Goal: Task Accomplishment & Management: Manage account settings

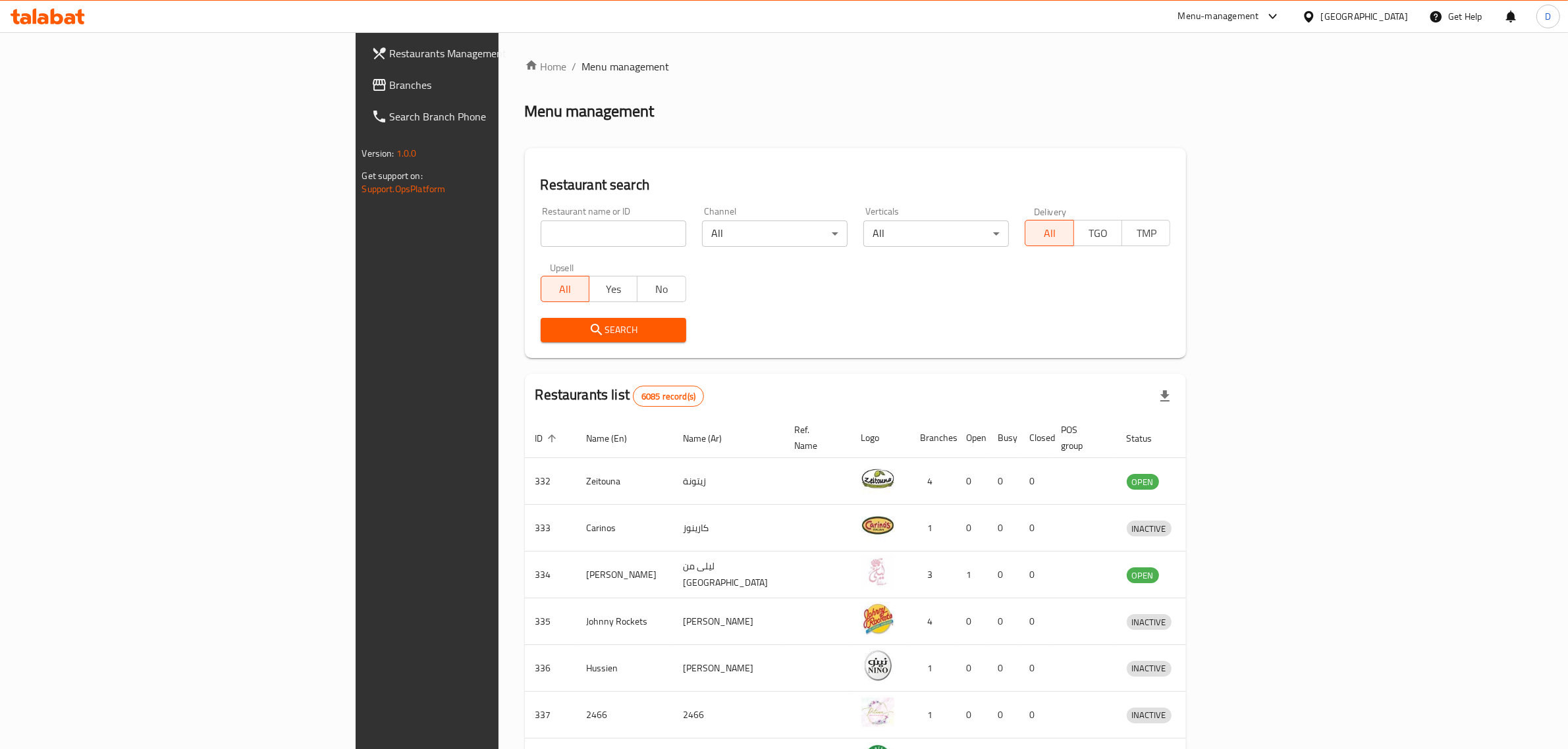
click at [541, 233] on input "search" at bounding box center [614, 234] width 146 height 27
click button "Search" at bounding box center [614, 330] width 146 height 25
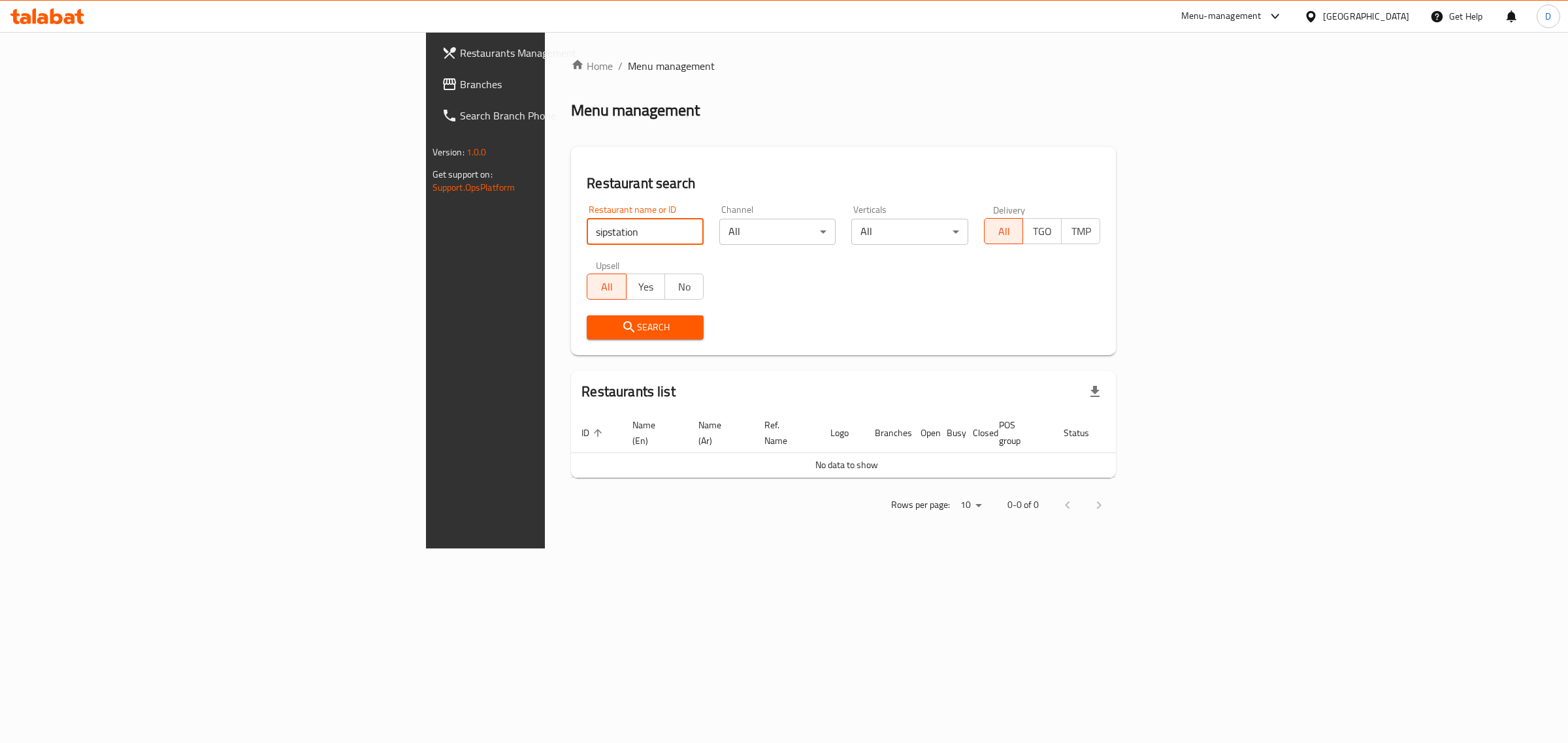
click at [587, 229] on input "sipstation" at bounding box center [646, 232] width 117 height 27
click at [597, 324] on span "Search" at bounding box center [645, 327] width 96 height 16
click at [587, 225] on input "sip station" at bounding box center [646, 232] width 117 height 27
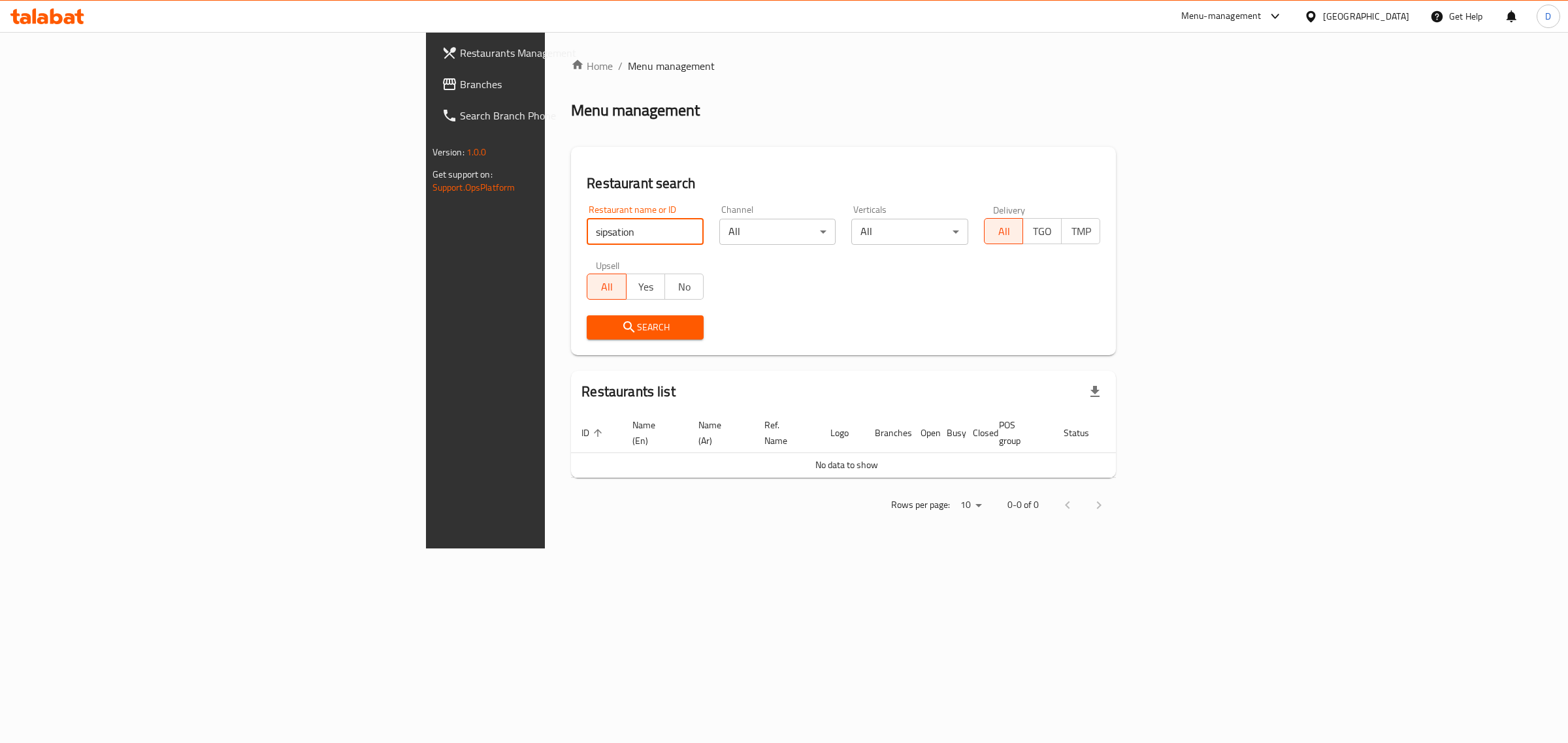
click button "Search" at bounding box center [646, 327] width 117 height 25
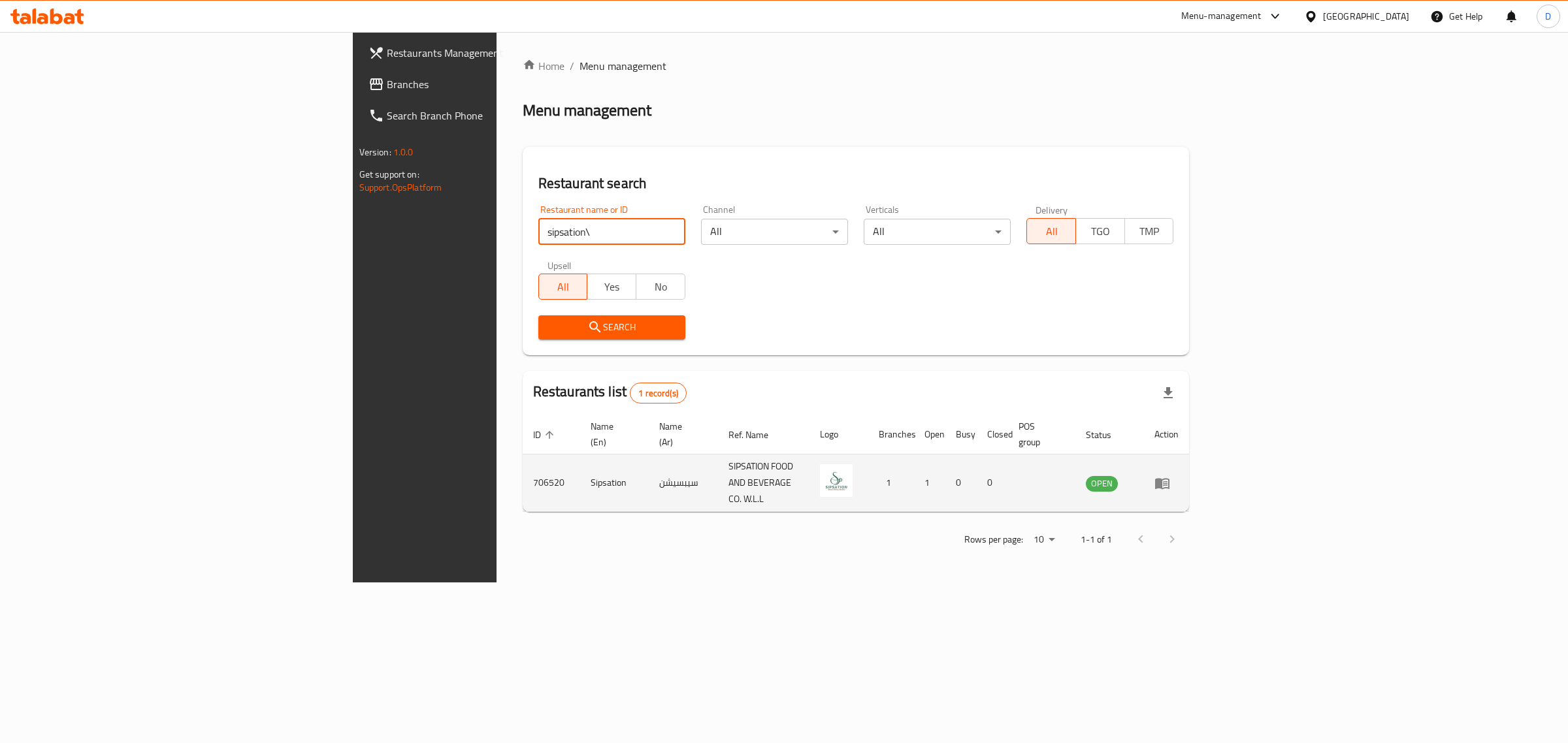
type input "sipsation\"
click at [1169, 478] on icon "enhanced table" at bounding box center [1162, 484] width 14 height 11
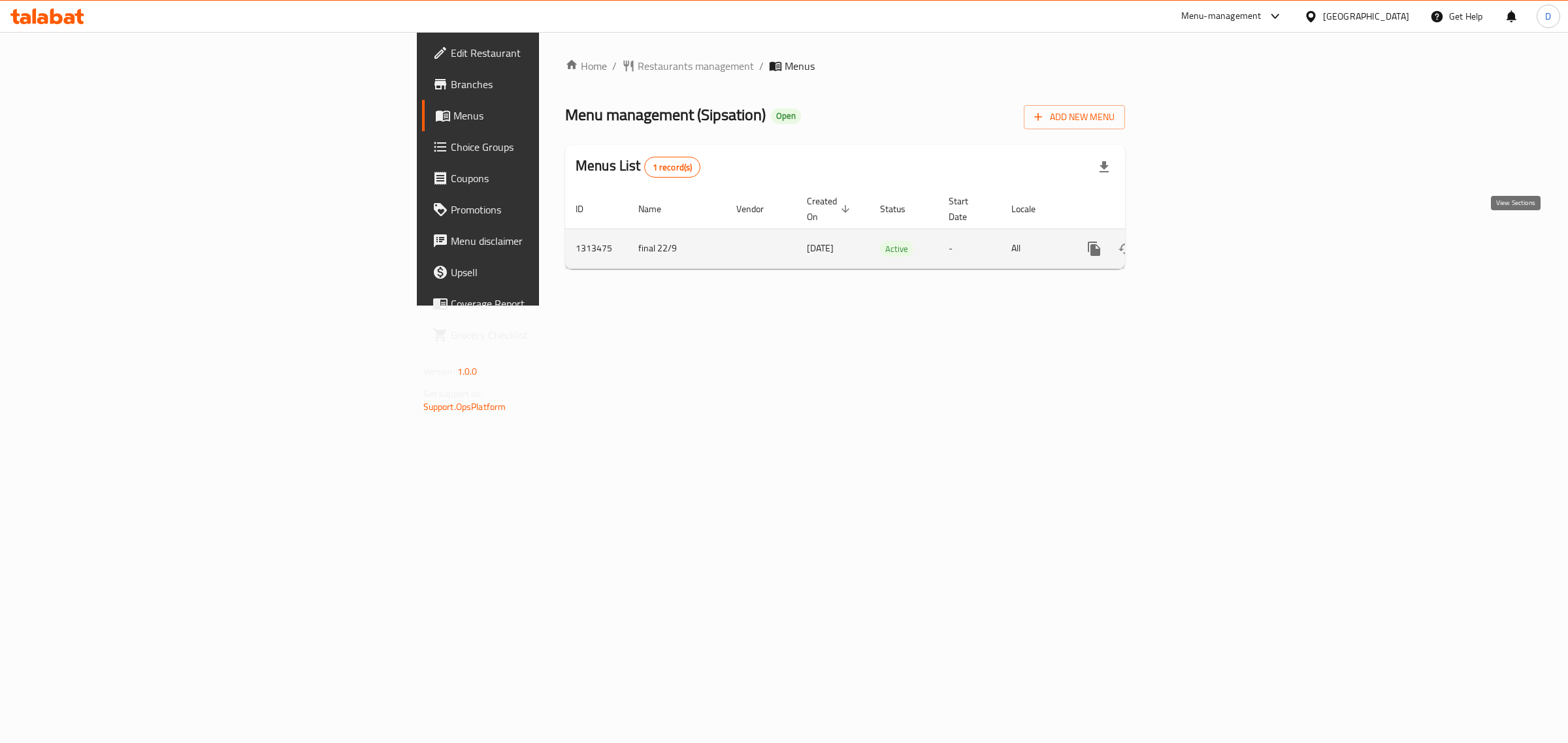
click at [1197, 241] on icon "enhanced table" at bounding box center [1188, 249] width 16 height 16
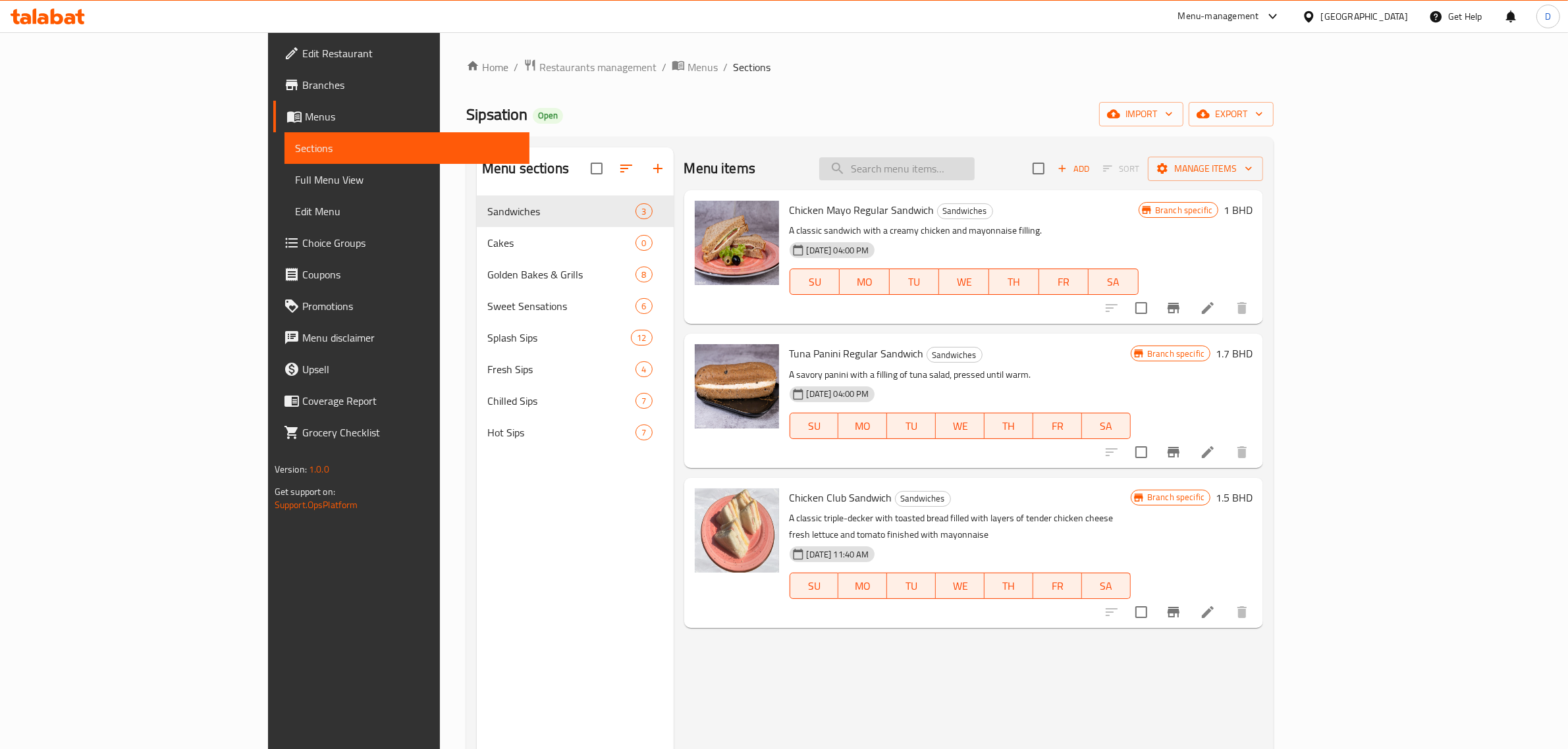
click at [971, 165] on input "search" at bounding box center [897, 169] width 156 height 23
paste input "Mocha"
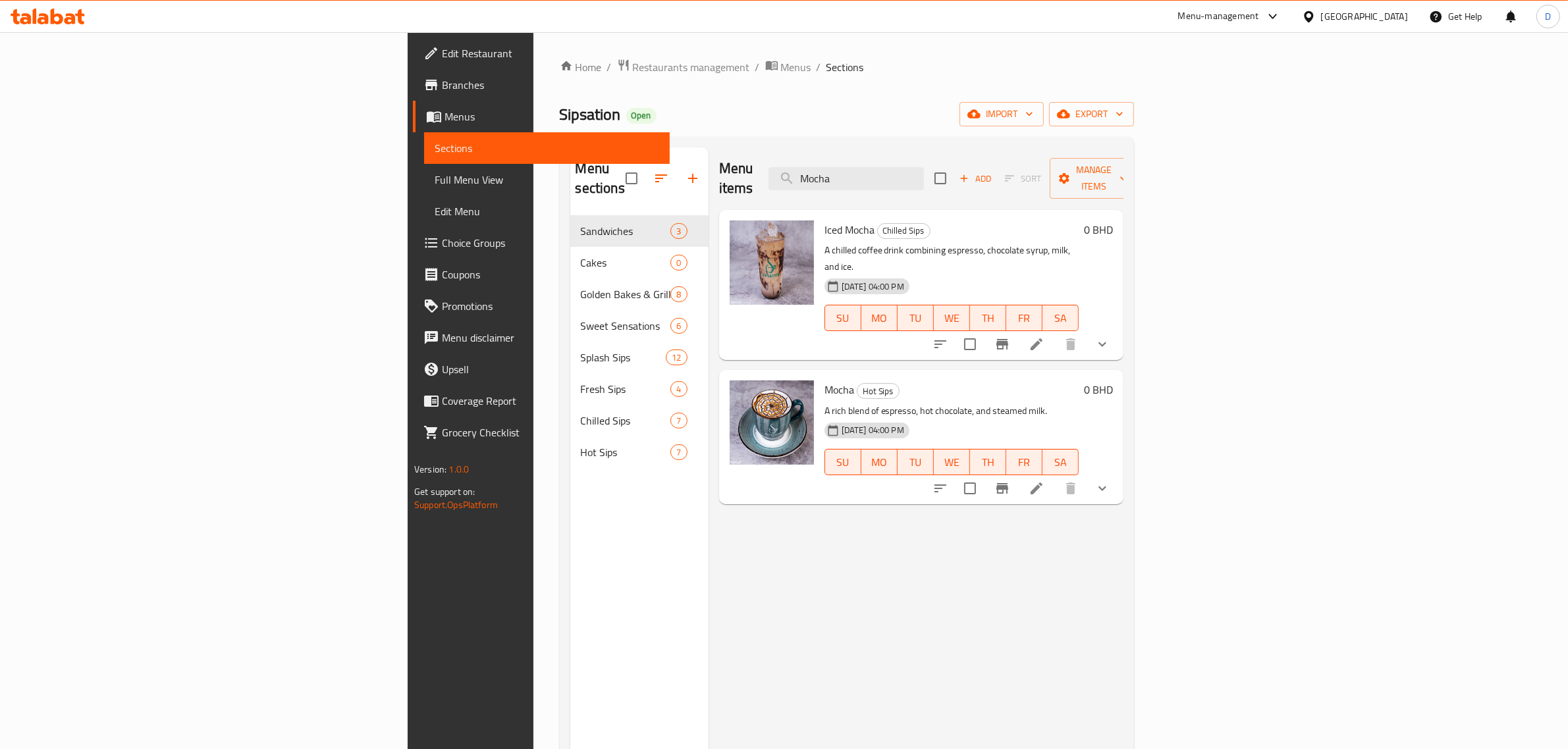
type input "Mocha"
drag, startPoint x: 1503, startPoint y: 452, endPoint x: 1508, endPoint y: 471, distance: 19.6
click at [1111, 481] on icon "show more" at bounding box center [1102, 489] width 16 height 16
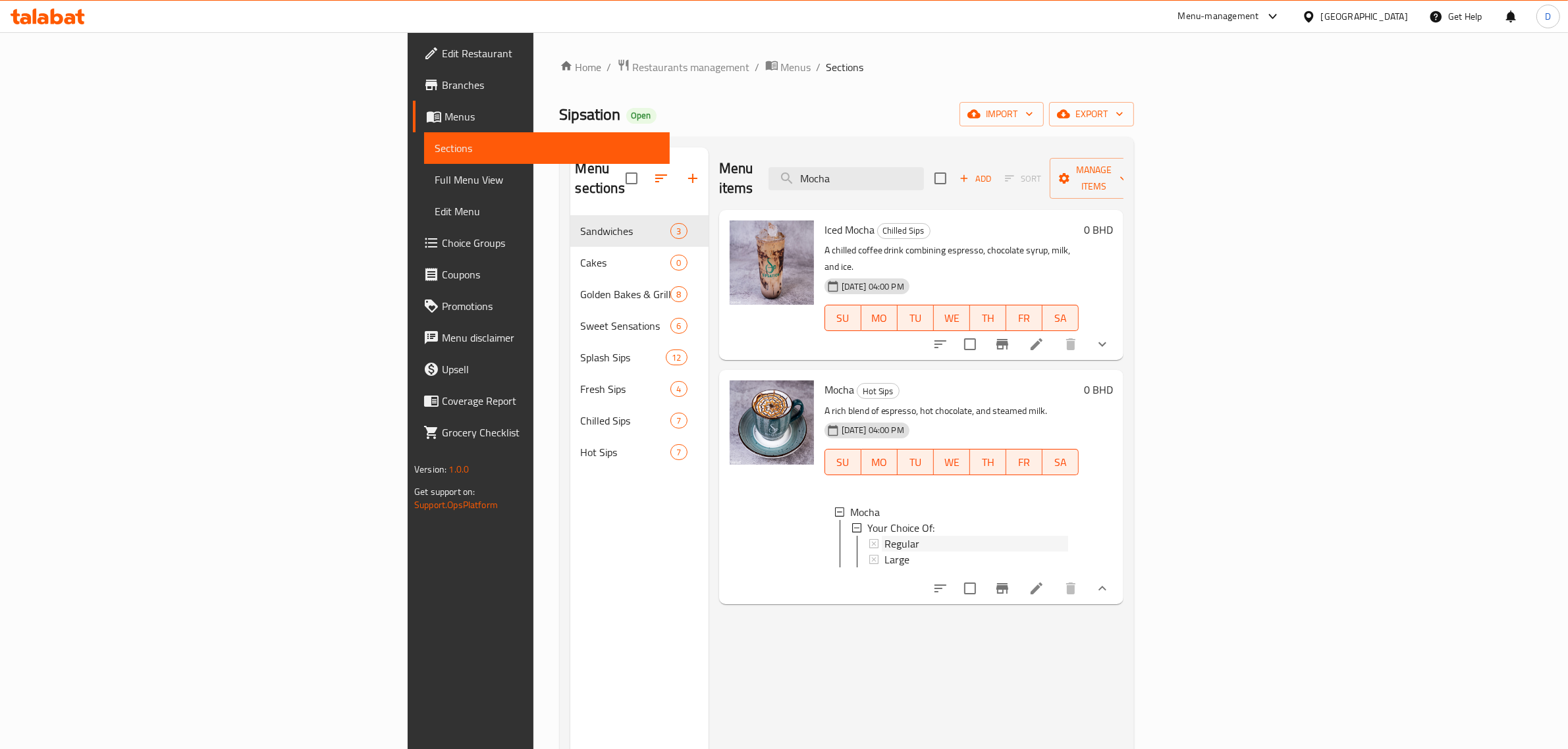
click at [885, 536] on div "Regular" at bounding box center [976, 544] width 184 height 16
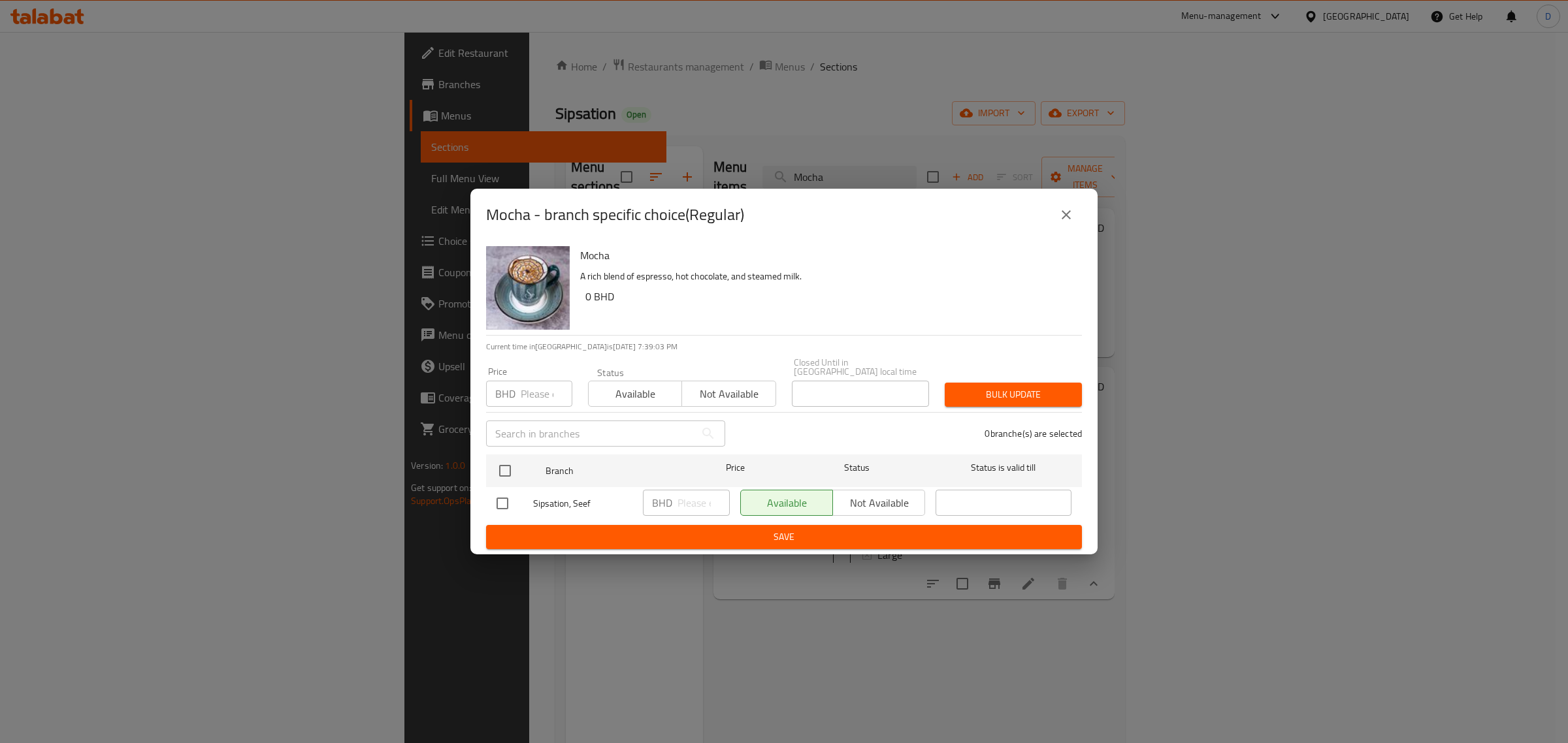
click at [1072, 218] on icon "close" at bounding box center [1066, 215] width 16 height 16
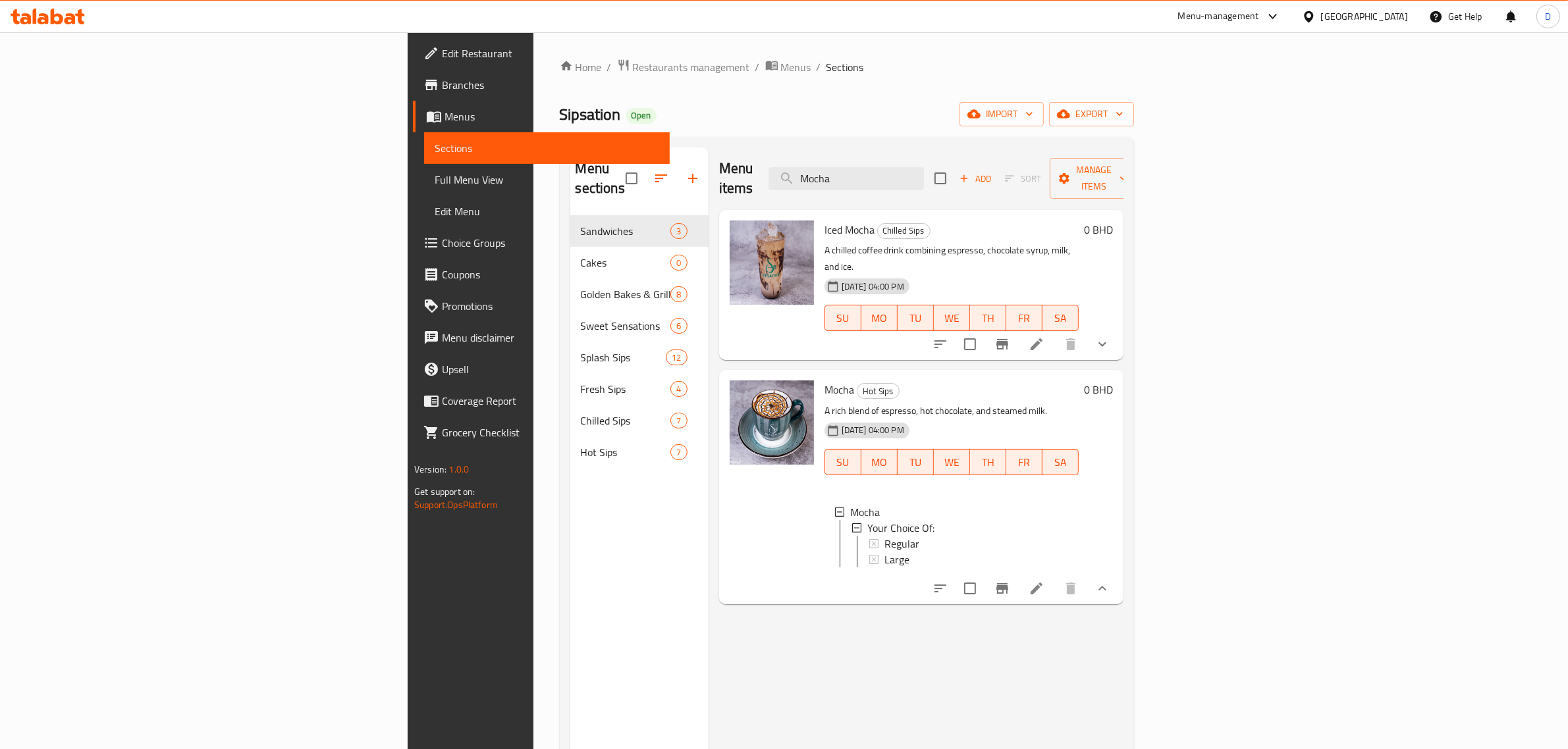
click at [1056, 577] on li at bounding box center [1036, 589] width 37 height 24
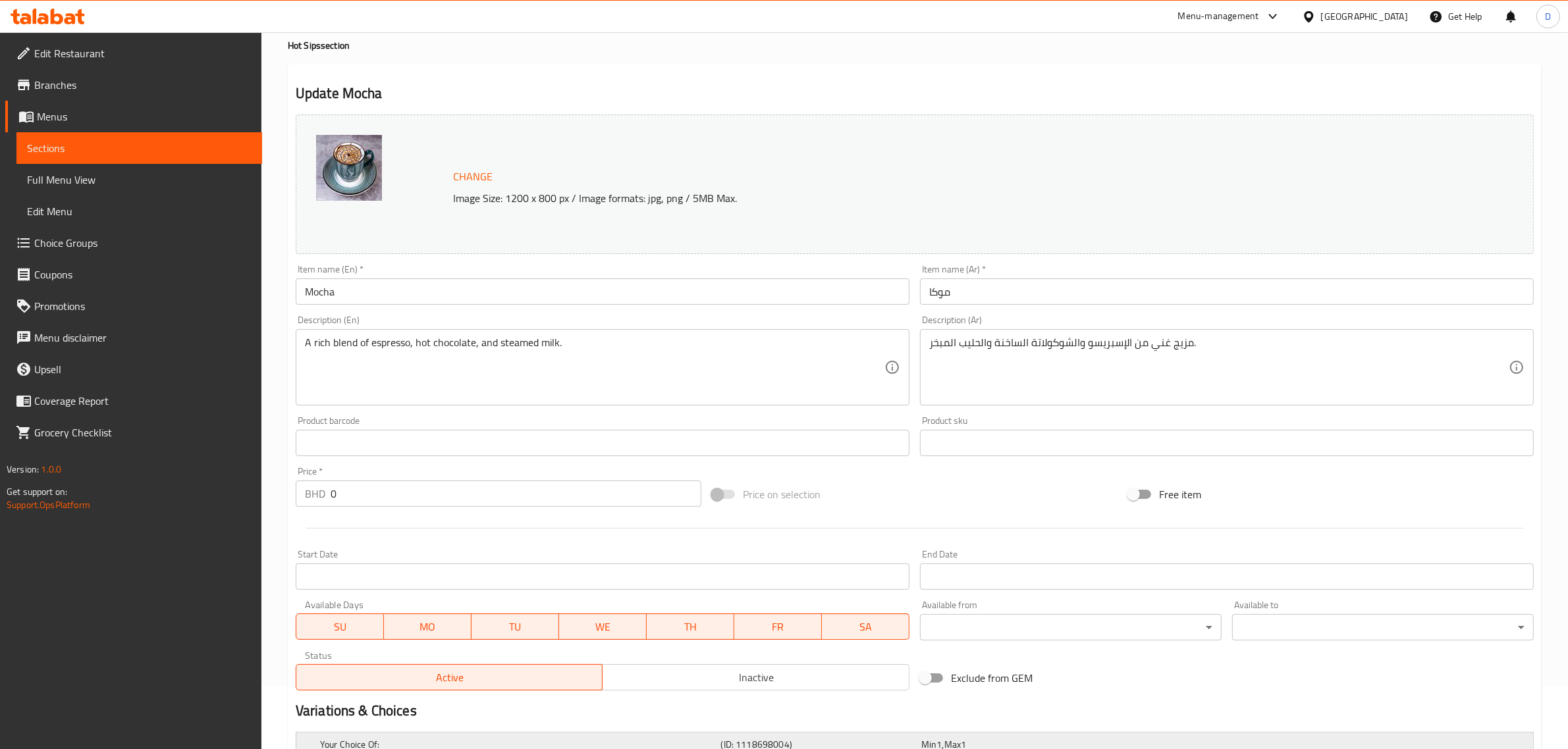
scroll to position [231, 0]
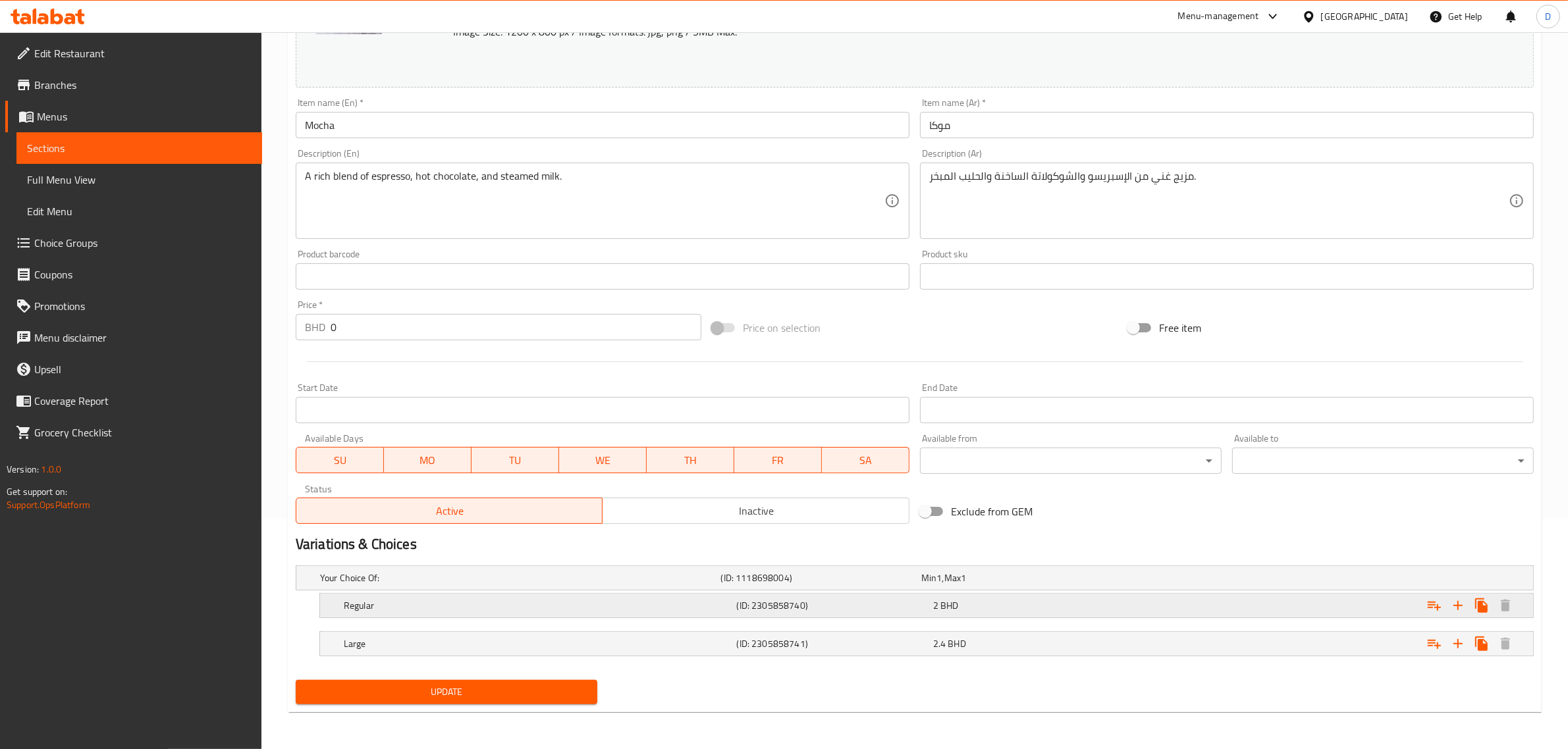
drag, startPoint x: 896, startPoint y: 600, endPoint x: 936, endPoint y: 613, distance: 42.1
click at [897, 600] on h5 "(ID: 2305858740)" at bounding box center [832, 606] width 191 height 13
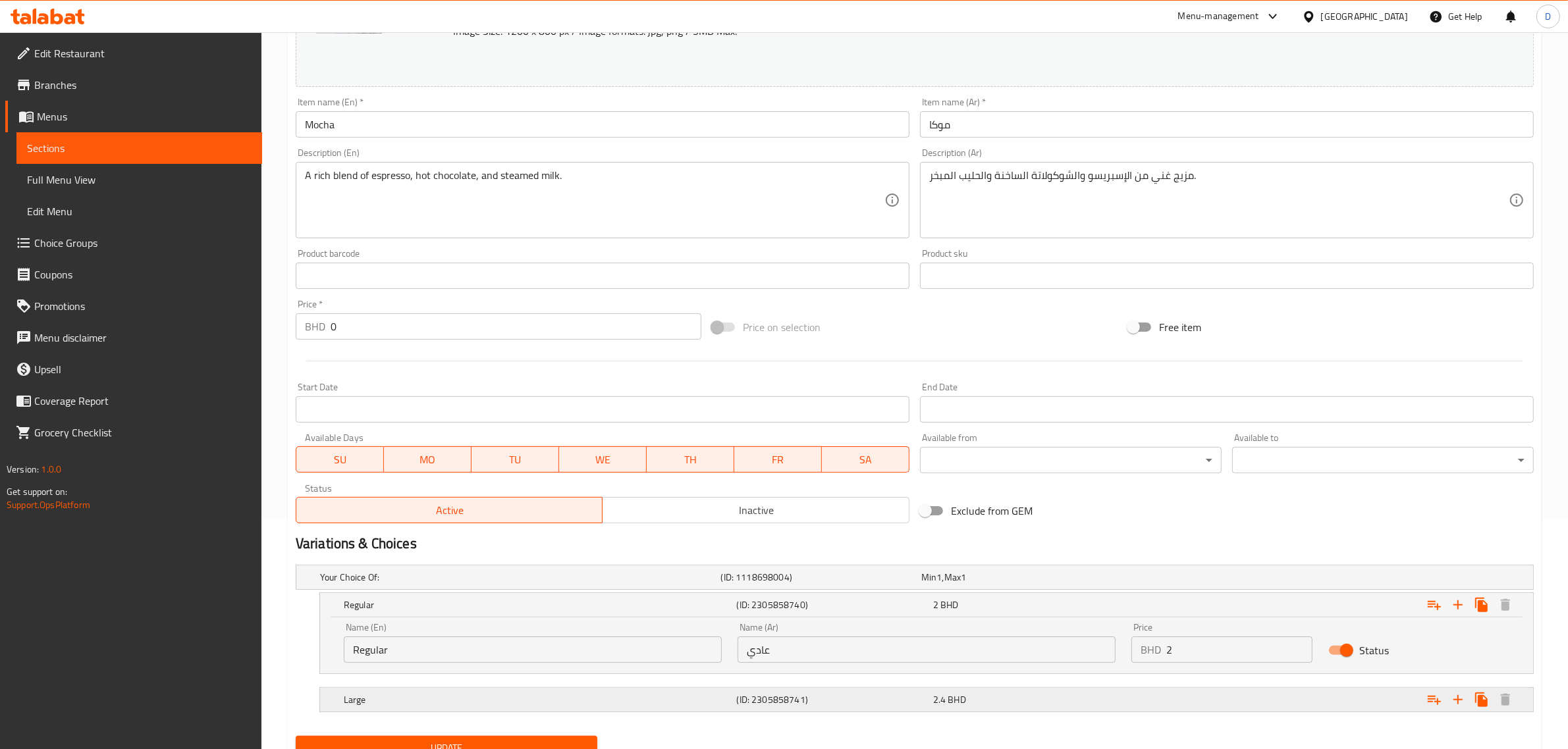
click at [1170, 703] on div "Expand" at bounding box center [1324, 699] width 393 height 29
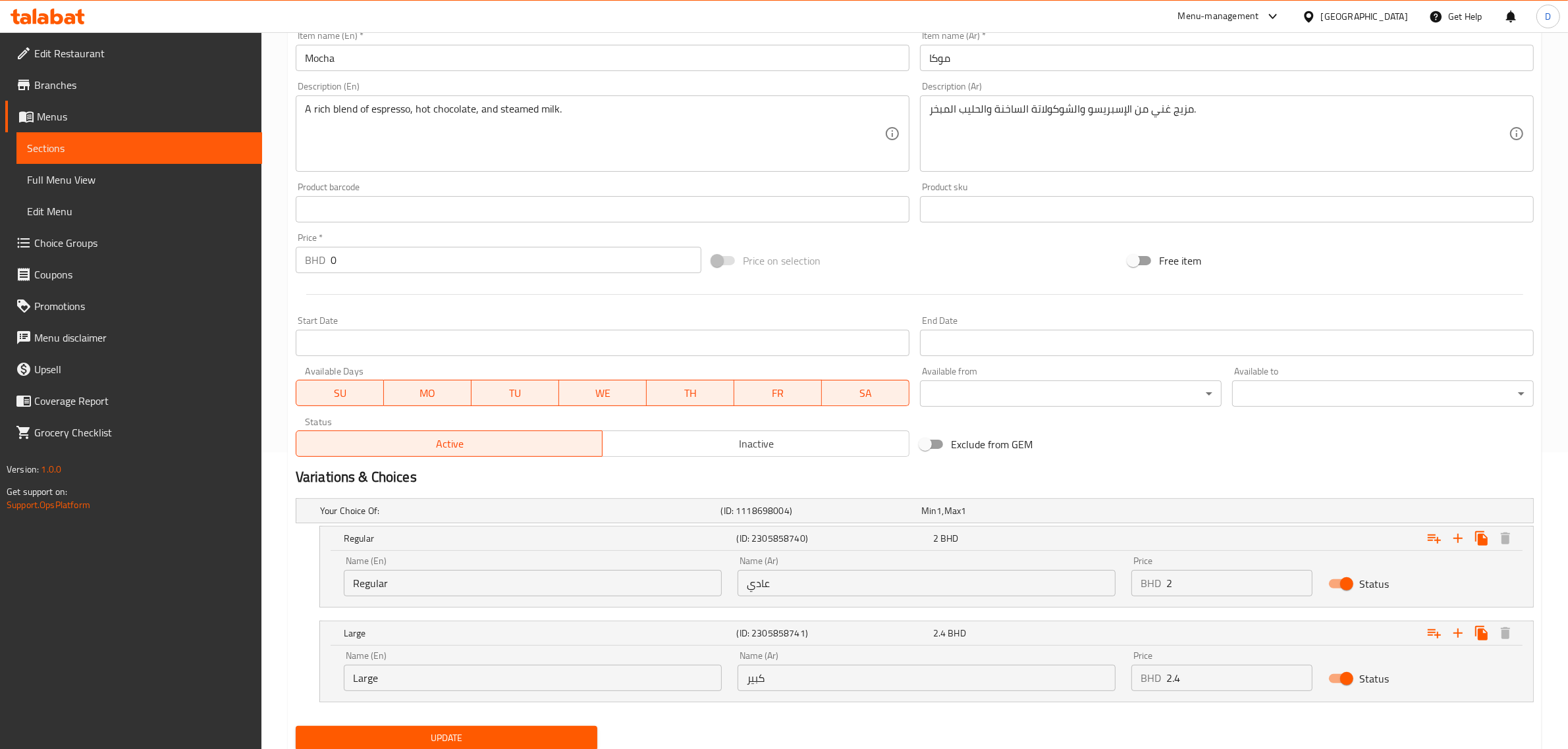
scroll to position [343, 0]
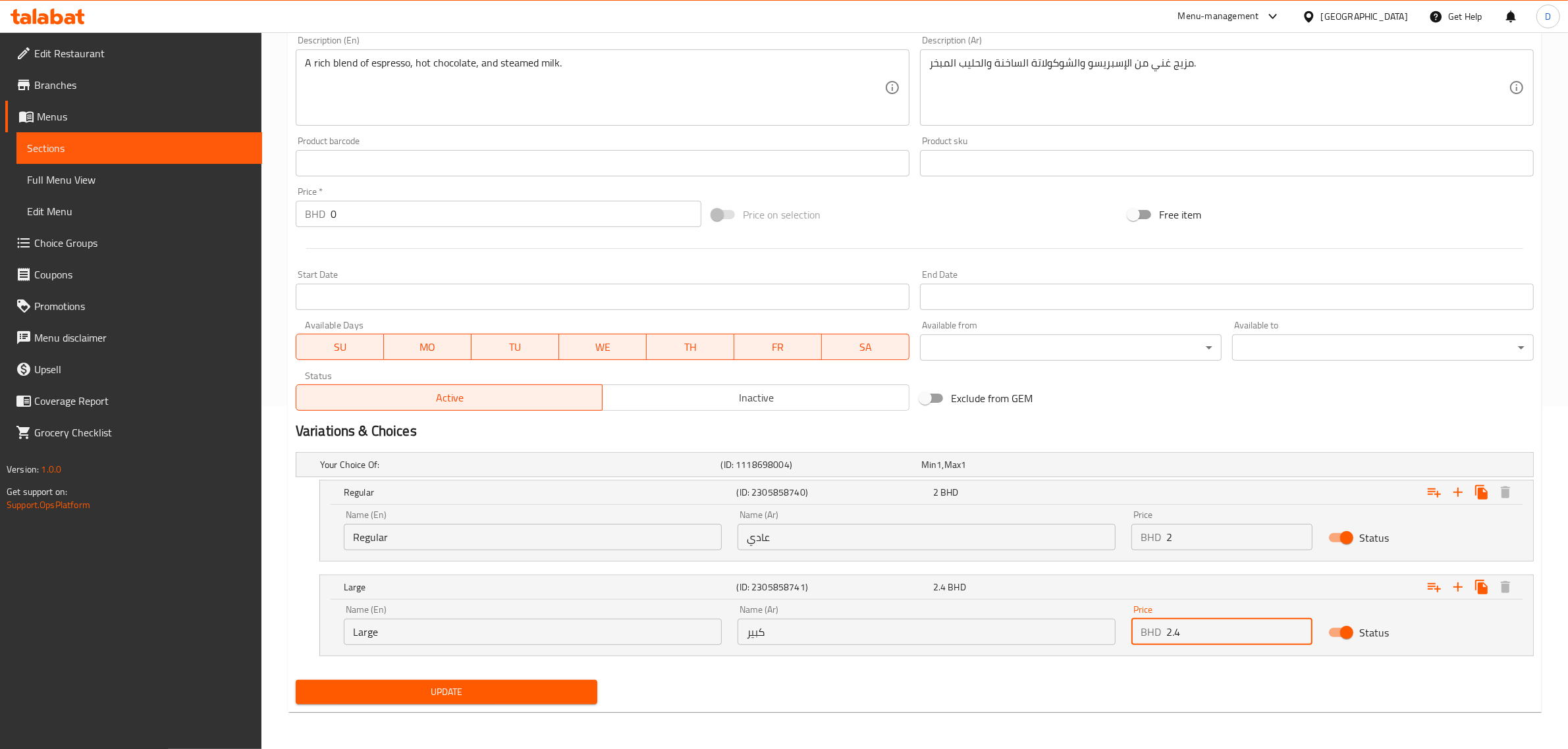
drag, startPoint x: 1190, startPoint y: 636, endPoint x: 1141, endPoint y: 637, distance: 49.0
click at [1141, 637] on div "BHD 2.4 Price" at bounding box center [1223, 633] width 181 height 27
drag, startPoint x: 1187, startPoint y: 635, endPoint x: 1167, endPoint y: 640, distance: 20.6
click at [1167, 640] on input "1" at bounding box center [1239, 633] width 146 height 27
type input "2"
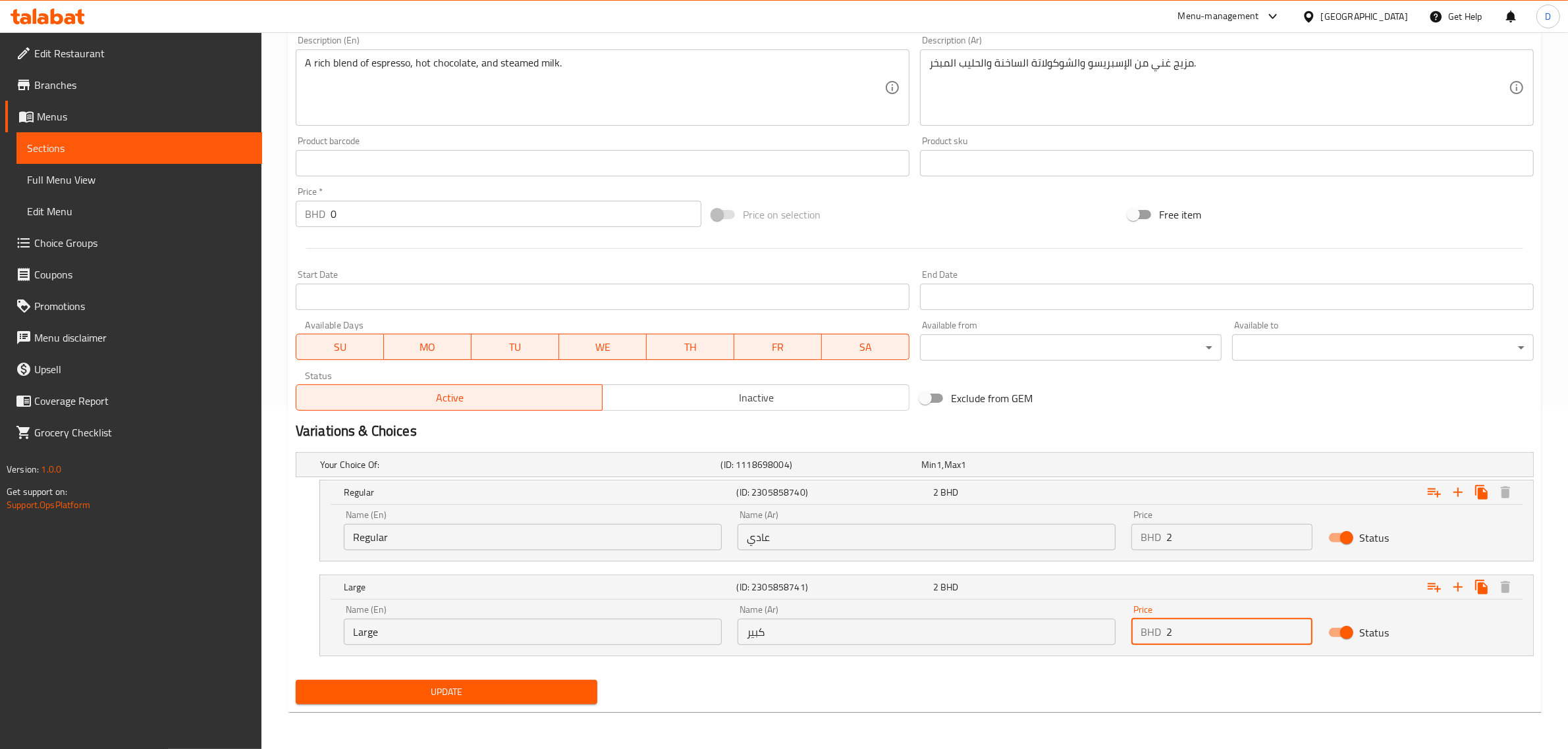
click at [1189, 535] on input "2" at bounding box center [1239, 537] width 146 height 27
type input "1.85"
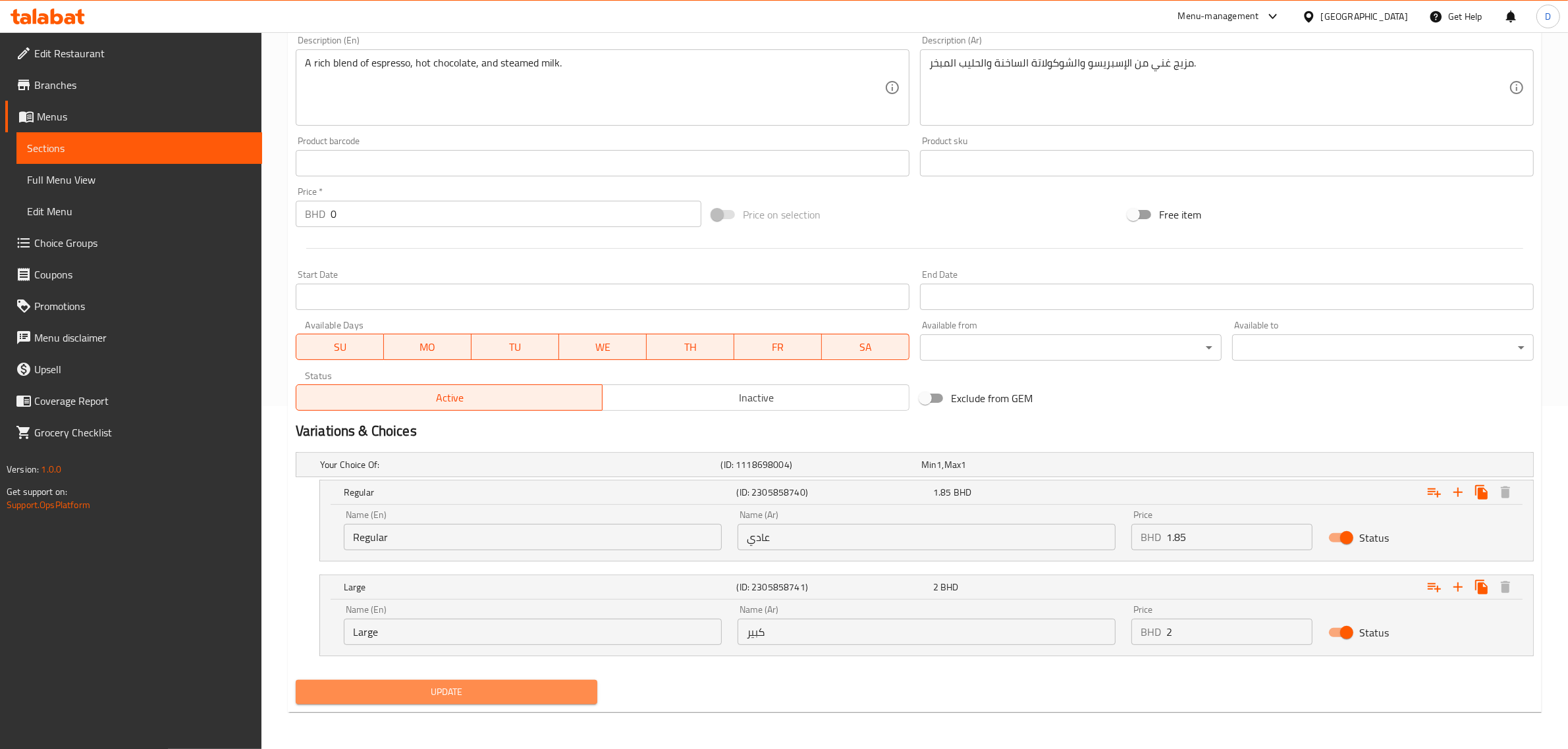
click at [497, 699] on span "Update" at bounding box center [447, 692] width 281 height 16
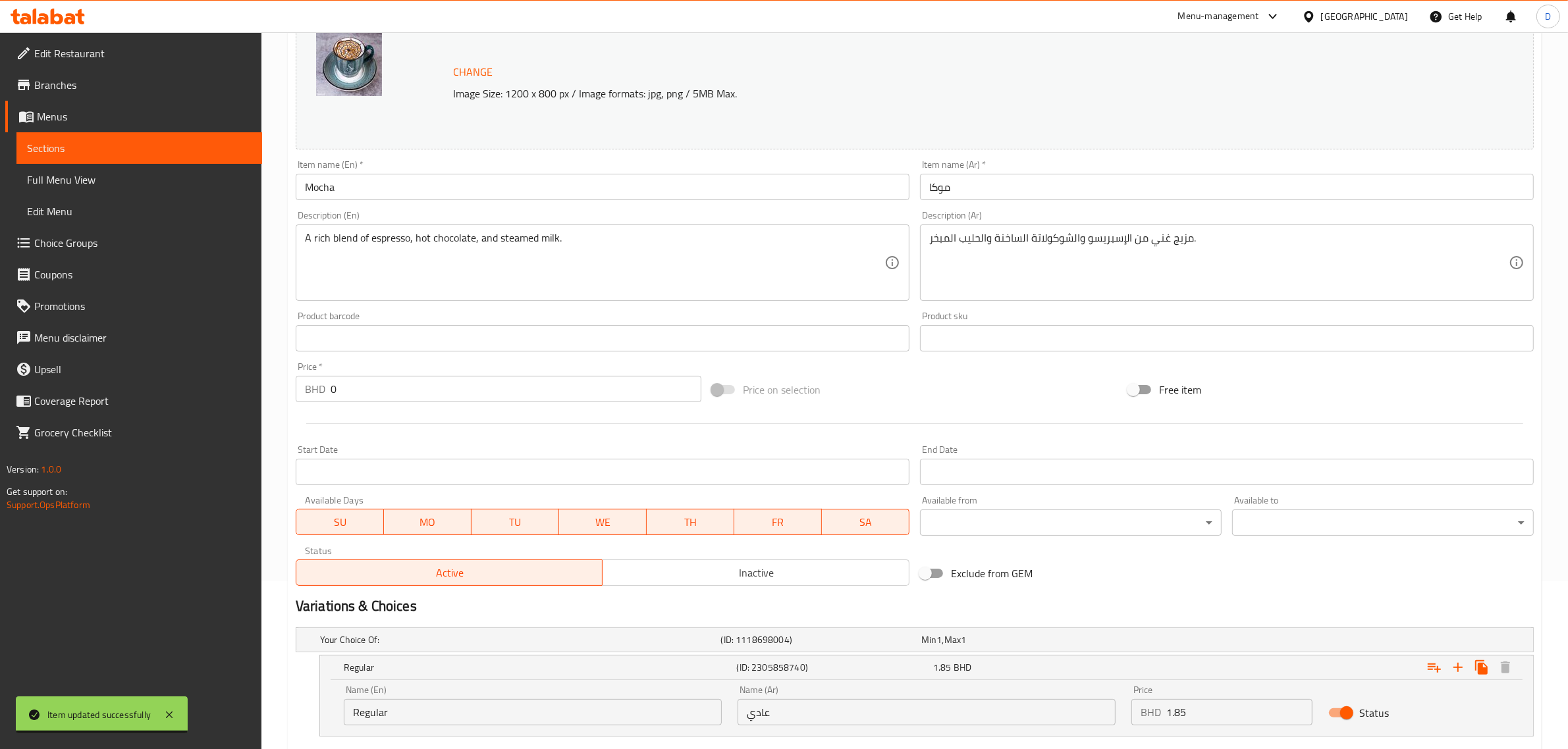
scroll to position [0, 0]
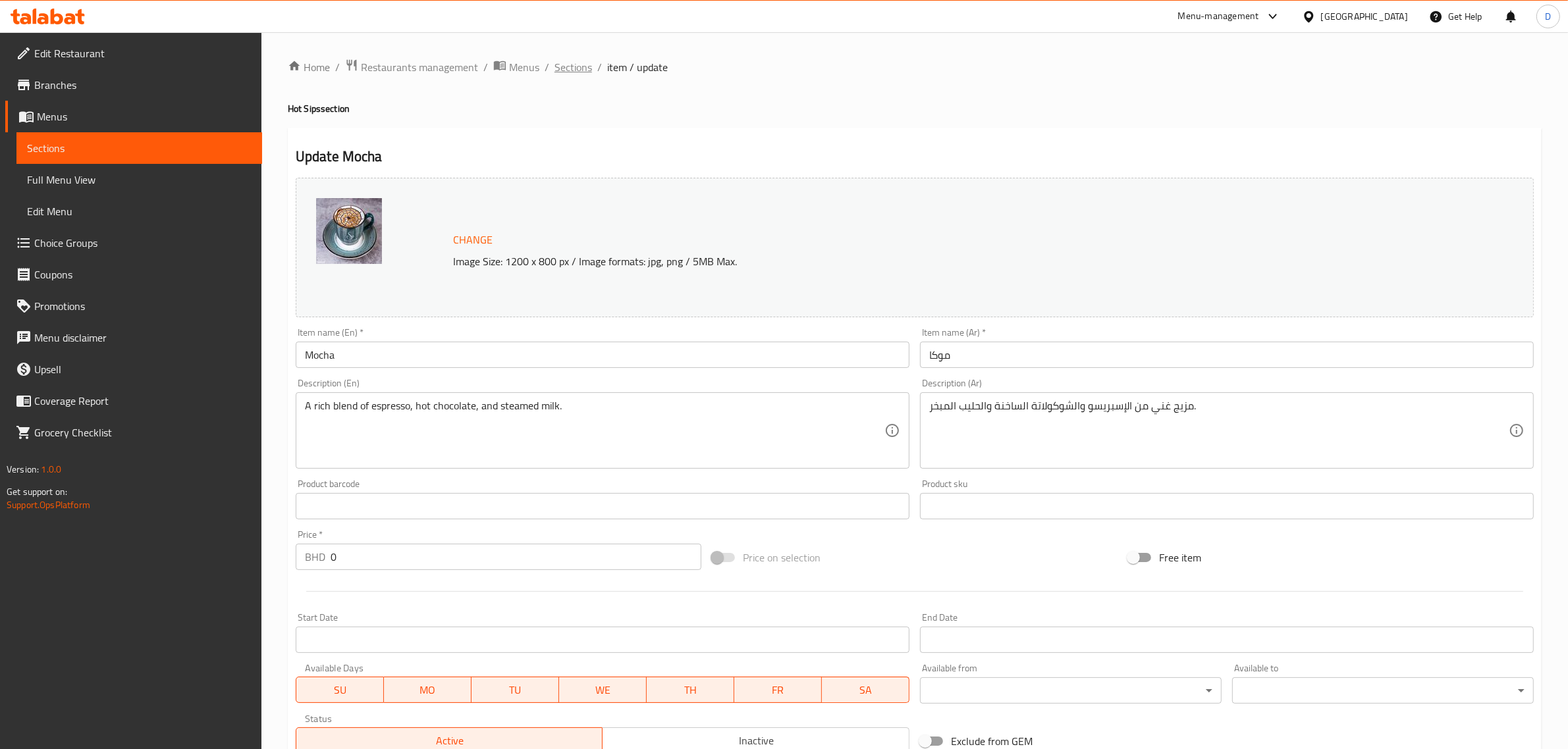
click at [568, 73] on span "Sections" at bounding box center [573, 67] width 37 height 16
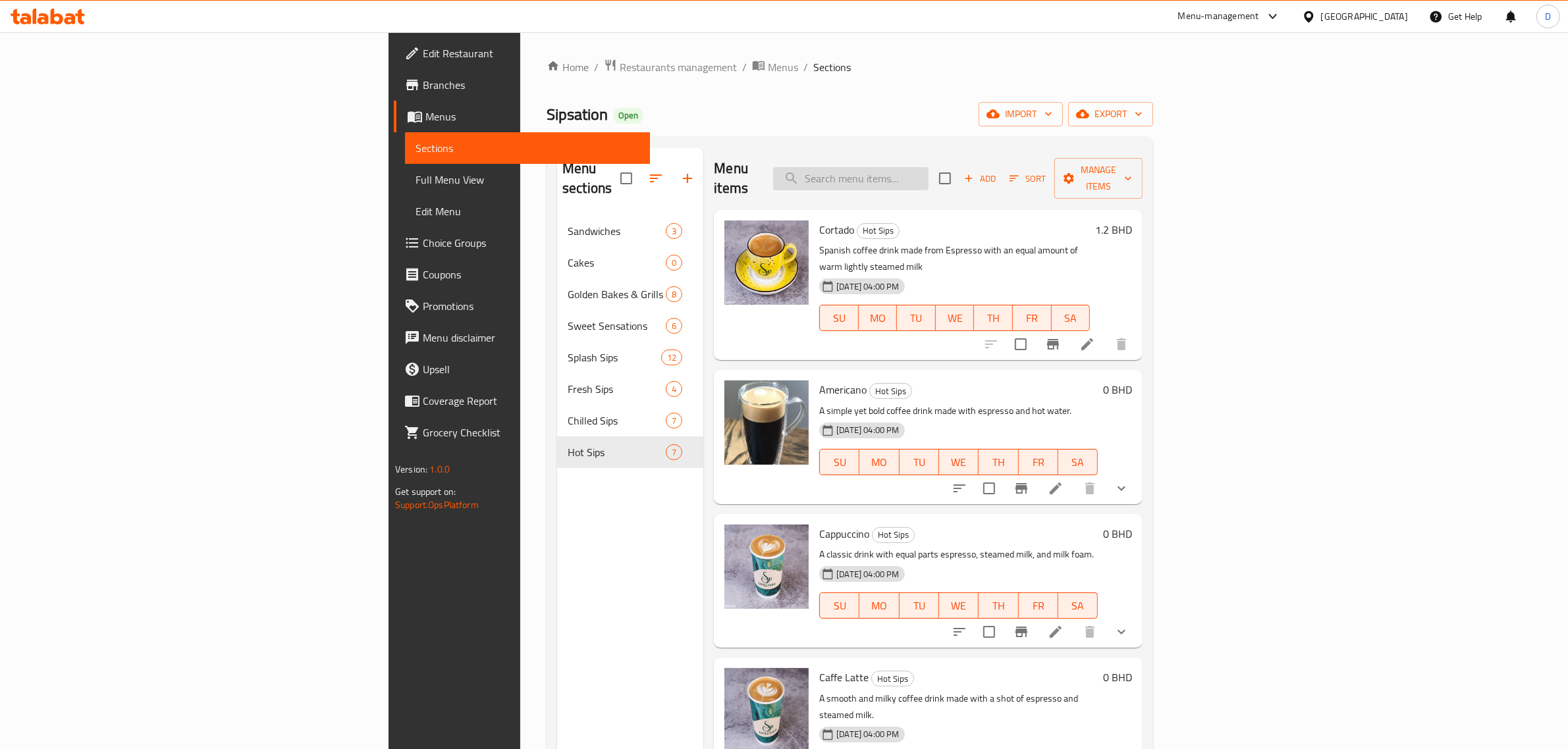
click at [929, 177] on input "search" at bounding box center [850, 178] width 156 height 23
paste input "Spanish Latte Hot Sips"
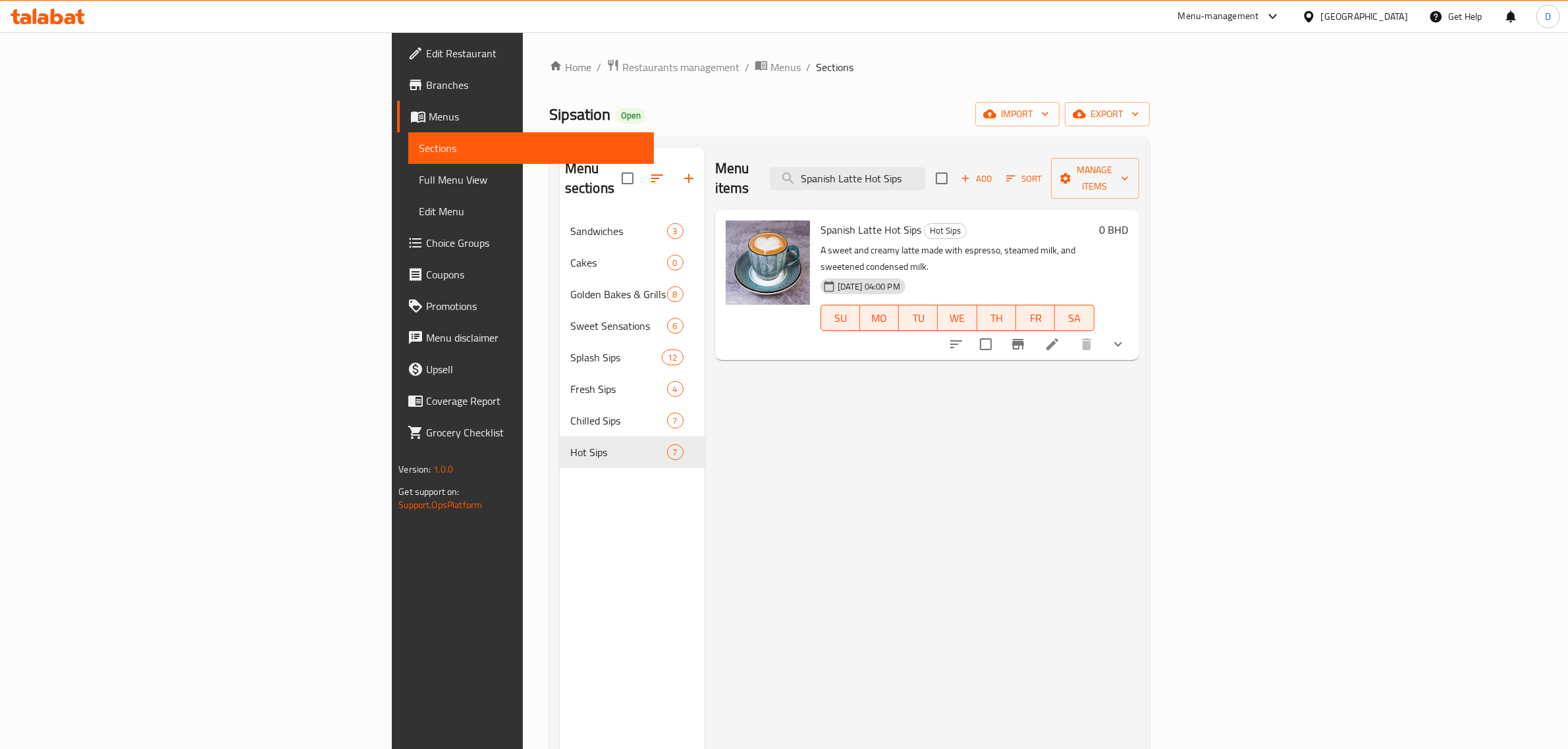
type input "Spanish Latte Hot Sips"
click at [1126, 337] on icon "show more" at bounding box center [1119, 344] width 16 height 16
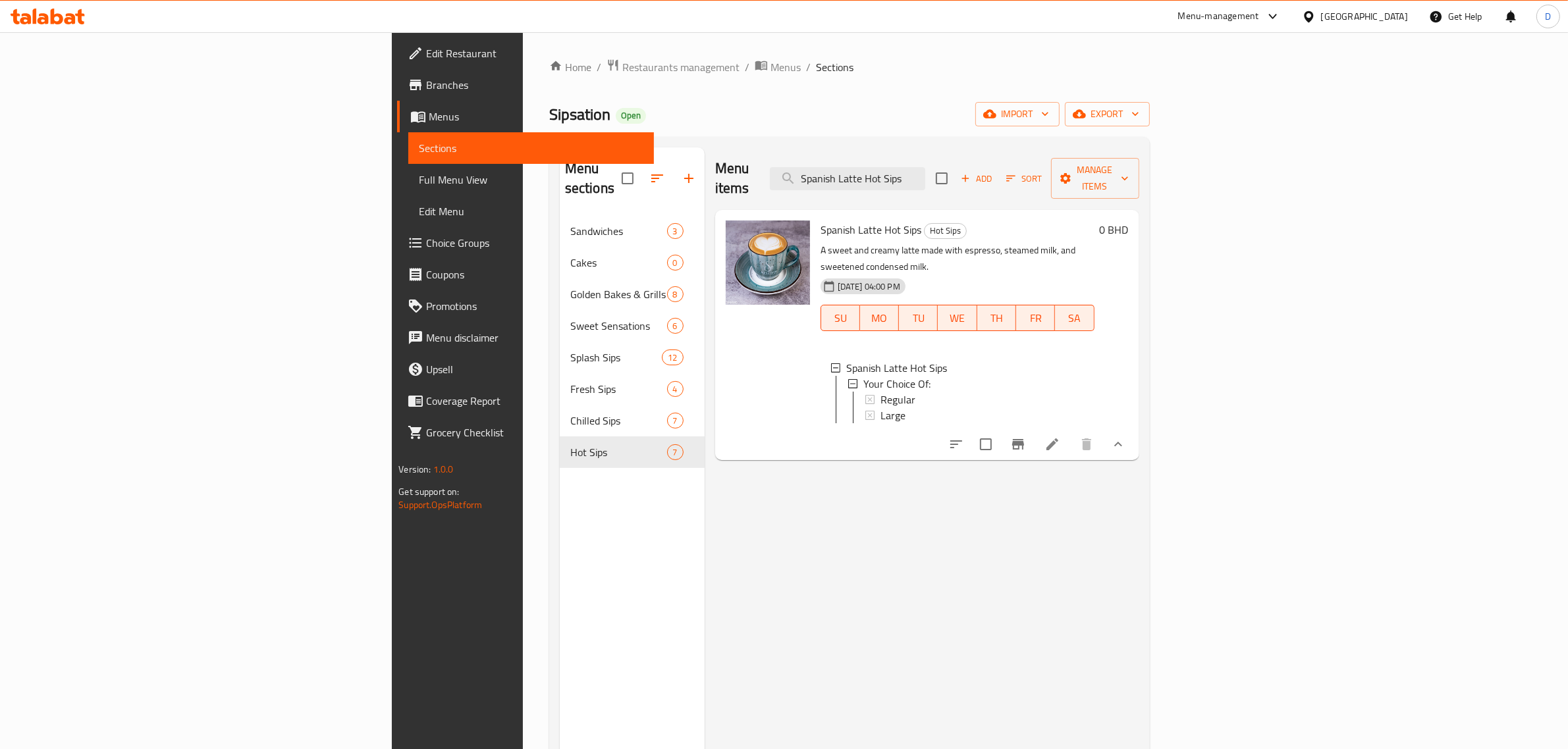
click at [1071, 432] on li at bounding box center [1053, 444] width 37 height 24
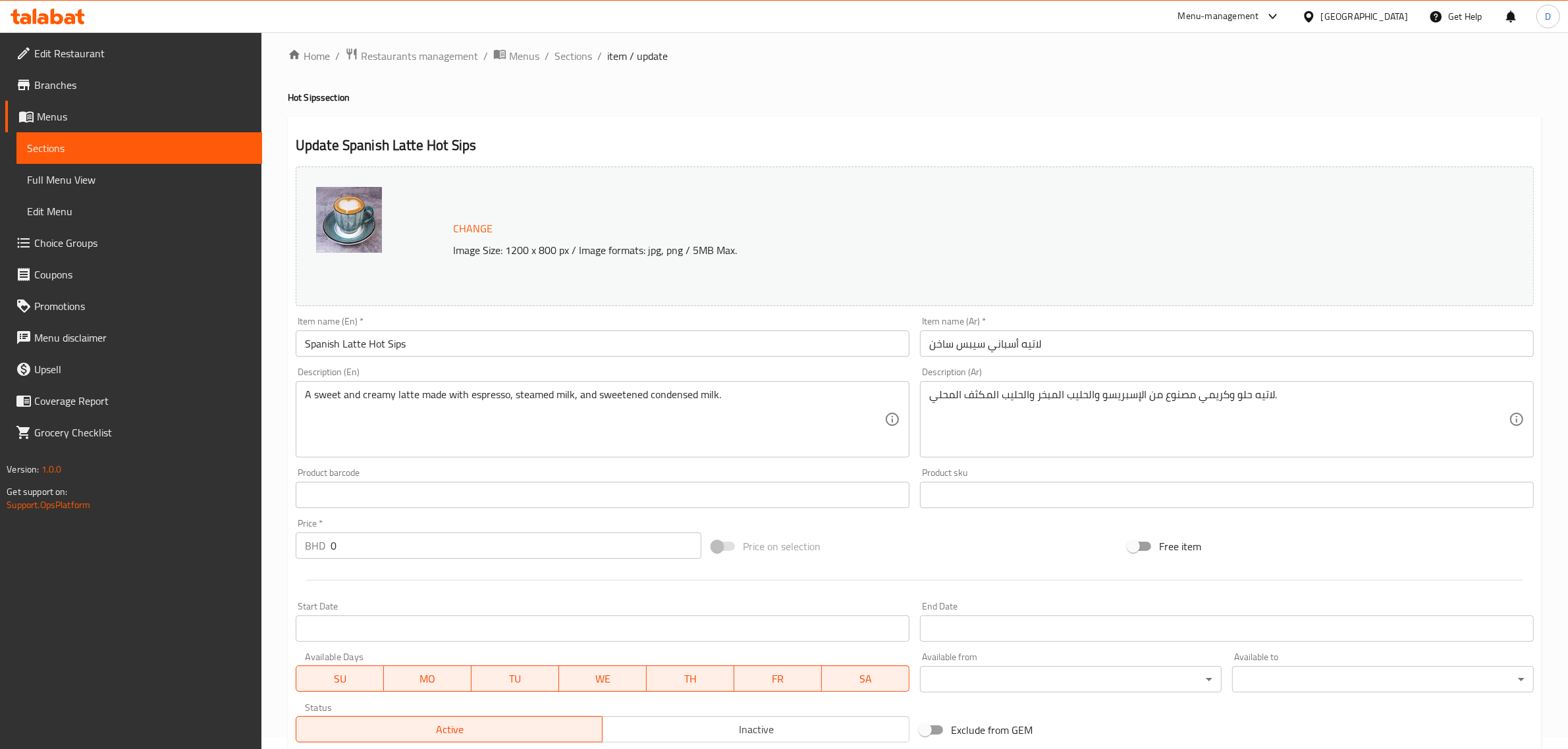
scroll to position [231, 0]
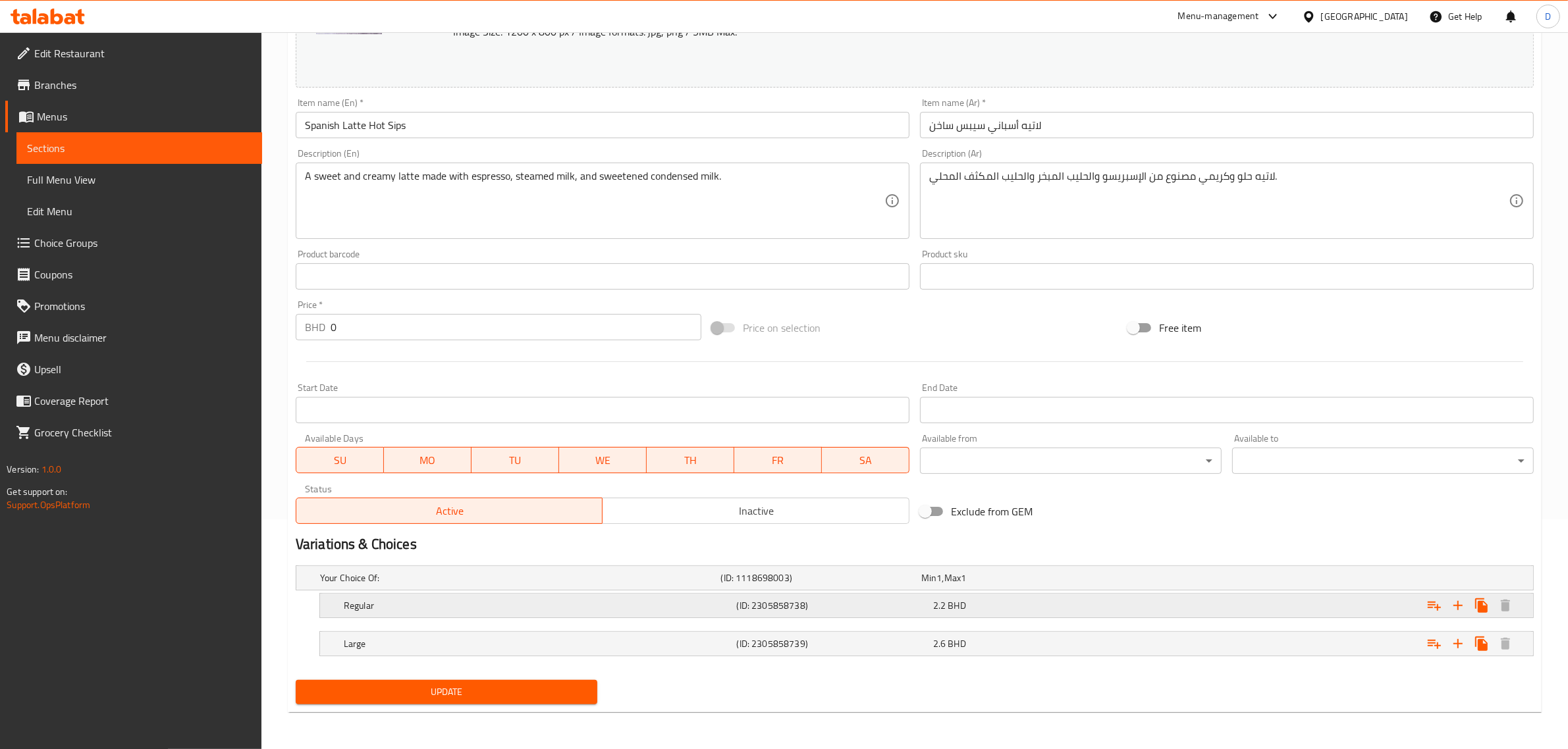
drag, startPoint x: 988, startPoint y: 603, endPoint x: 996, endPoint y: 611, distance: 11.3
click at [990, 603] on div "2.2 BHD" at bounding box center [1029, 606] width 191 height 13
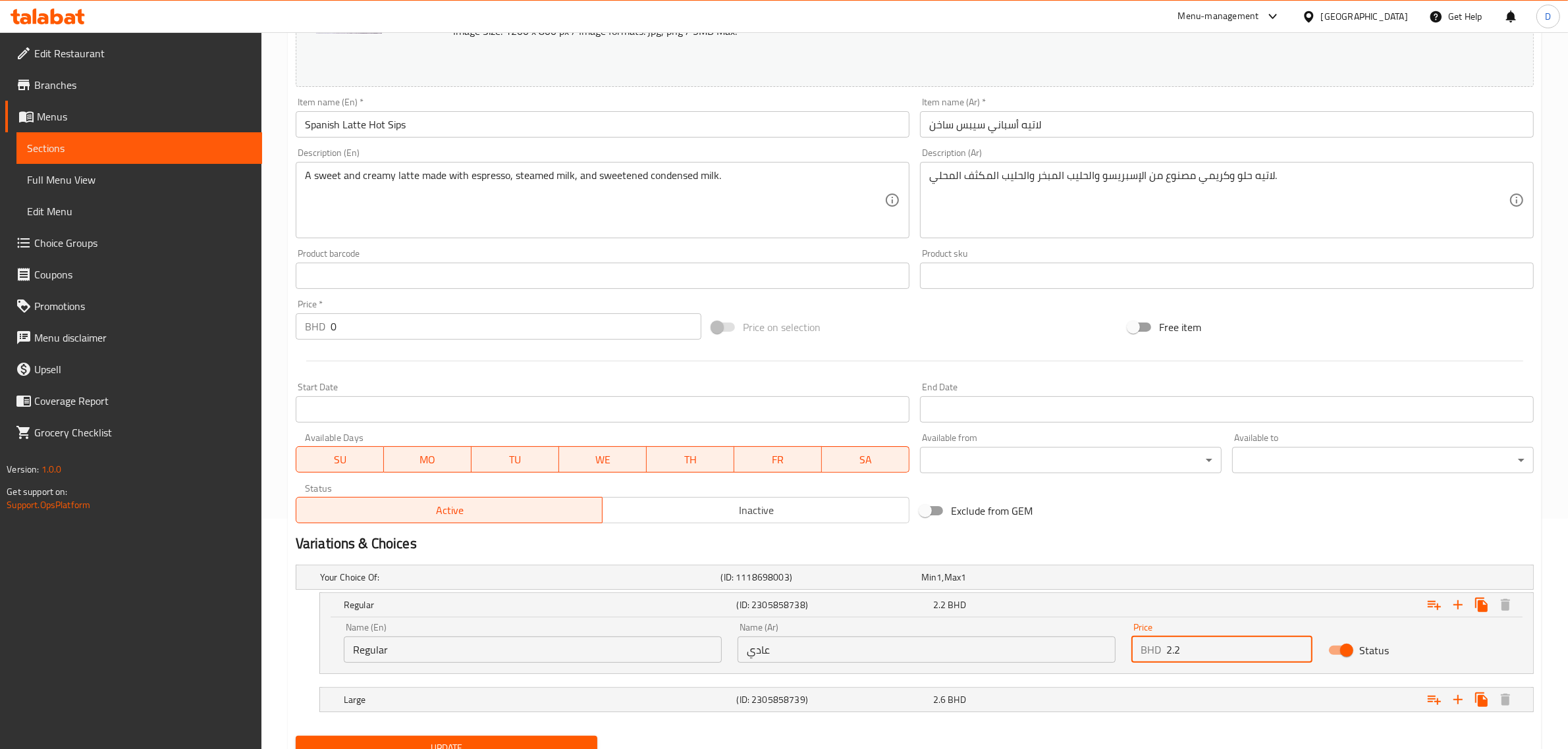
drag, startPoint x: 1189, startPoint y: 651, endPoint x: 1137, endPoint y: 654, distance: 52.1
click at [1137, 654] on div "BHD 2.2 Price" at bounding box center [1223, 650] width 181 height 27
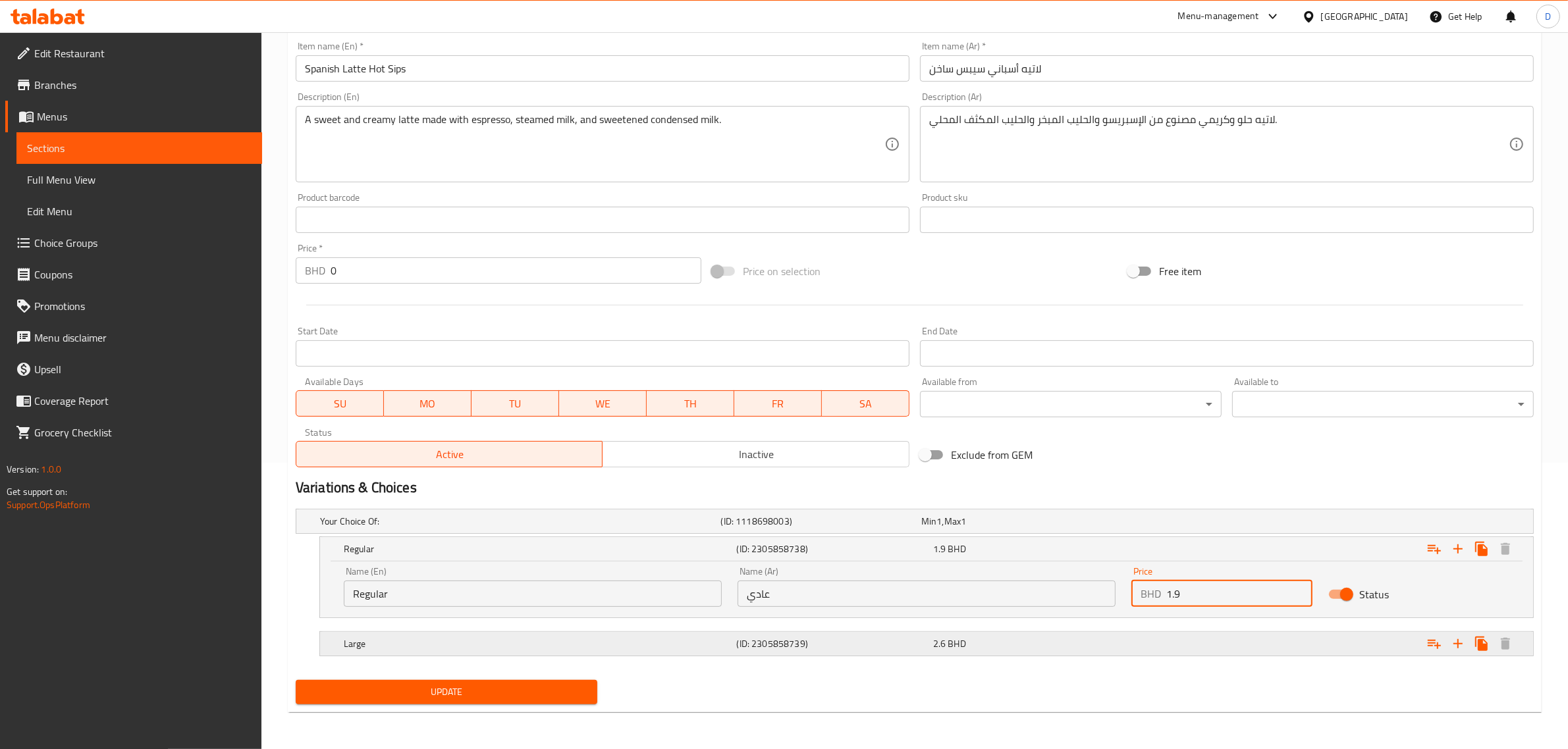
type input "1.9"
click at [1166, 642] on div "Expand" at bounding box center [1324, 644] width 393 height 29
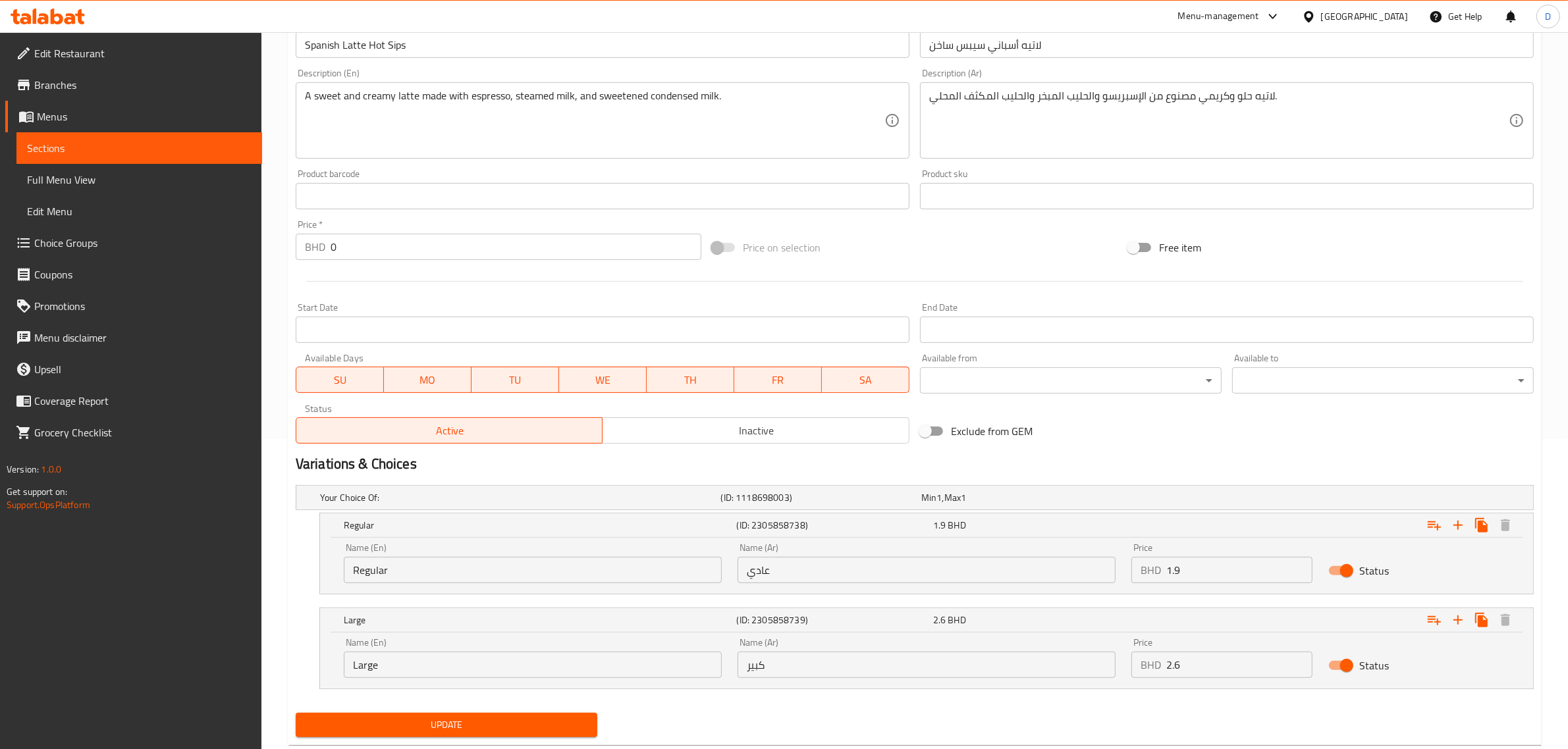
scroll to position [343, 0]
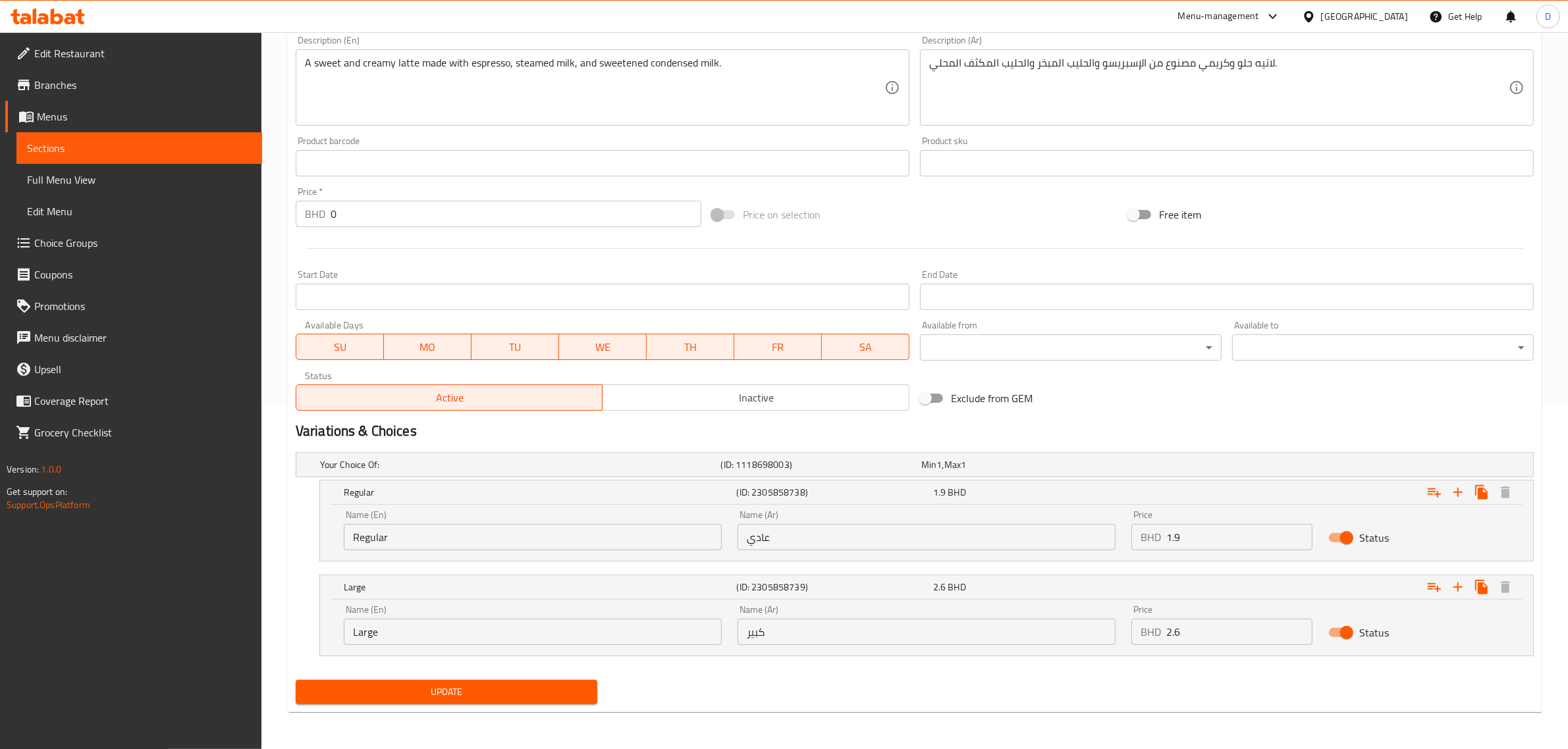
drag, startPoint x: 1219, startPoint y: 649, endPoint x: 1144, endPoint y: 642, distance: 75.3
click at [1144, 642] on div "Price BHD 2.6 Price" at bounding box center [1222, 625] width 197 height 56
click at [1191, 635] on input "2.6" at bounding box center [1239, 633] width 146 height 27
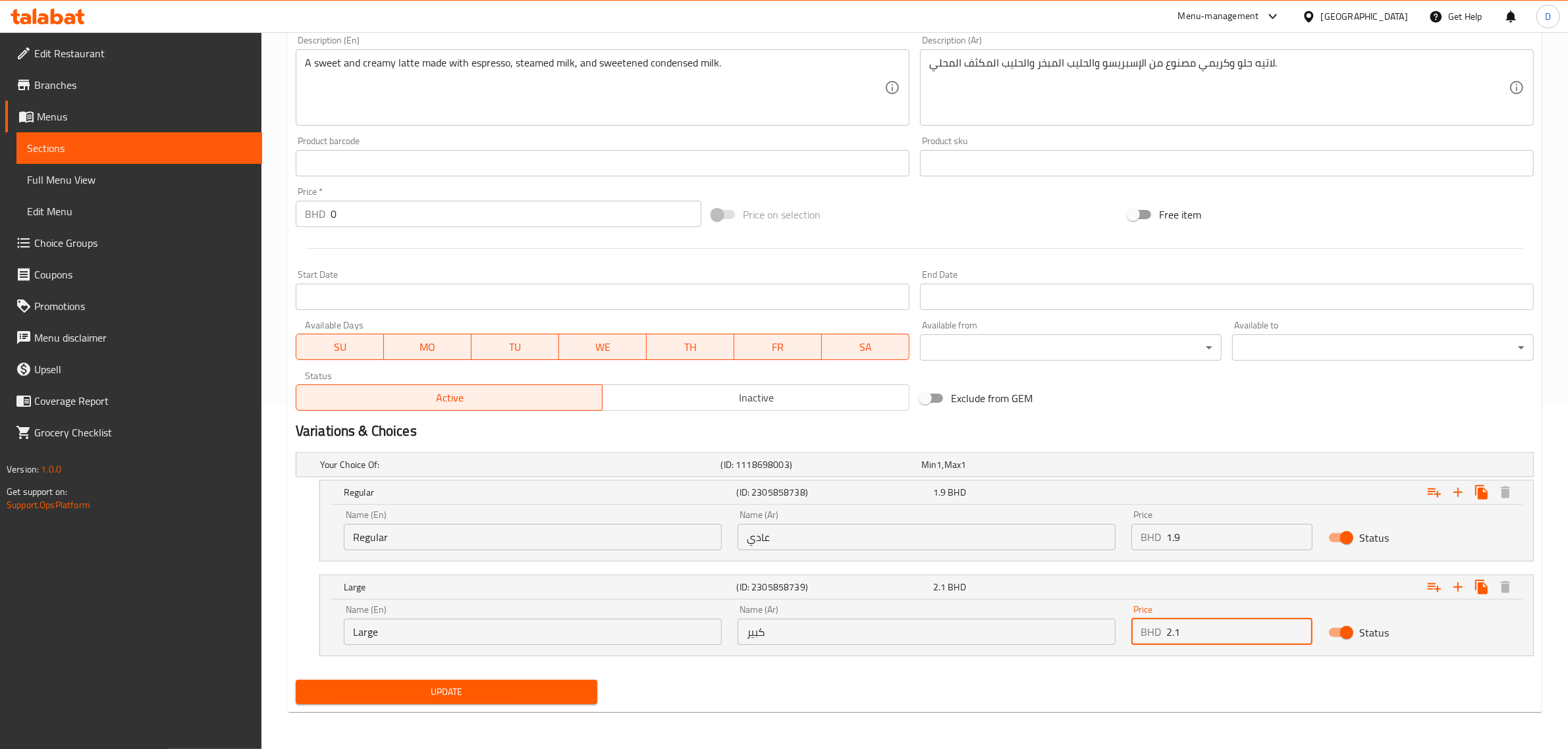
type input "2.1"
click at [511, 702] on button "Update" at bounding box center [447, 693] width 302 height 25
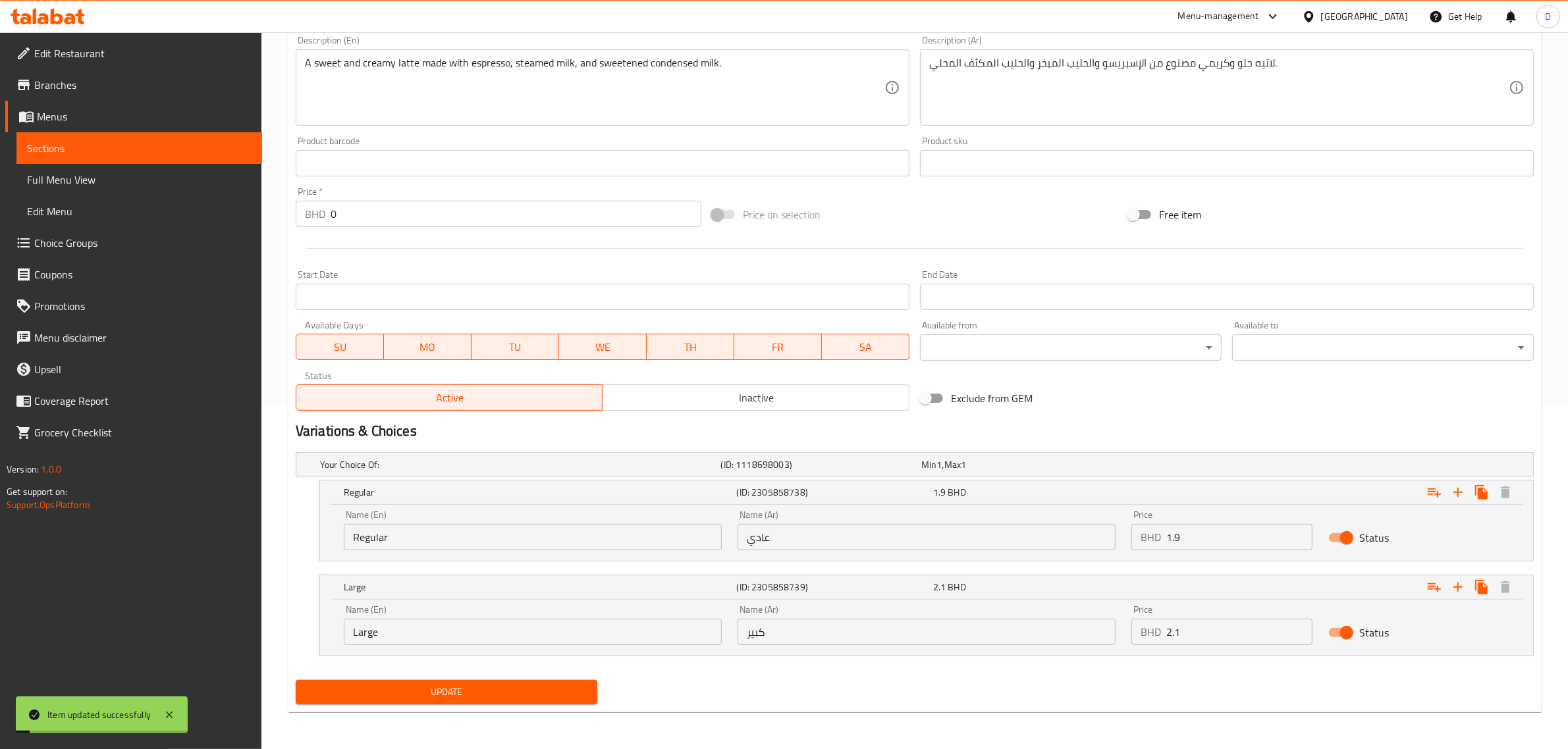
scroll to position [0, 0]
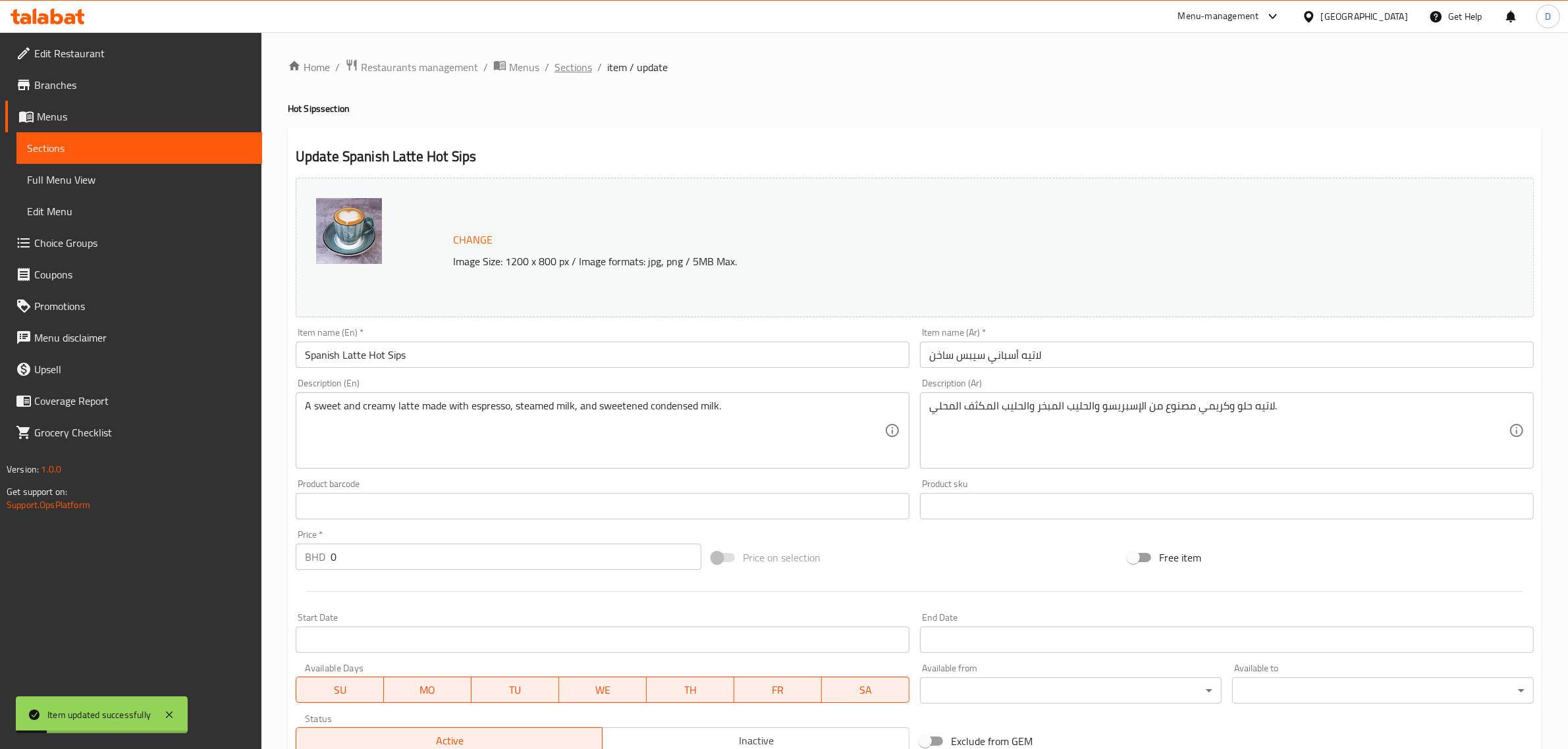
click at [588, 69] on span "Sections" at bounding box center [573, 67] width 37 height 16
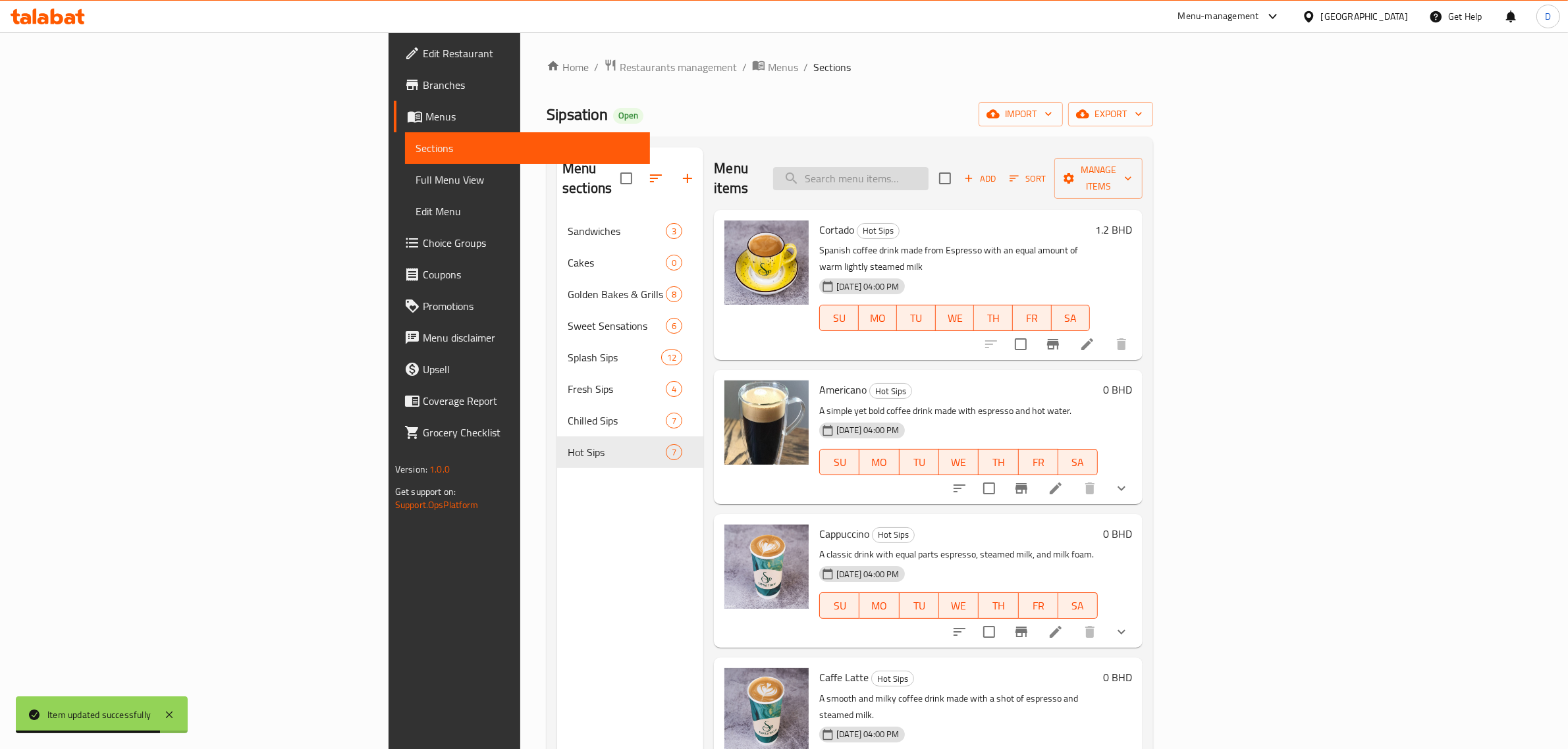
click at [929, 167] on input "search" at bounding box center [850, 178] width 156 height 23
paste input "Caffe Latte"
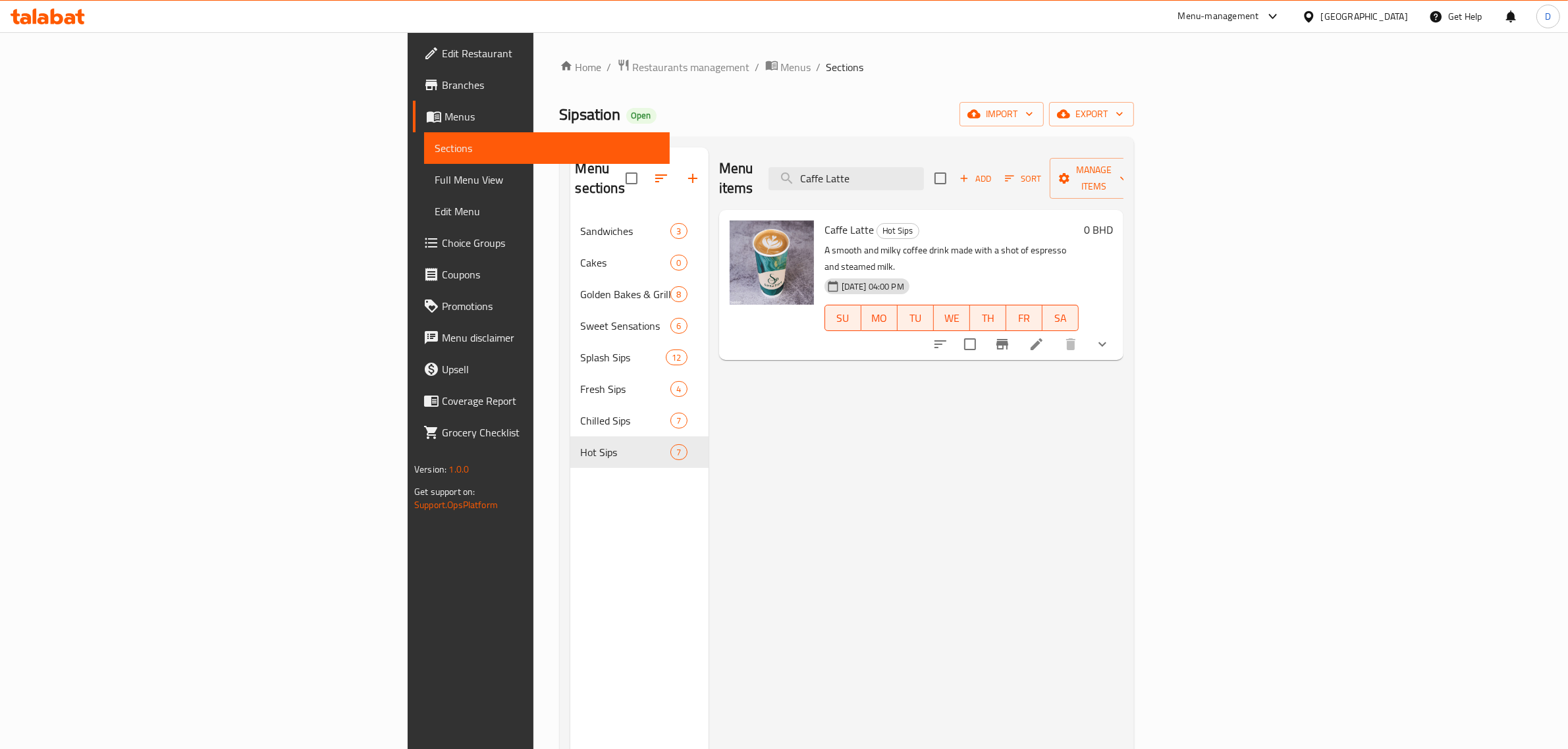
type input "Caffe Latte"
click at [1056, 333] on li at bounding box center [1036, 344] width 37 height 24
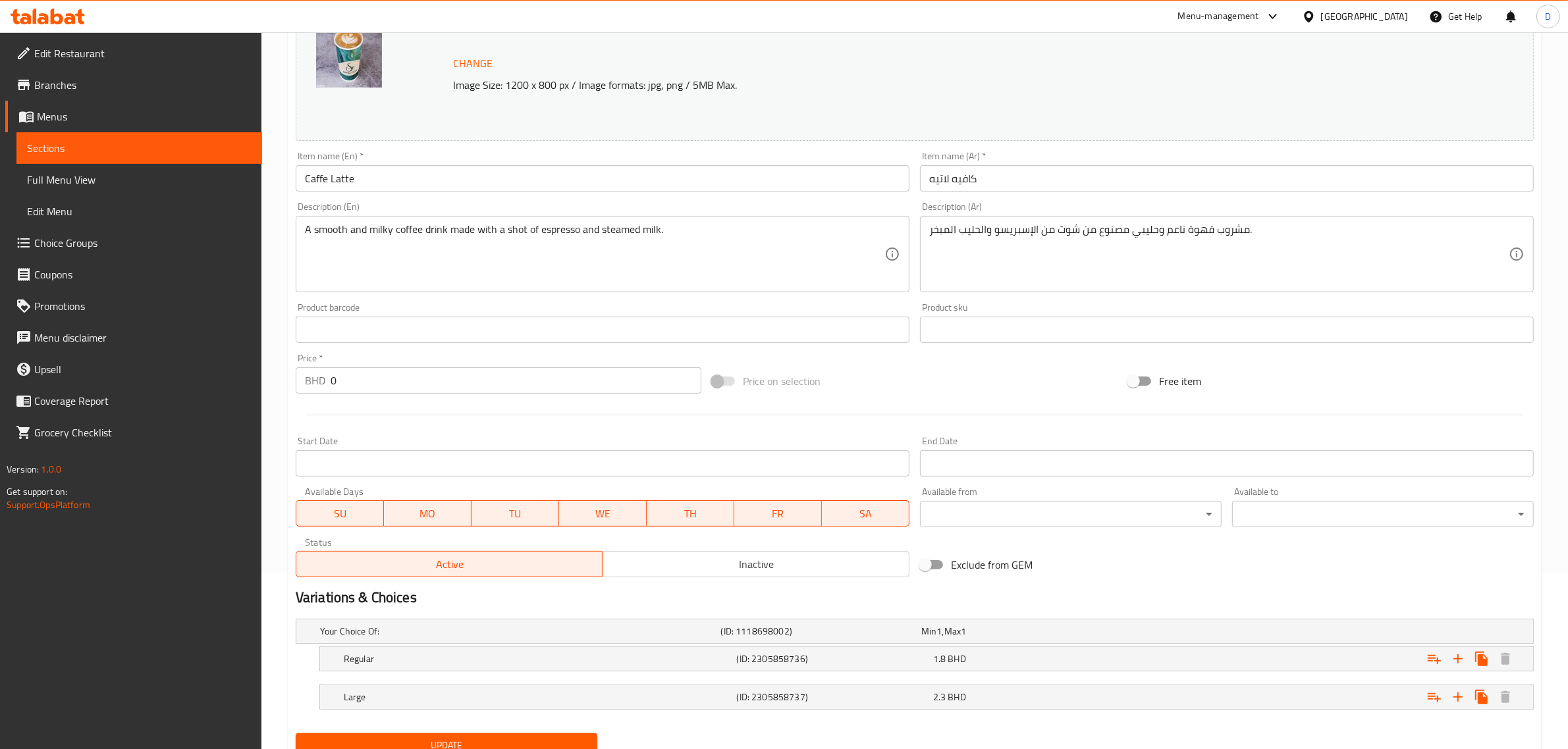
scroll to position [231, 0]
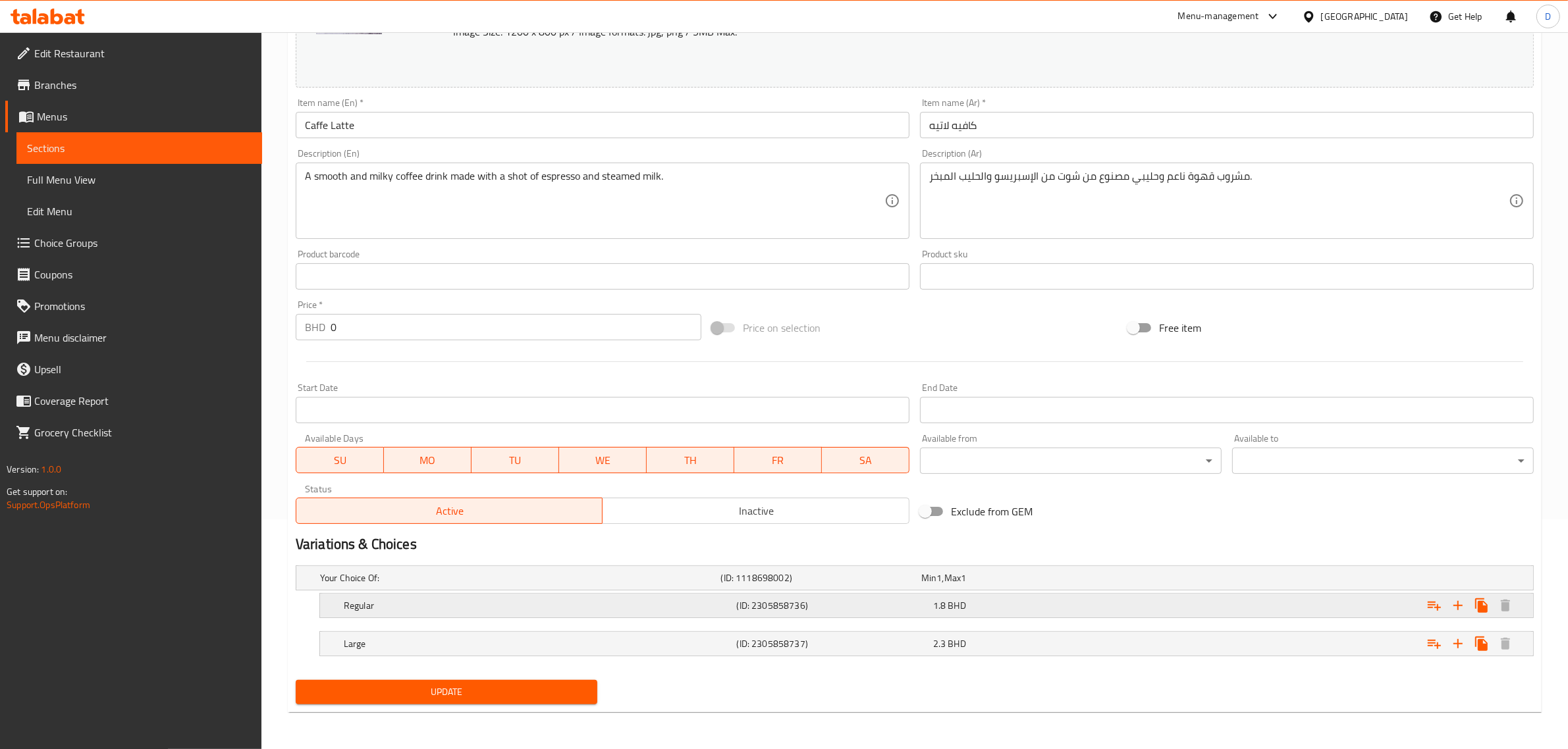
click at [1017, 599] on div "1.8 BHD" at bounding box center [1029, 606] width 191 height 13
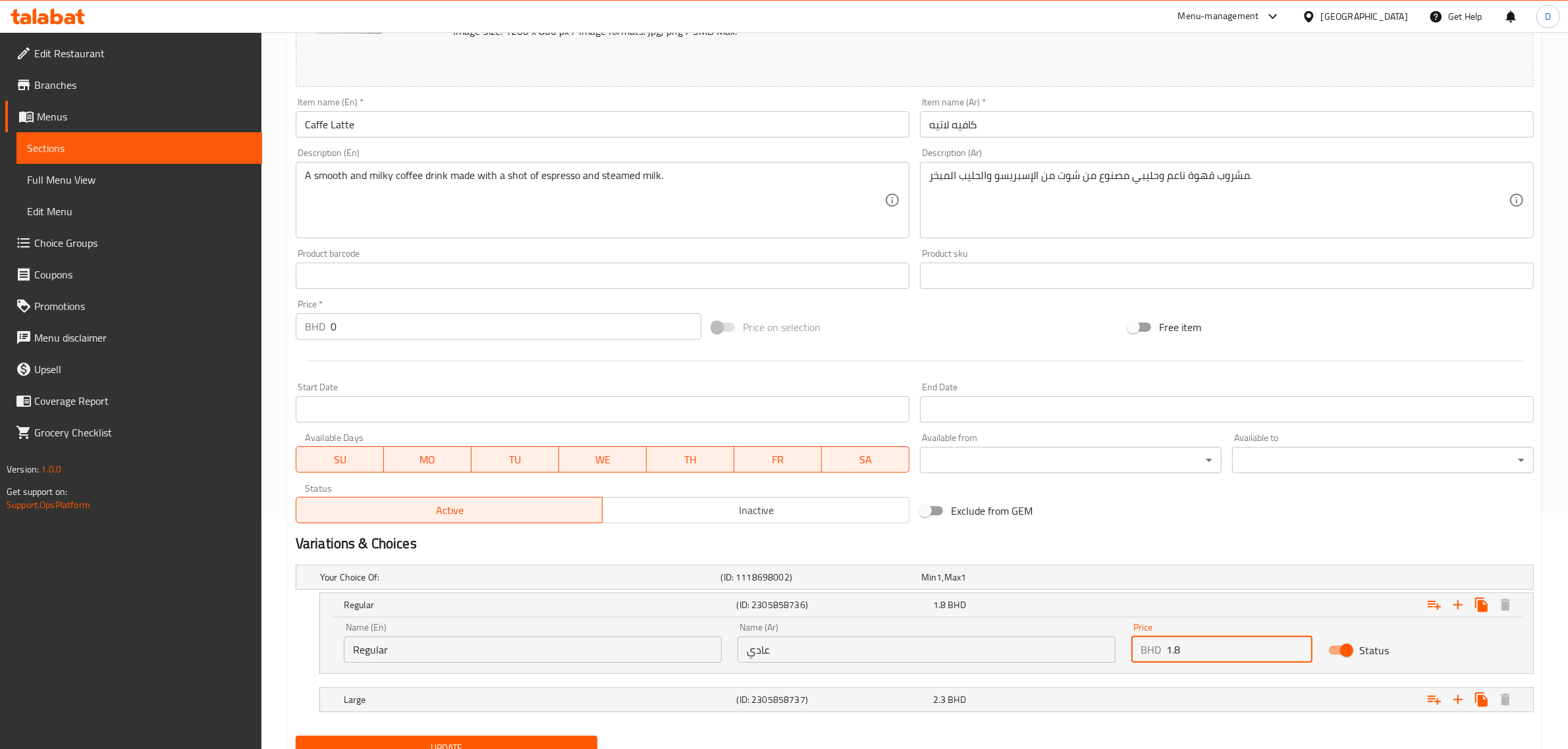
drag, startPoint x: 1187, startPoint y: 649, endPoint x: 1163, endPoint y: 647, distance: 24.1
click at [1167, 649] on input "1.8" at bounding box center [1239, 650] width 146 height 27
type input "1.5"
click at [1182, 696] on div "Expand" at bounding box center [1324, 699] width 393 height 29
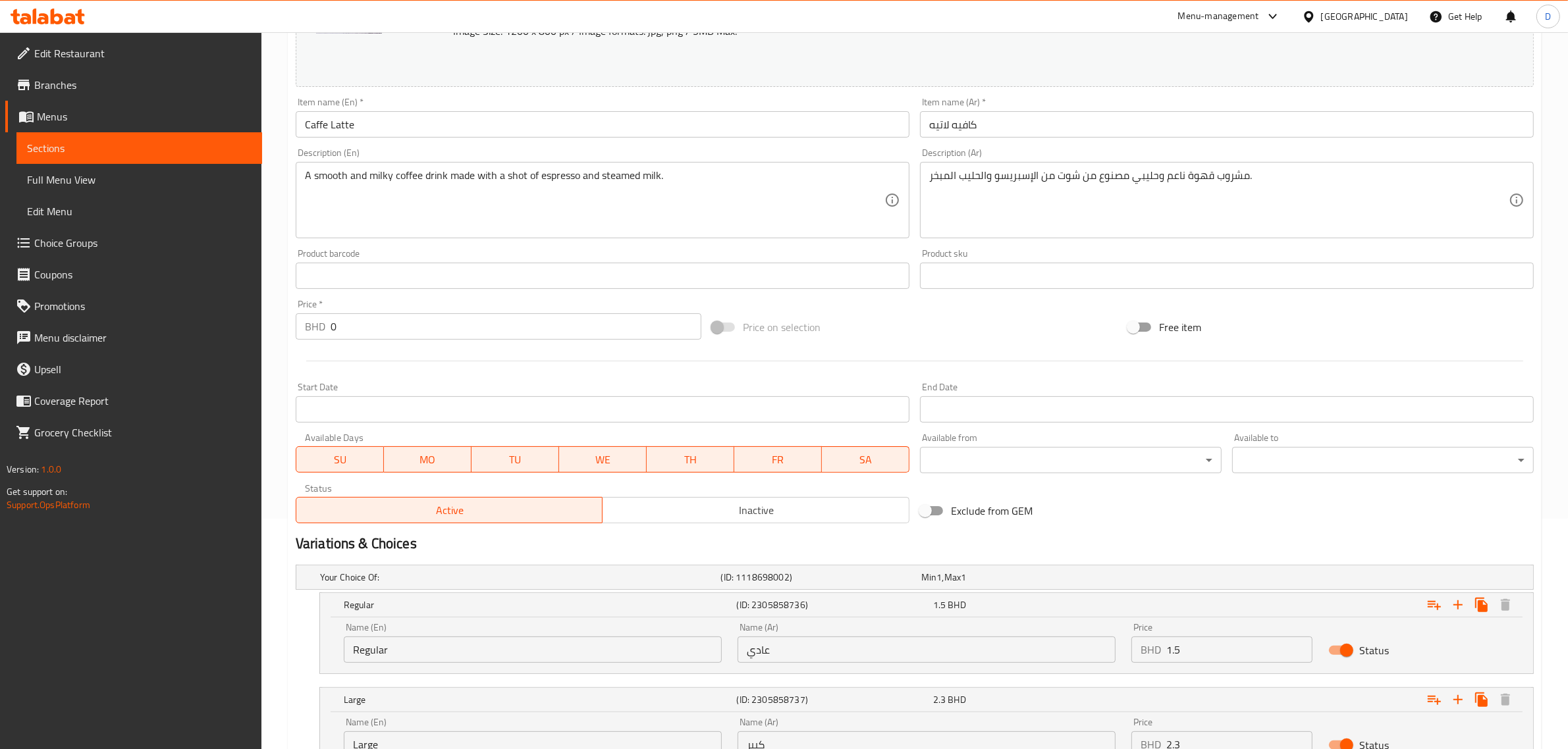
scroll to position [343, 0]
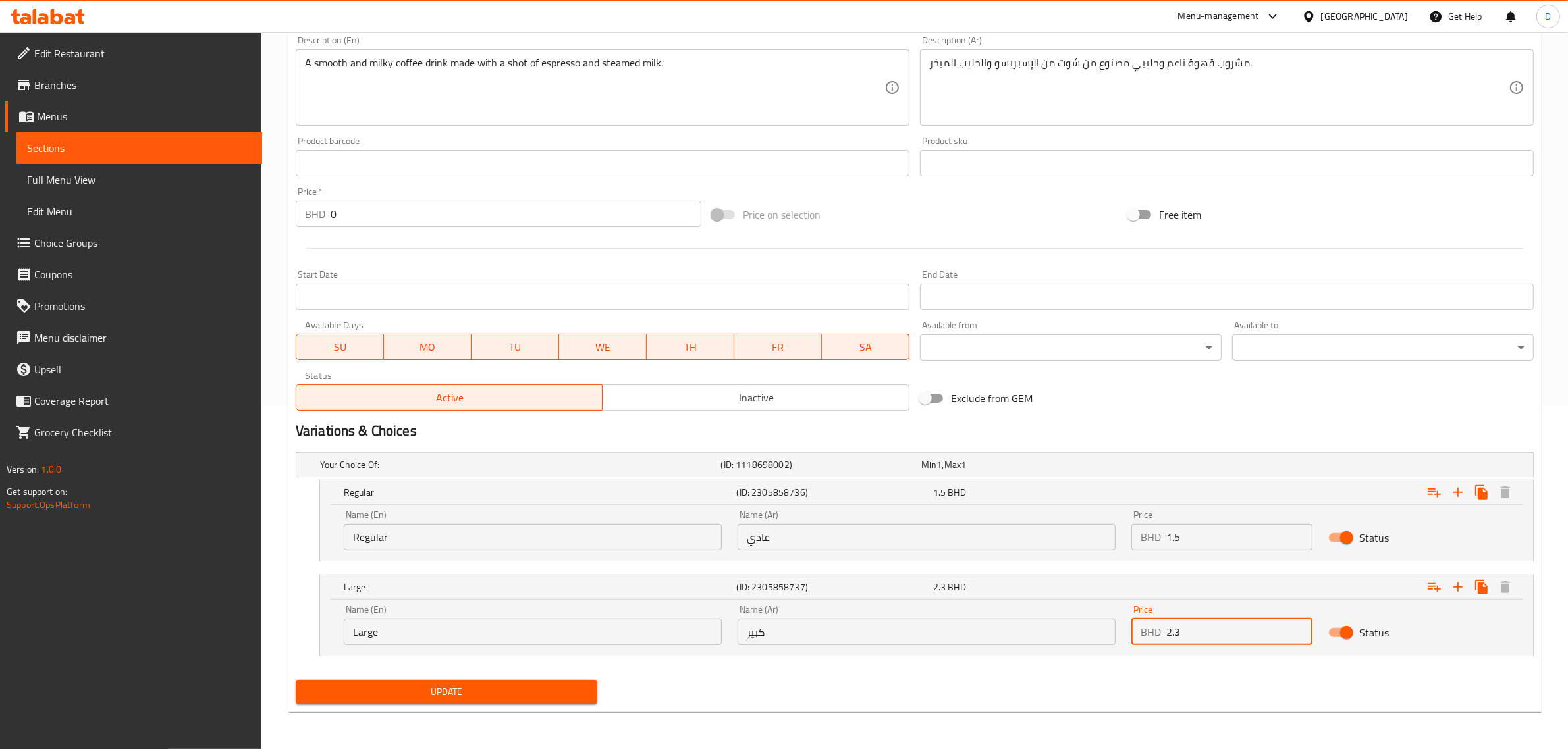
drag, startPoint x: 1194, startPoint y: 637, endPoint x: 1112, endPoint y: 637, distance: 82.0
click at [1113, 637] on div "Name (En) Large Name (En) Name (Ar) كبير Name (Ar) Price BHD 2.3 Price Status" at bounding box center [927, 625] width 1181 height 56
type input "1.8"
click at [376, 694] on span "Update" at bounding box center [447, 692] width 281 height 16
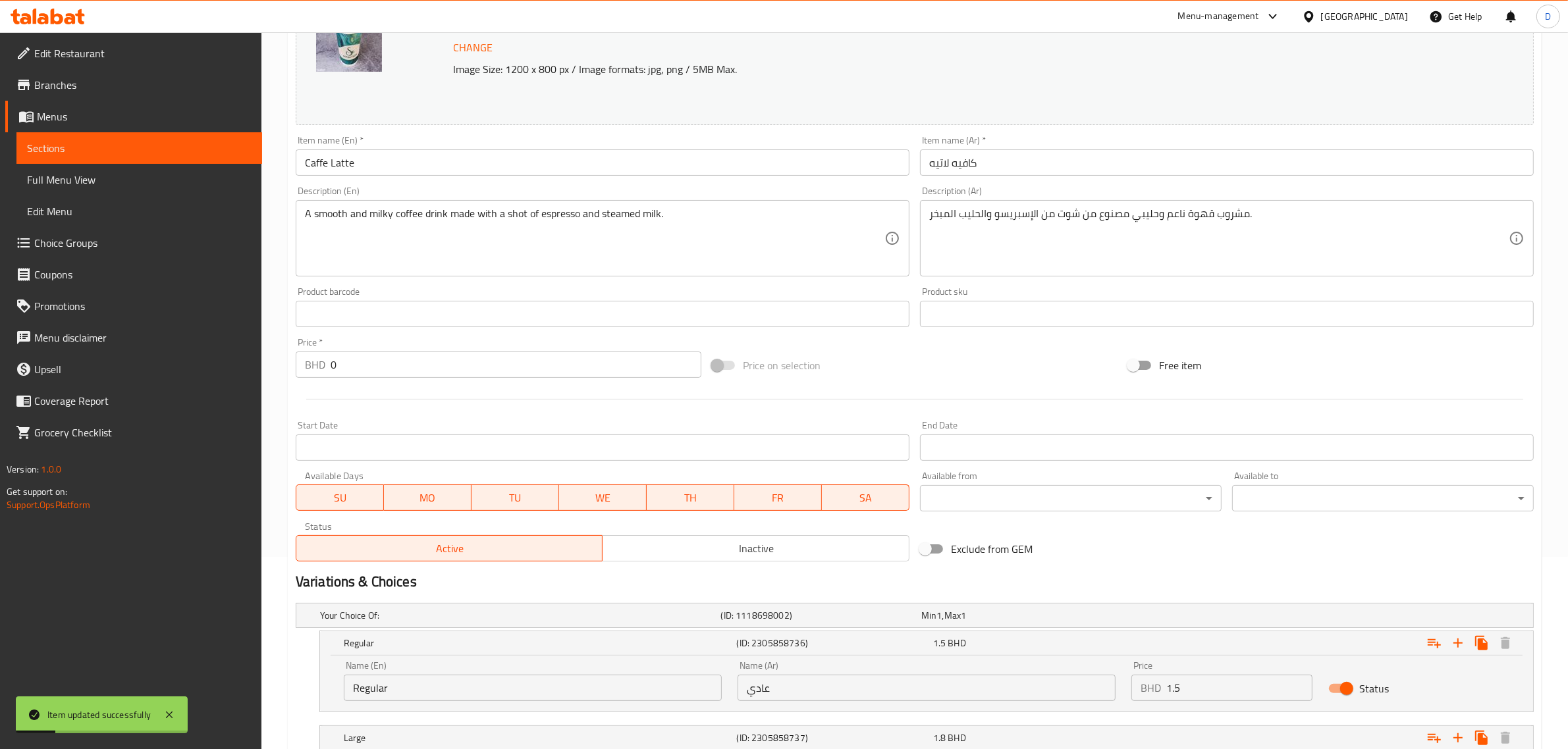
scroll to position [13, 0]
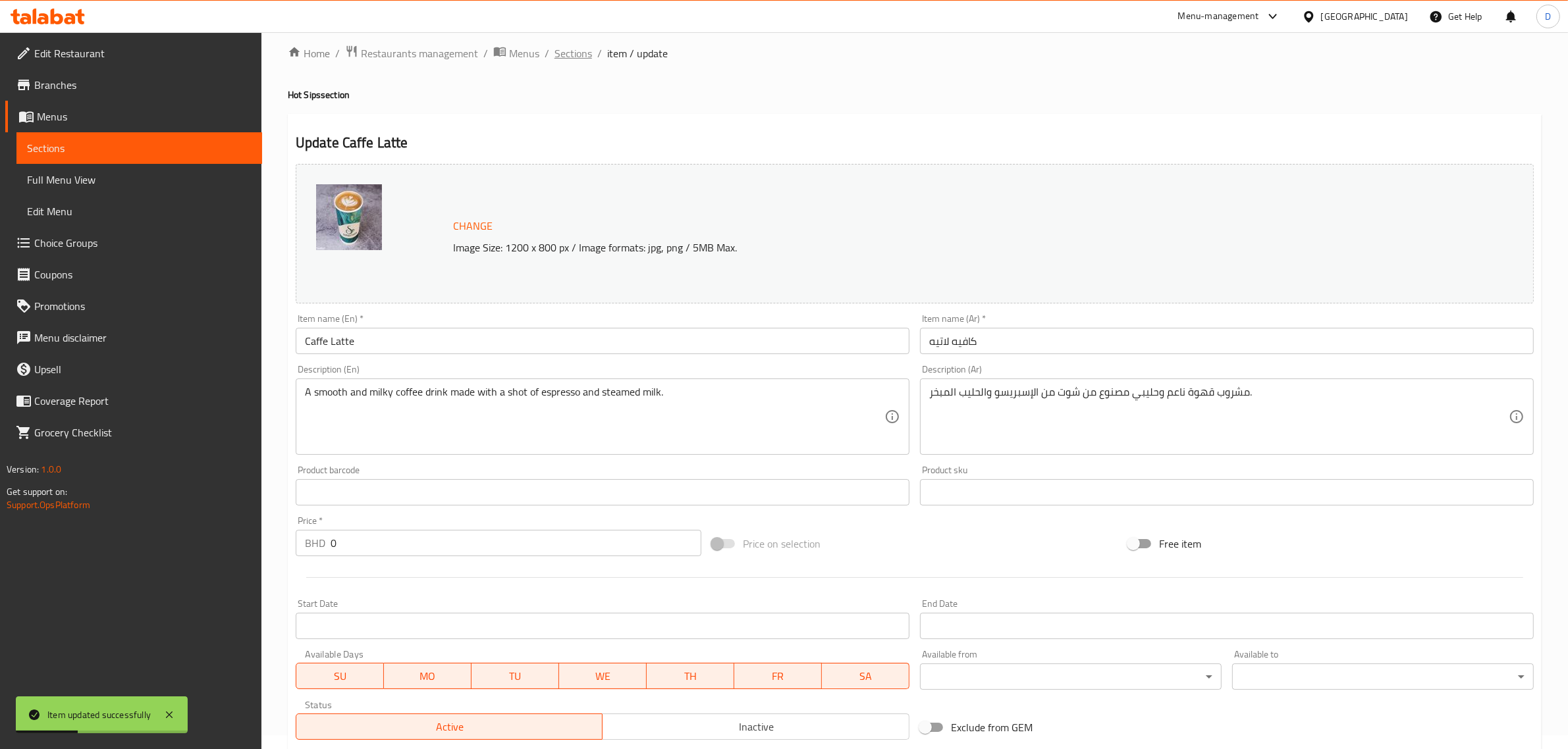
click at [564, 57] on span "Sections" at bounding box center [573, 53] width 37 height 16
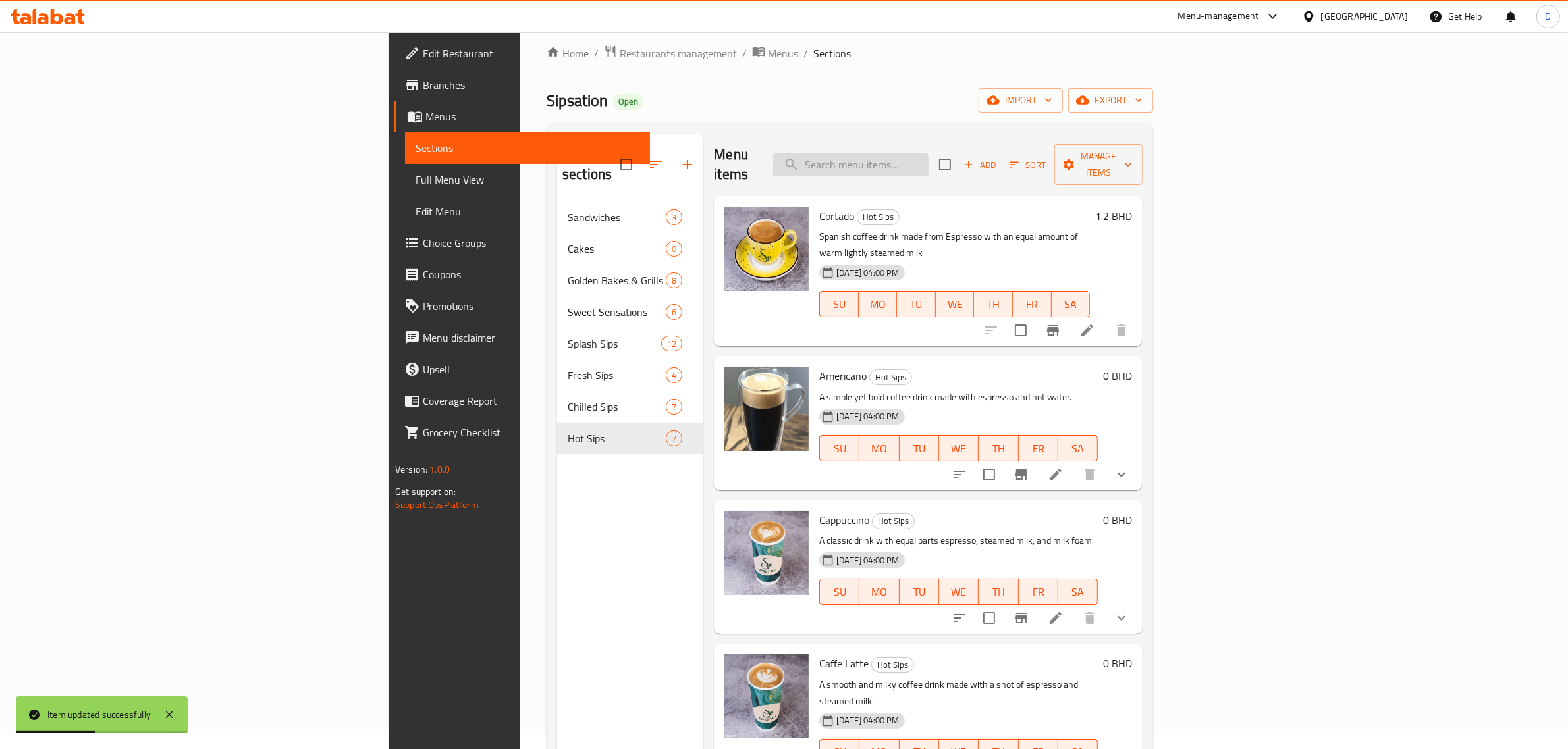
click at [929, 154] on input "search" at bounding box center [850, 165] width 156 height 23
paste input "Cappuccino"
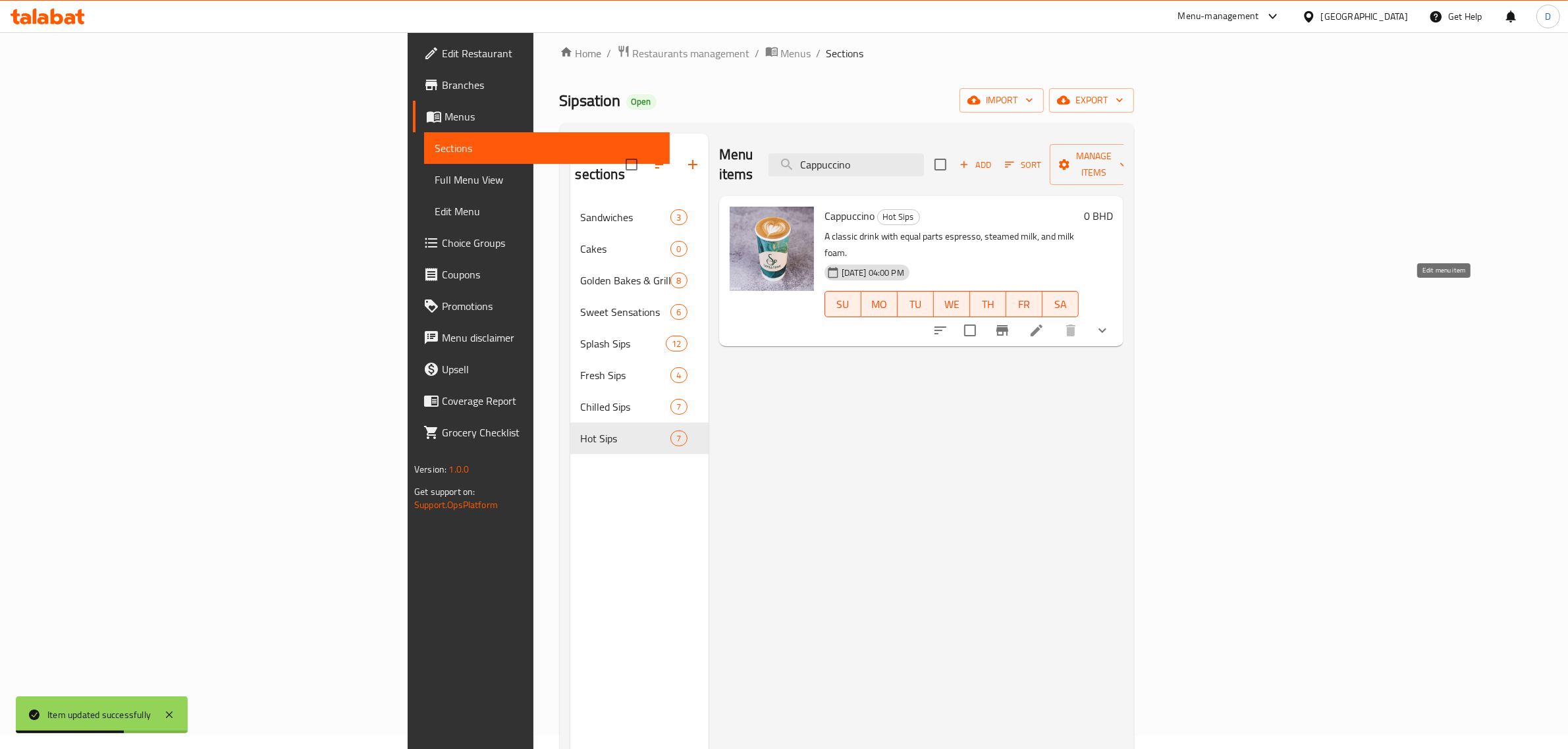
type input "Cappuccino"
click at [1045, 322] on icon at bounding box center [1036, 330] width 16 height 16
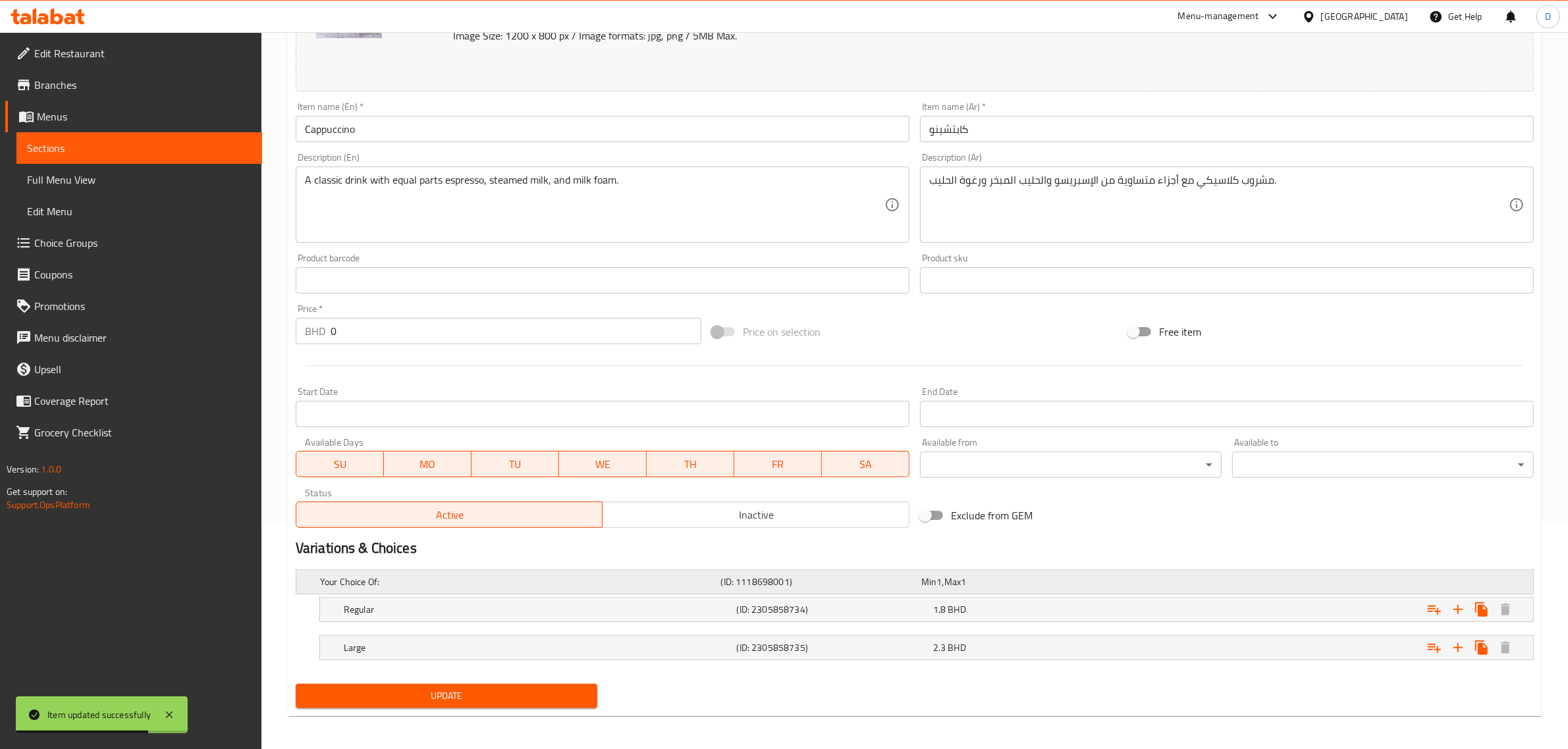
scroll to position [231, 0]
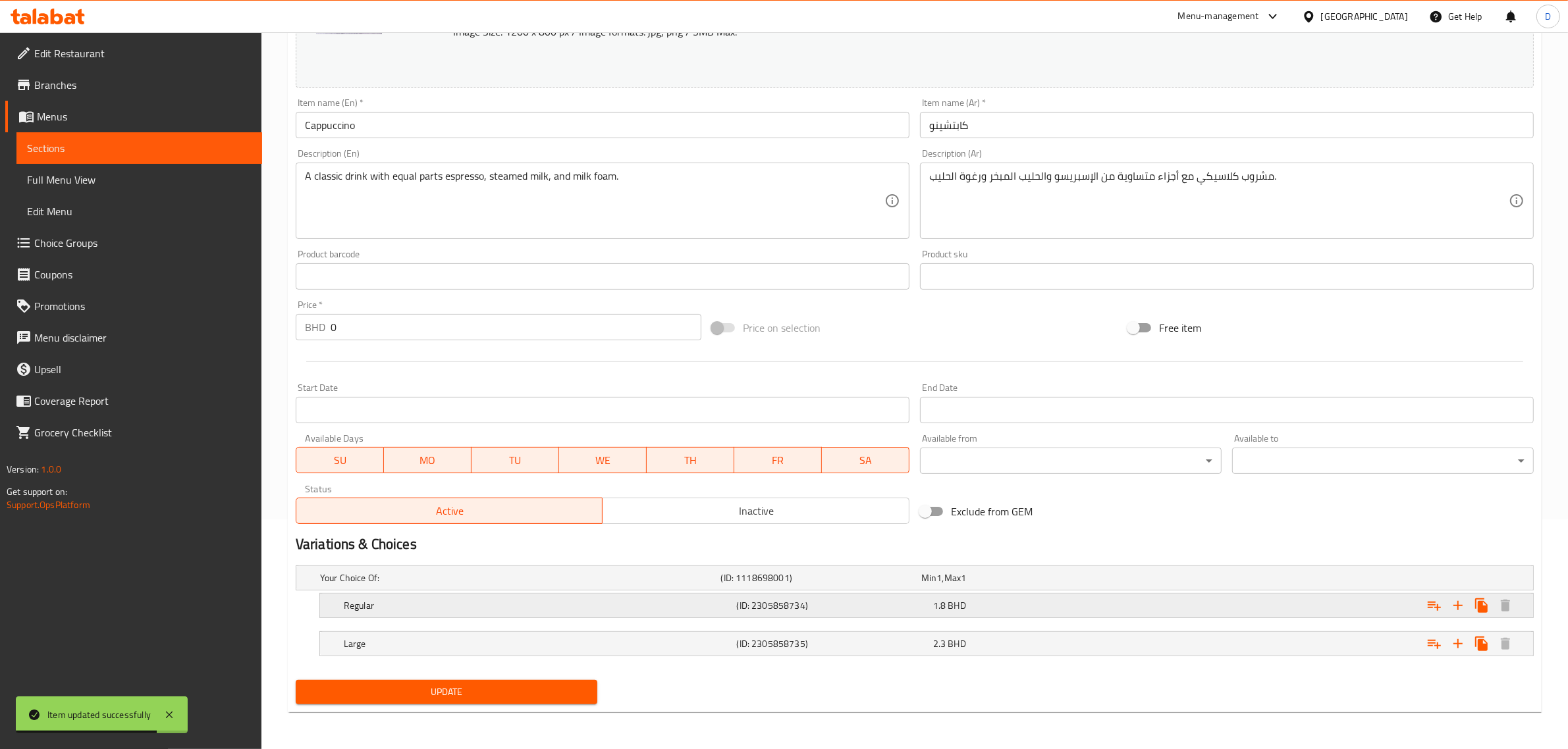
click at [950, 607] on span "BHD" at bounding box center [957, 606] width 18 height 17
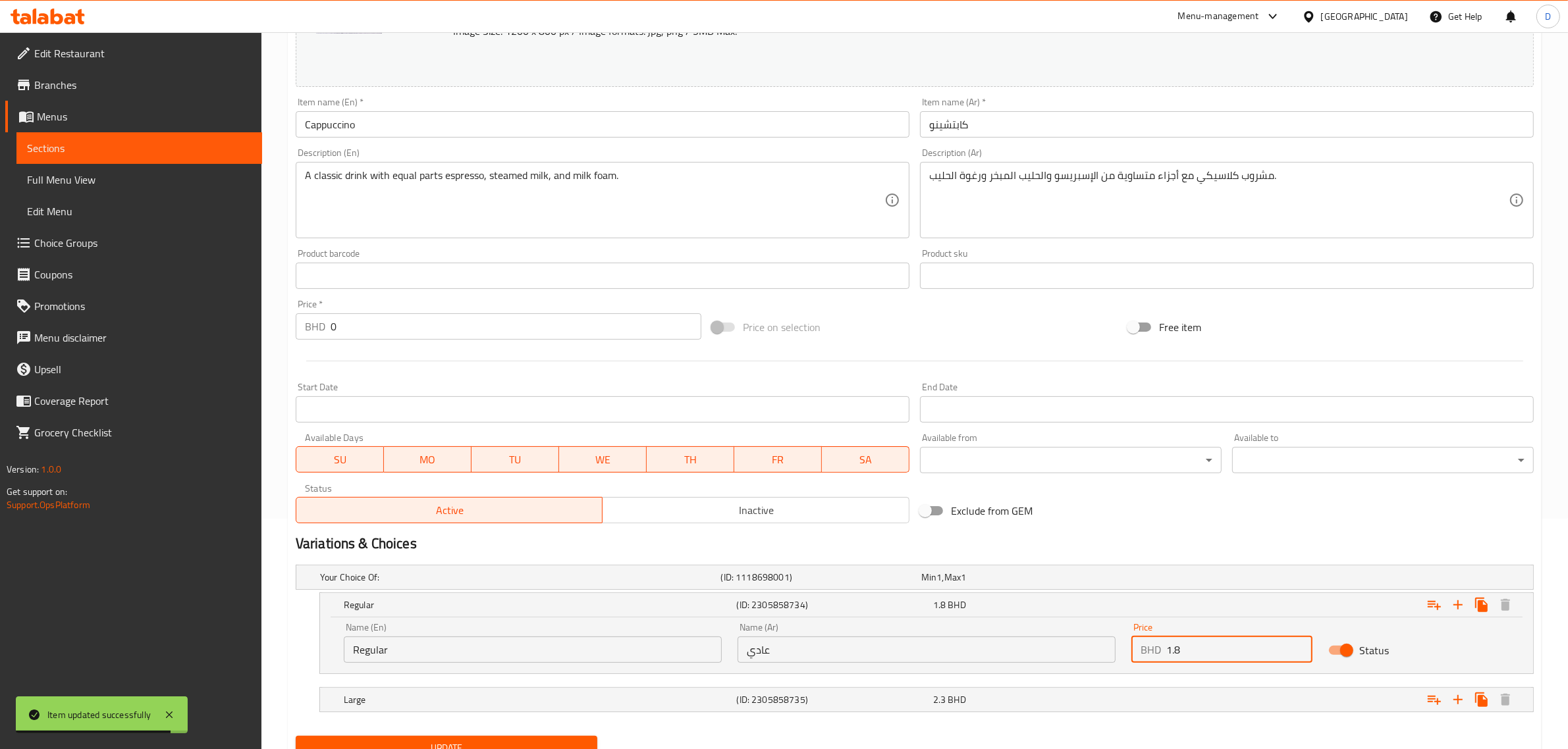
drag, startPoint x: 1190, startPoint y: 650, endPoint x: 1134, endPoint y: 646, distance: 56.1
click at [1134, 646] on div "BHD 1.8 Price" at bounding box center [1223, 650] width 181 height 27
type input "1.5"
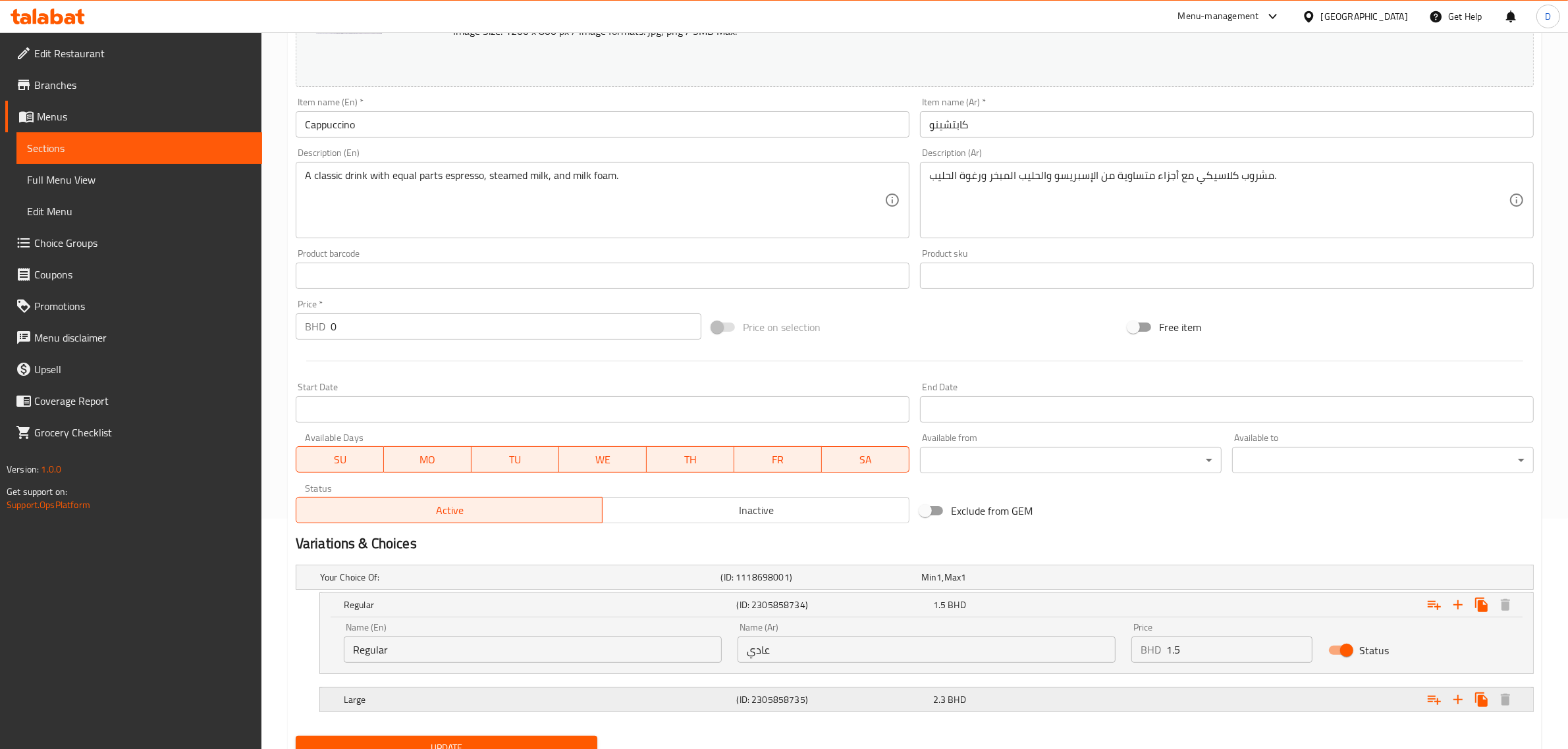
click at [1151, 707] on div "Expand" at bounding box center [1324, 699] width 393 height 29
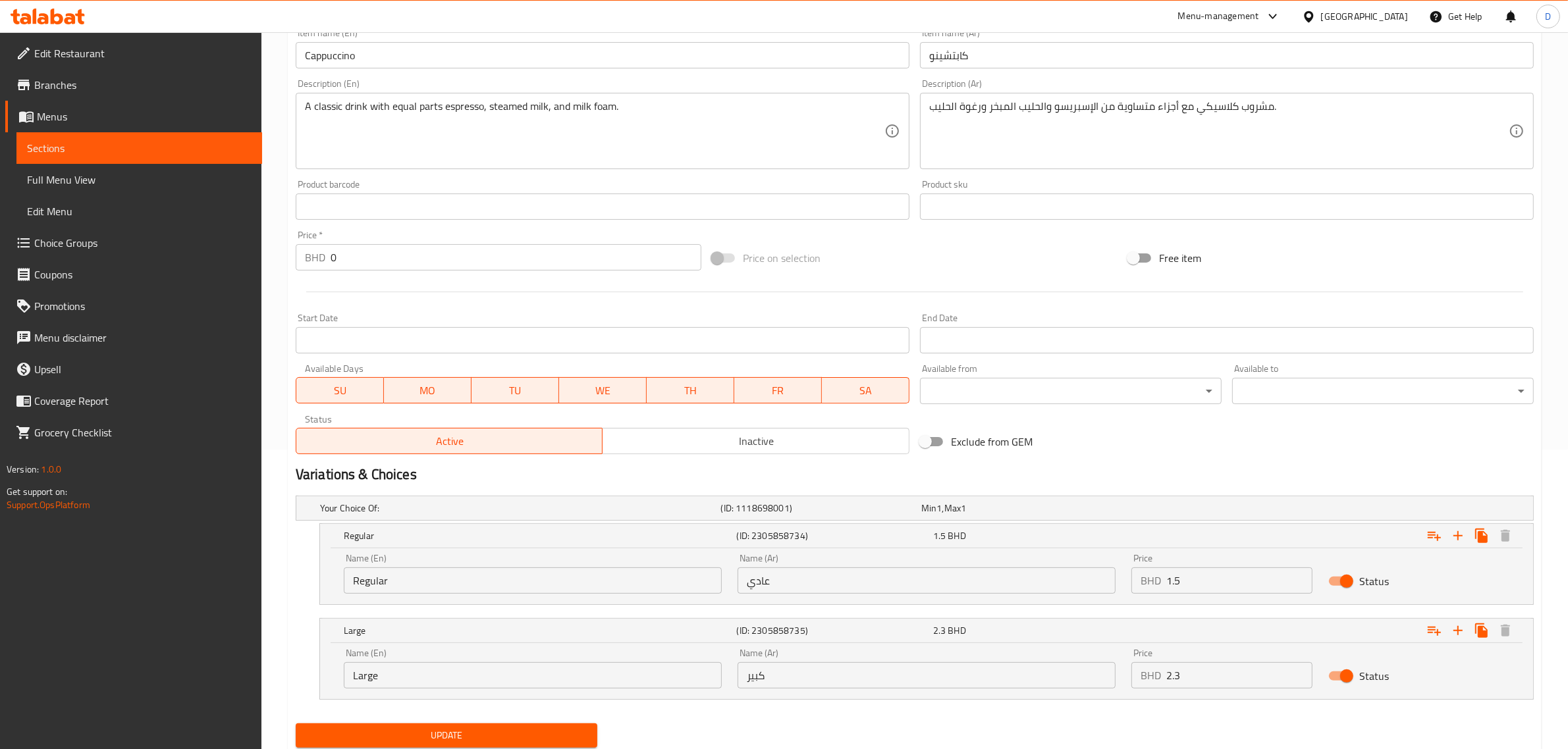
scroll to position [343, 0]
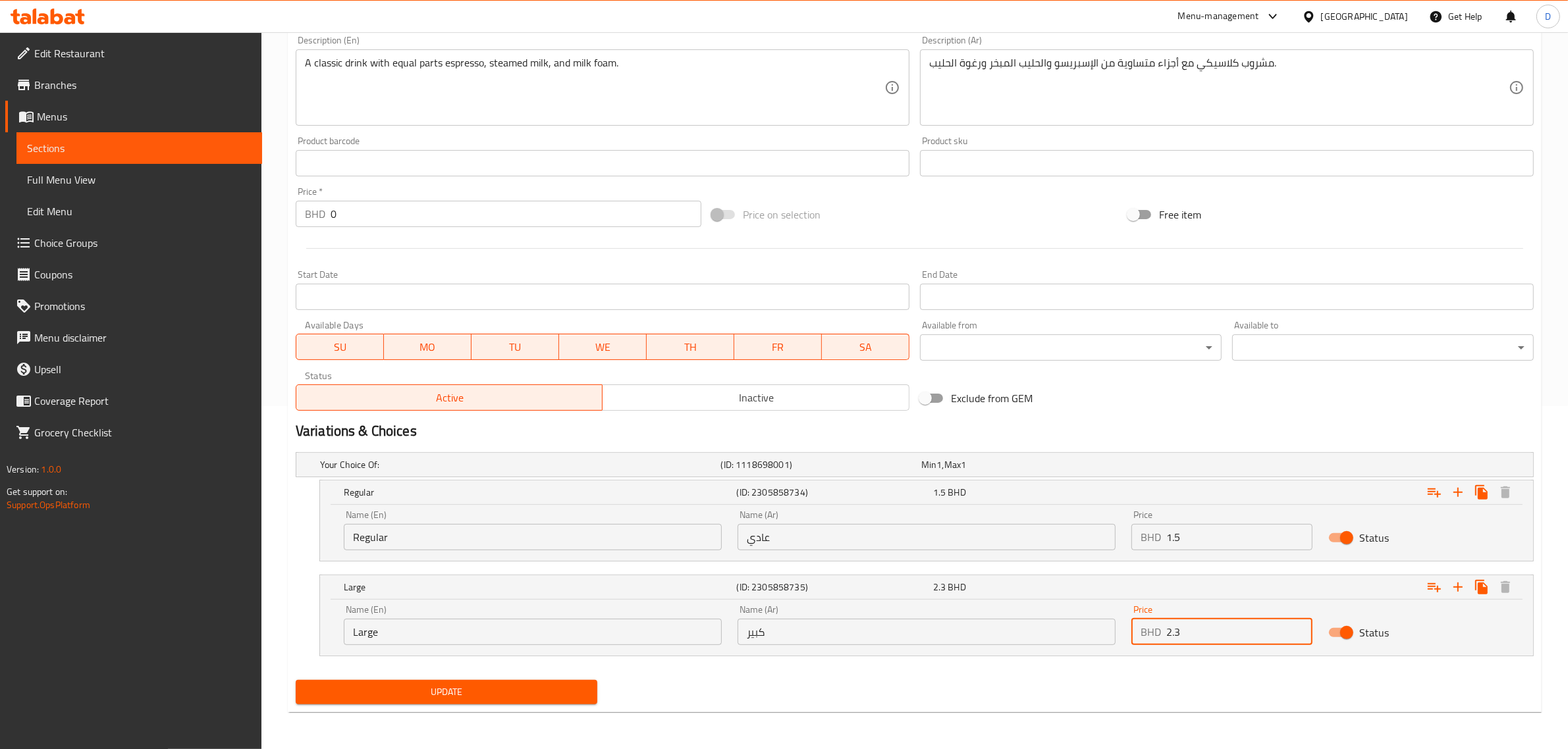
drag, startPoint x: 1193, startPoint y: 637, endPoint x: 1133, endPoint y: 636, distance: 60.0
click at [1133, 636] on div "BHD 2.3 Price" at bounding box center [1223, 633] width 181 height 27
type input "1.8"
click at [458, 693] on span "Update" at bounding box center [447, 692] width 281 height 16
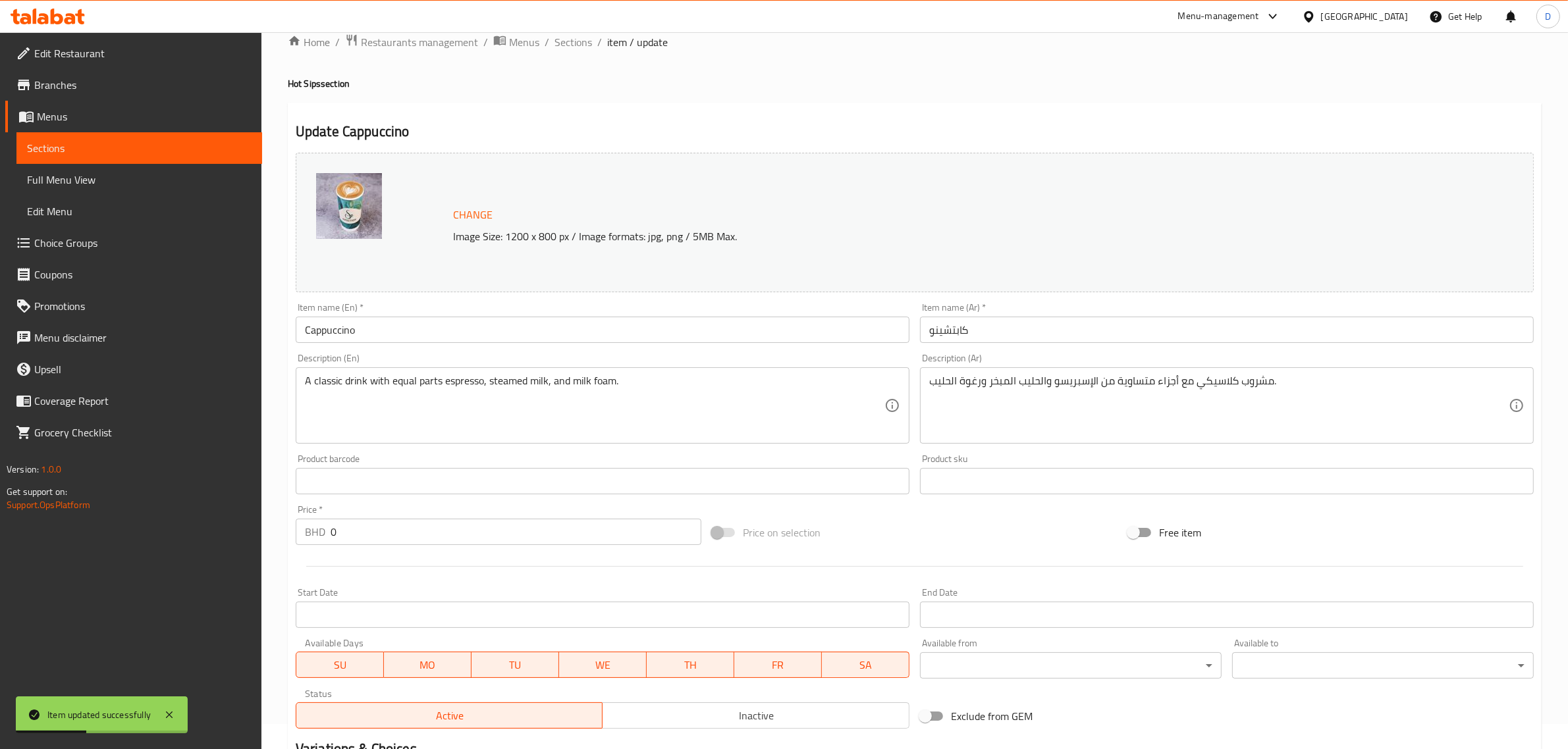
scroll to position [0, 0]
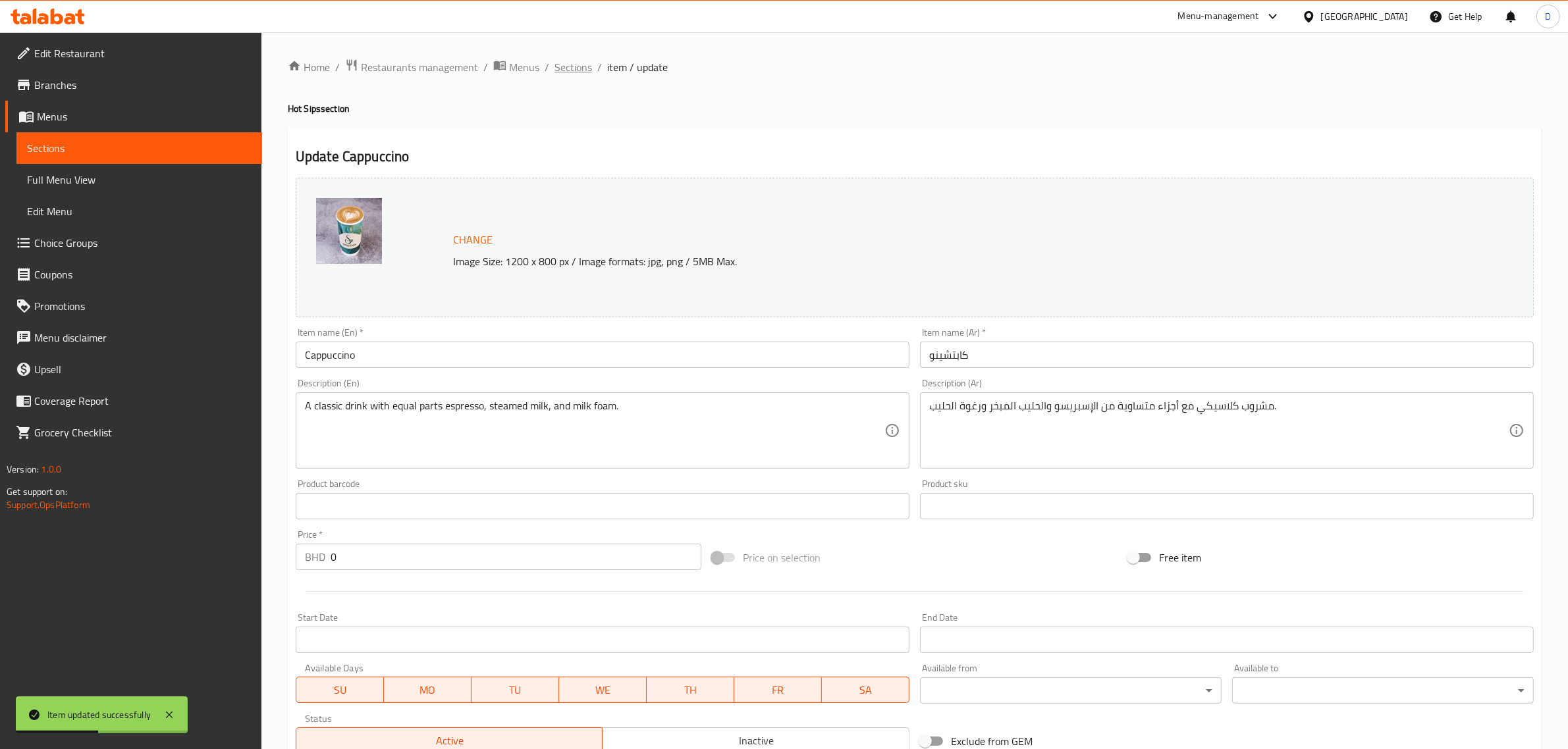
click at [580, 69] on span "Sections" at bounding box center [573, 67] width 37 height 16
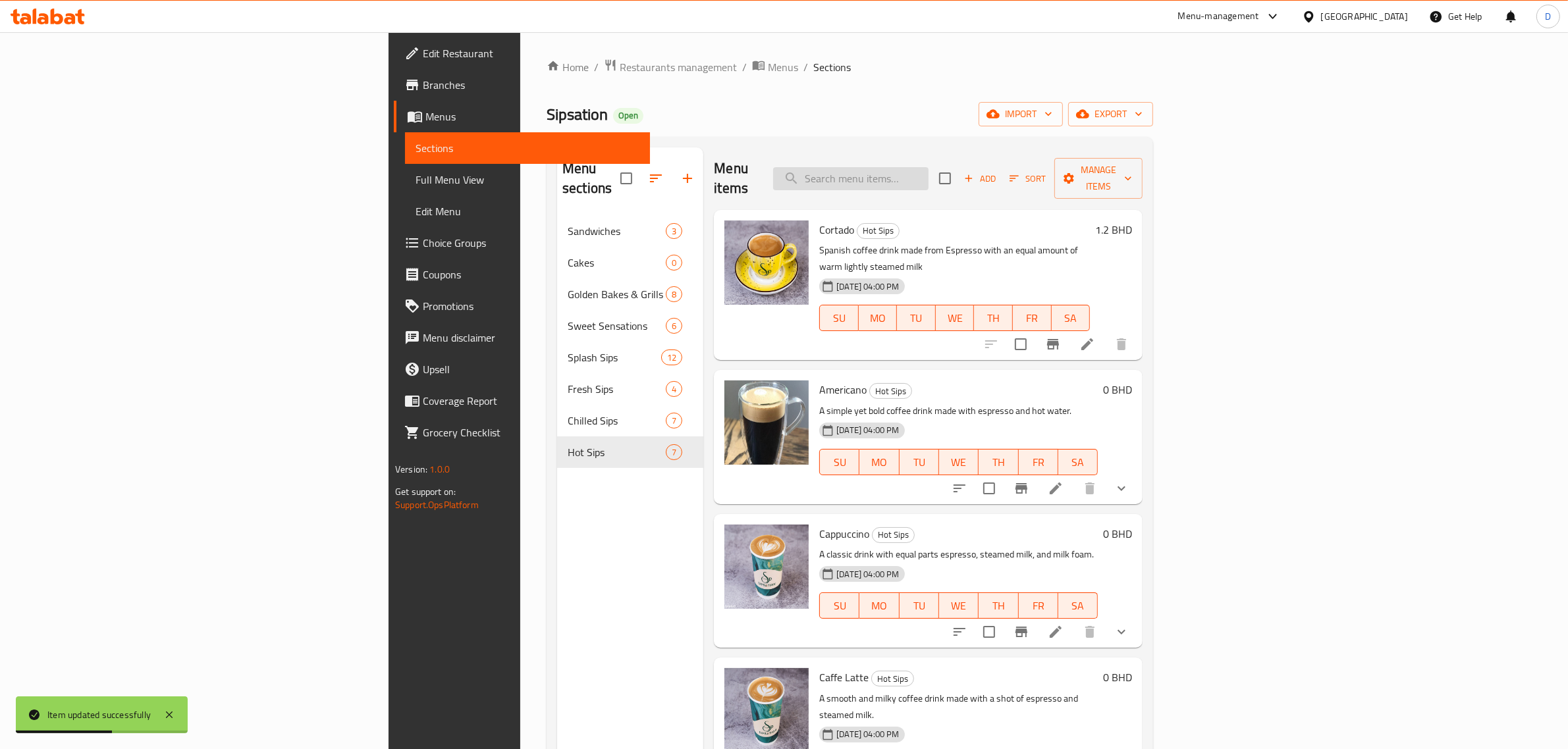
click at [929, 167] on input "search" at bounding box center [850, 178] width 156 height 23
paste input "Americano"
type input "Americano"
click at [1062, 483] on icon at bounding box center [1056, 489] width 11 height 11
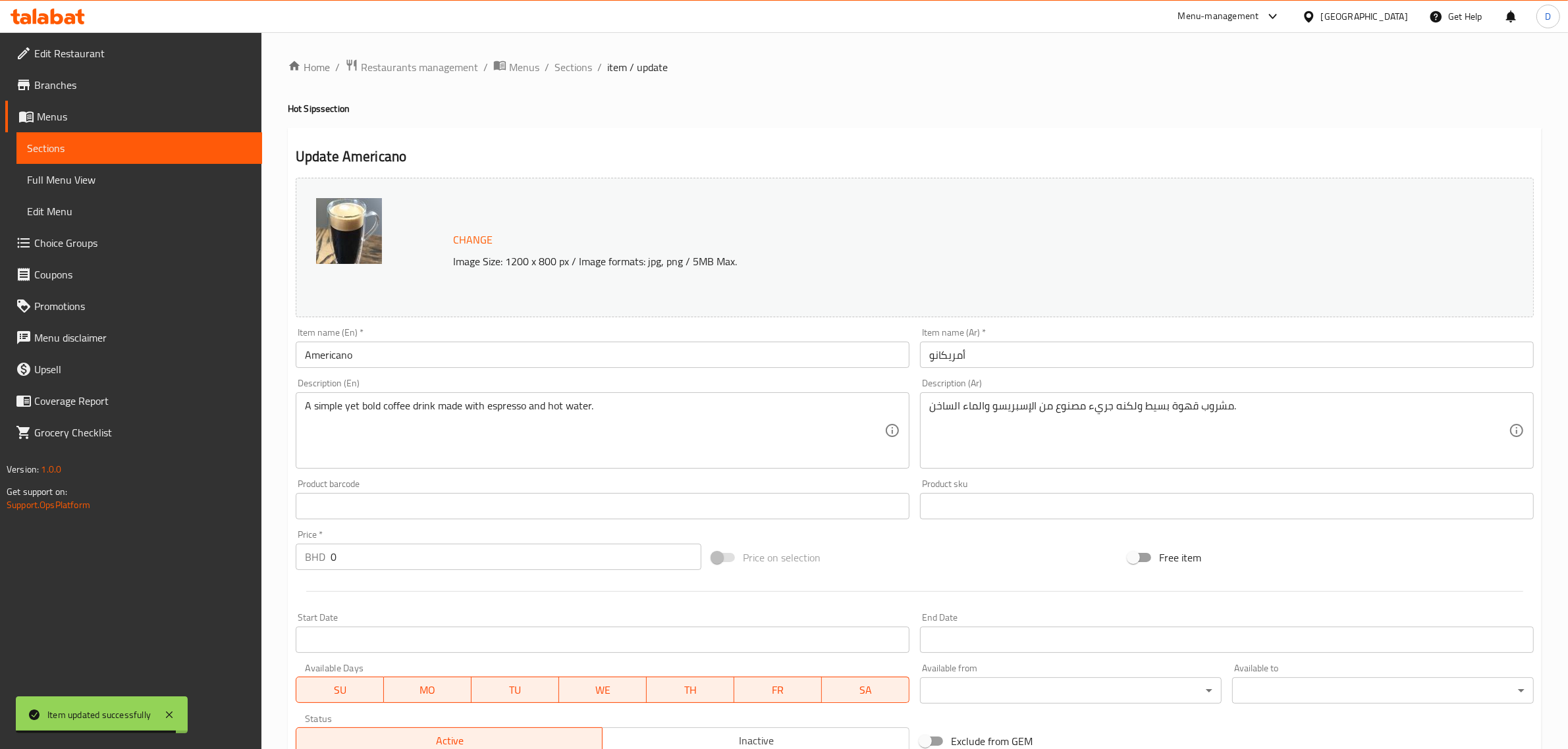
scroll to position [231, 0]
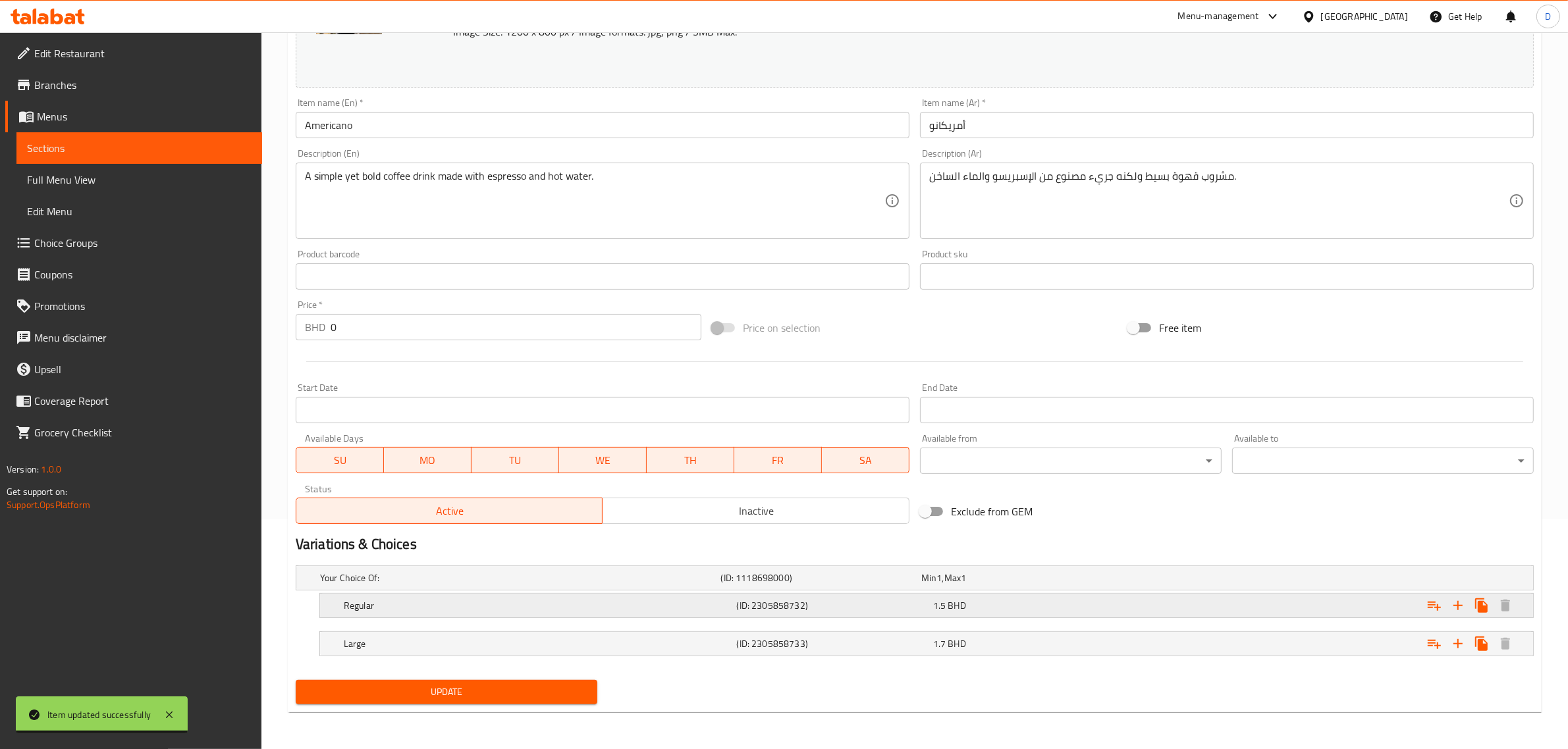
click at [1068, 601] on div "1.5 BHD" at bounding box center [1029, 606] width 191 height 13
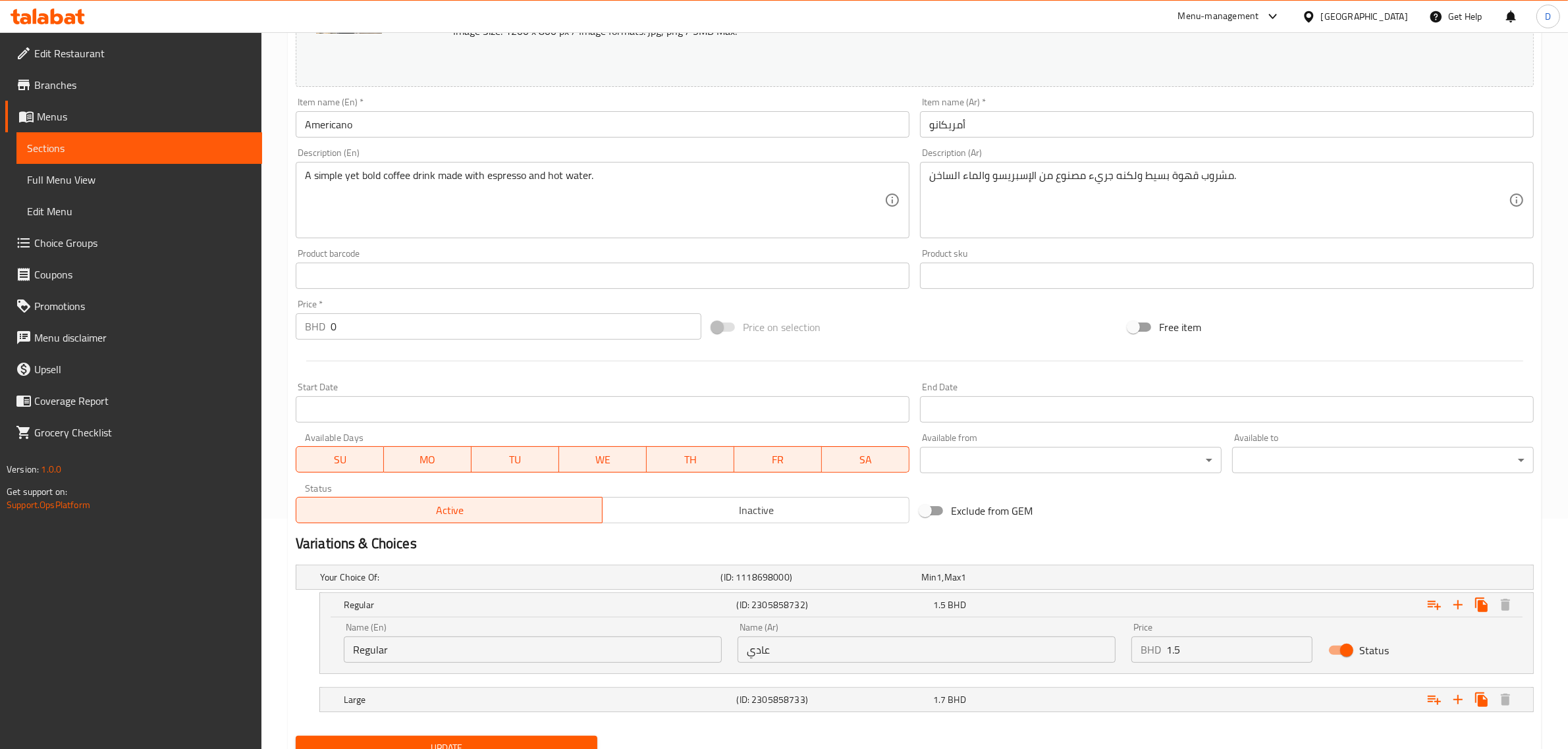
drag, startPoint x: 1191, startPoint y: 644, endPoint x: 1103, endPoint y: 644, distance: 88.0
click at [1103, 644] on div "Name (En) Regular Name (En) Name (Ar) عادي Name (Ar) Price BHD 1.5 Price Status" at bounding box center [927, 643] width 1181 height 56
type input "1.4"
click at [1140, 696] on div "Expand" at bounding box center [1324, 699] width 393 height 29
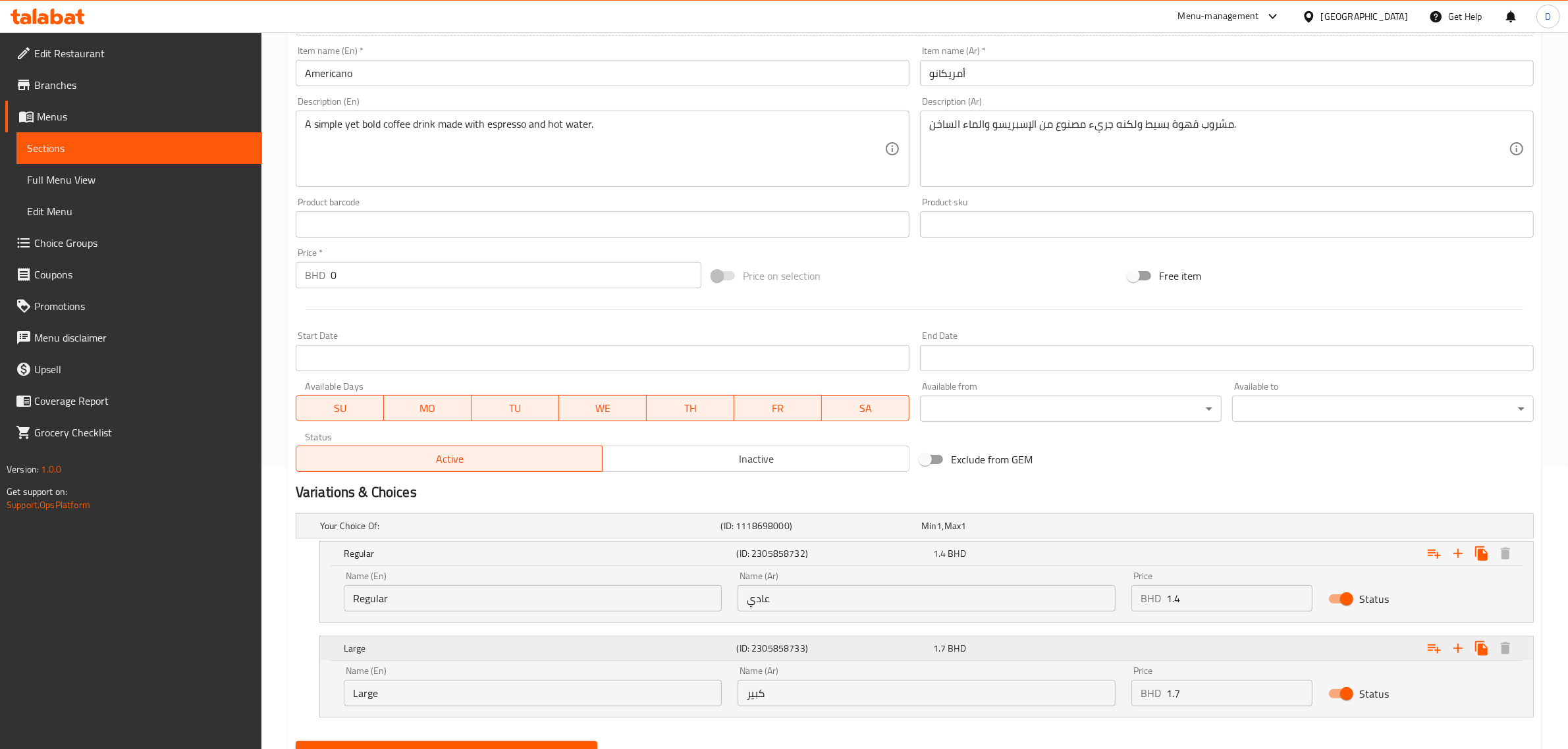
scroll to position [343, 0]
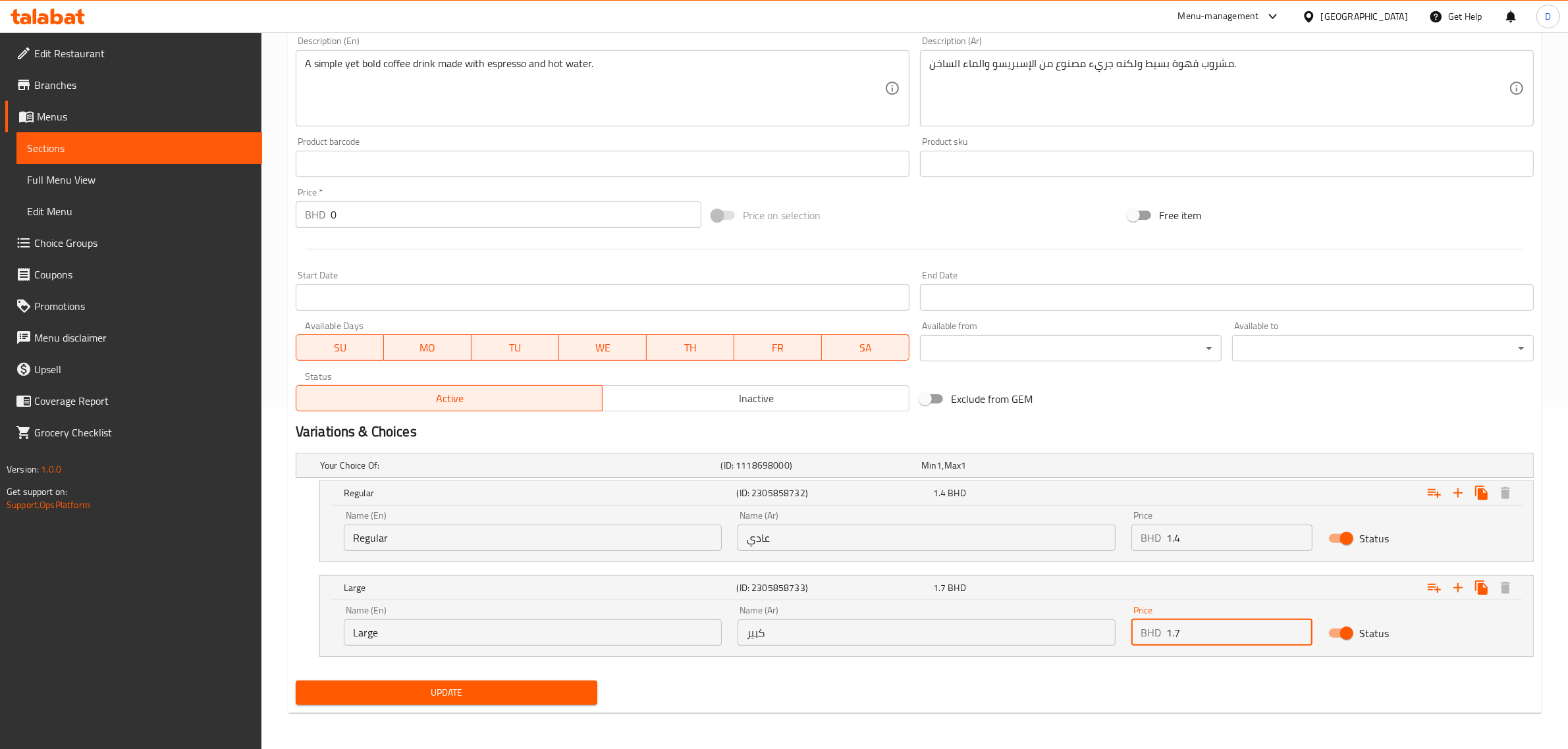
drag, startPoint x: 1192, startPoint y: 643, endPoint x: 1128, endPoint y: 630, distance: 65.3
click at [1130, 630] on div "Price BHD 1.7 Price" at bounding box center [1222, 626] width 197 height 56
type input "1.65"
click at [567, 695] on span "Update" at bounding box center [447, 693] width 281 height 16
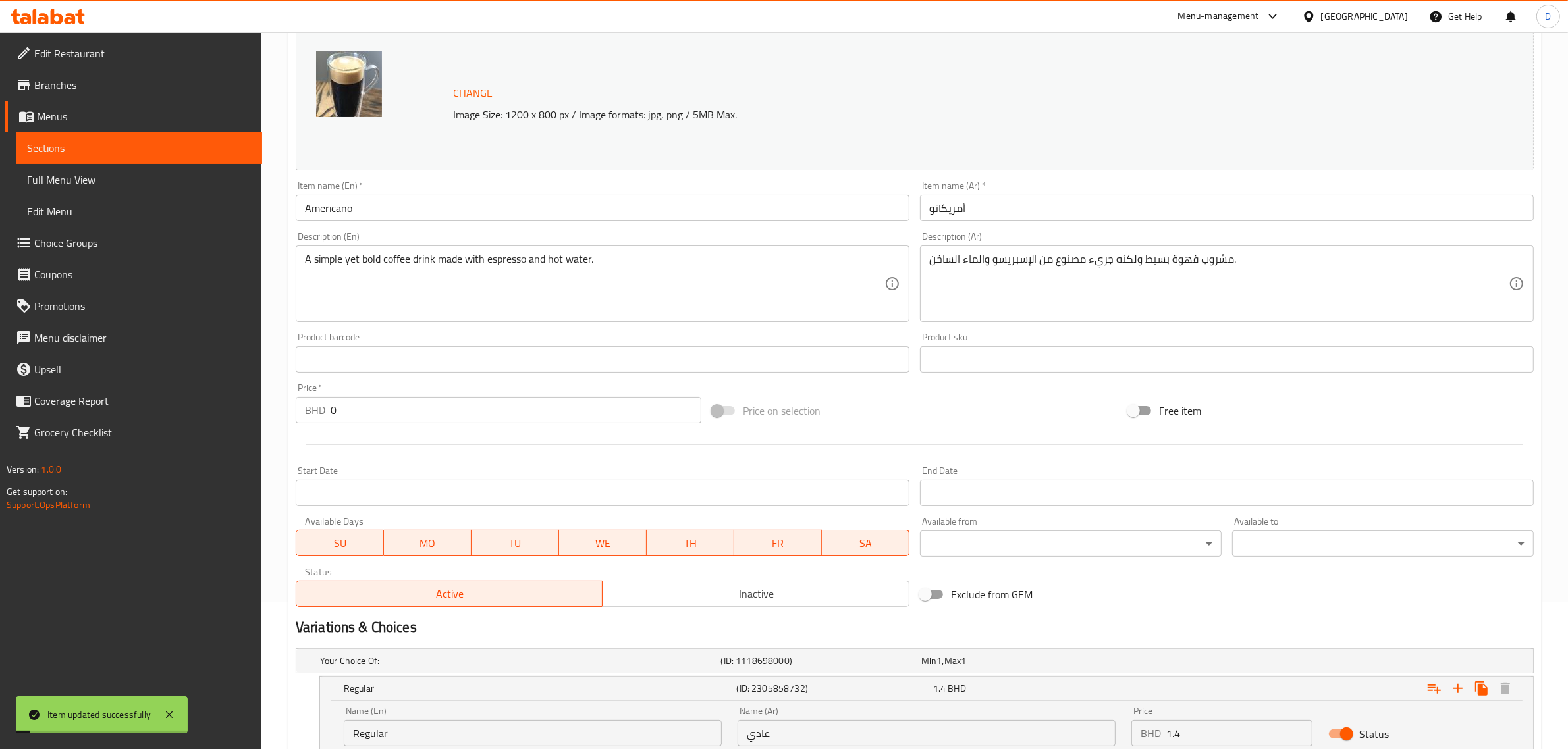
scroll to position [0, 0]
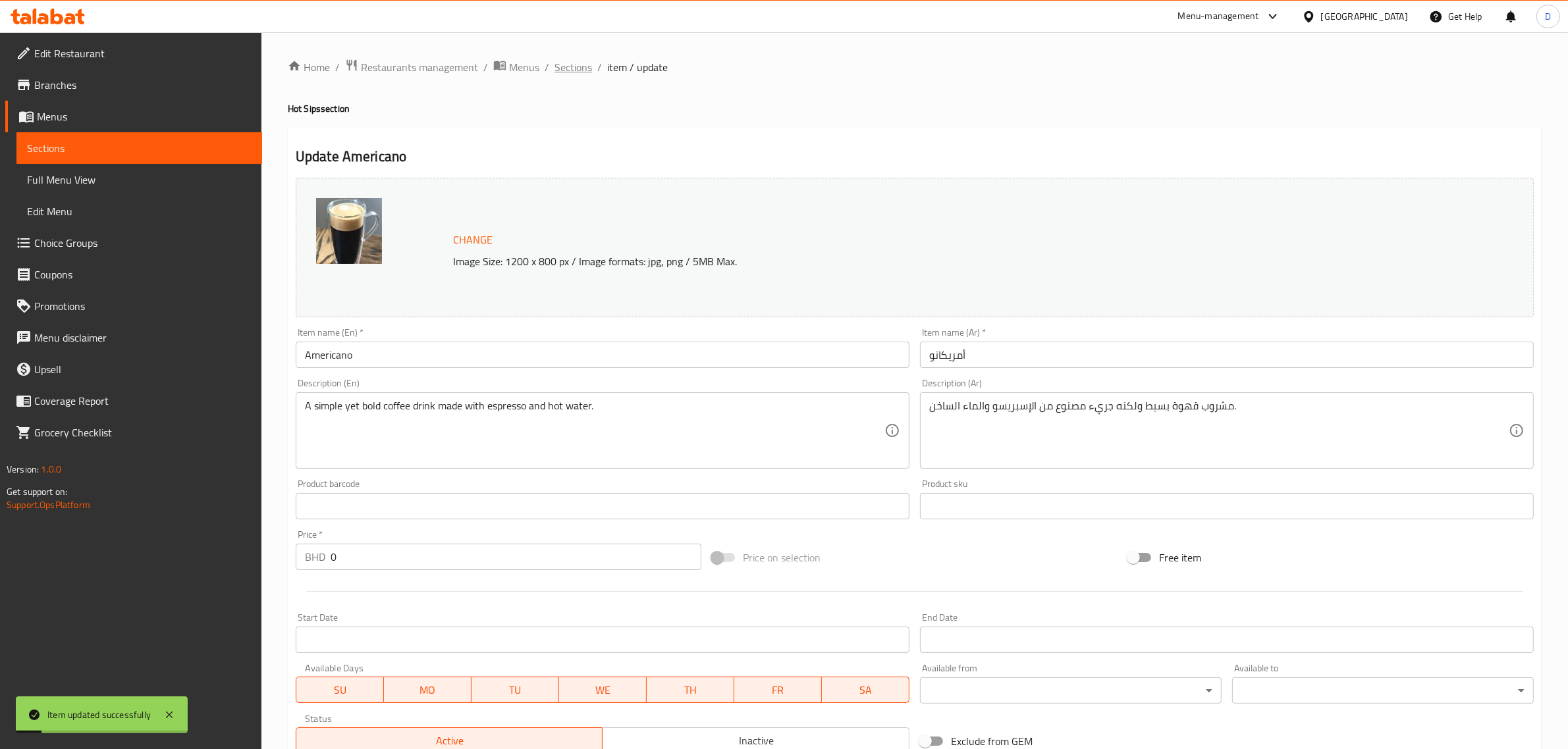
click at [567, 63] on span "Sections" at bounding box center [573, 67] width 37 height 16
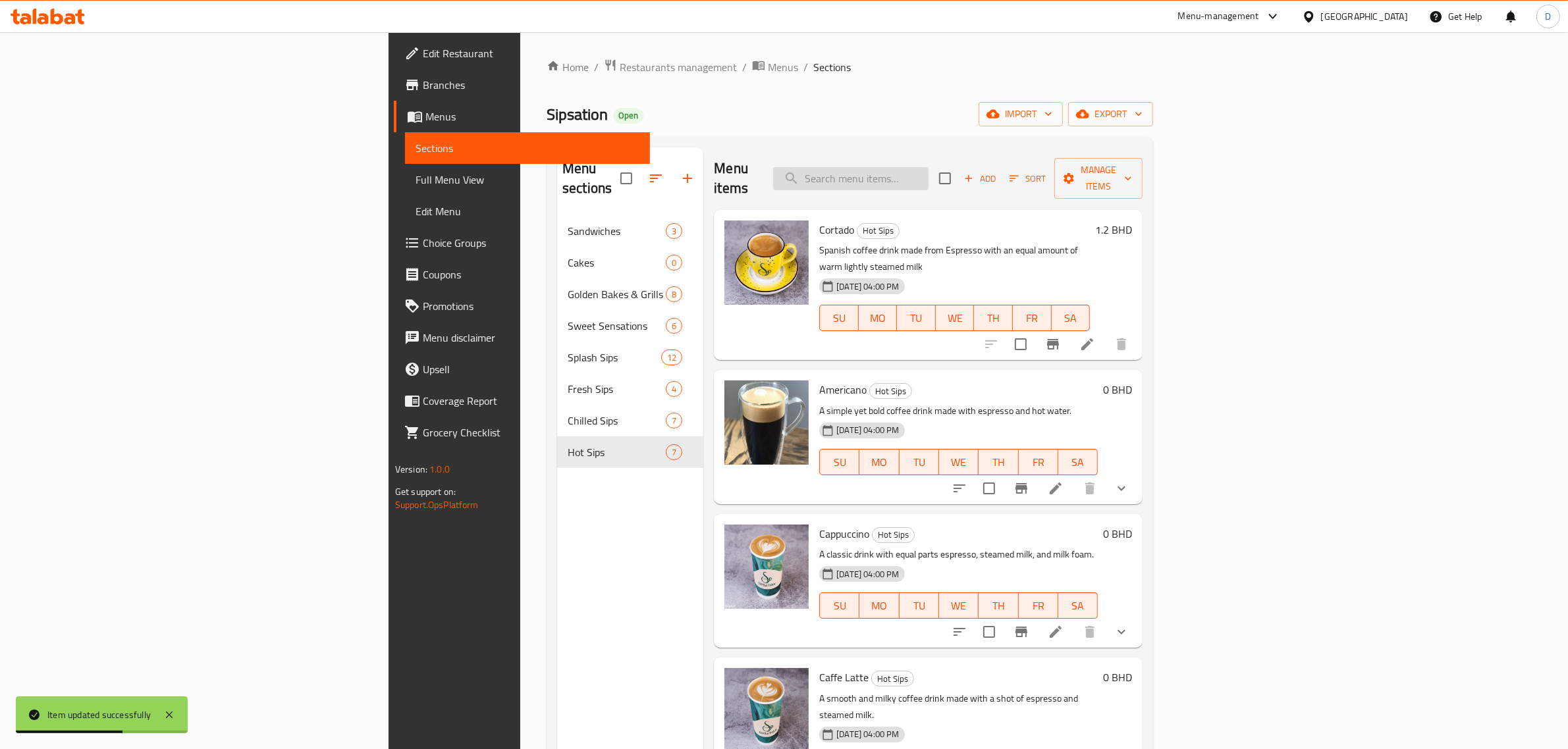
click at [929, 176] on input "search" at bounding box center [850, 178] width 156 height 23
paste input "Cortado"
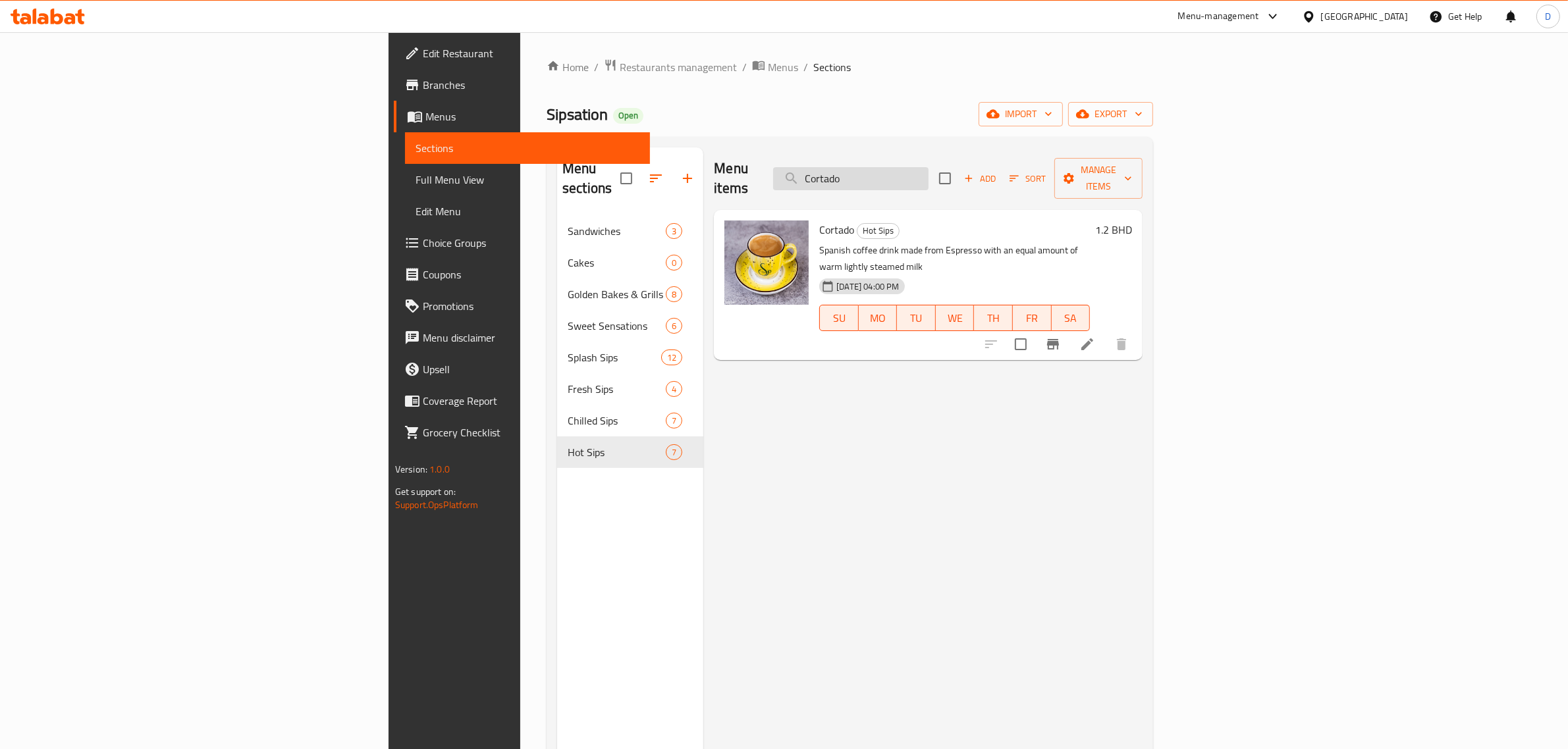
click at [929, 169] on input "Cortado" at bounding box center [850, 178] width 156 height 23
paste input "Flat White Regular"
type input "Flat White Regular"
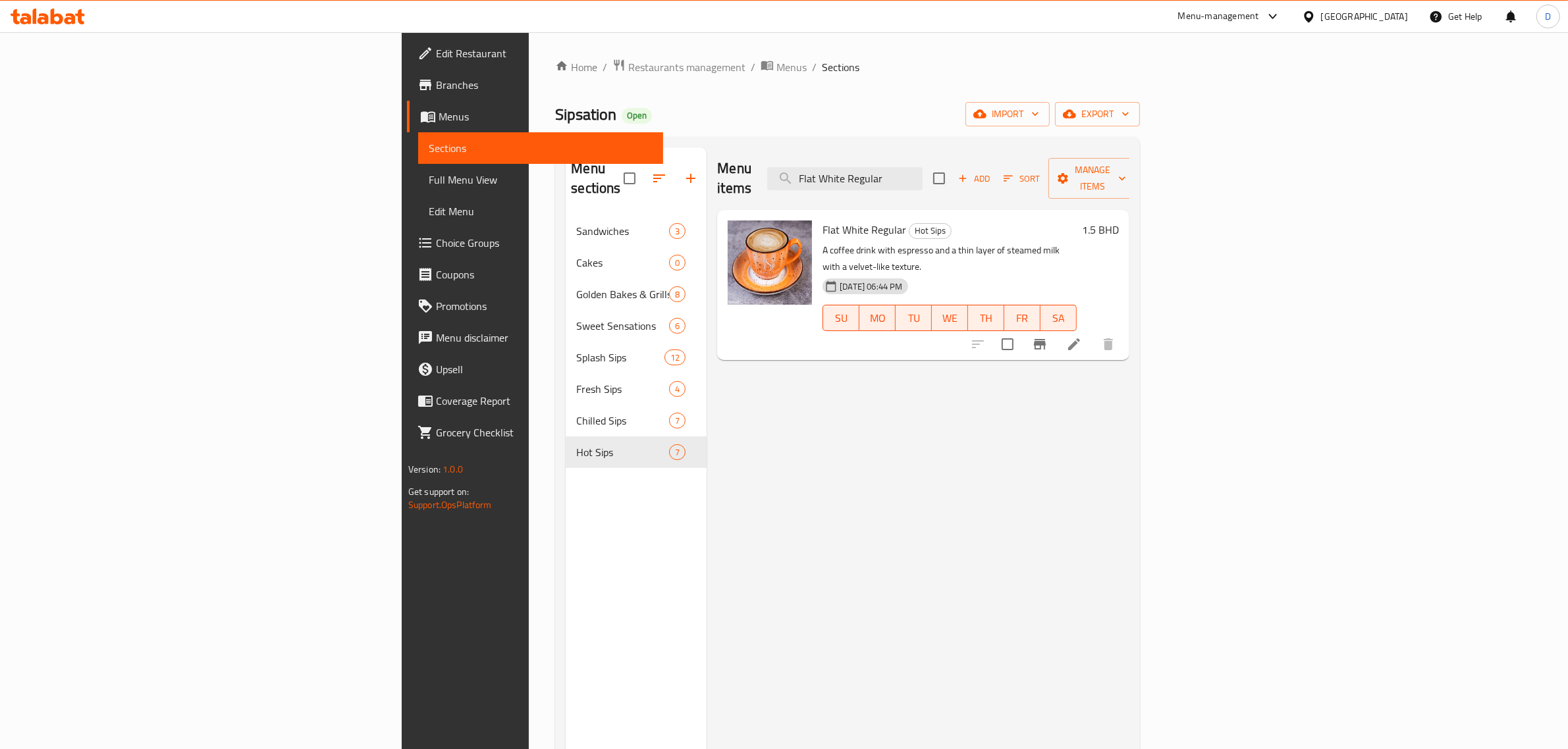
click at [1093, 333] on li at bounding box center [1074, 344] width 37 height 24
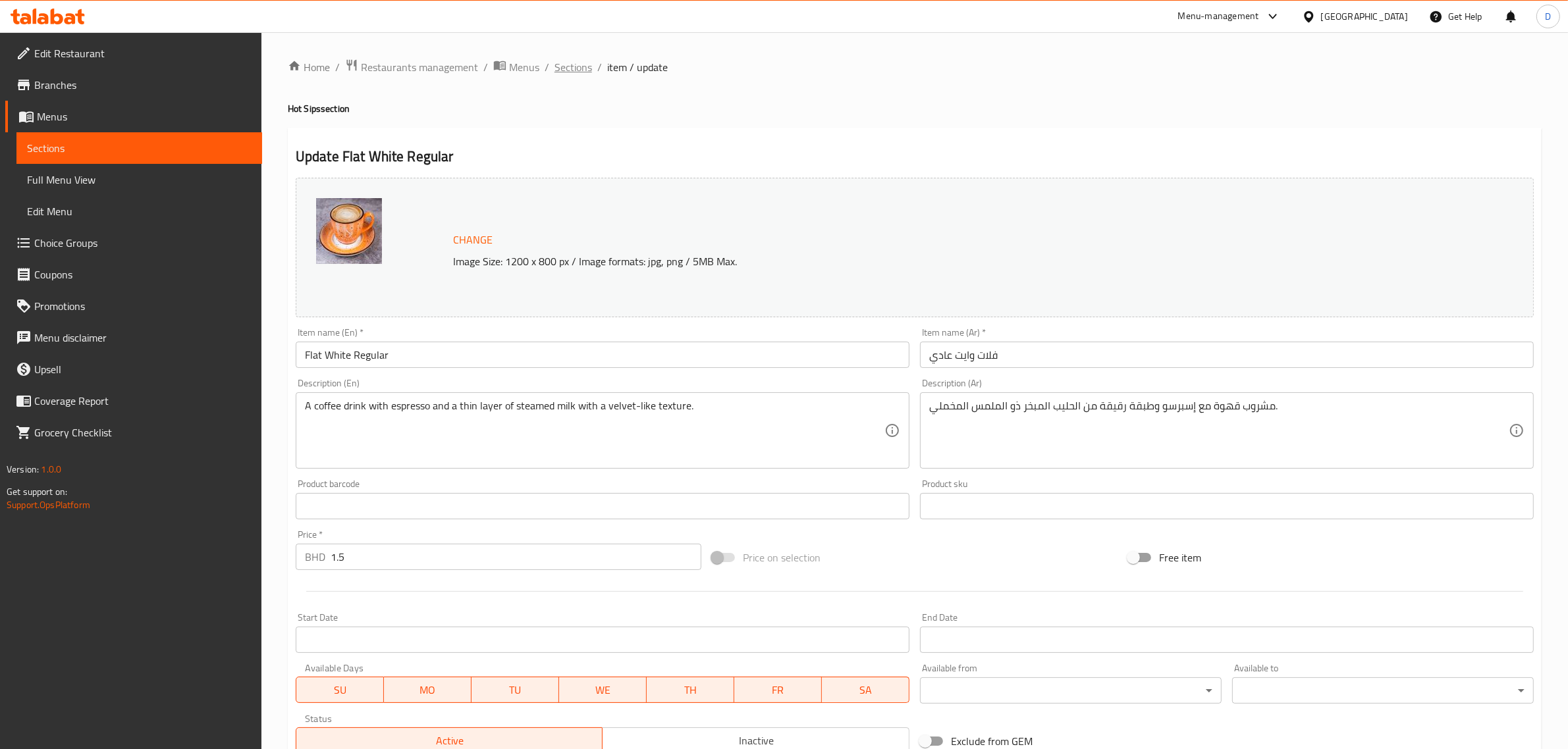
click at [570, 66] on span "Sections" at bounding box center [573, 67] width 37 height 16
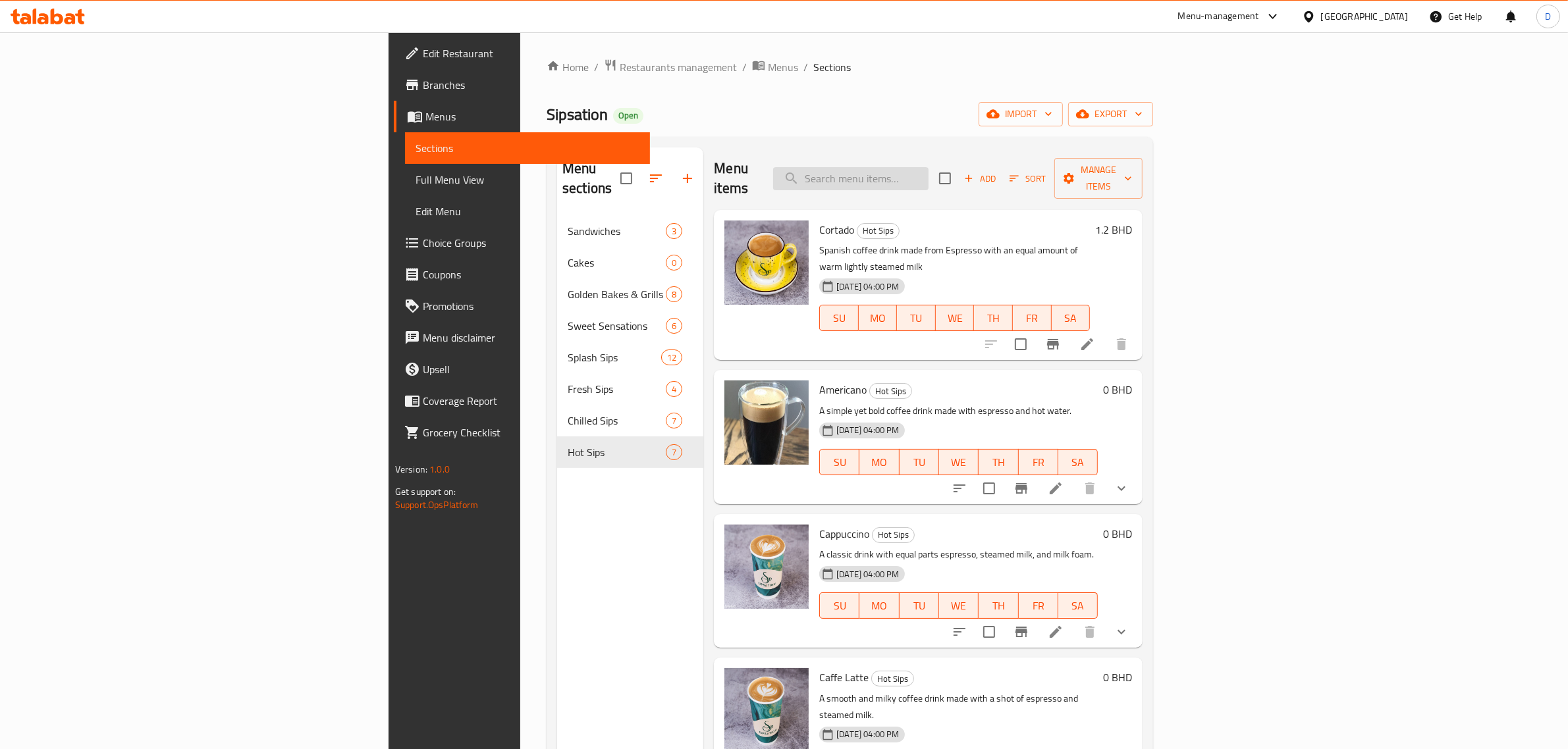
click at [929, 170] on input "search" at bounding box center [850, 178] width 156 height 23
paste input "Flat White Regular"
type input "Flat White Regular"
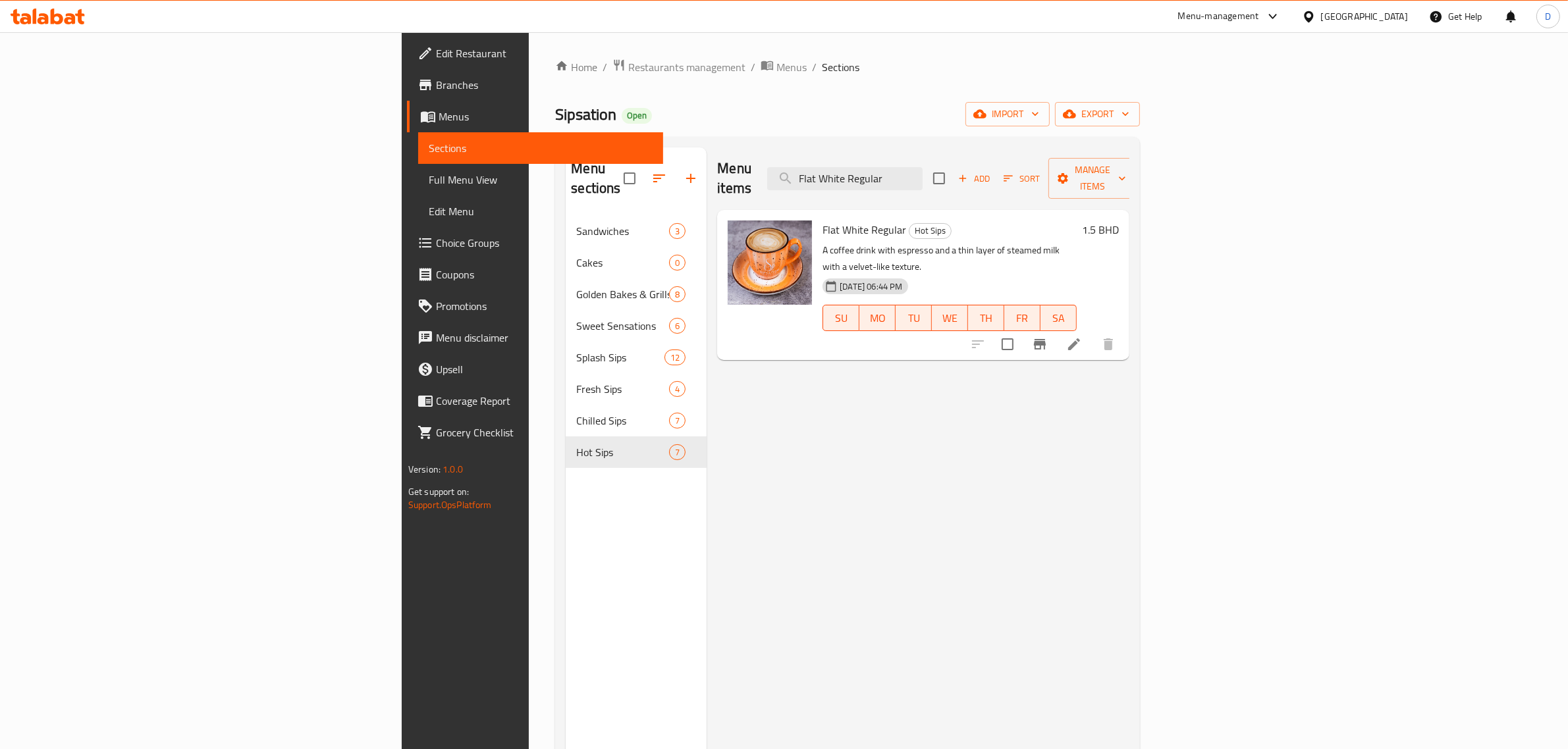
click at [1093, 333] on li at bounding box center [1074, 344] width 37 height 24
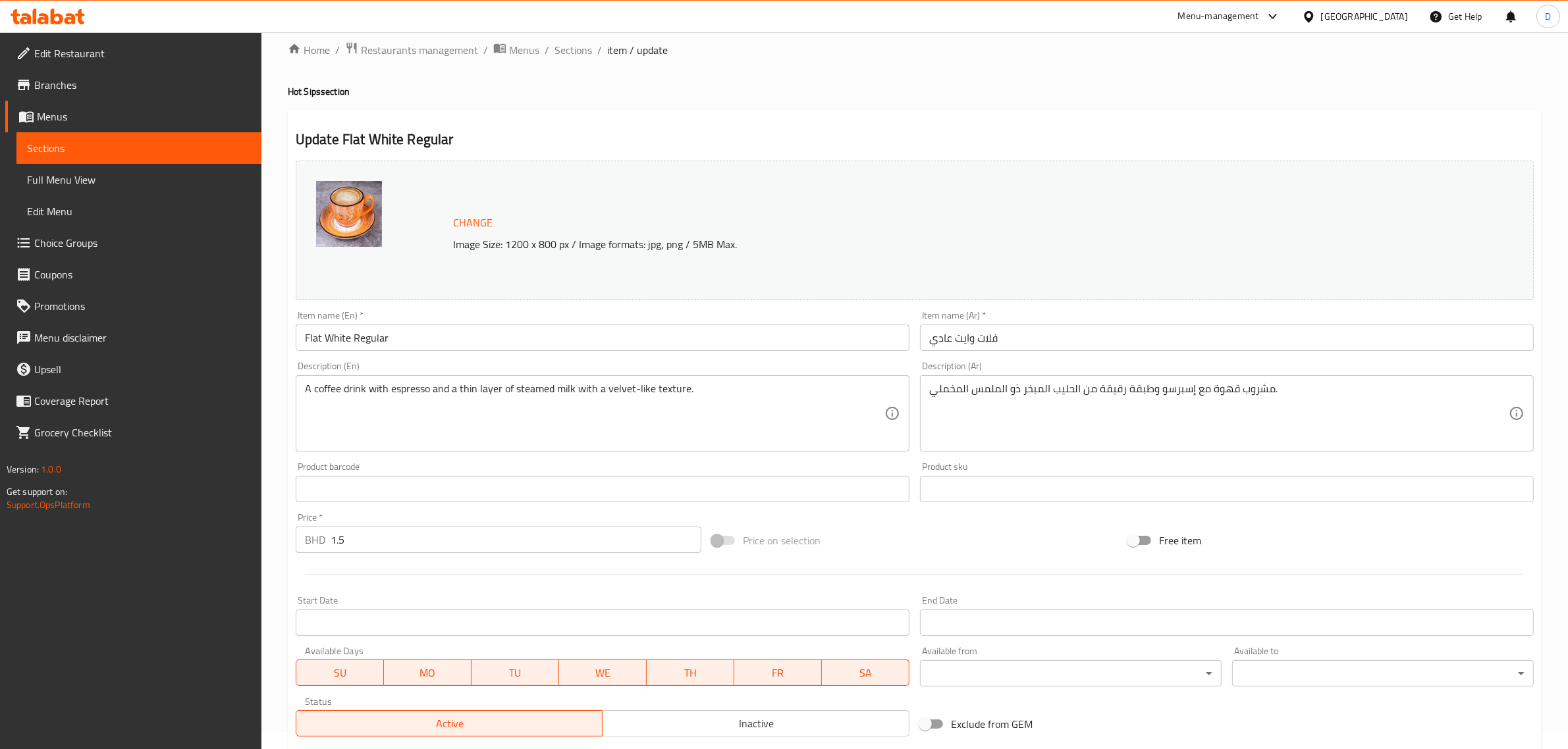
scroll to position [198, 0]
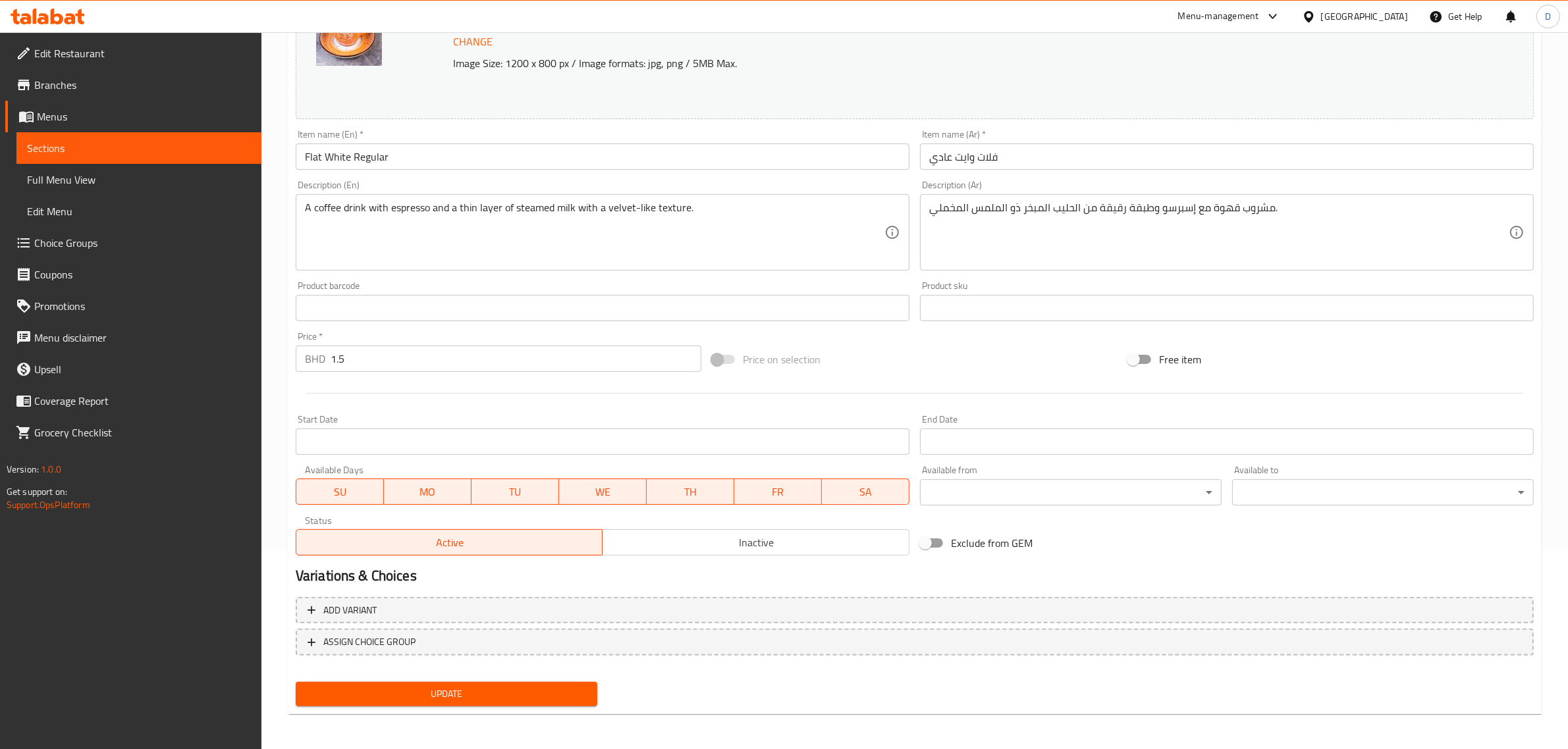
drag, startPoint x: 382, startPoint y: 372, endPoint x: 366, endPoint y: 369, distance: 16.3
click at [366, 369] on div "Price   * BHD 1.5 Price *" at bounding box center [498, 351] width 416 height 51
drag, startPoint x: 368, startPoint y: 364, endPoint x: 330, endPoint y: 351, distance: 40.2
click at [333, 352] on input "1.5" at bounding box center [515, 359] width 371 height 27
type input "0"
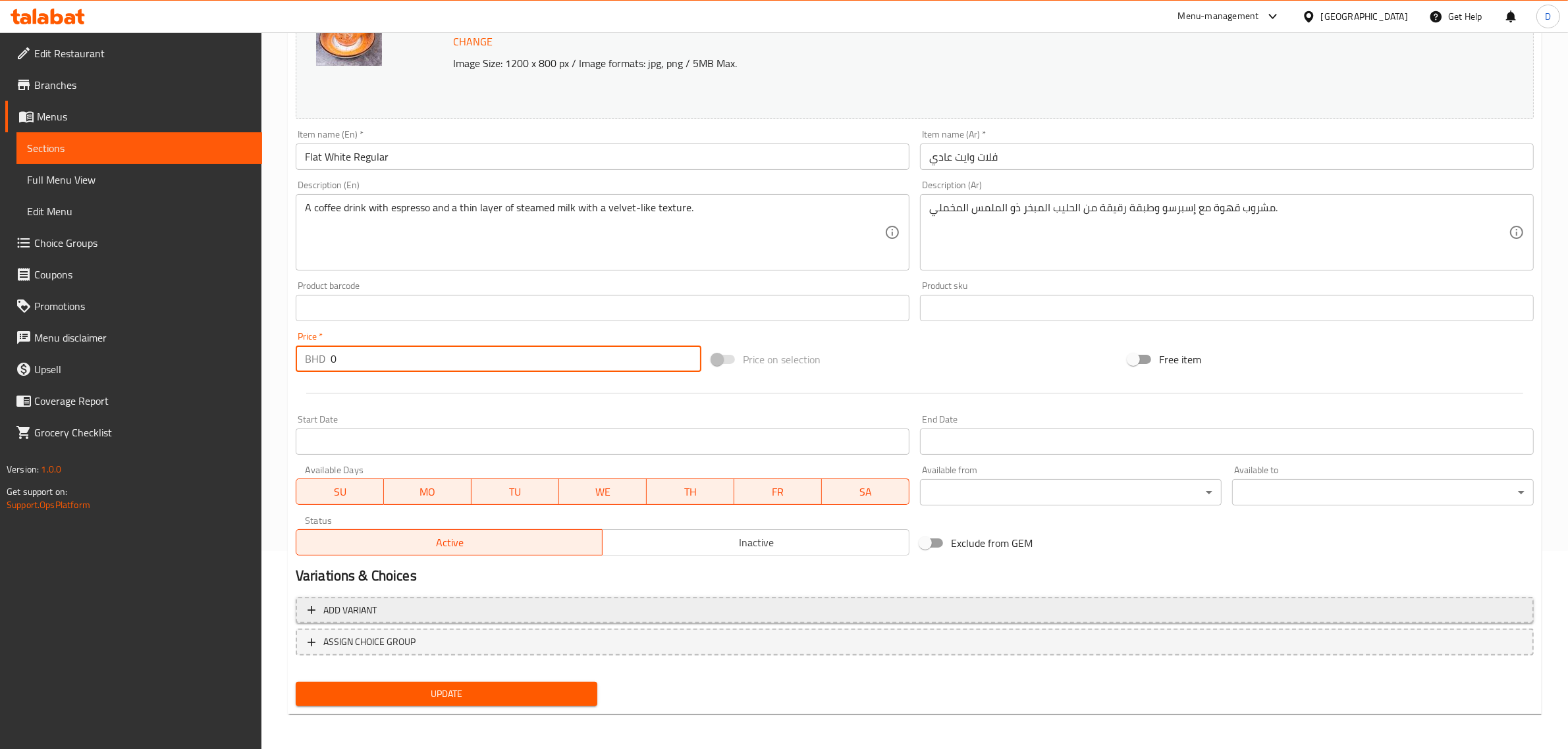
click at [593, 611] on span "Add variant" at bounding box center [914, 610] width 1215 height 16
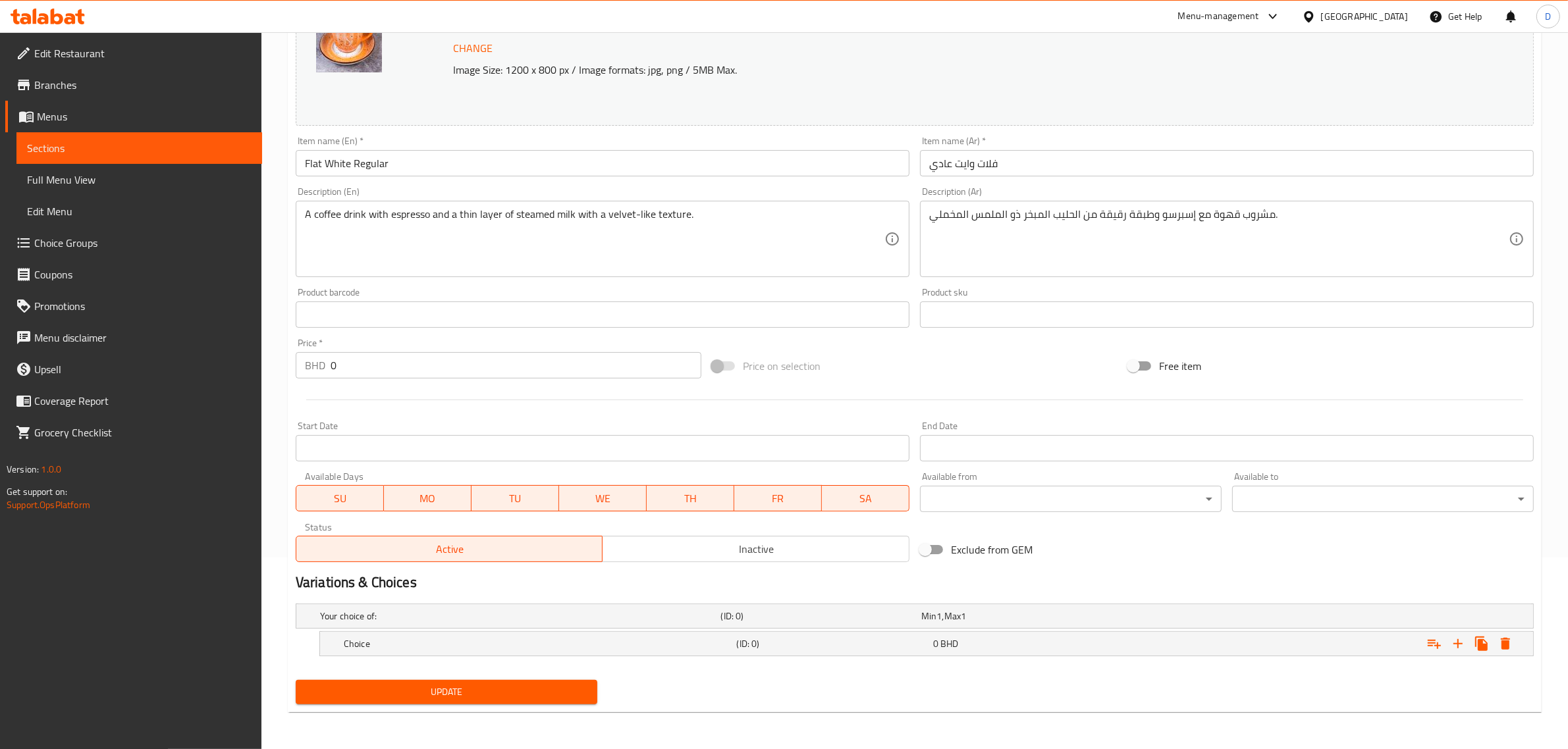
scroll to position [192, 0]
drag, startPoint x: 551, startPoint y: 629, endPoint x: 554, endPoint y: 637, distance: 8.5
click at [552, 629] on div "Your choice of: (ID: 0) Min 1 , Max 1" at bounding box center [919, 616] width 1202 height 29
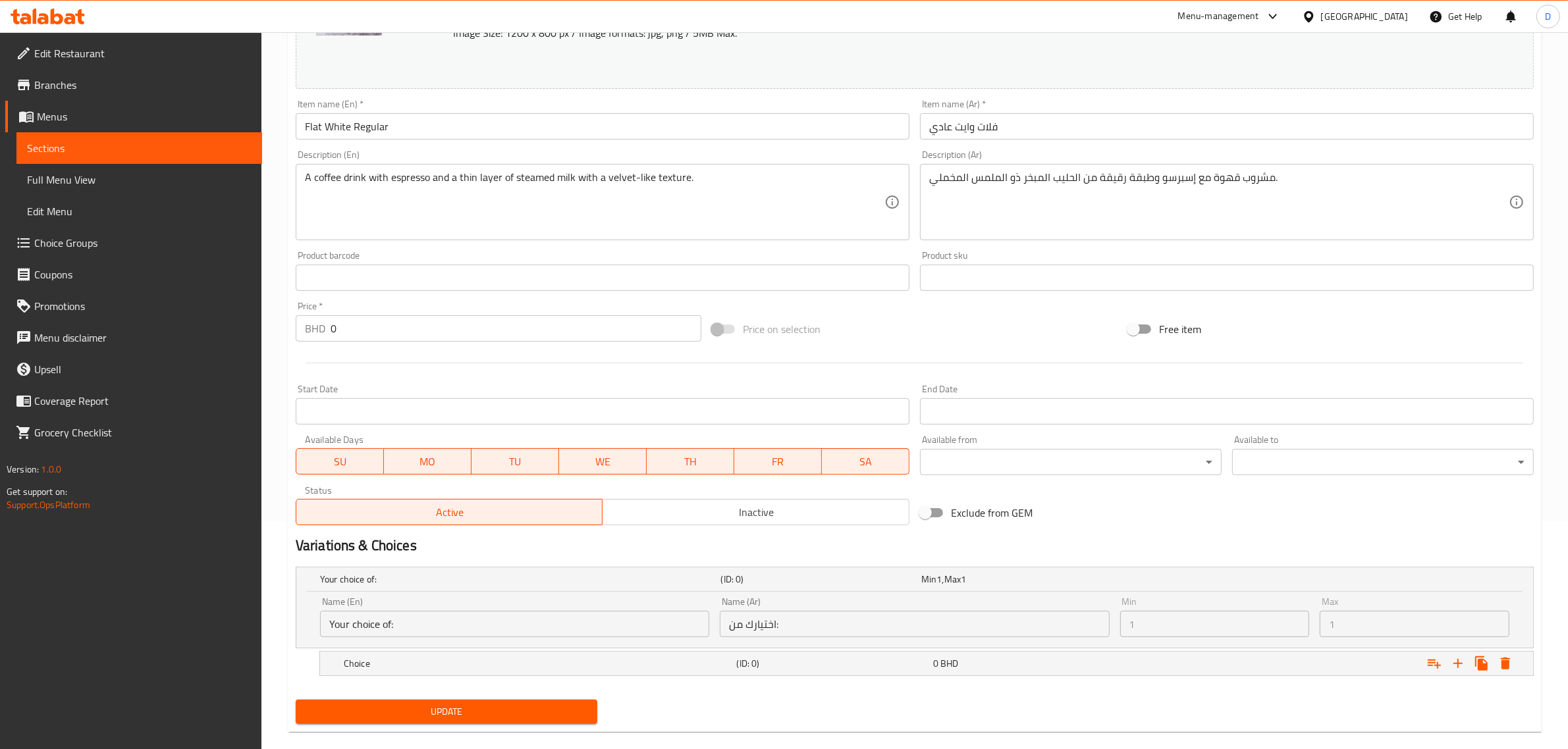
scroll to position [248, 0]
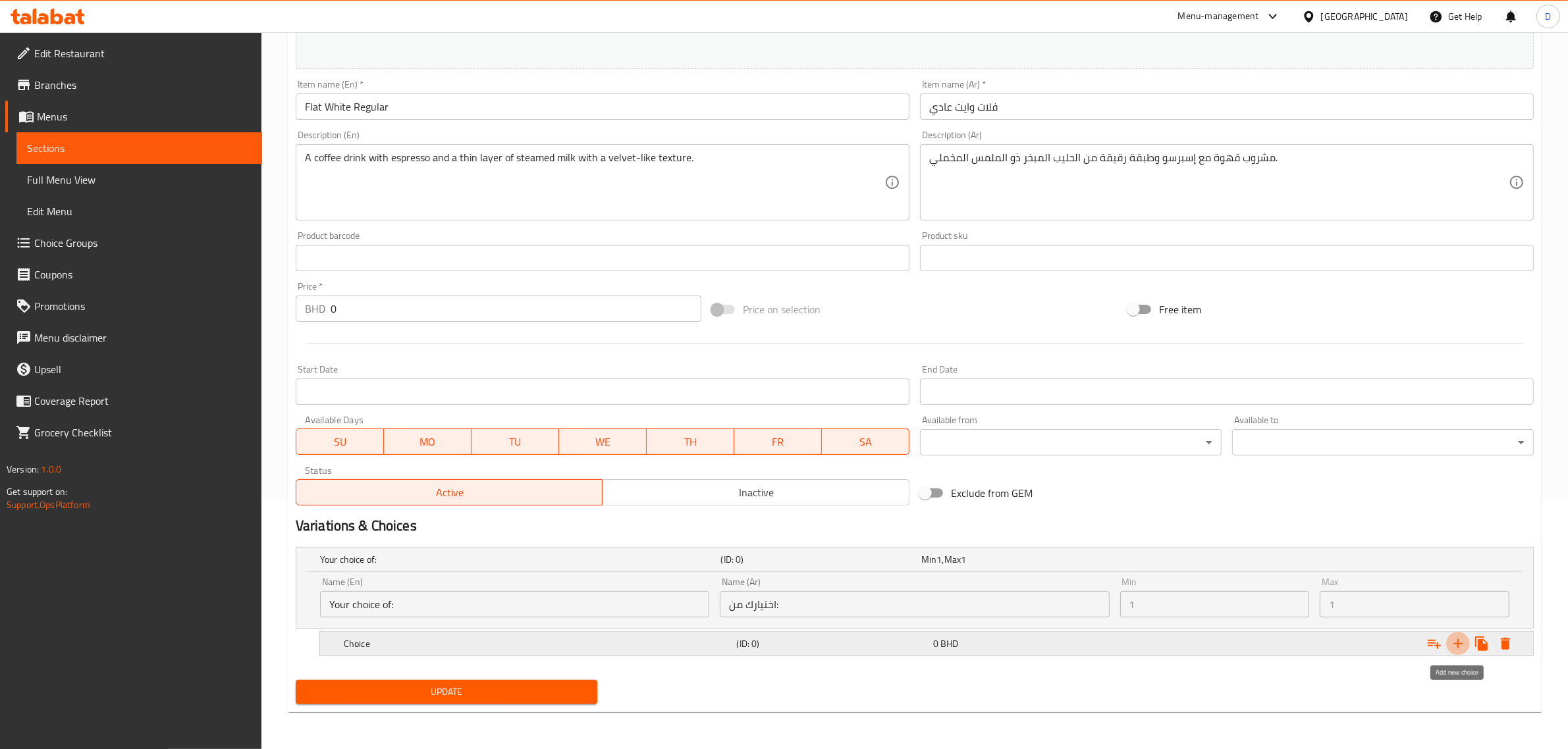
click at [1457, 639] on icon "Expand" at bounding box center [1458, 644] width 10 height 10
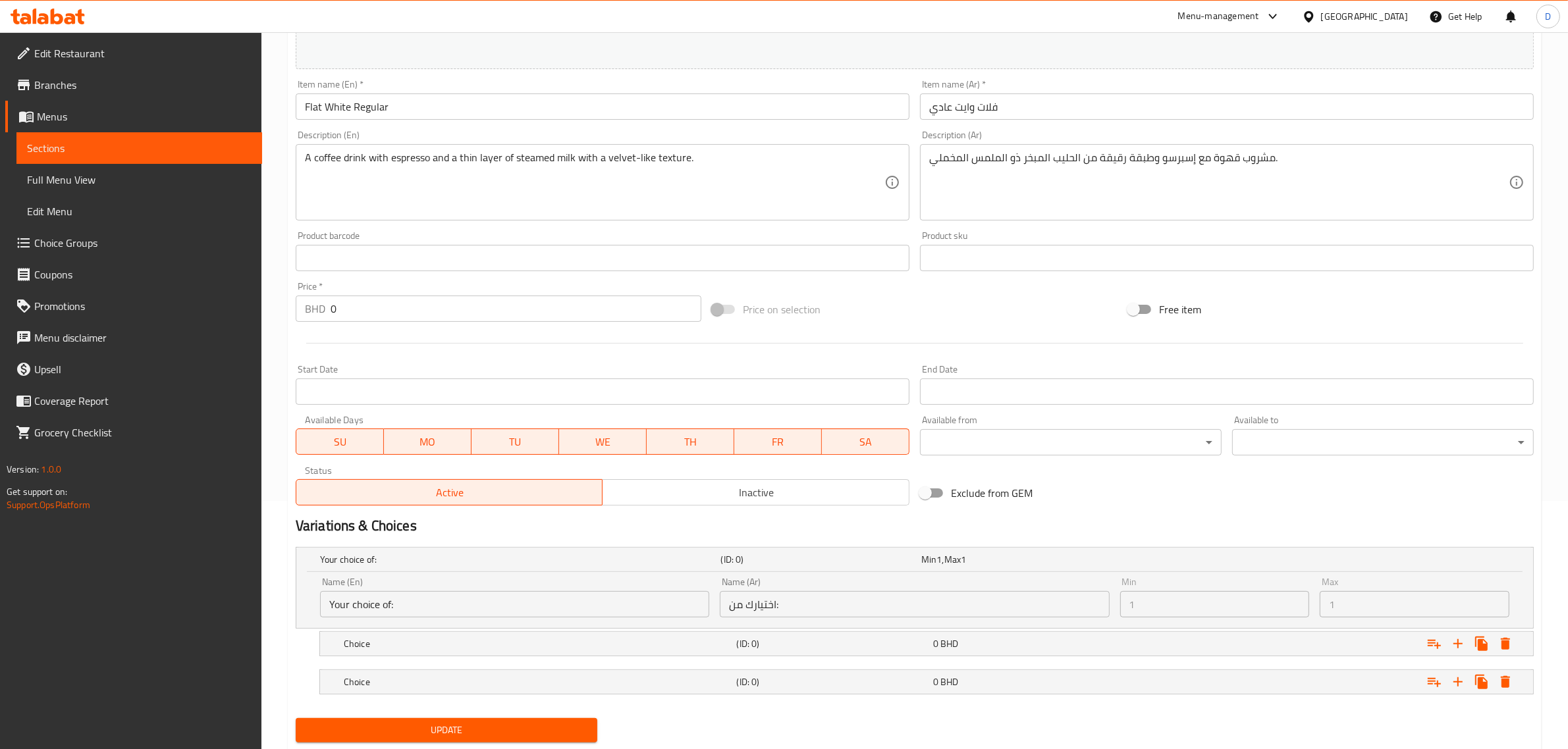
click at [424, 602] on input "Your choice of:" at bounding box center [514, 605] width 389 height 27
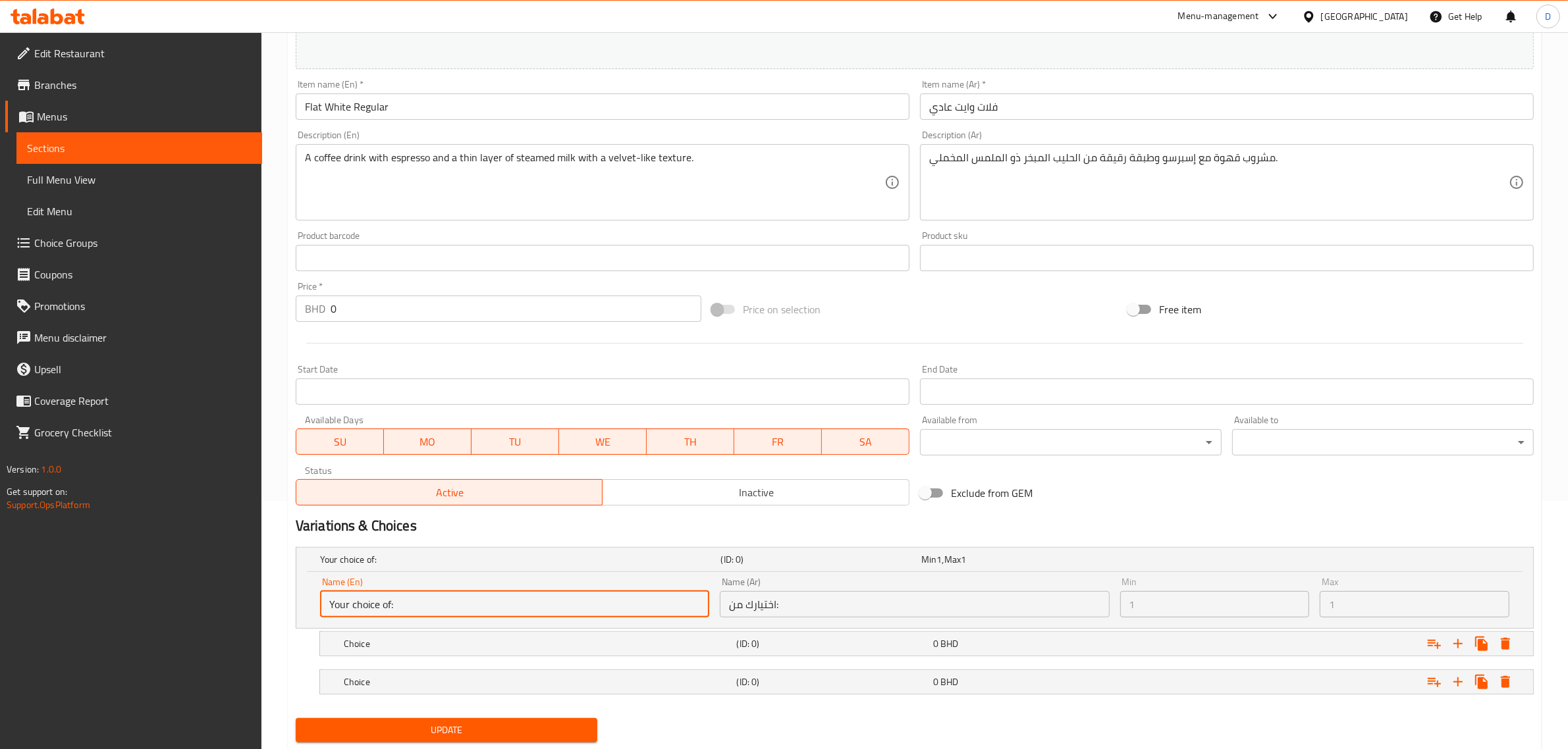
click at [424, 602] on input "Your choice of:" at bounding box center [514, 605] width 389 height 27
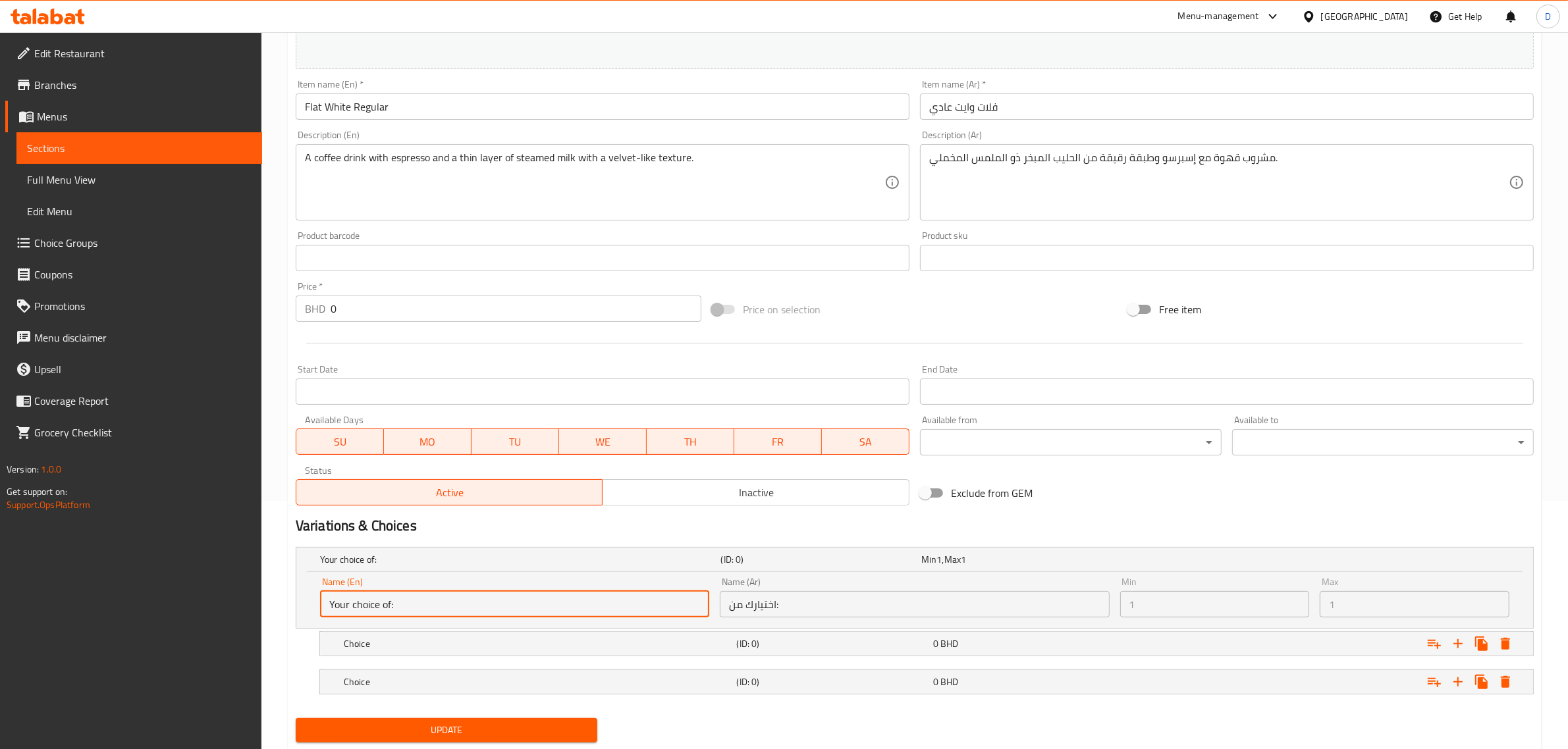
click at [482, 594] on input "Your choice of:" at bounding box center [514, 605] width 389 height 27
click at [491, 602] on input "Your choice of:" at bounding box center [514, 605] width 389 height 27
click at [489, 636] on div "Choice" at bounding box center [537, 643] width 393 height 18
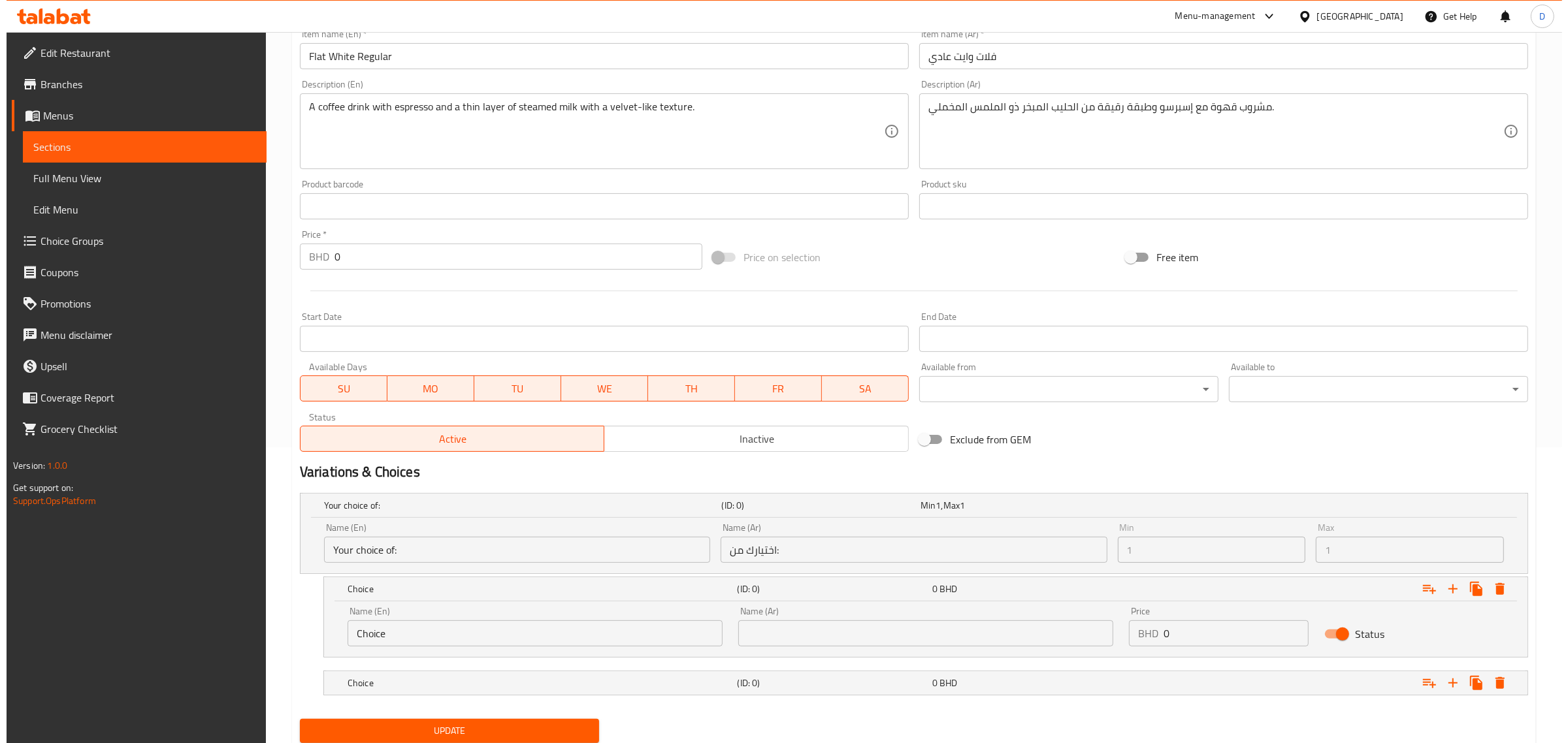
scroll to position [341, 0]
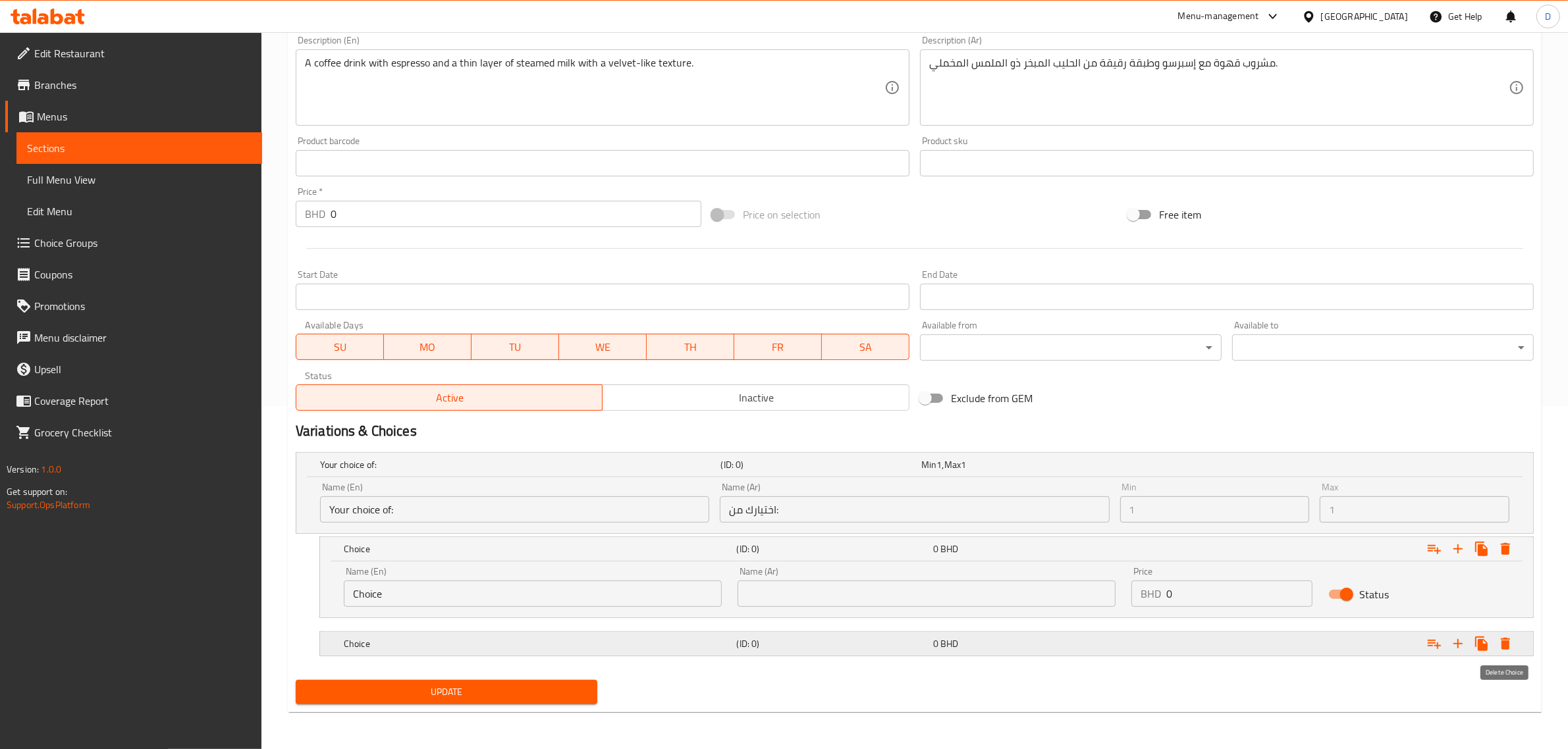
click at [1507, 636] on icon "Expand" at bounding box center [1505, 644] width 16 height 16
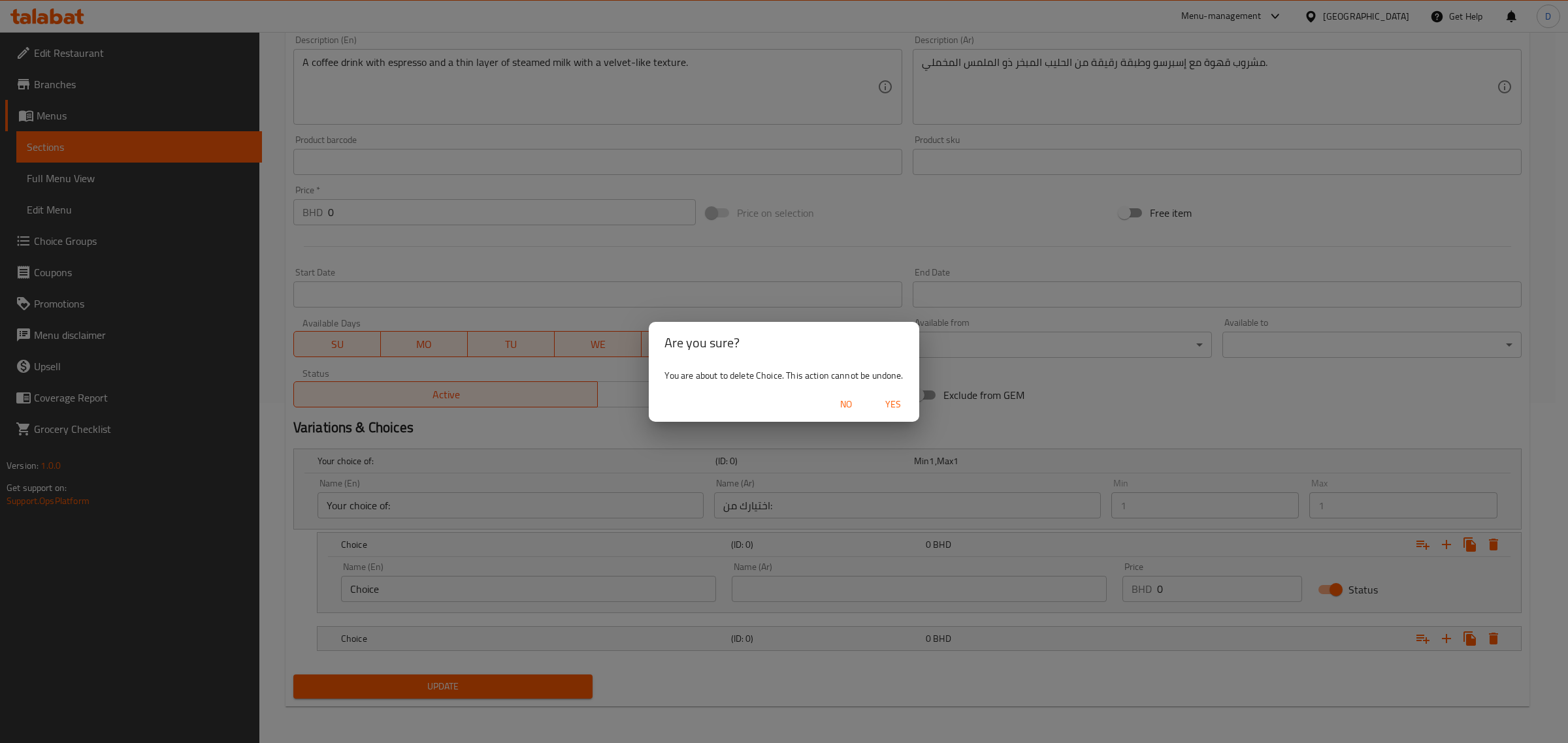
click at [900, 407] on span "Yes" at bounding box center [893, 404] width 31 height 16
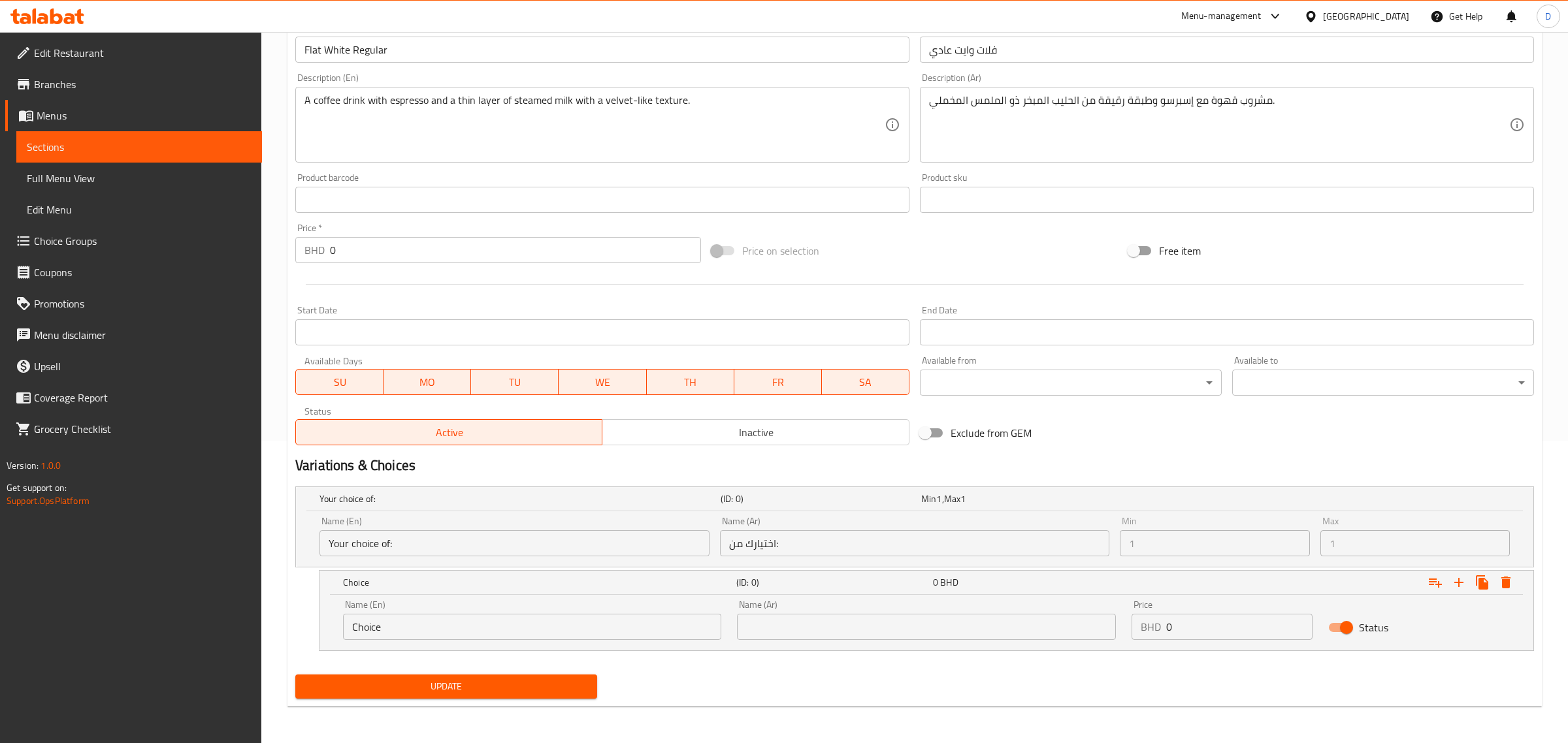
scroll to position [302, 0]
click at [1492, 582] on icon "Expand" at bounding box center [1494, 583] width 9 height 11
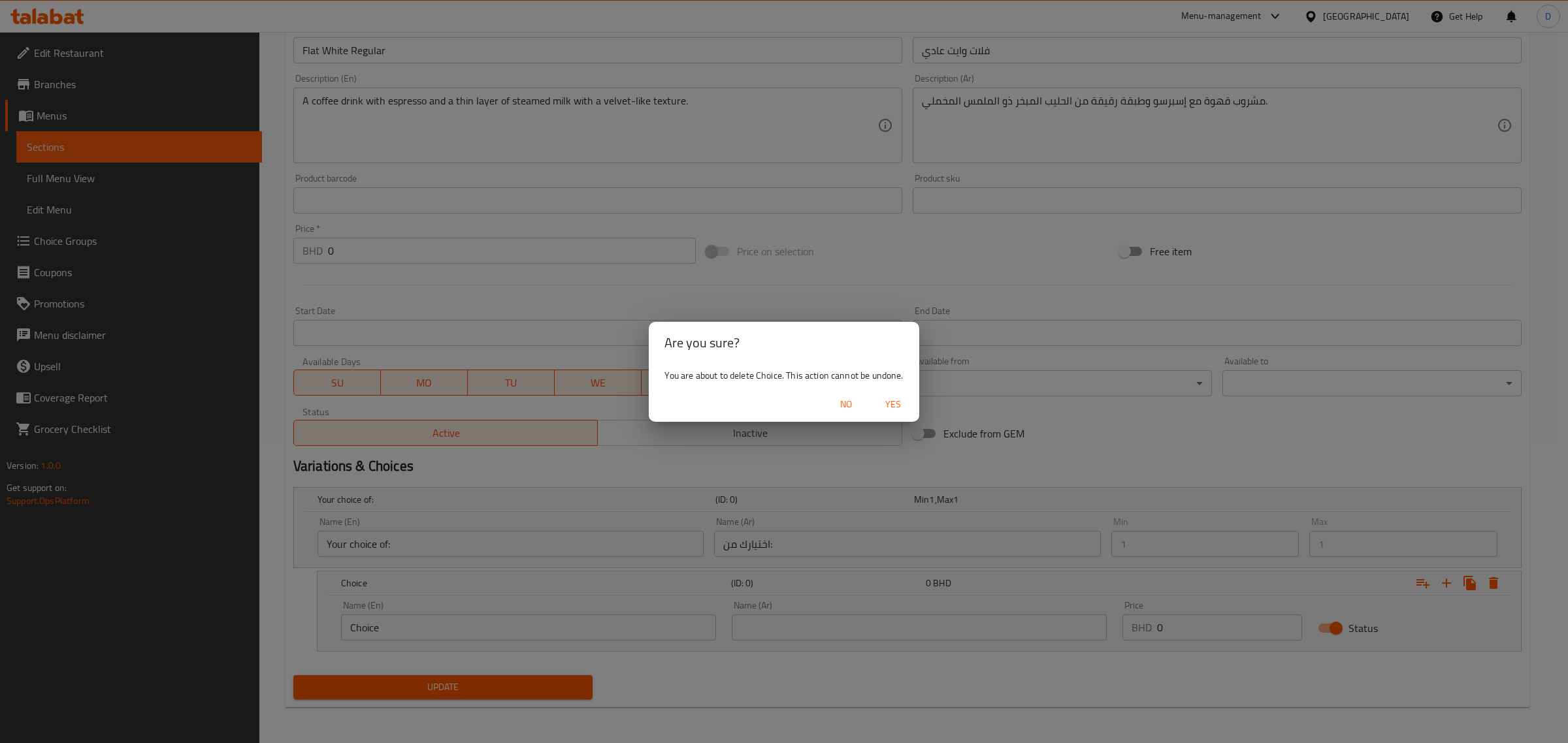
click at [902, 402] on span "Yes" at bounding box center [893, 404] width 31 height 16
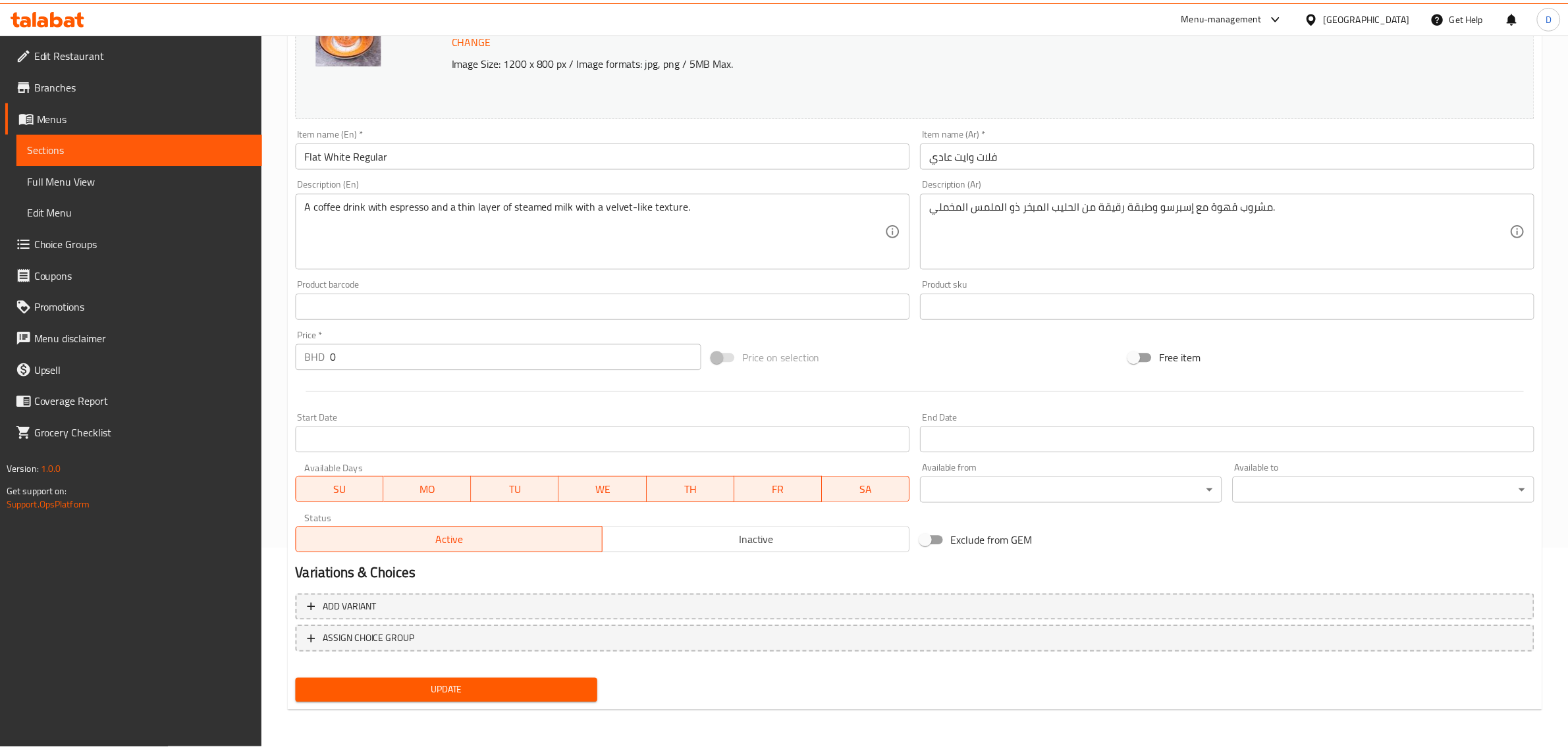
scroll to position [198, 0]
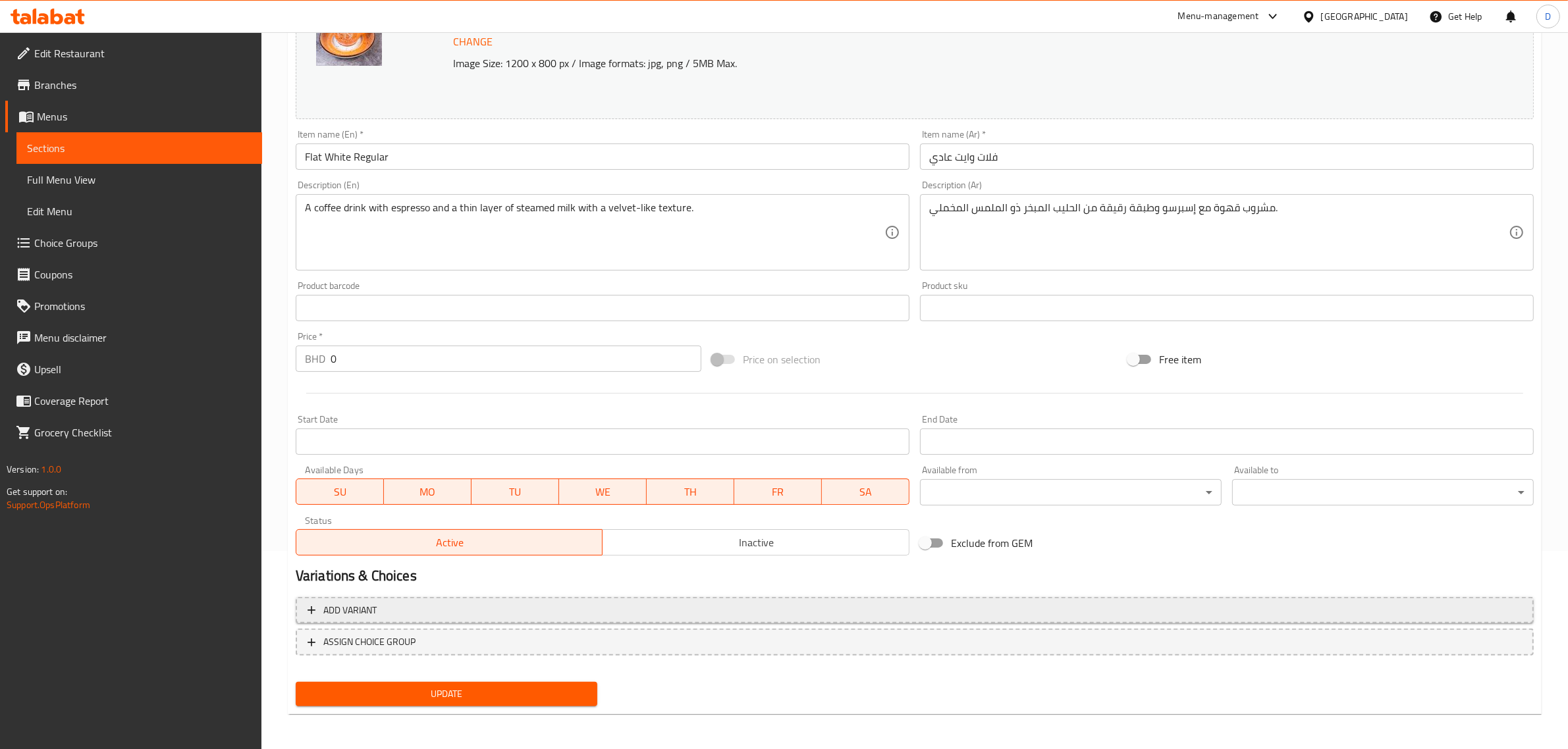
click at [581, 614] on span "Add variant" at bounding box center [914, 610] width 1215 height 16
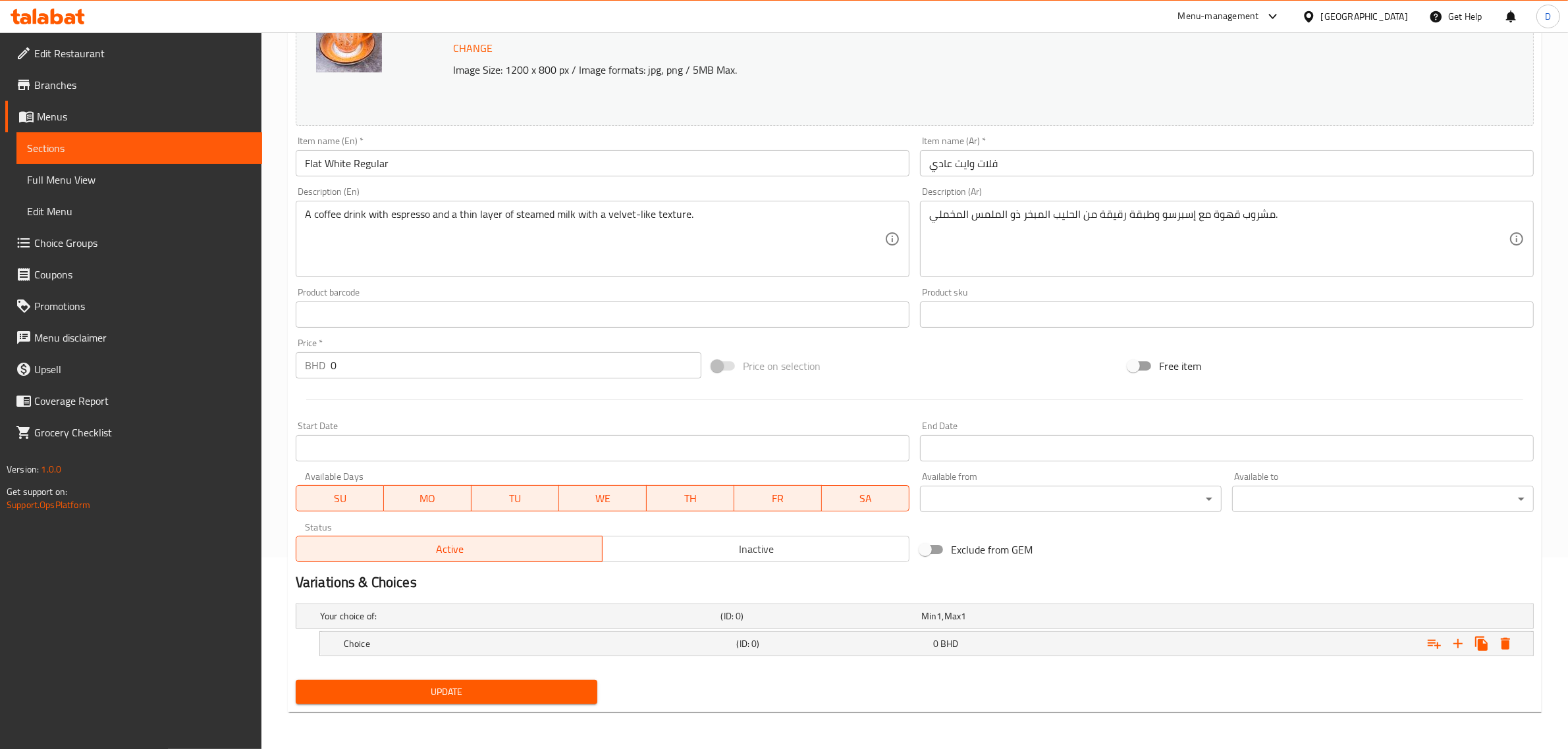
scroll to position [192, 0]
click at [506, 654] on div "Choice (ID: 0) 0 BHD" at bounding box center [930, 644] width 1179 height 29
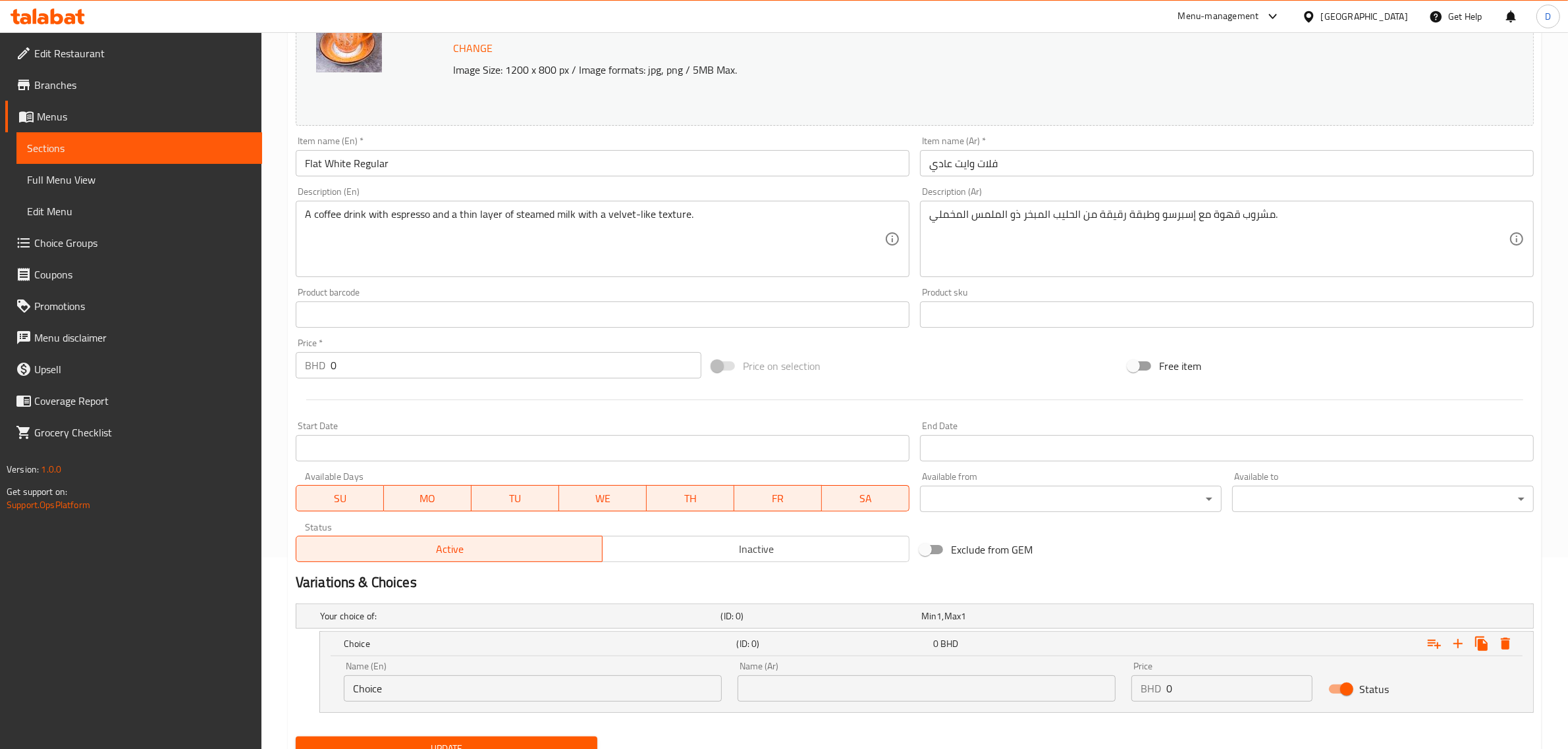
drag, startPoint x: 247, startPoint y: 692, endPoint x: 224, endPoint y: 692, distance: 23.0
click at [225, 692] on div "Edit Restaurant Branches Menus Sections Full Menu View Edit Menu Choice Groups …" at bounding box center [784, 323] width 1568 height 966
click at [427, 682] on input "Small" at bounding box center [533, 689] width 378 height 27
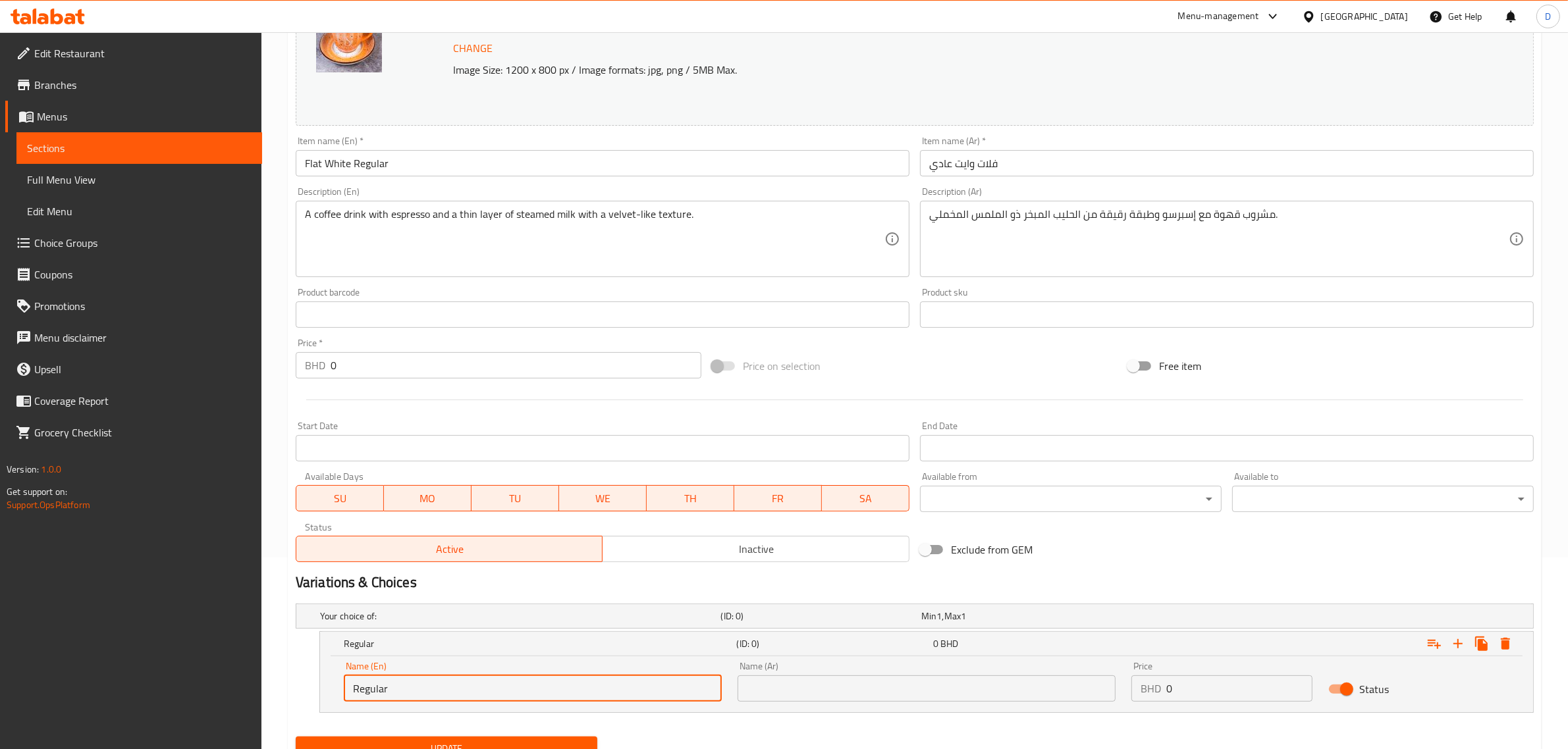
scroll to position [248, 0]
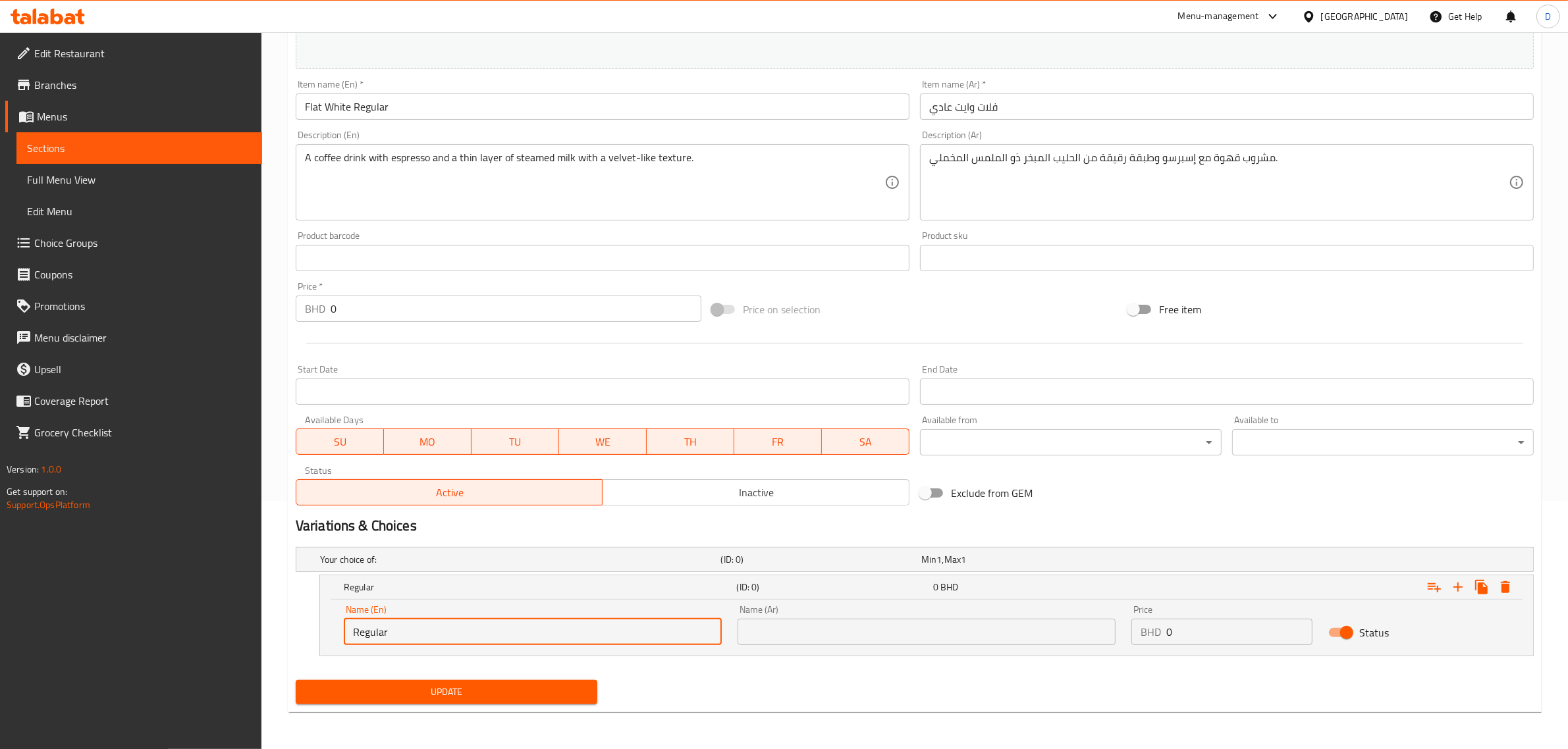
type input "Regular"
click at [1232, 627] on input "0" at bounding box center [1239, 633] width 146 height 27
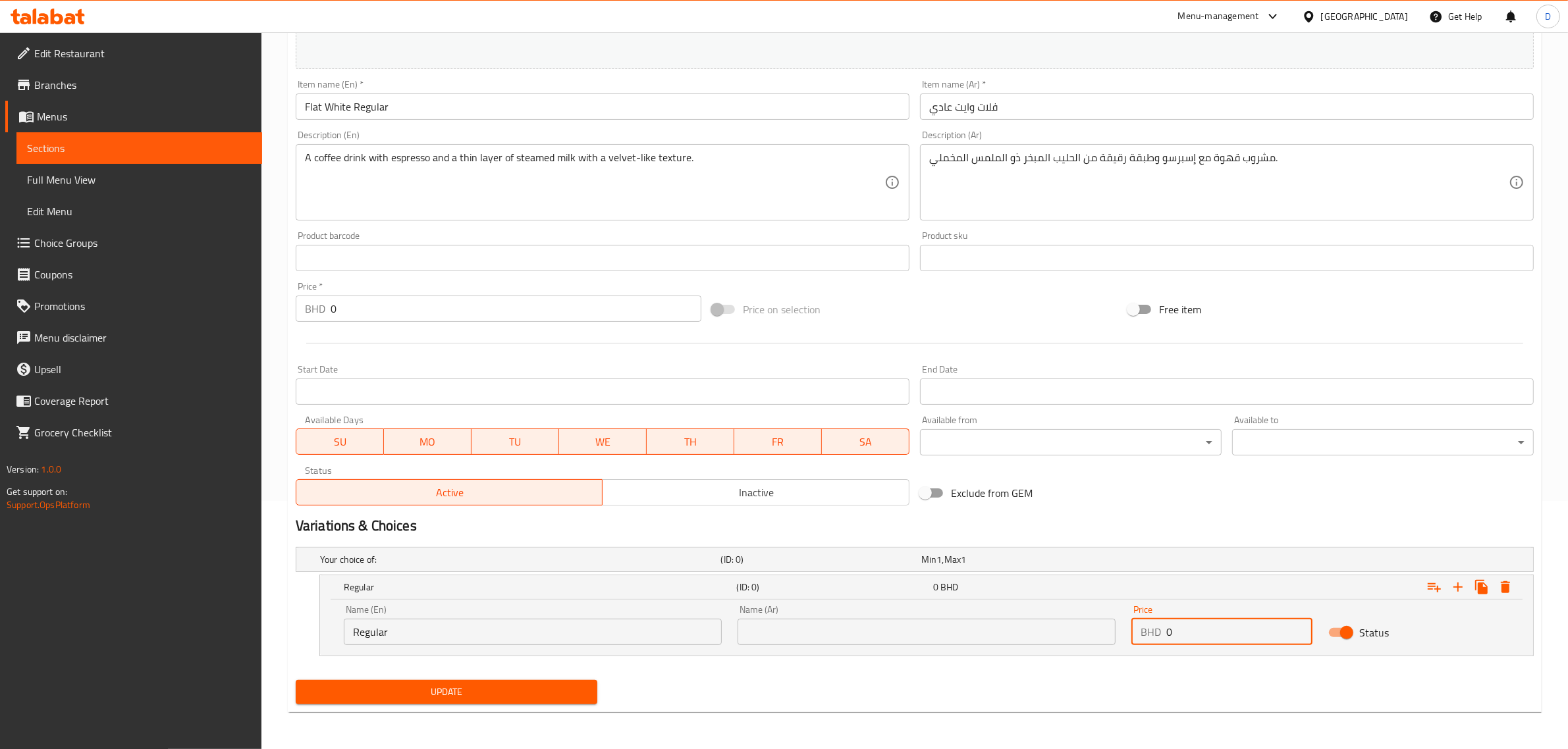
click at [1232, 627] on input "0" at bounding box center [1239, 633] width 146 height 27
click at [1232, 629] on input "0" at bounding box center [1239, 633] width 146 height 27
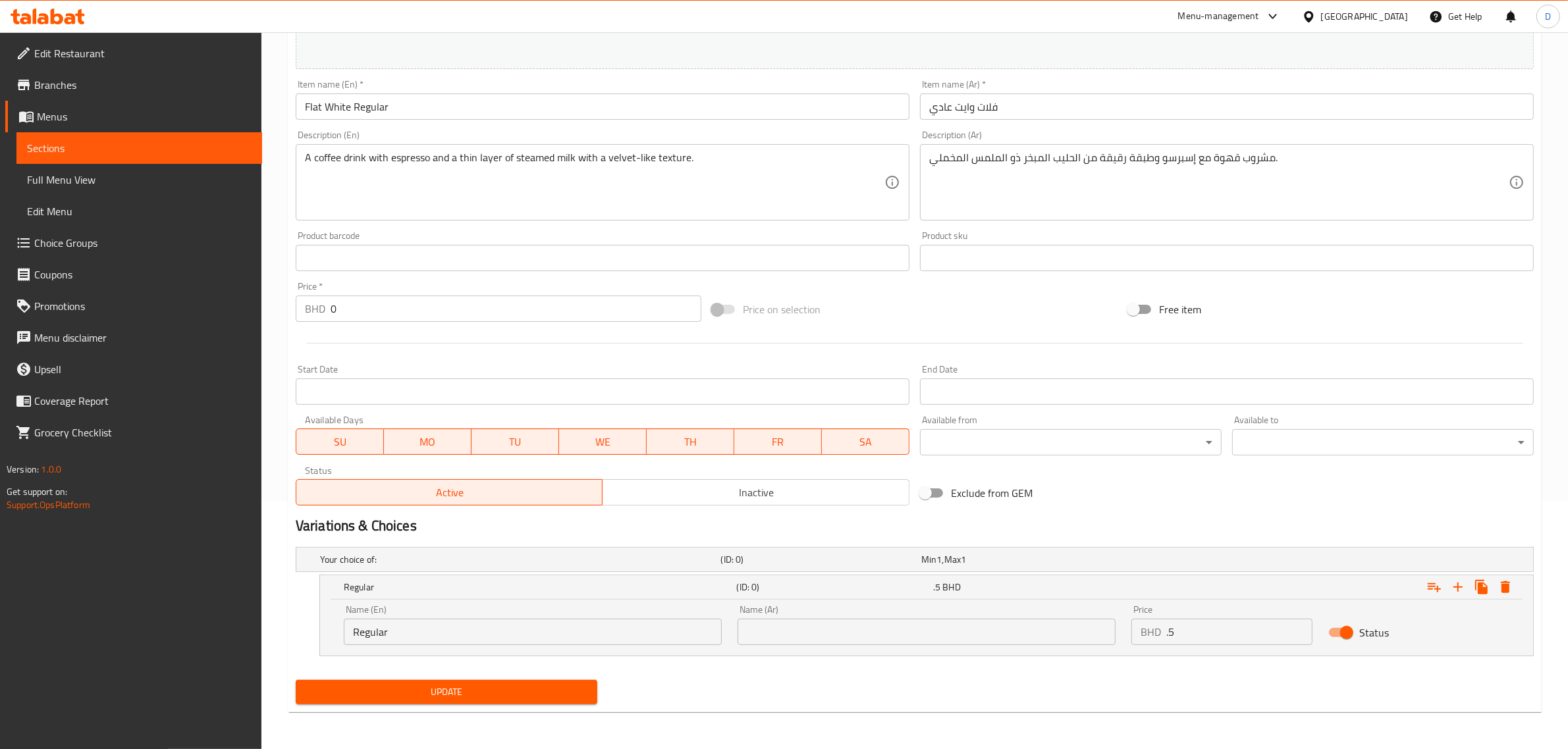
click at [1164, 630] on div "BHD .5 Price" at bounding box center [1223, 633] width 181 height 27
drag, startPoint x: 1177, startPoint y: 636, endPoint x: 1161, endPoint y: 634, distance: 16.1
click at [1161, 634] on div "BHD .5 Price" at bounding box center [1223, 633] width 181 height 27
click at [1177, 634] on input ".5" at bounding box center [1239, 633] width 146 height 27
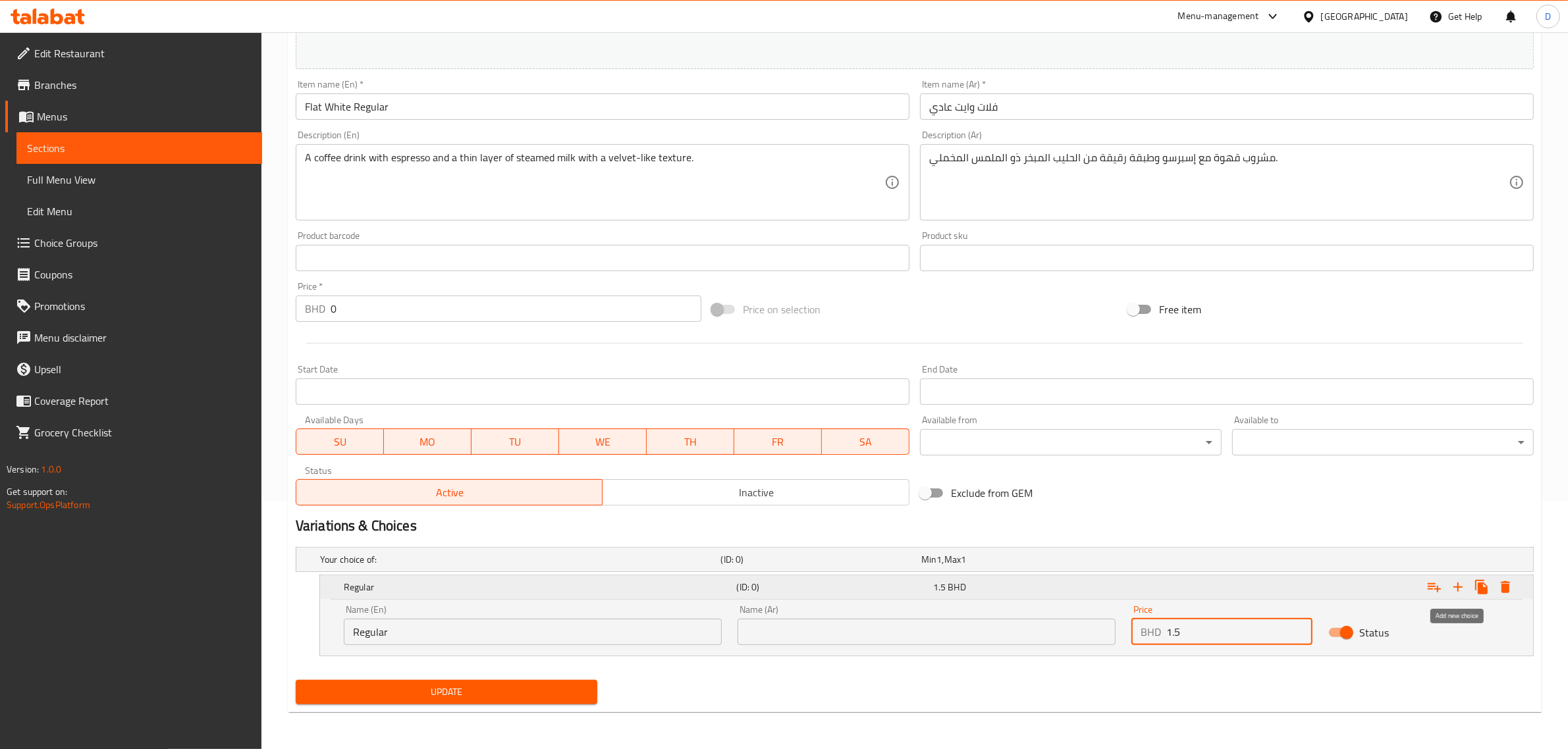
type input "1.5"
click at [1457, 587] on icon "Expand" at bounding box center [1458, 588] width 10 height 10
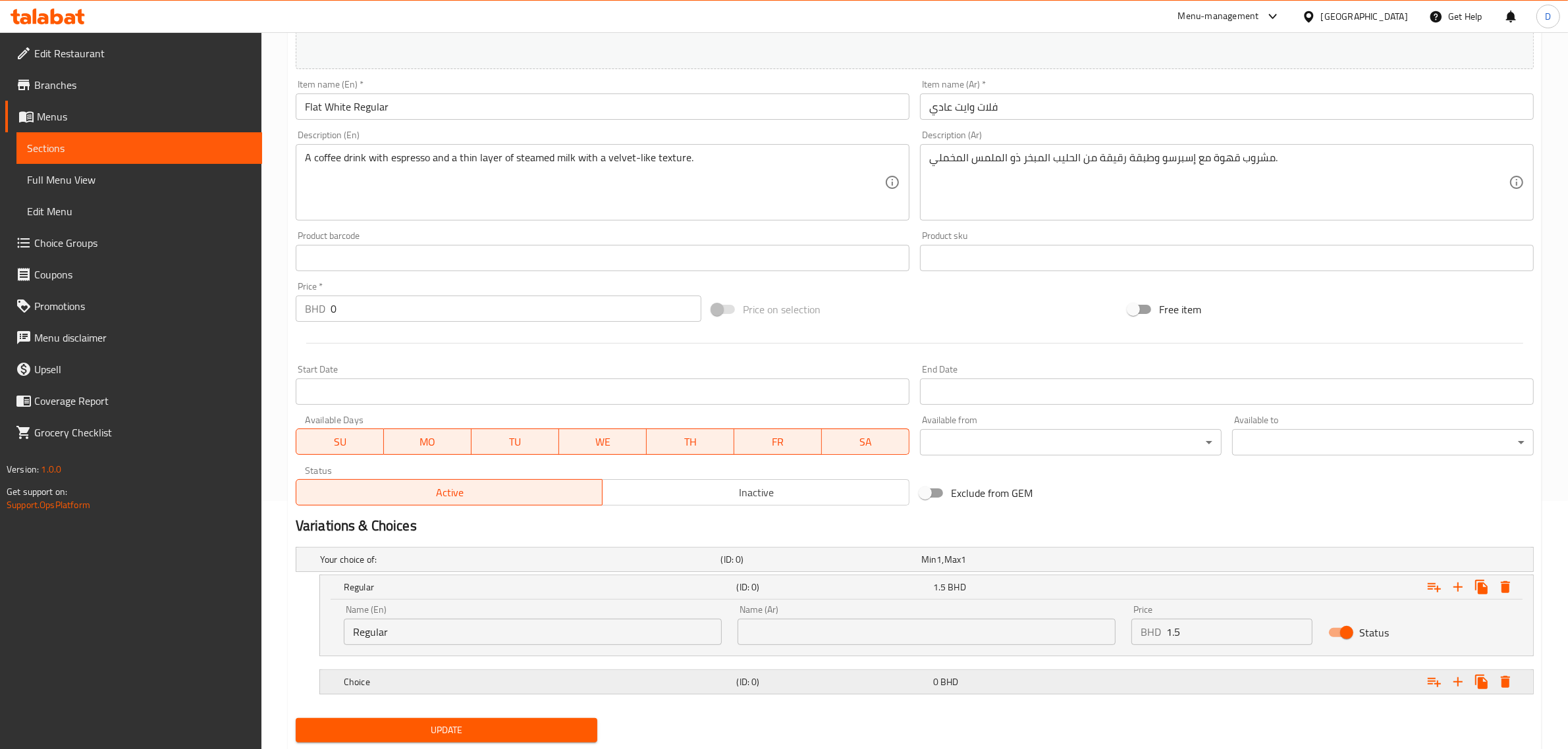
click at [578, 683] on h5 "Choice" at bounding box center [537, 682] width 387 height 13
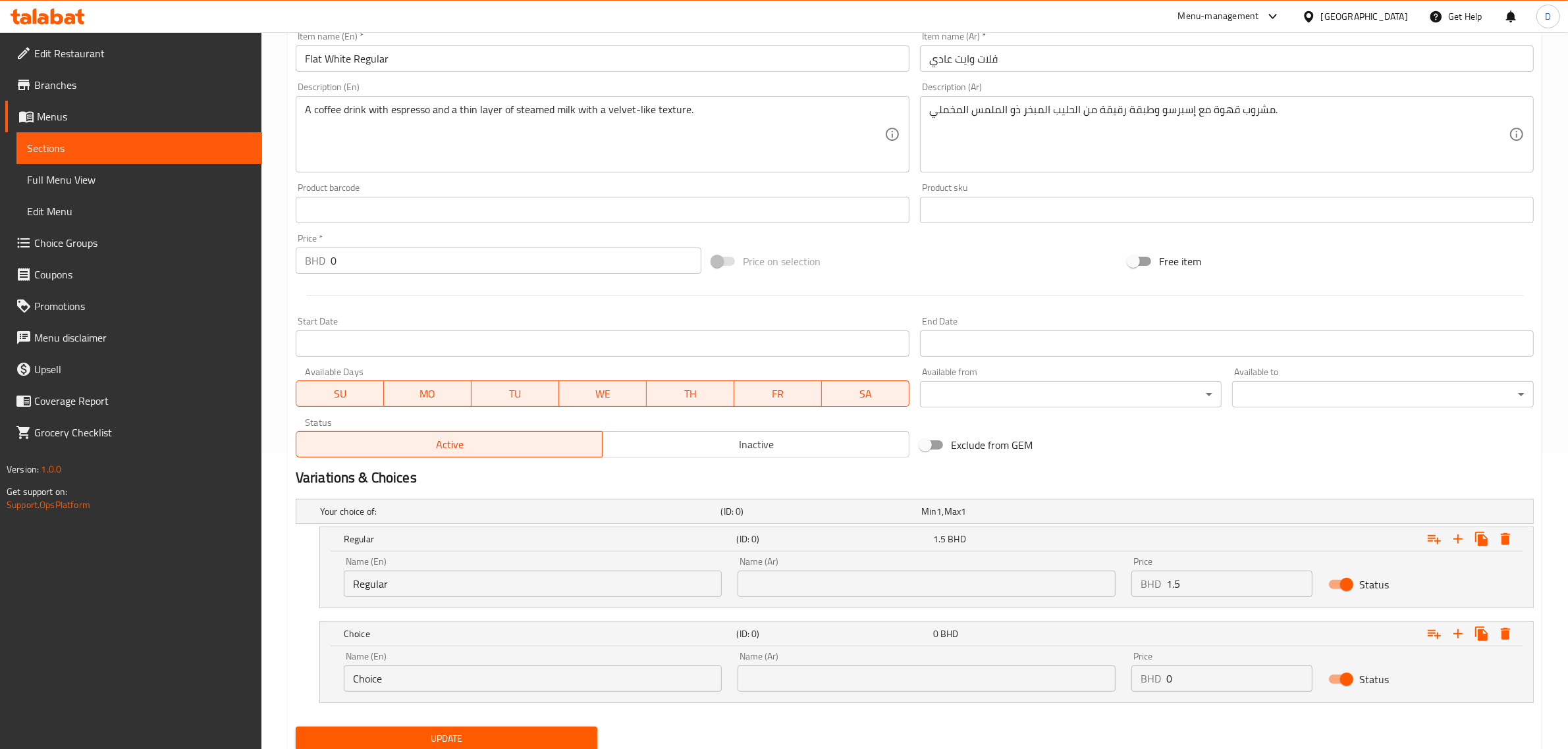
scroll to position [343, 0]
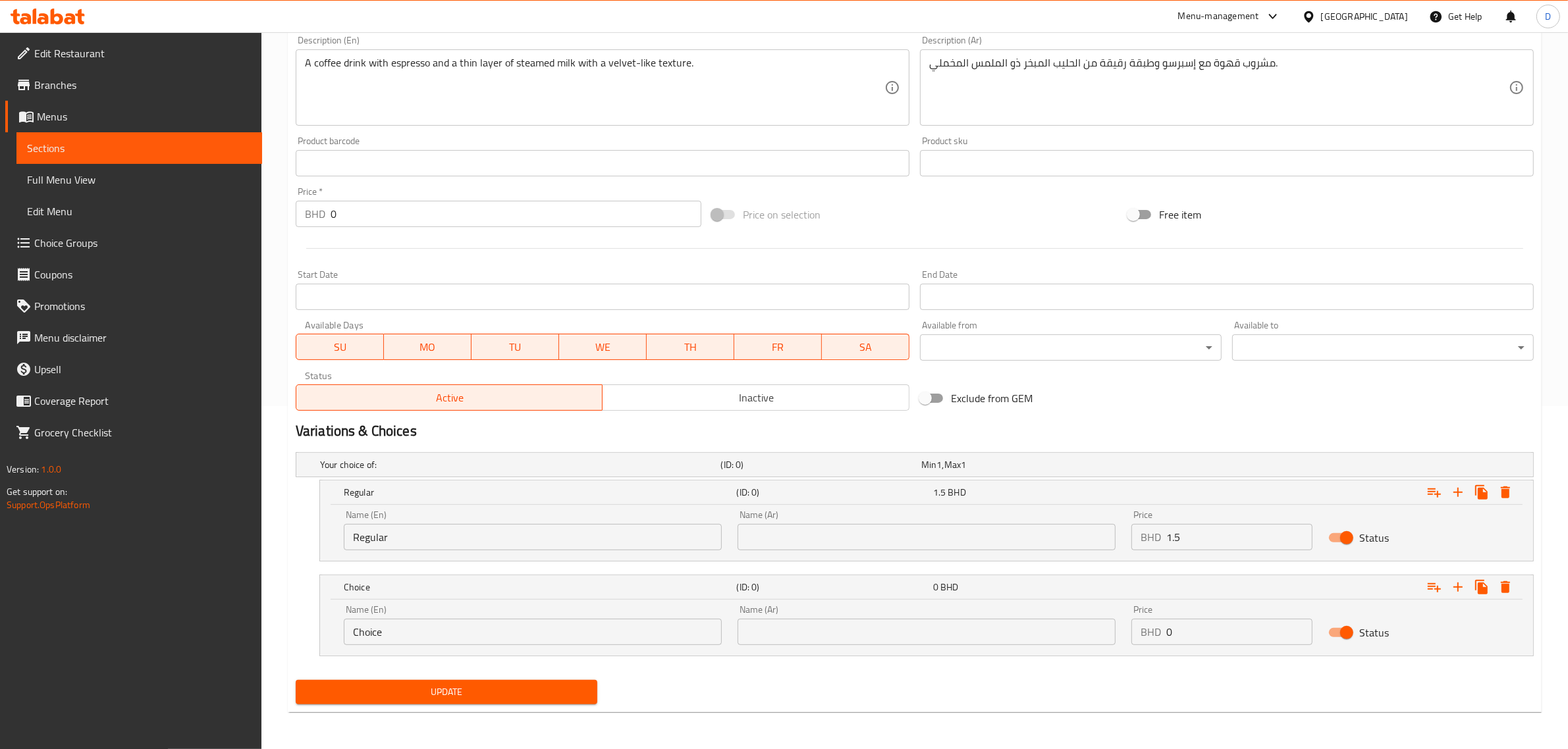
click at [456, 643] on input "Choice" at bounding box center [533, 633] width 378 height 27
click at [456, 642] on input "Choice" at bounding box center [533, 633] width 378 height 27
click at [449, 641] on input "Choice" at bounding box center [533, 633] width 378 height 27
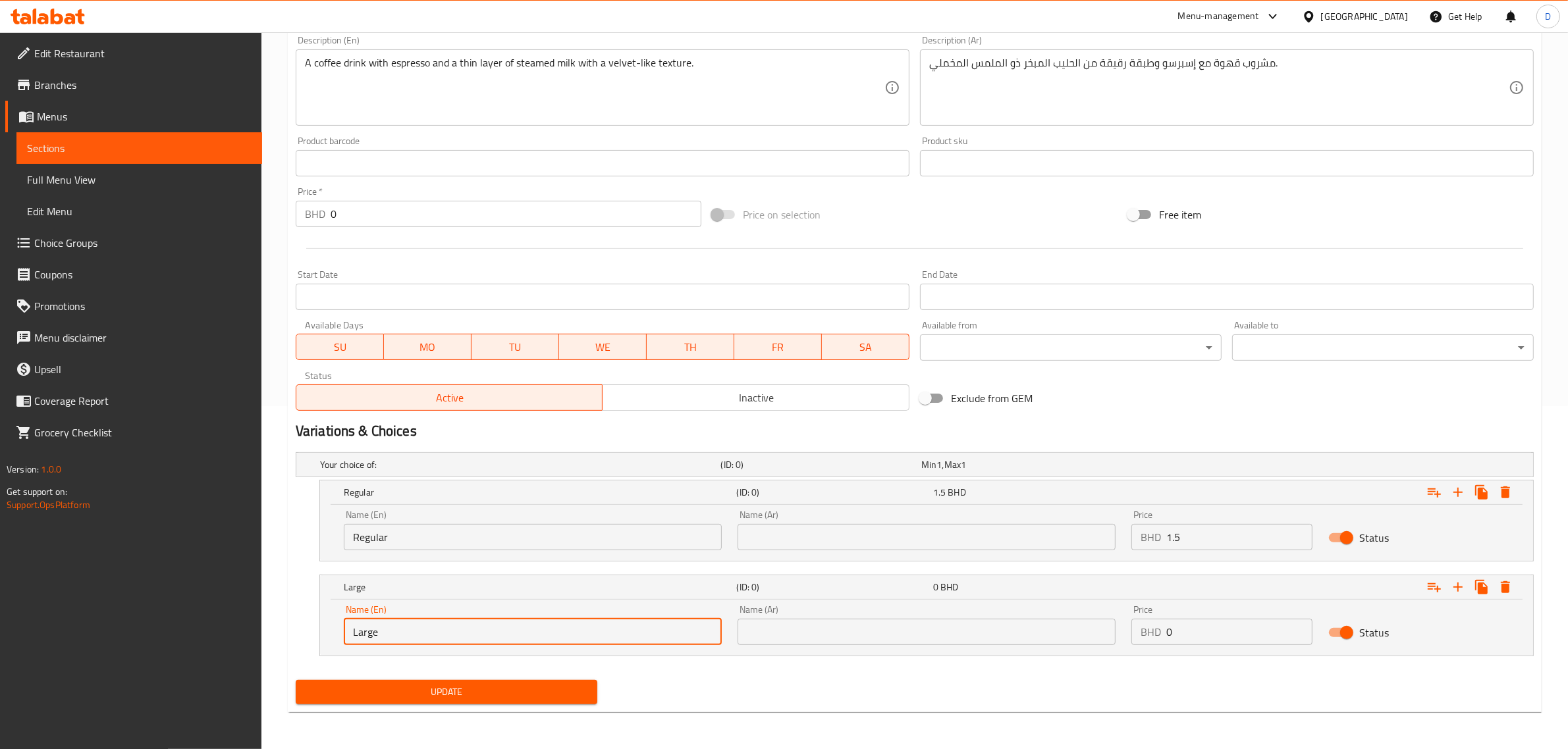
type input "Large"
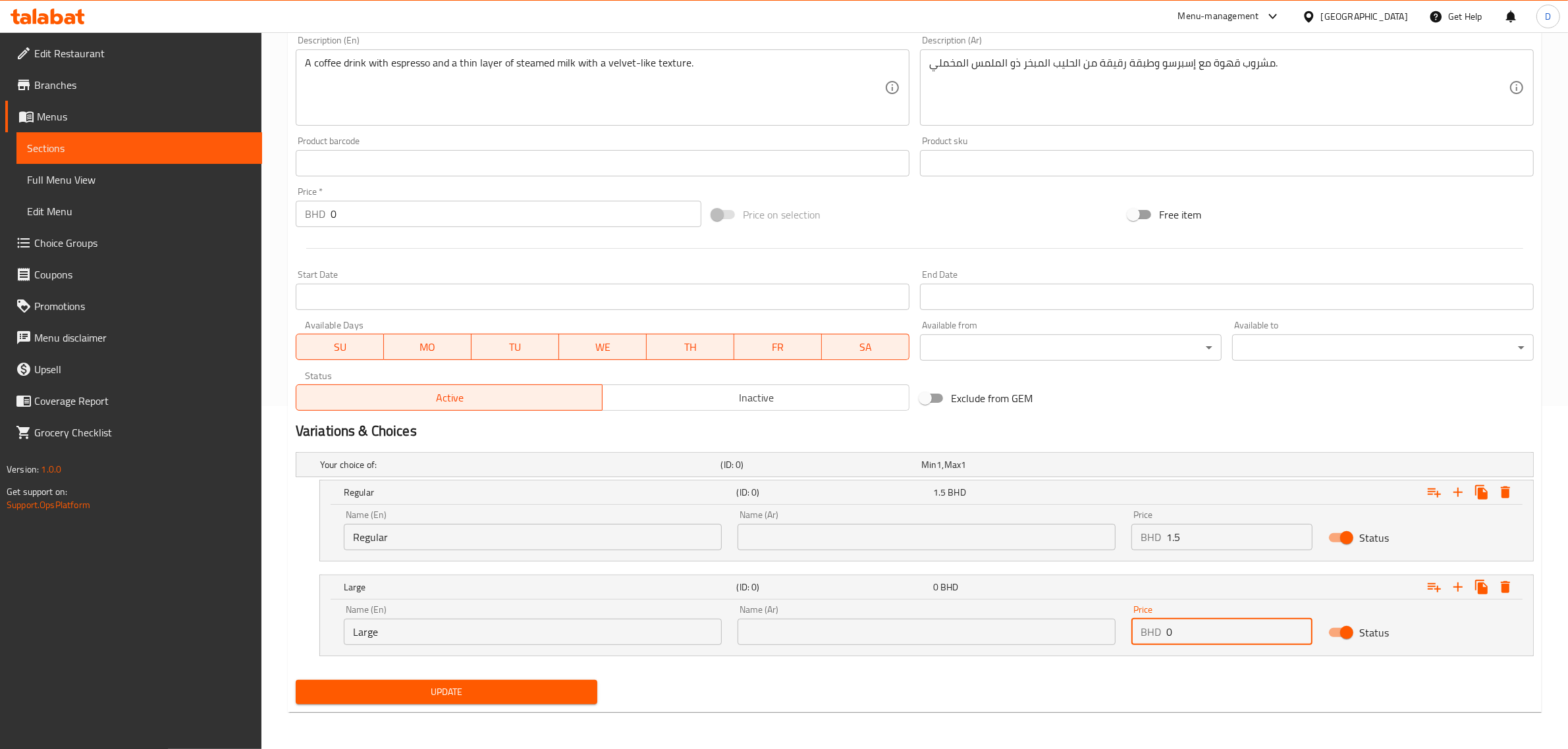
drag, startPoint x: 1196, startPoint y: 637, endPoint x: 1092, endPoint y: 630, distance: 104.2
click at [1092, 630] on div "Name (En) Large Name (En) Name (Ar) Name (Ar) Price BHD 0 Price Status" at bounding box center [927, 625] width 1181 height 56
type input "1.8"
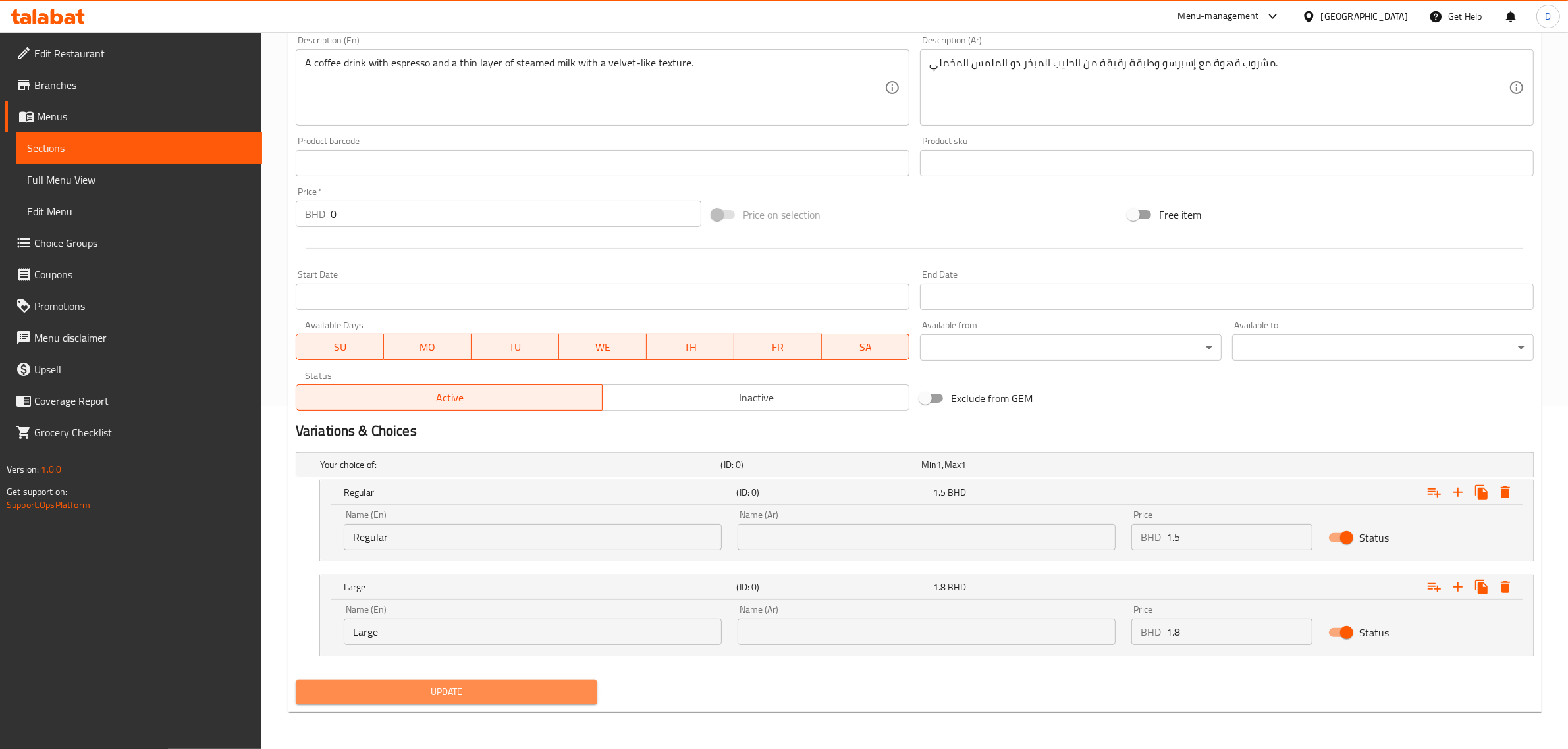
click at [550, 696] on span "Update" at bounding box center [447, 692] width 281 height 16
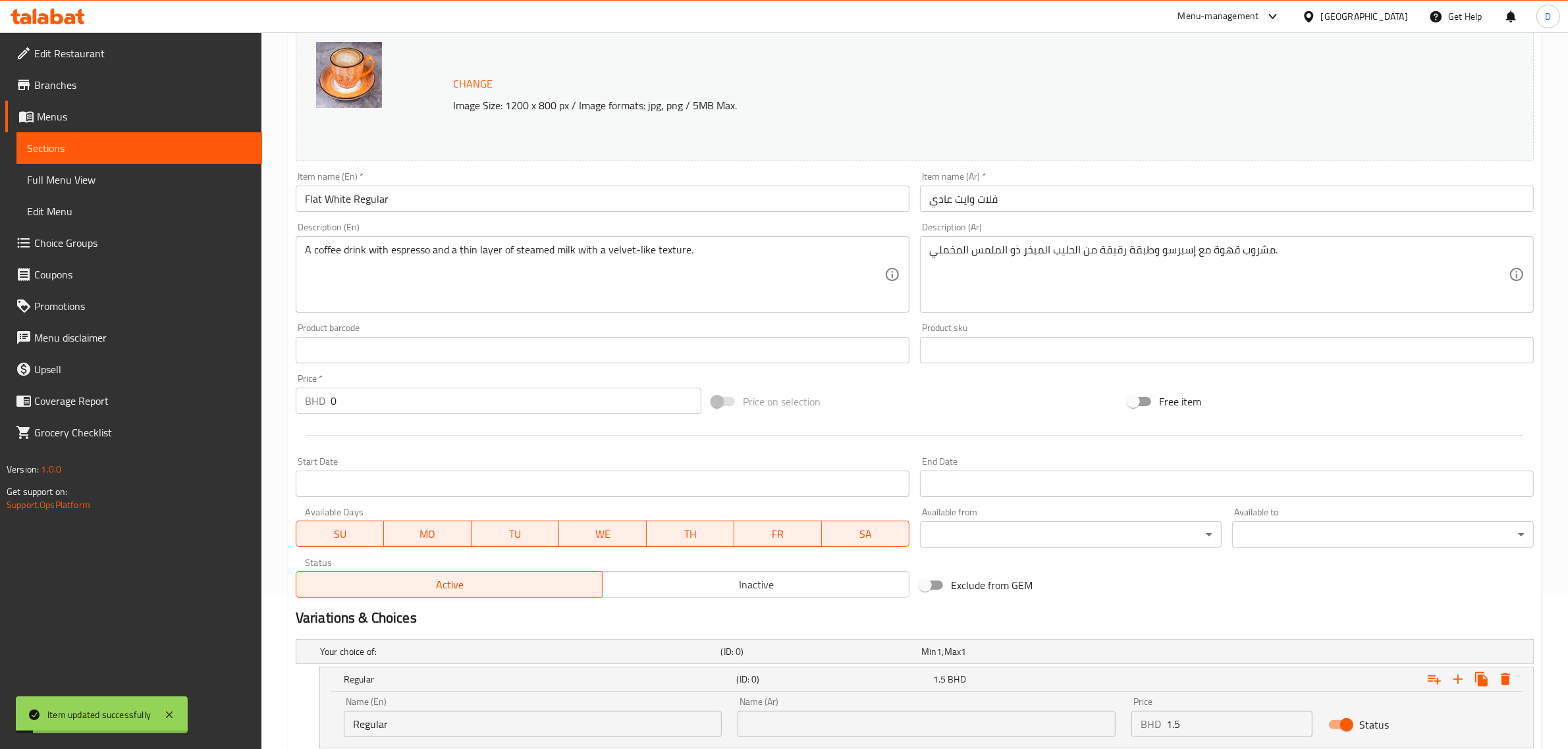
scroll to position [0, 0]
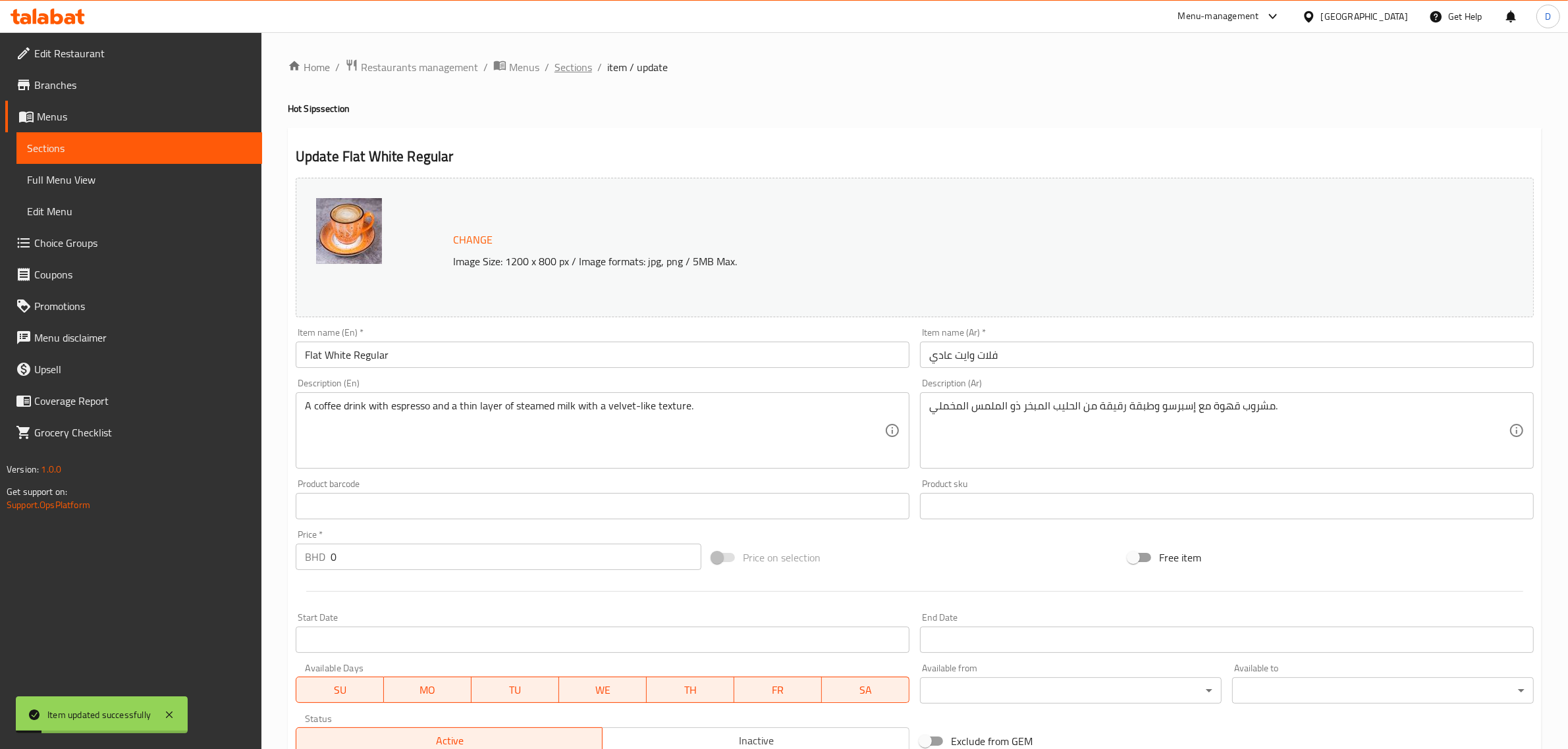
click at [577, 75] on span "Sections" at bounding box center [573, 67] width 37 height 16
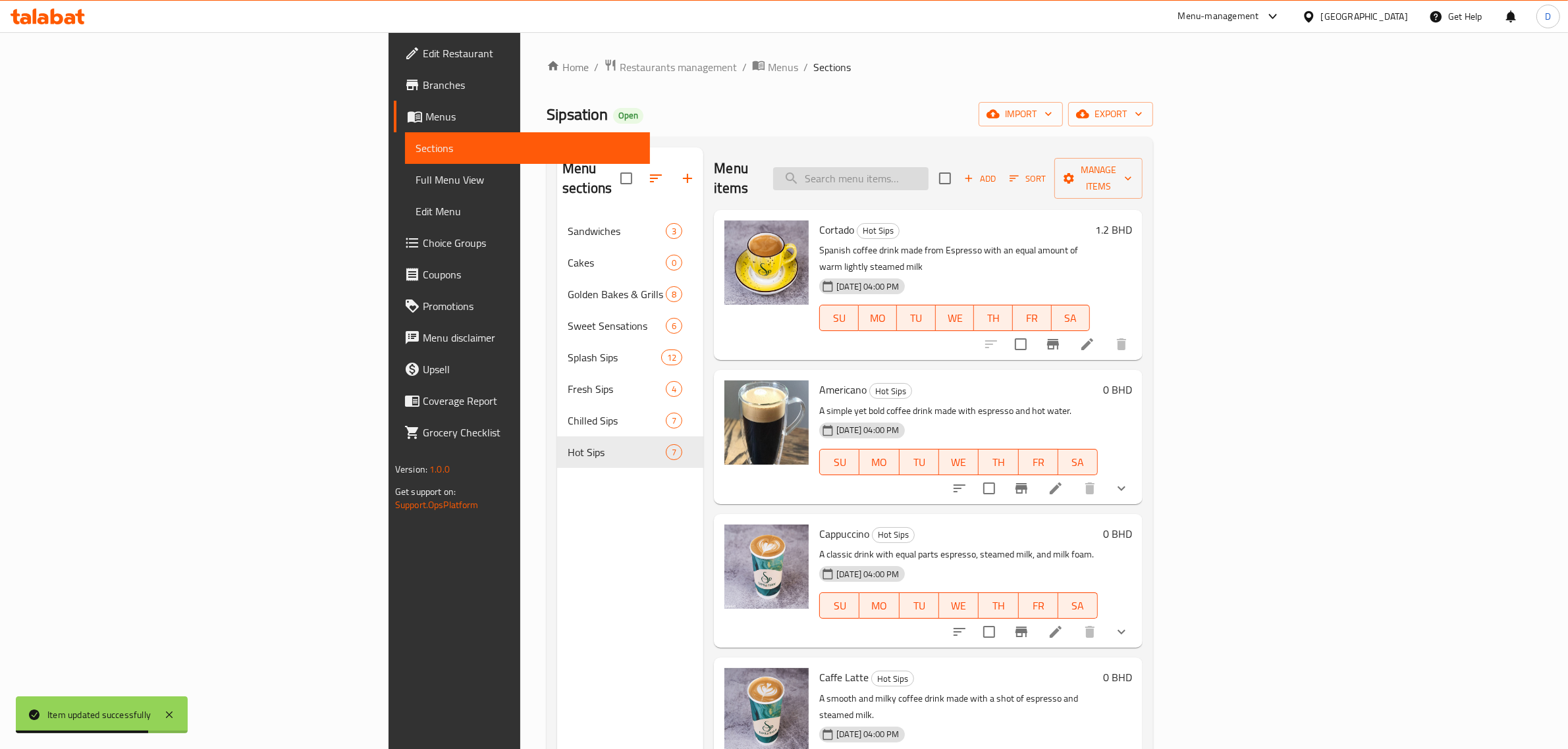
click at [929, 175] on input "search" at bounding box center [850, 178] width 156 height 23
paste input "Spanish Latte Chilled Sips"
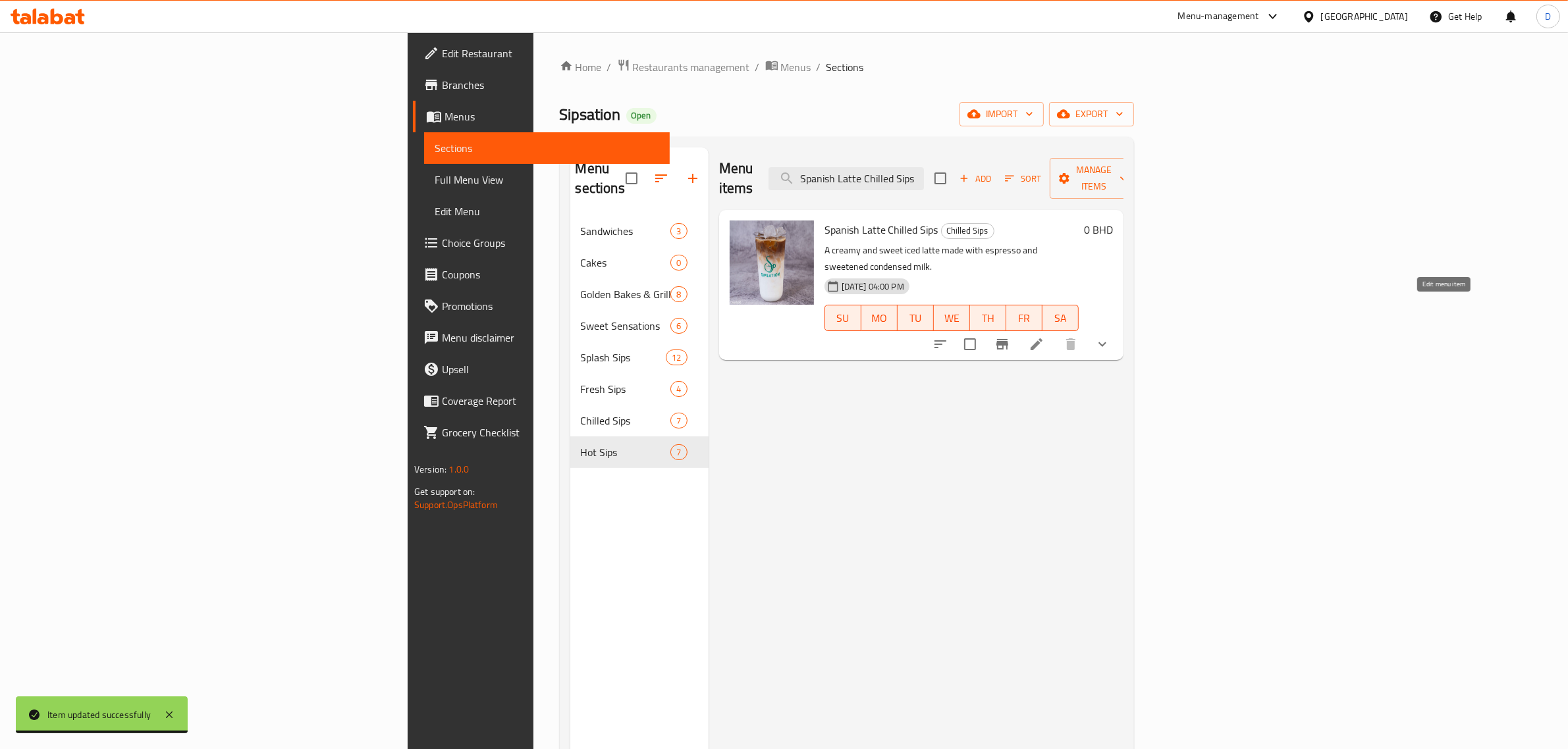
type input "Spanish Latte Chilled Sips"
click at [1045, 337] on icon at bounding box center [1036, 344] width 16 height 16
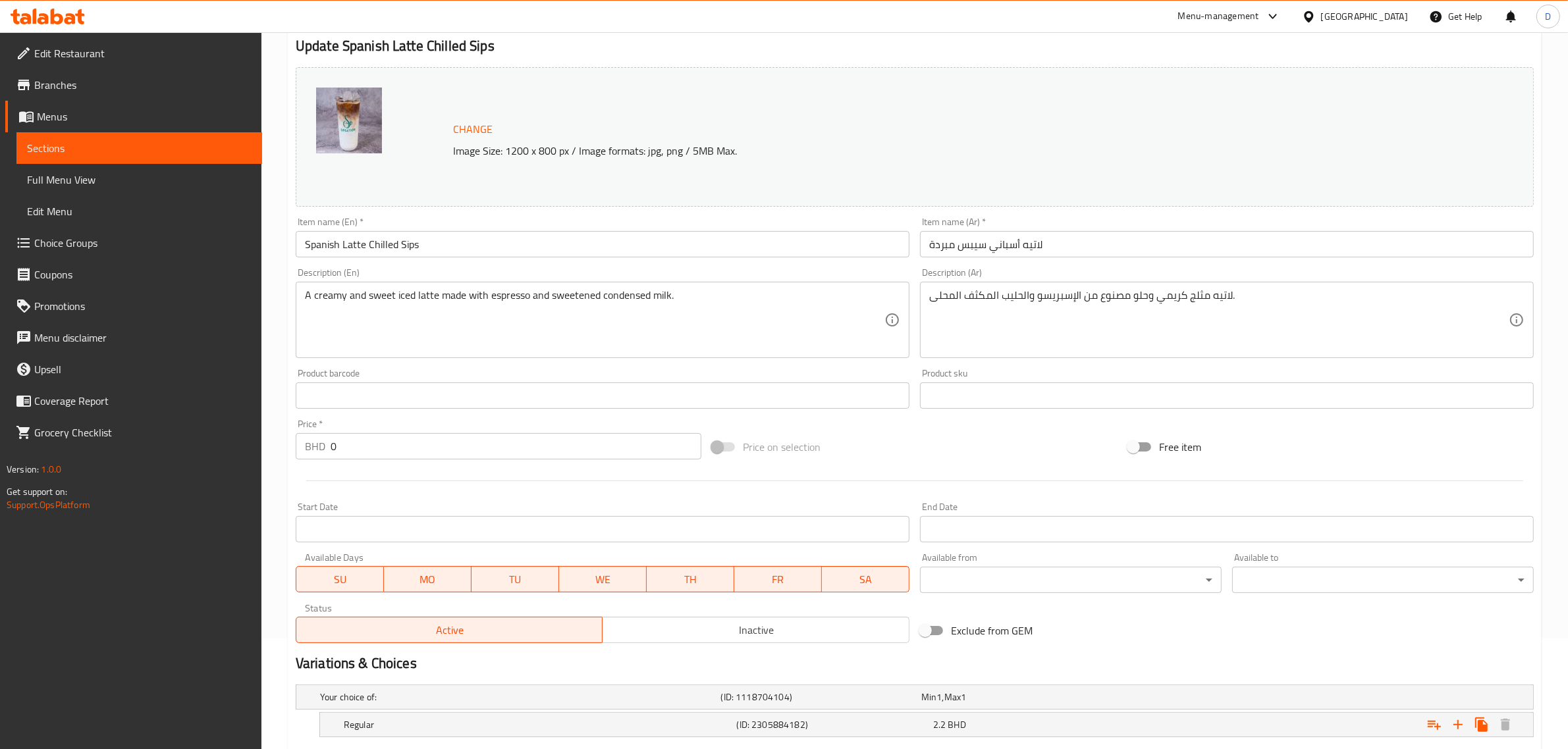
scroll to position [231, 0]
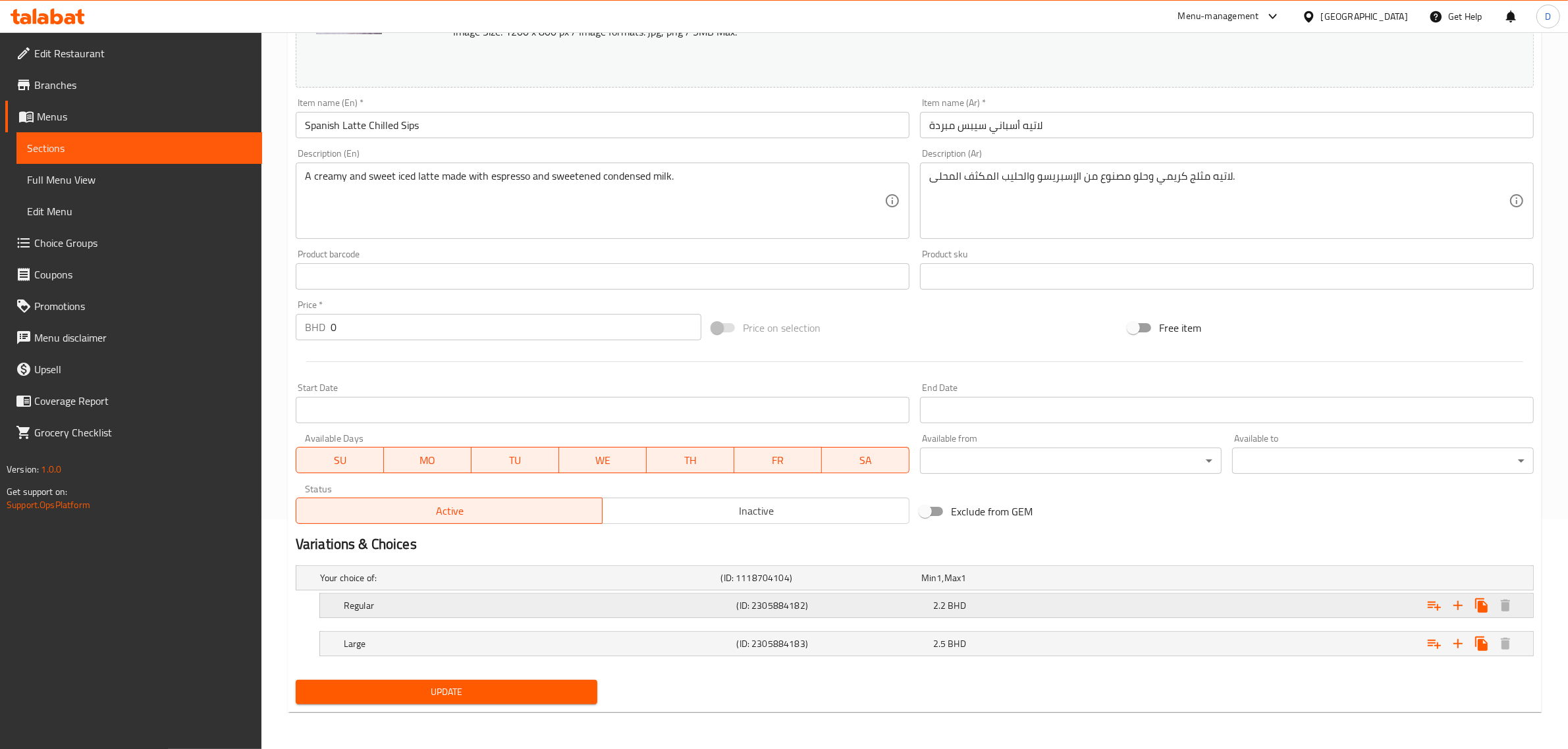
click at [856, 599] on h5 "(ID: 2305884182)" at bounding box center [832, 606] width 191 height 13
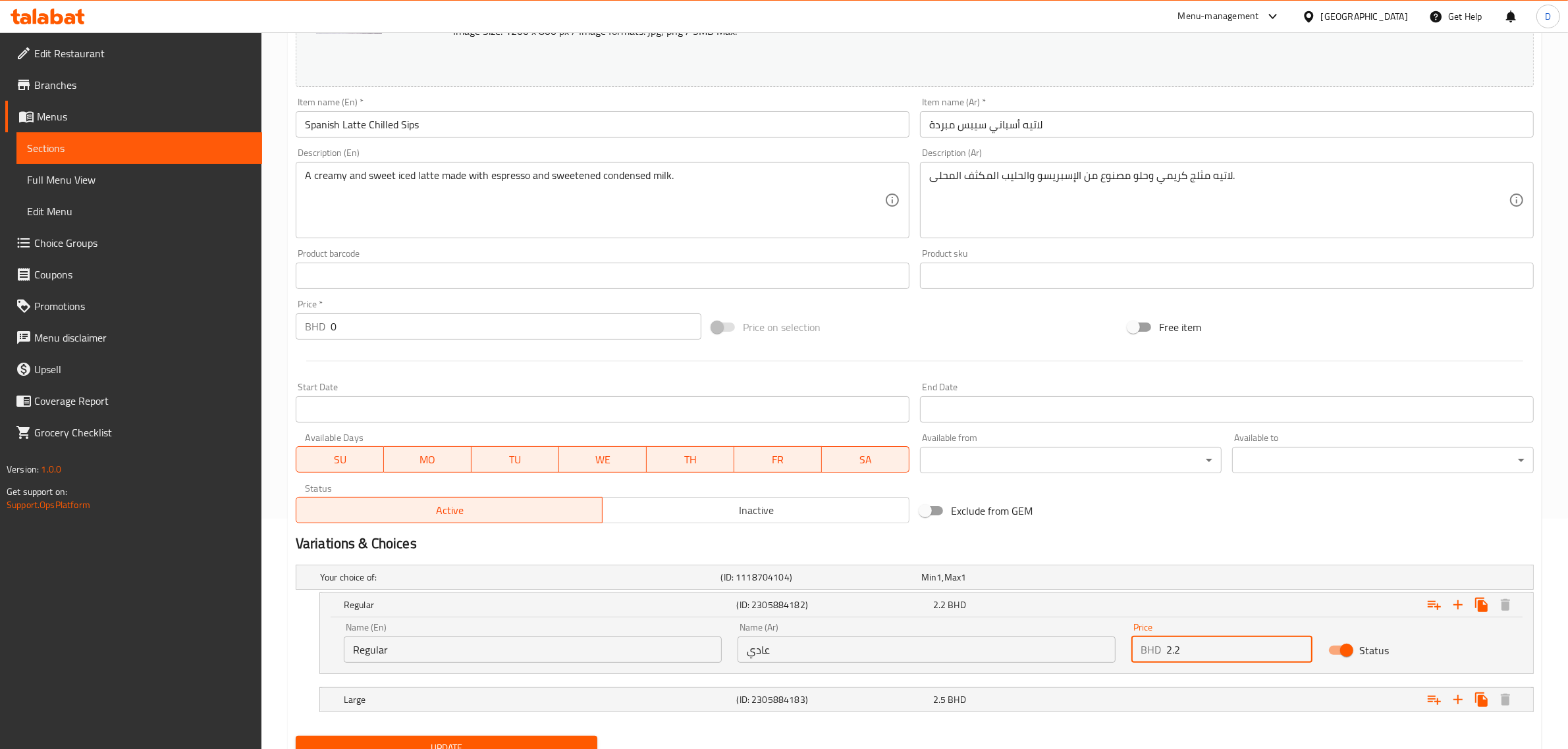
drag, startPoint x: 1127, startPoint y: 650, endPoint x: 1111, endPoint y: 647, distance: 16.3
click at [1114, 647] on div "Name (En) Regular Name (En) Name (Ar) عادي Name (Ar) Price BHD 2.2 Price Status" at bounding box center [927, 643] width 1181 height 56
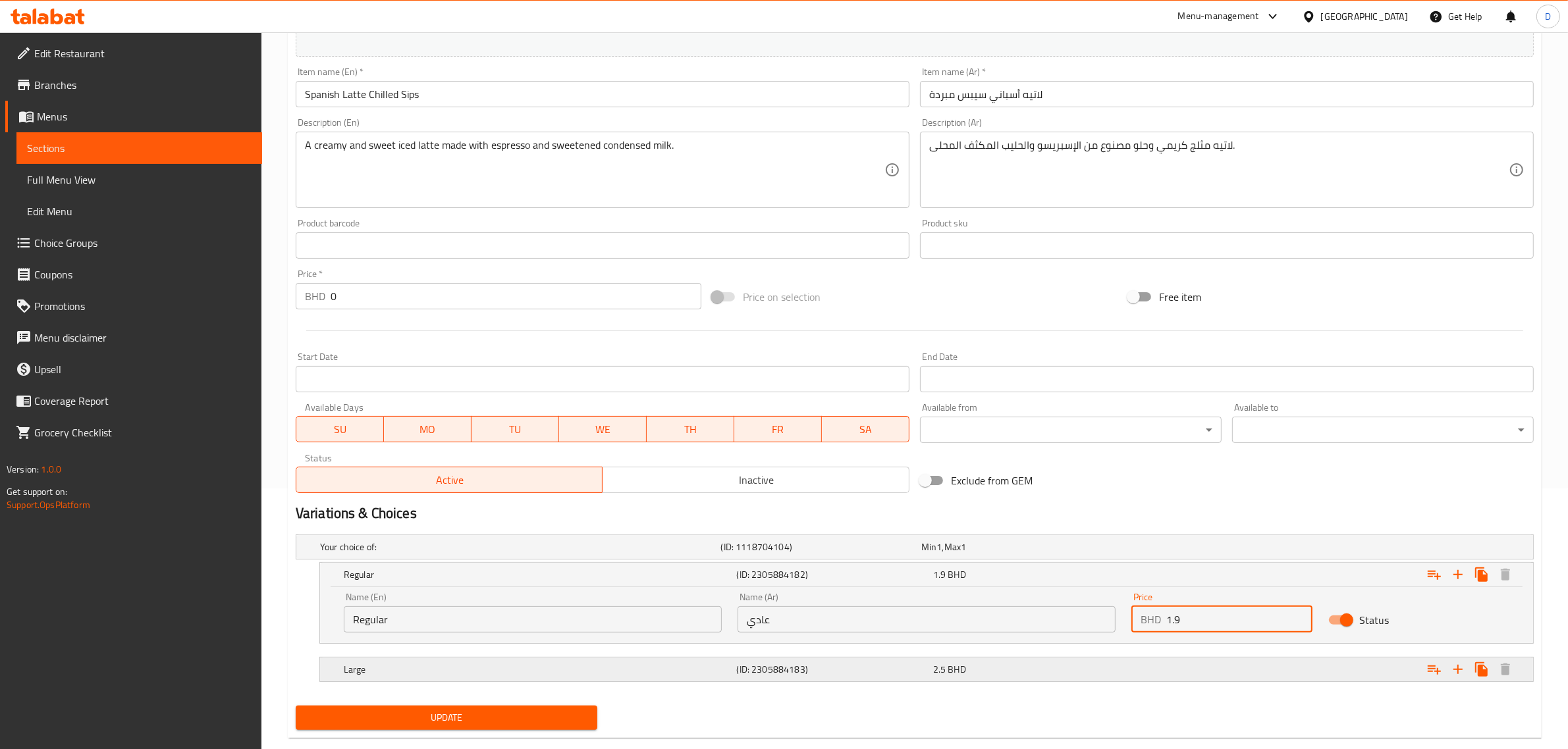
scroll to position [286, 0]
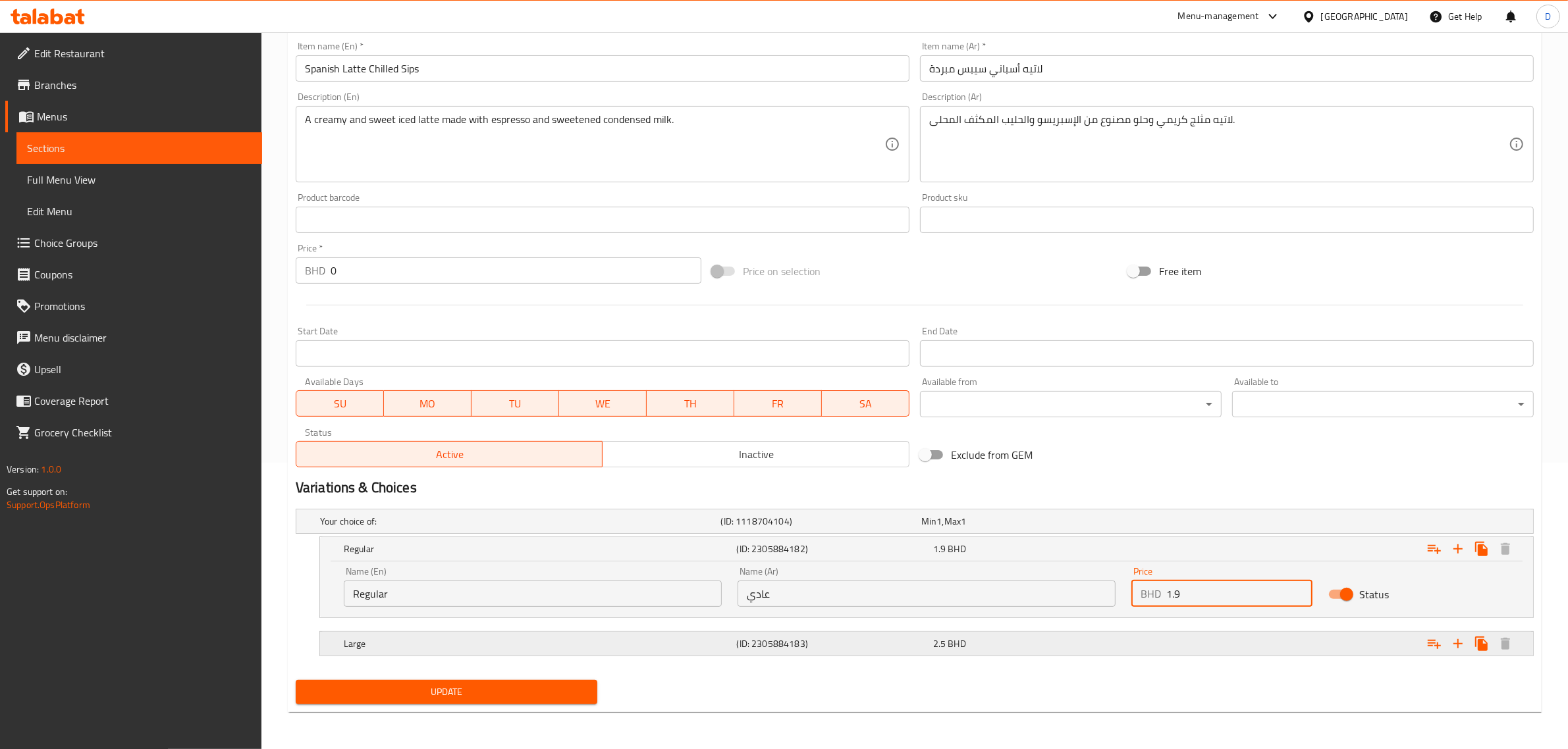
type input "1.9"
click at [1194, 644] on div "Expand" at bounding box center [1324, 644] width 393 height 29
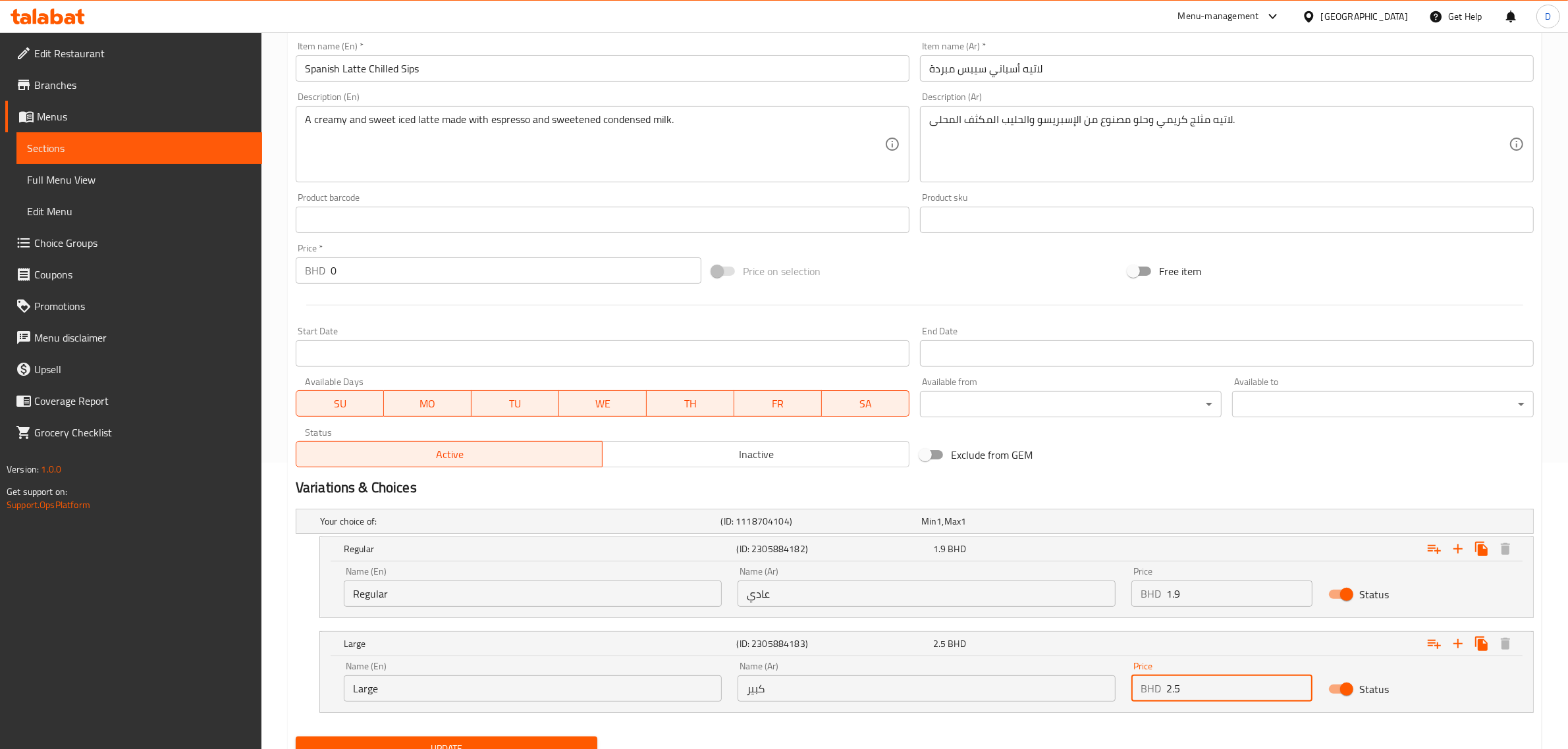
drag, startPoint x: 1205, startPoint y: 685, endPoint x: 1134, endPoint y: 690, distance: 71.2
click at [1134, 690] on div "BHD 2.5 Price" at bounding box center [1223, 689] width 181 height 27
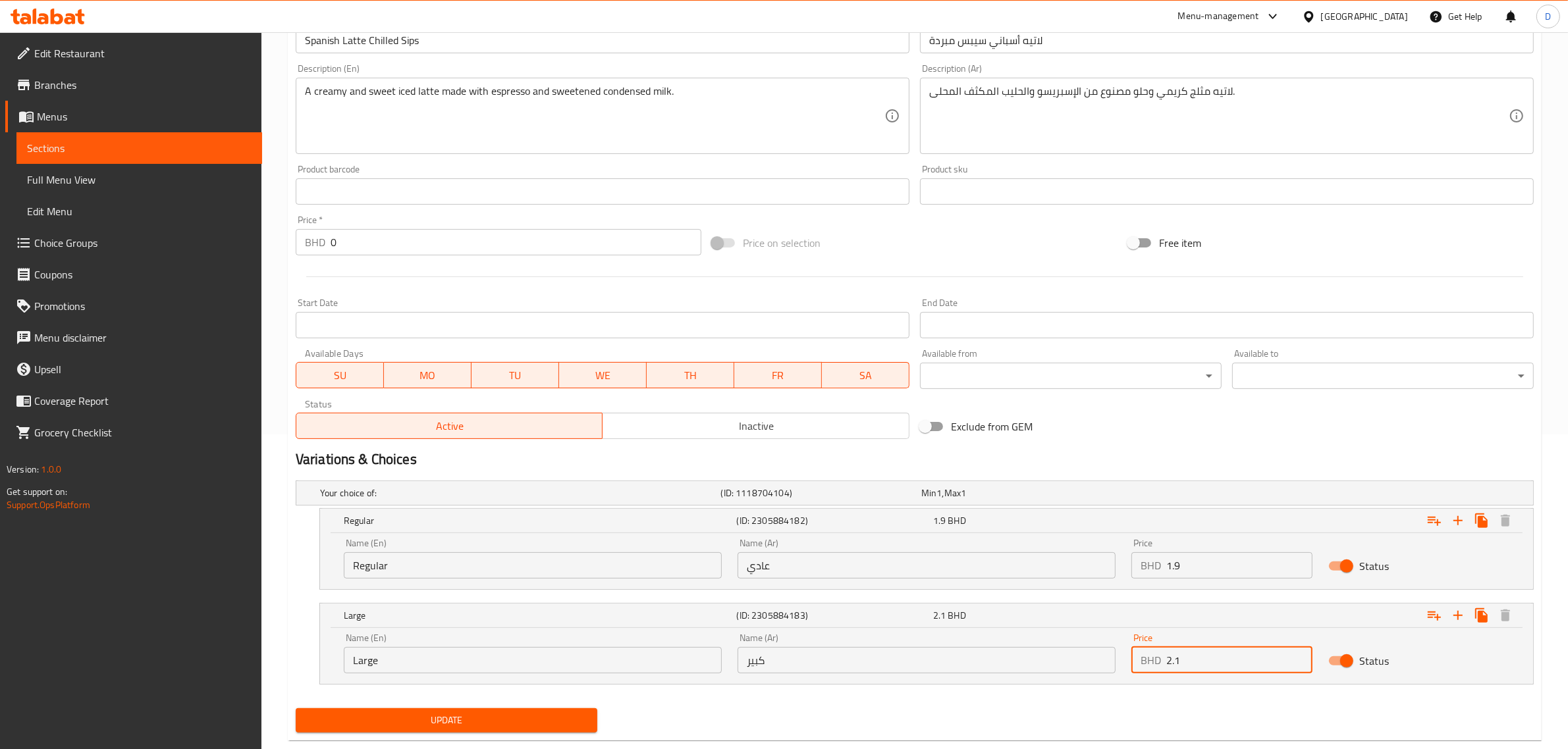
scroll to position [343, 0]
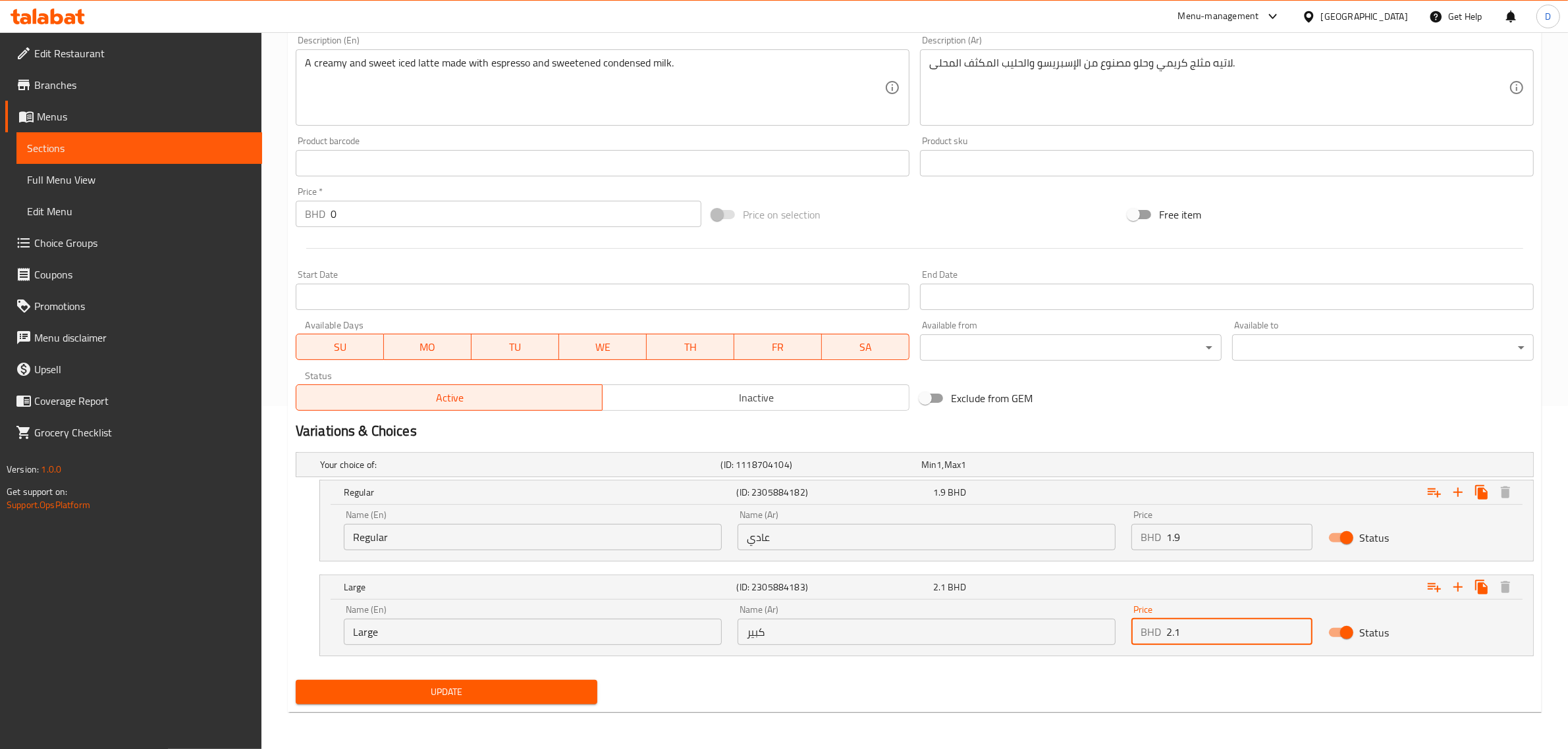
type input "2.1"
click at [507, 690] on span "Update" at bounding box center [447, 692] width 281 height 16
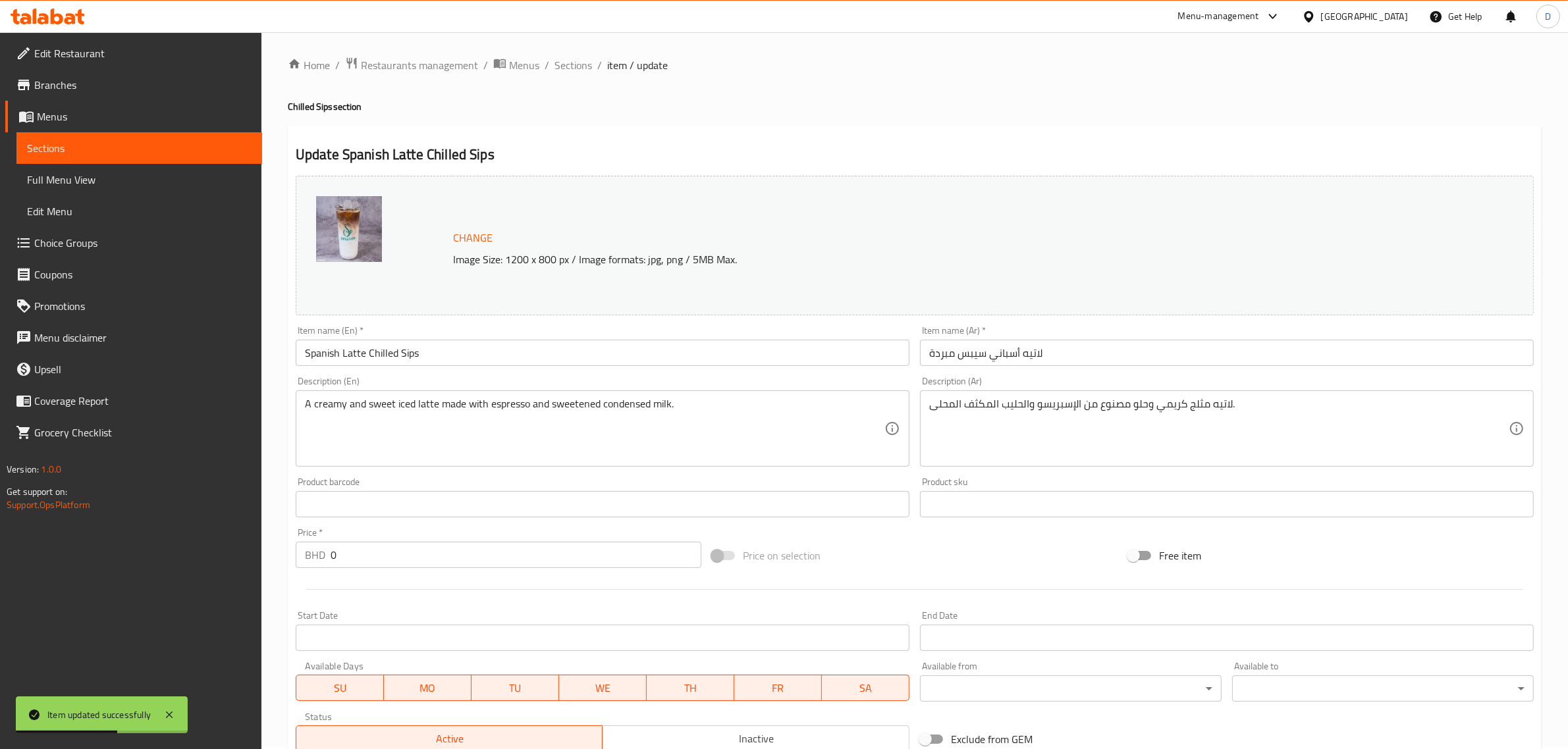
scroll to position [0, 0]
click at [581, 72] on span "Sections" at bounding box center [573, 67] width 37 height 16
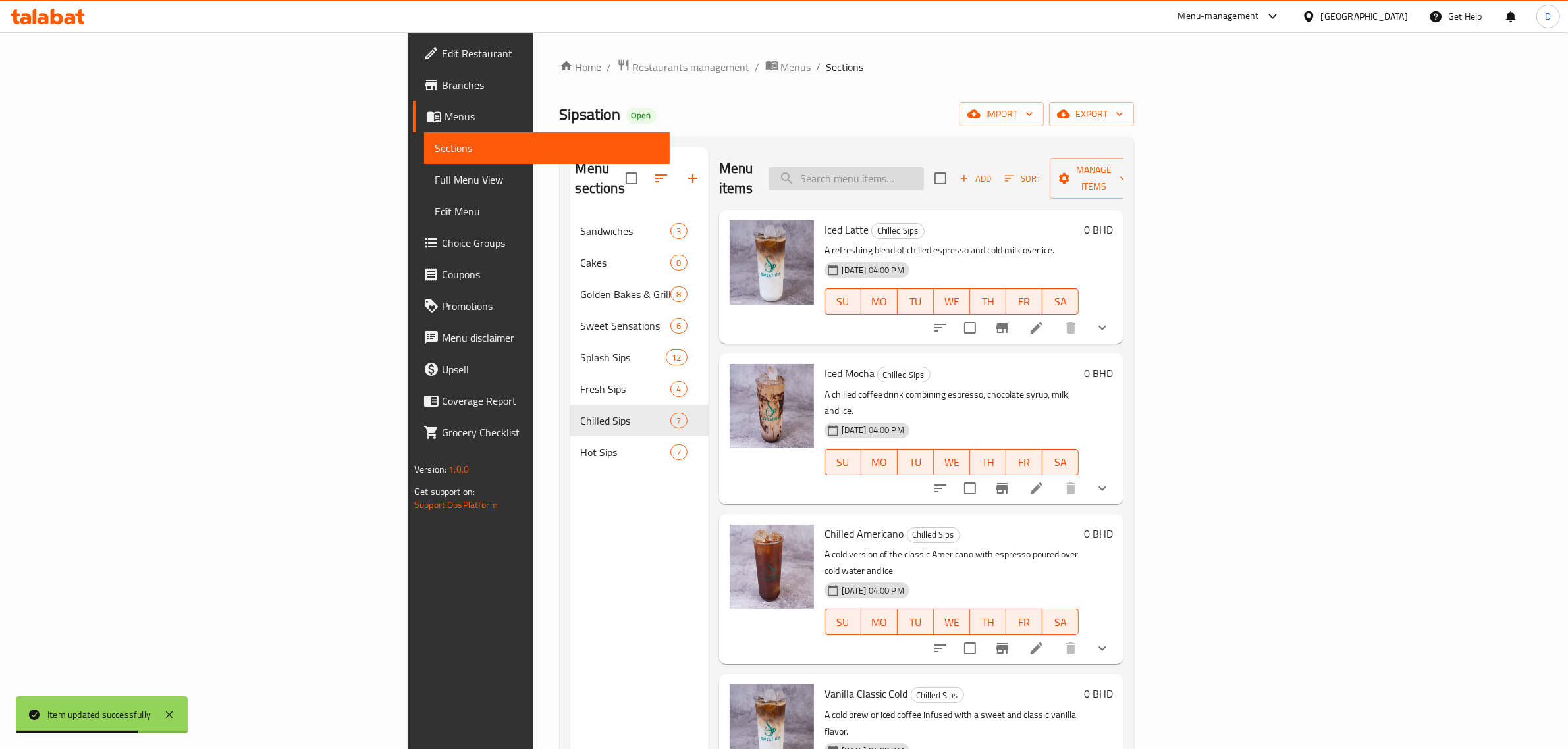
click at [924, 171] on input "search" at bounding box center [846, 178] width 156 height 23
paste input "Hazelnut Passion Latte"
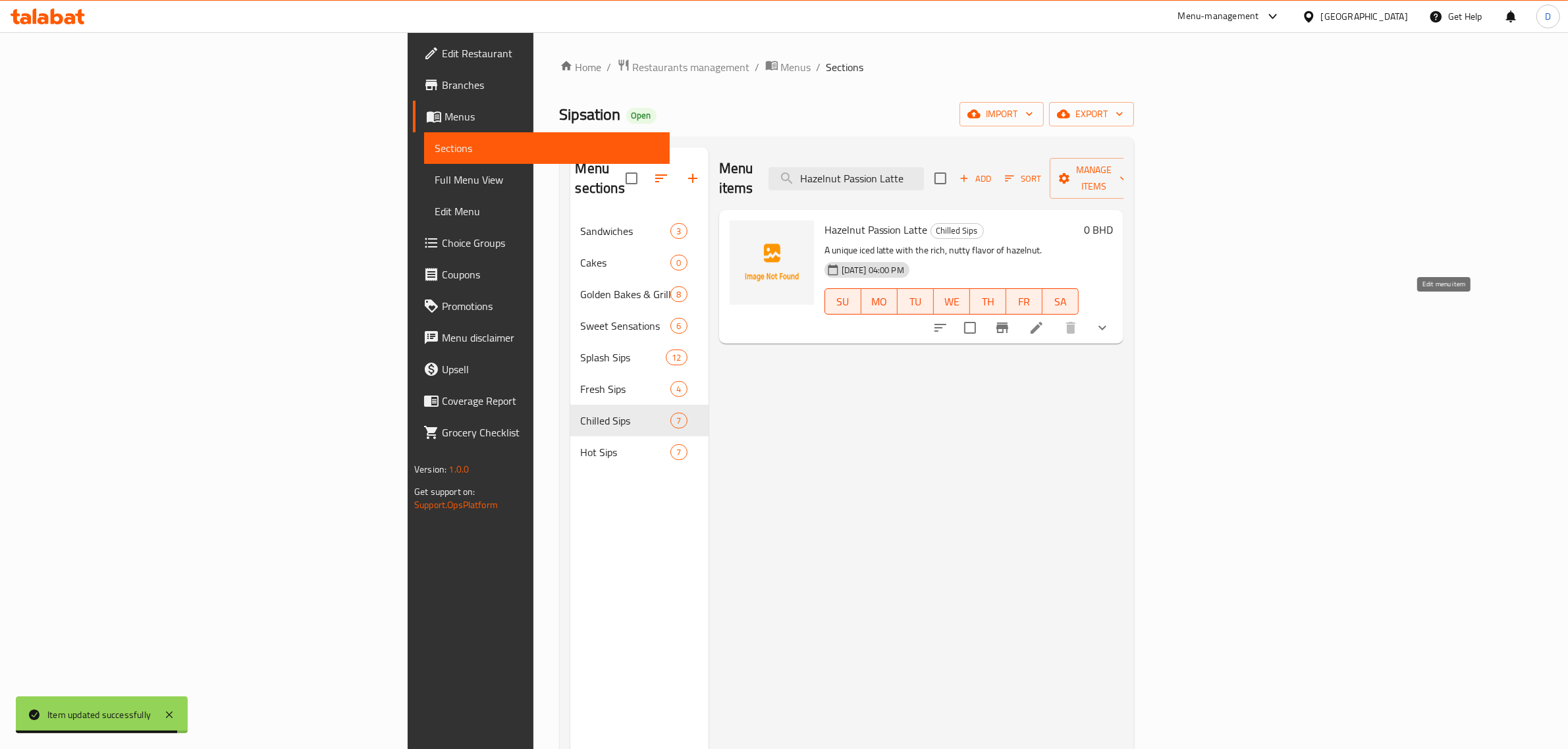
type input "Hazelnut Passion Latte"
click at [1045, 320] on icon at bounding box center [1036, 327] width 16 height 16
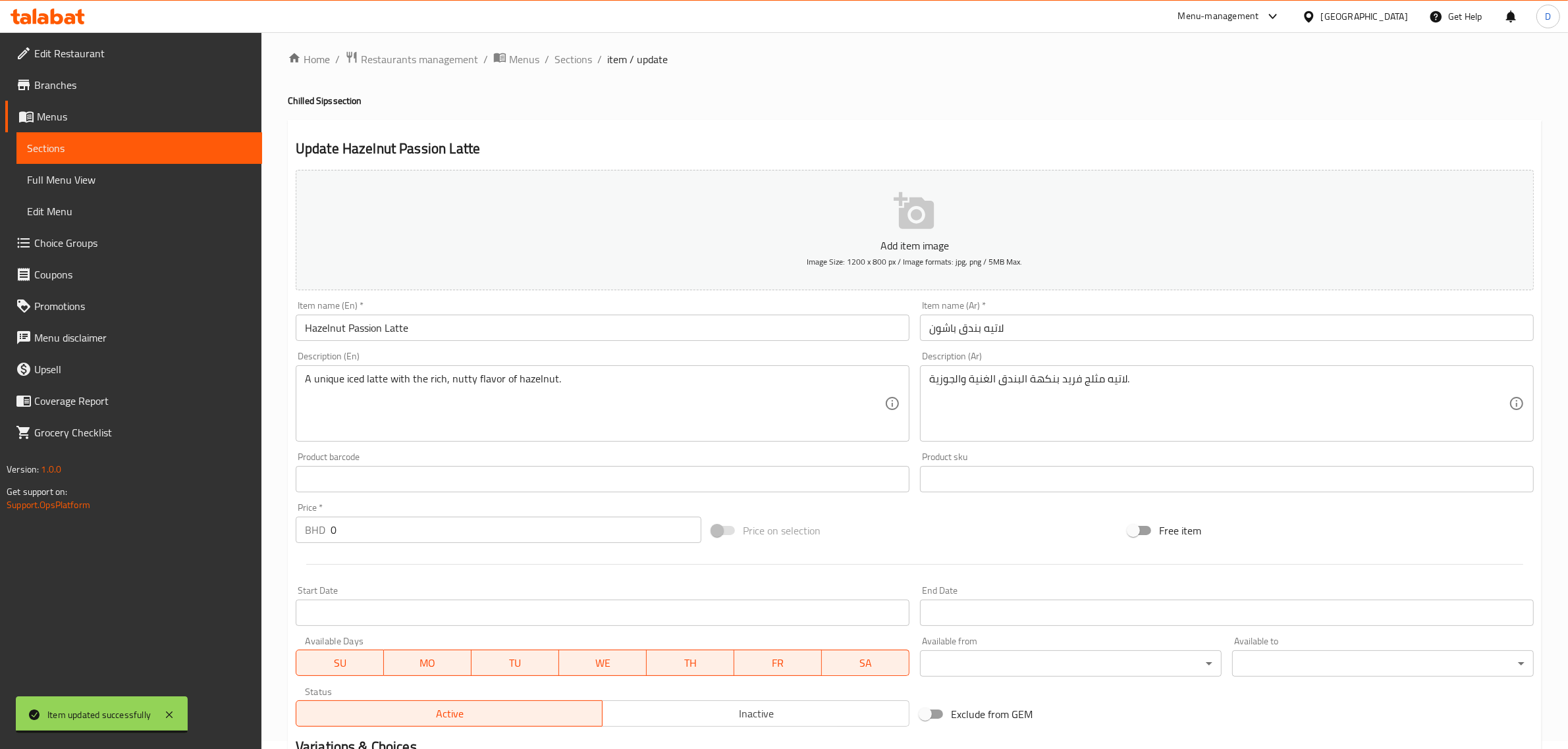
scroll to position [211, 0]
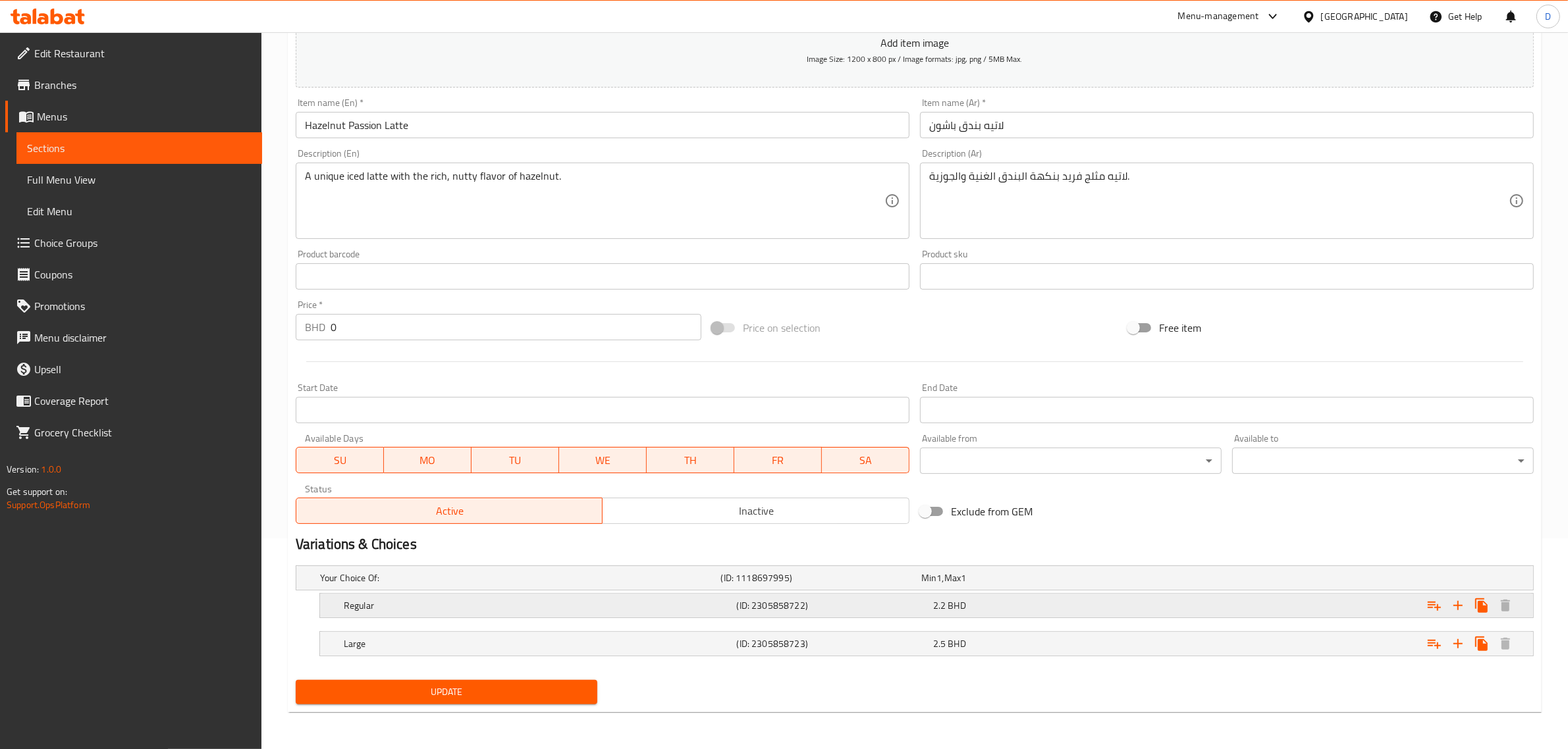
click at [995, 619] on div "Regular (ID: 2305858722) 2.2 BHD" at bounding box center [930, 606] width 1179 height 29
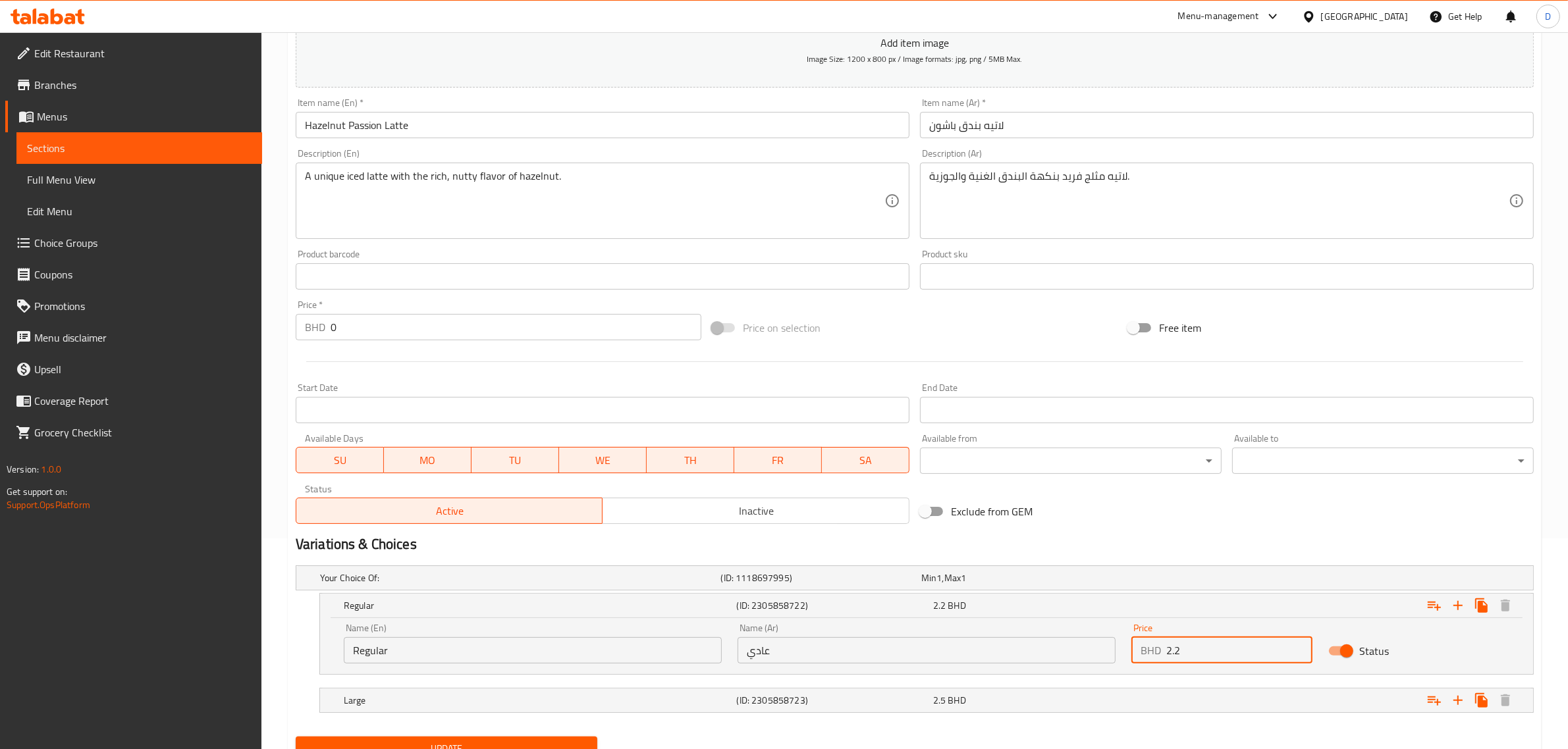
drag, startPoint x: 1189, startPoint y: 646, endPoint x: 1084, endPoint y: 647, distance: 105.0
click at [1084, 647] on div "Name (En) Regular Name (En) Name (Ar) عادي Name (Ar) Price BHD 2.2 Price Status" at bounding box center [927, 643] width 1181 height 56
type input "1.8"
click at [913, 701] on h5 "(ID: 2305858723)" at bounding box center [832, 700] width 191 height 13
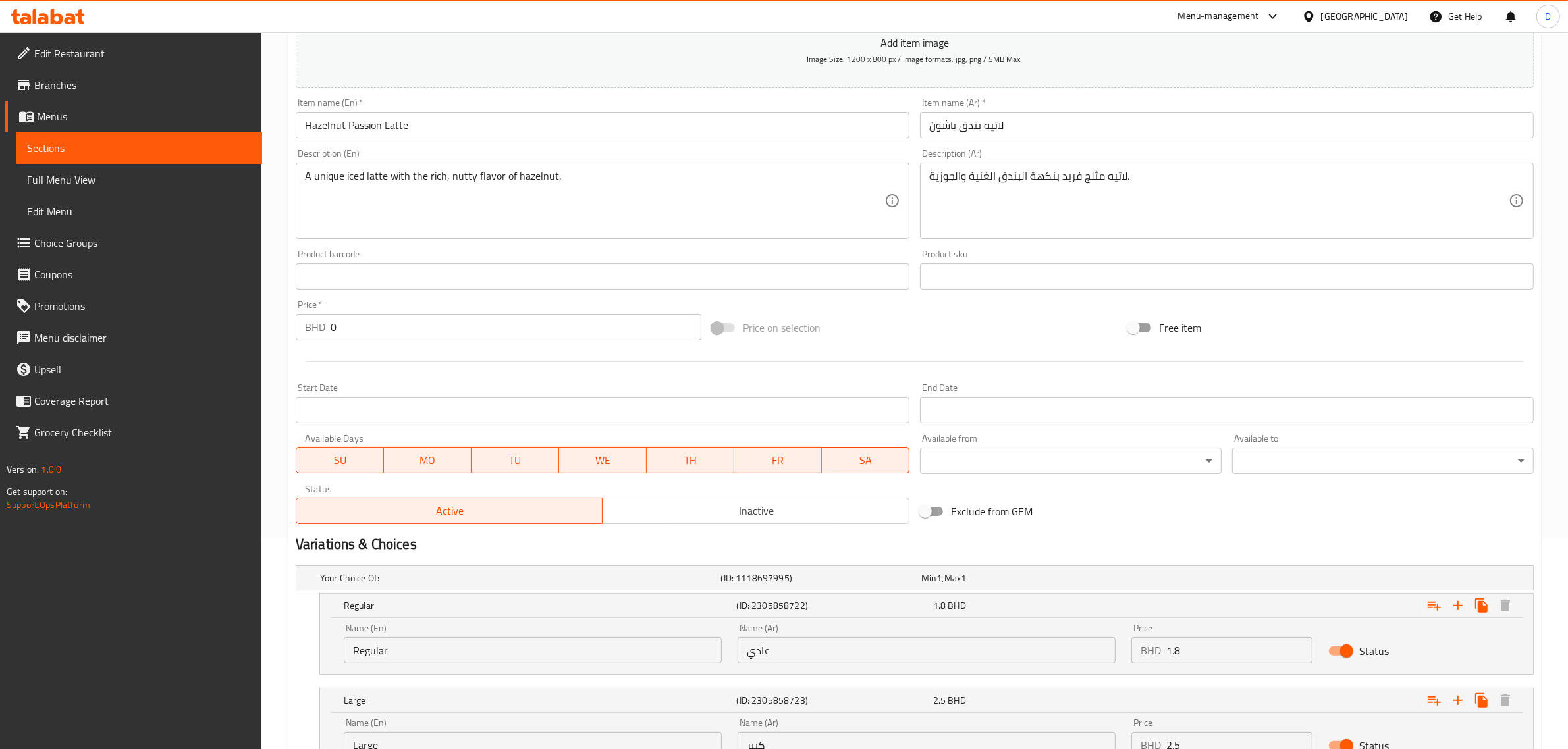
scroll to position [323, 0]
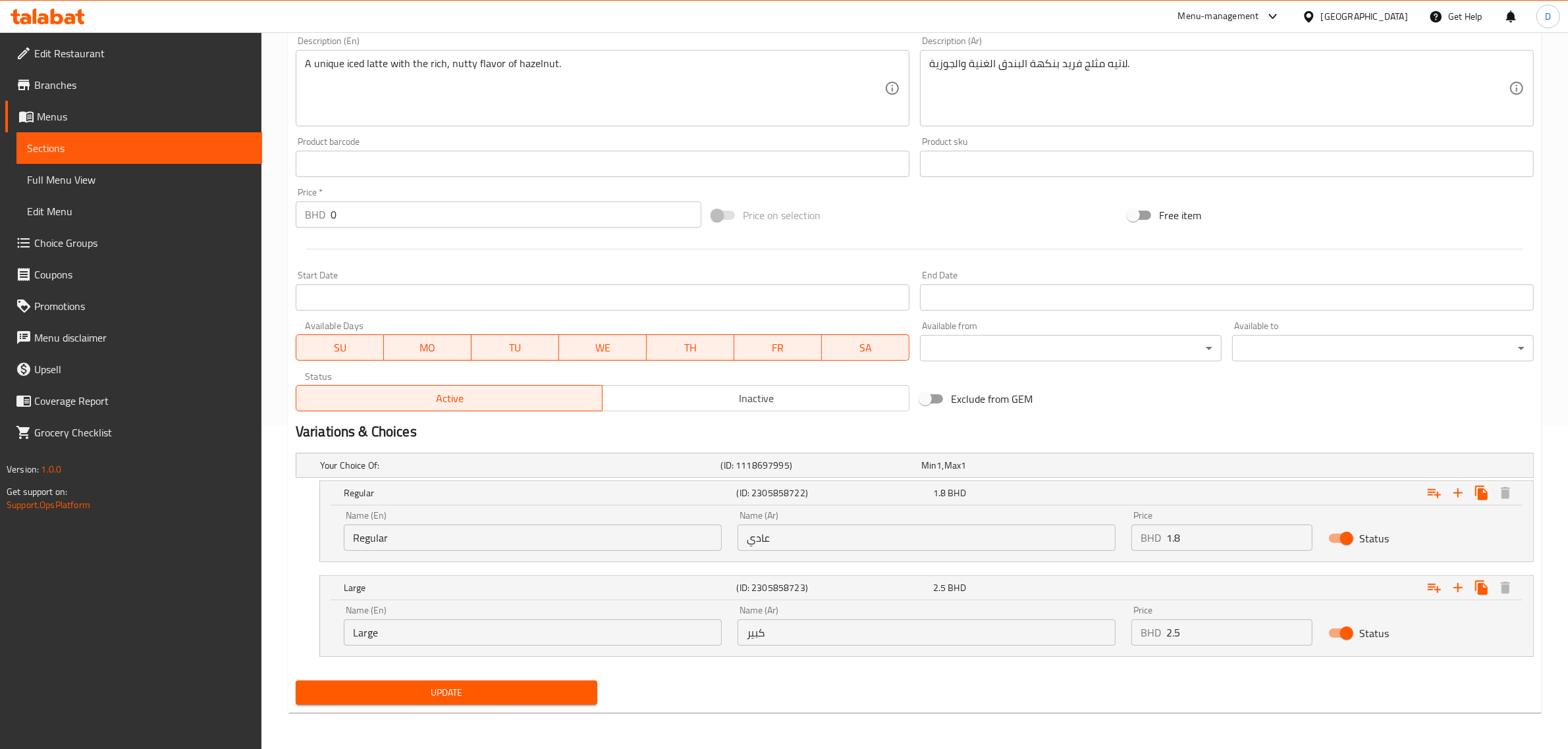
click at [1142, 630] on div "BHD 2.5 Price" at bounding box center [1223, 633] width 181 height 27
type input "2.1"
click at [542, 700] on span "Update" at bounding box center [447, 693] width 281 height 16
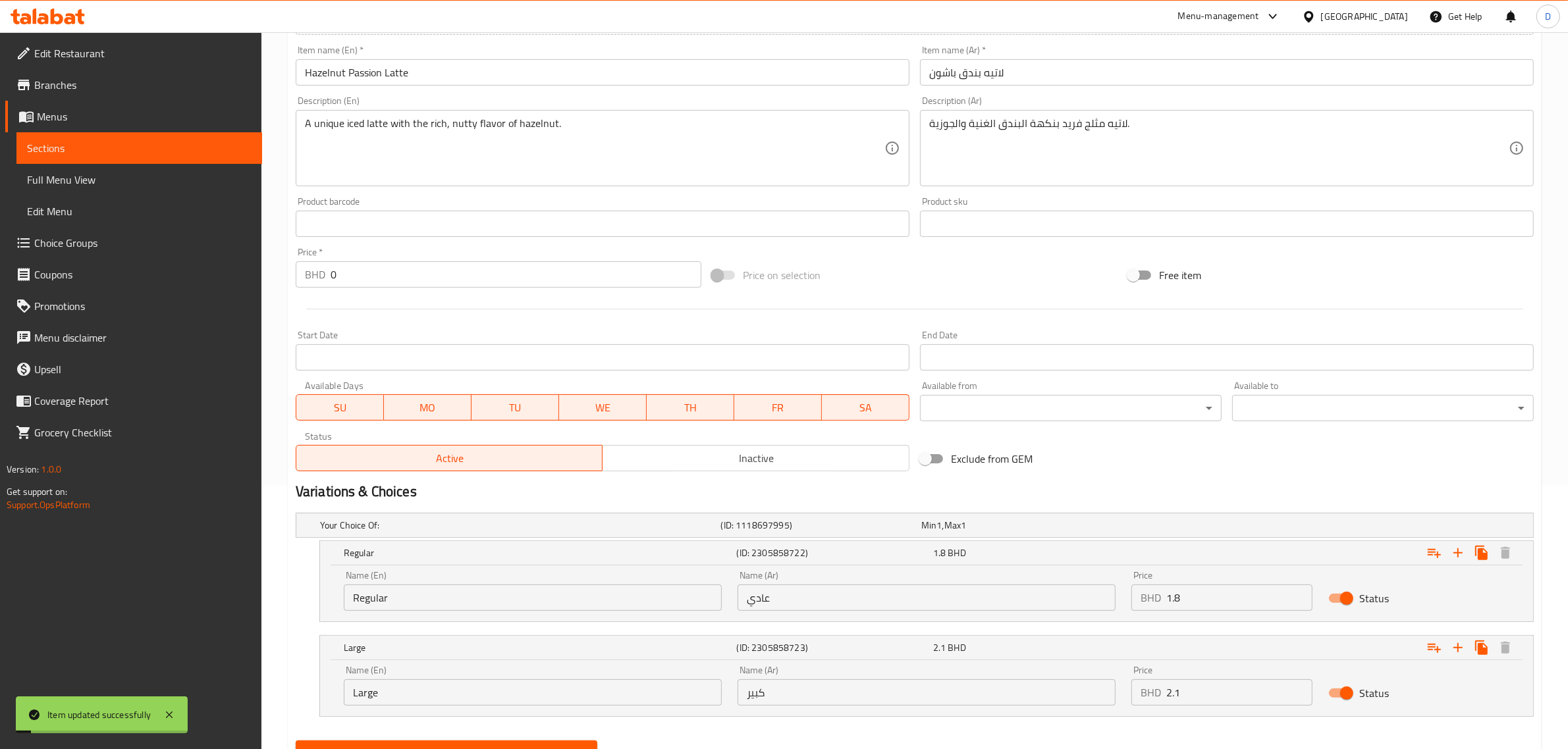
scroll to position [0, 0]
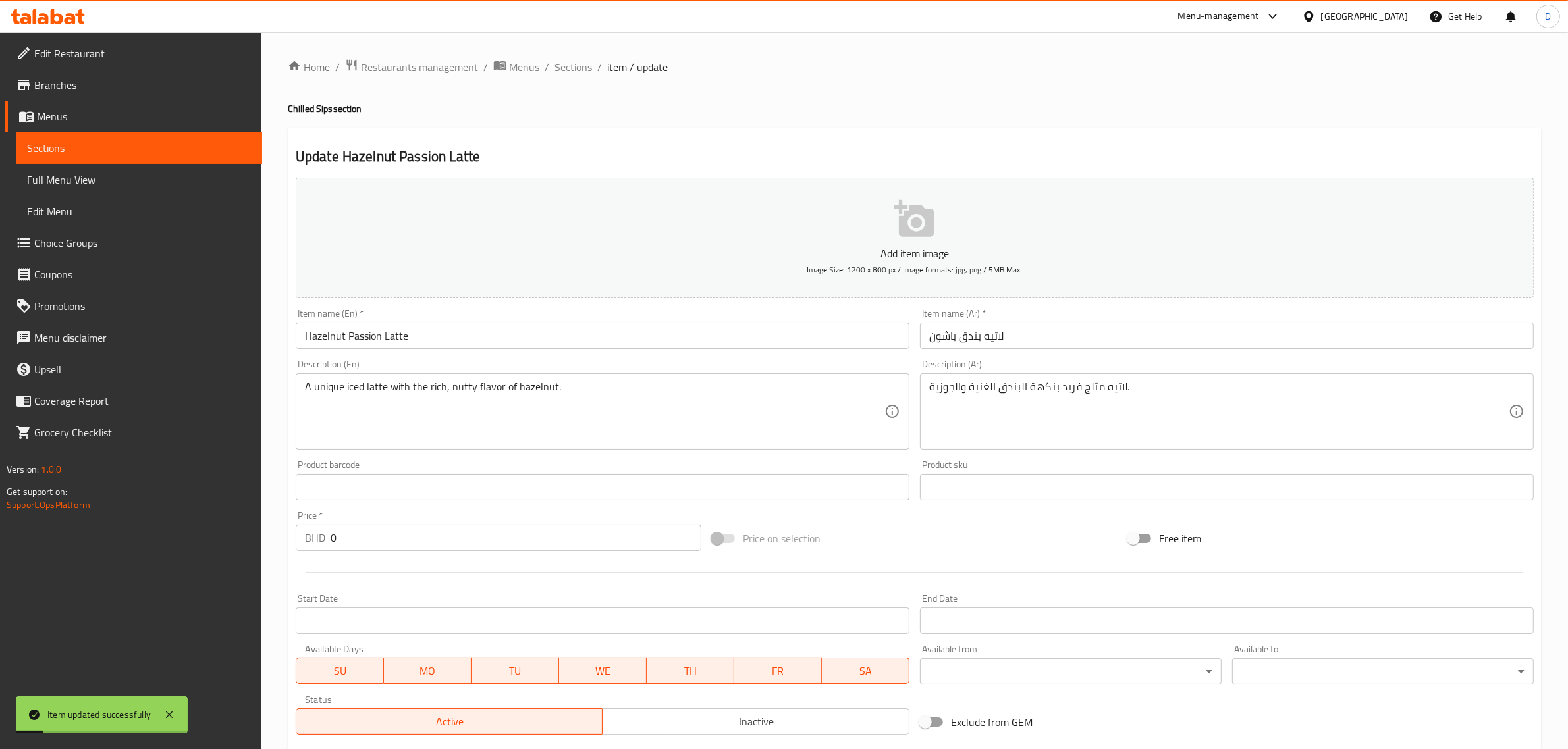
click at [580, 67] on span "Sections" at bounding box center [573, 67] width 37 height 16
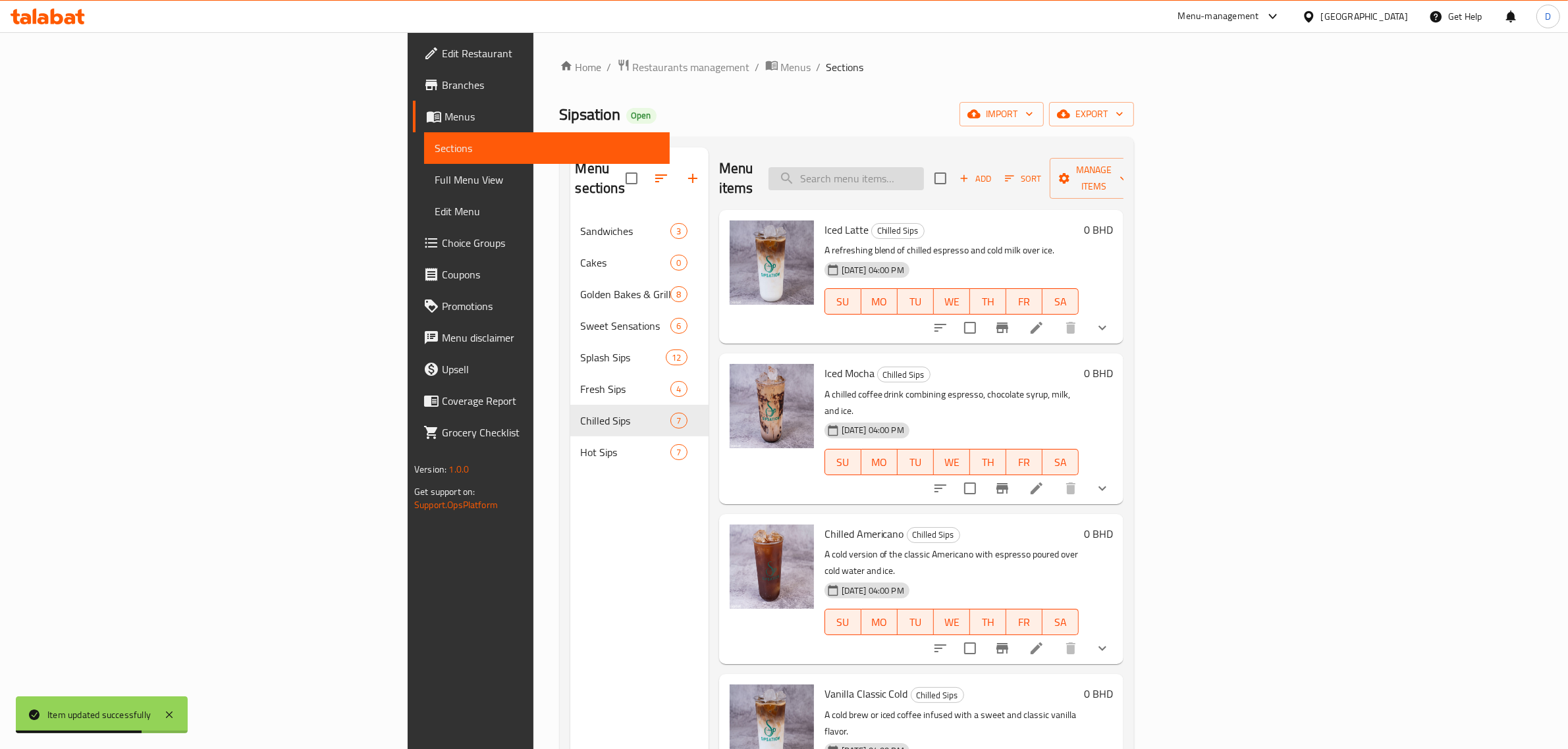
click at [924, 170] on input "search" at bounding box center [846, 178] width 156 height 23
paste input "Salted Caramel Latte"
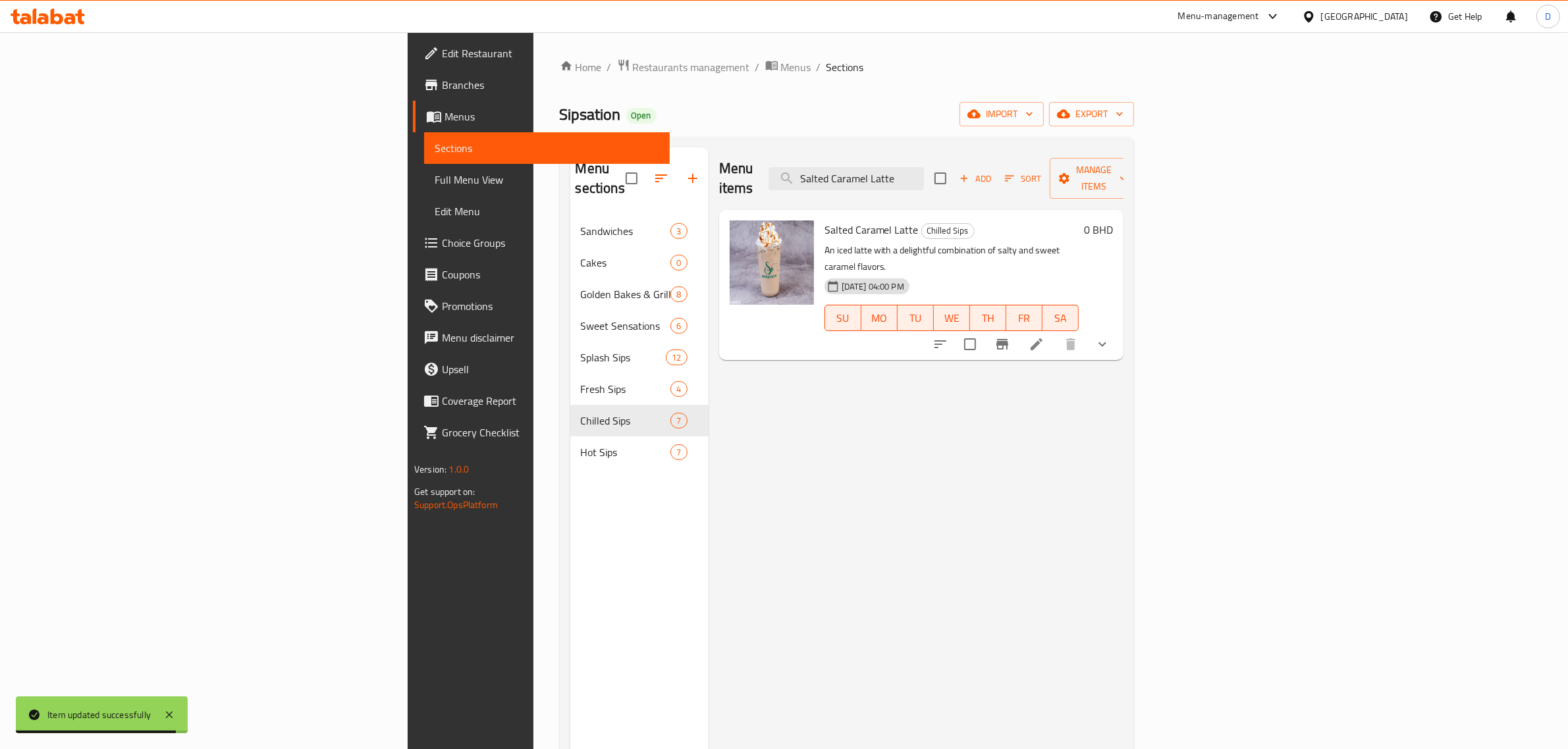
type input "Salted Caramel Latte"
click at [1045, 337] on icon at bounding box center [1036, 344] width 16 height 16
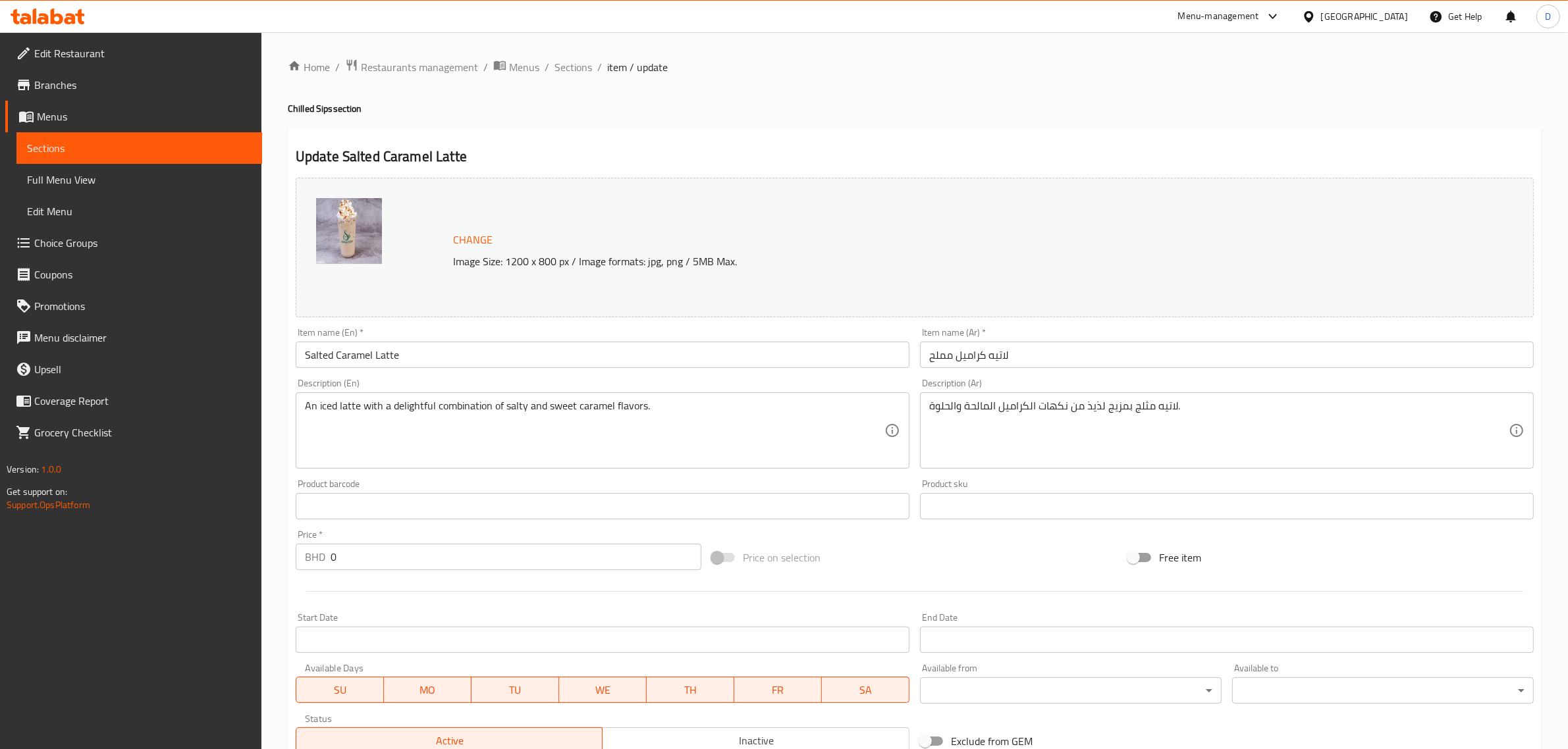
scroll to position [231, 0]
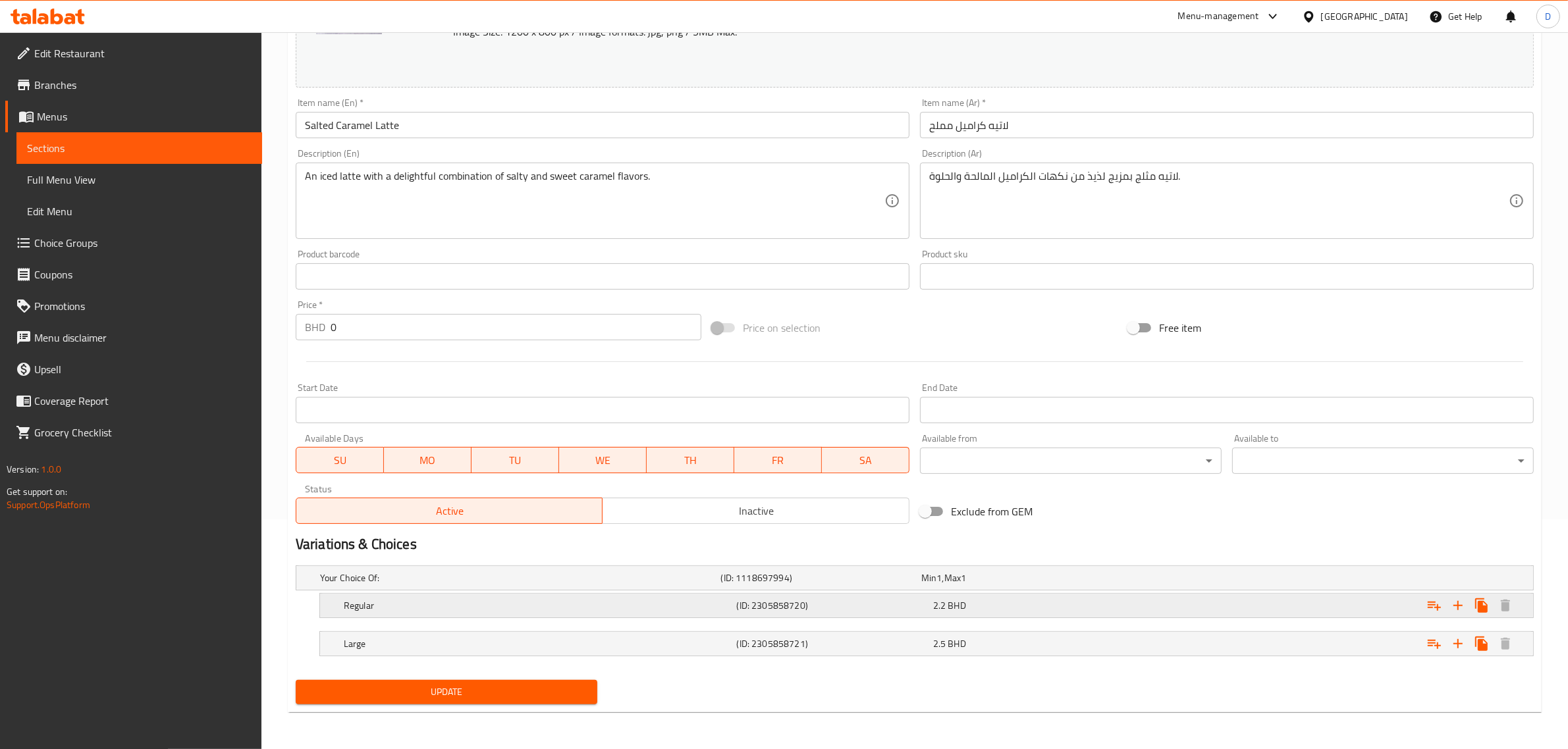
click at [975, 607] on div "2.2 BHD" at bounding box center [1029, 606] width 191 height 13
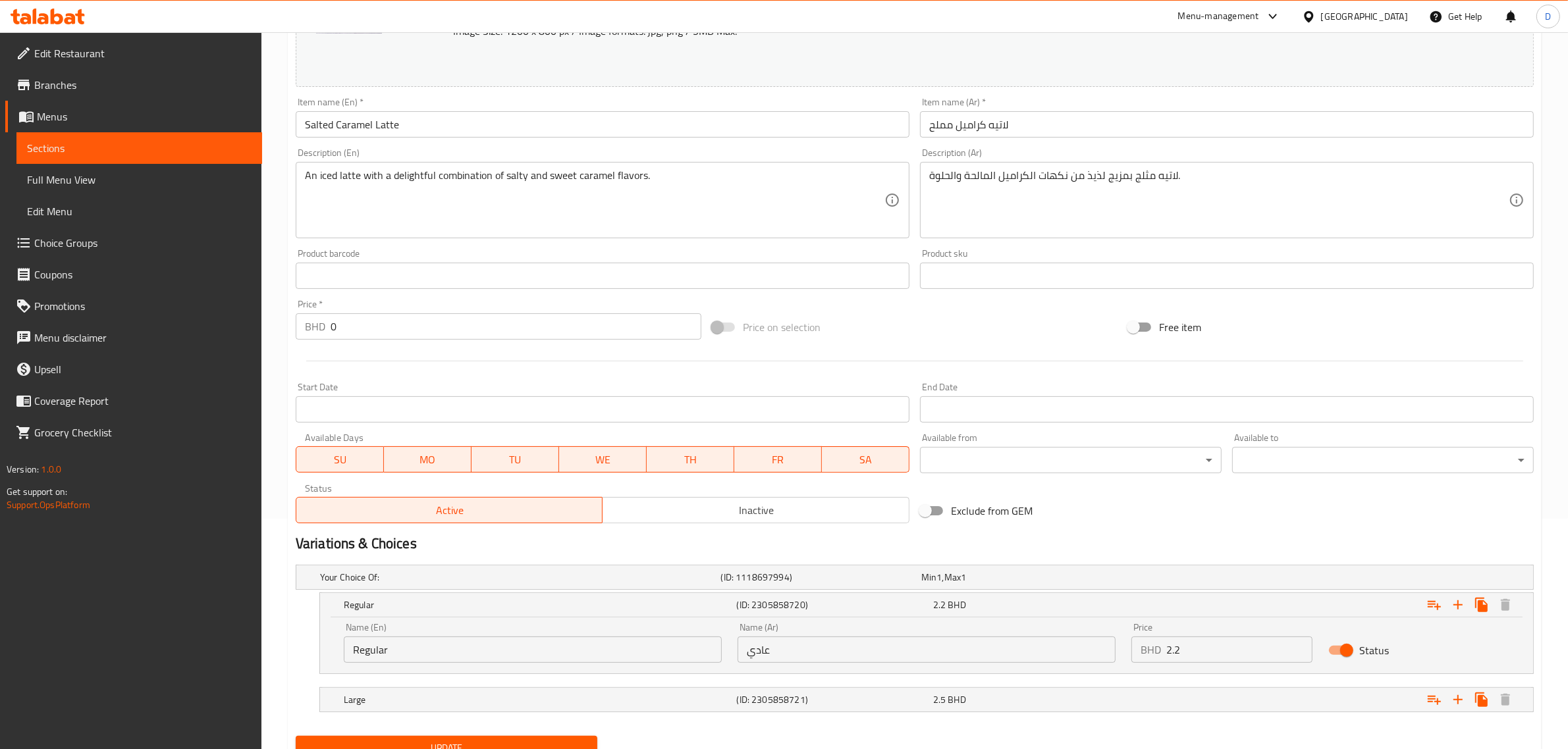
drag, startPoint x: 1187, startPoint y: 642, endPoint x: 1111, endPoint y: 643, distance: 76.0
click at [1121, 643] on div "Name (En) Regular Name (En) Name (Ar) عادي Name (Ar) Price BHD 2.2 Price Status" at bounding box center [927, 643] width 1181 height 56
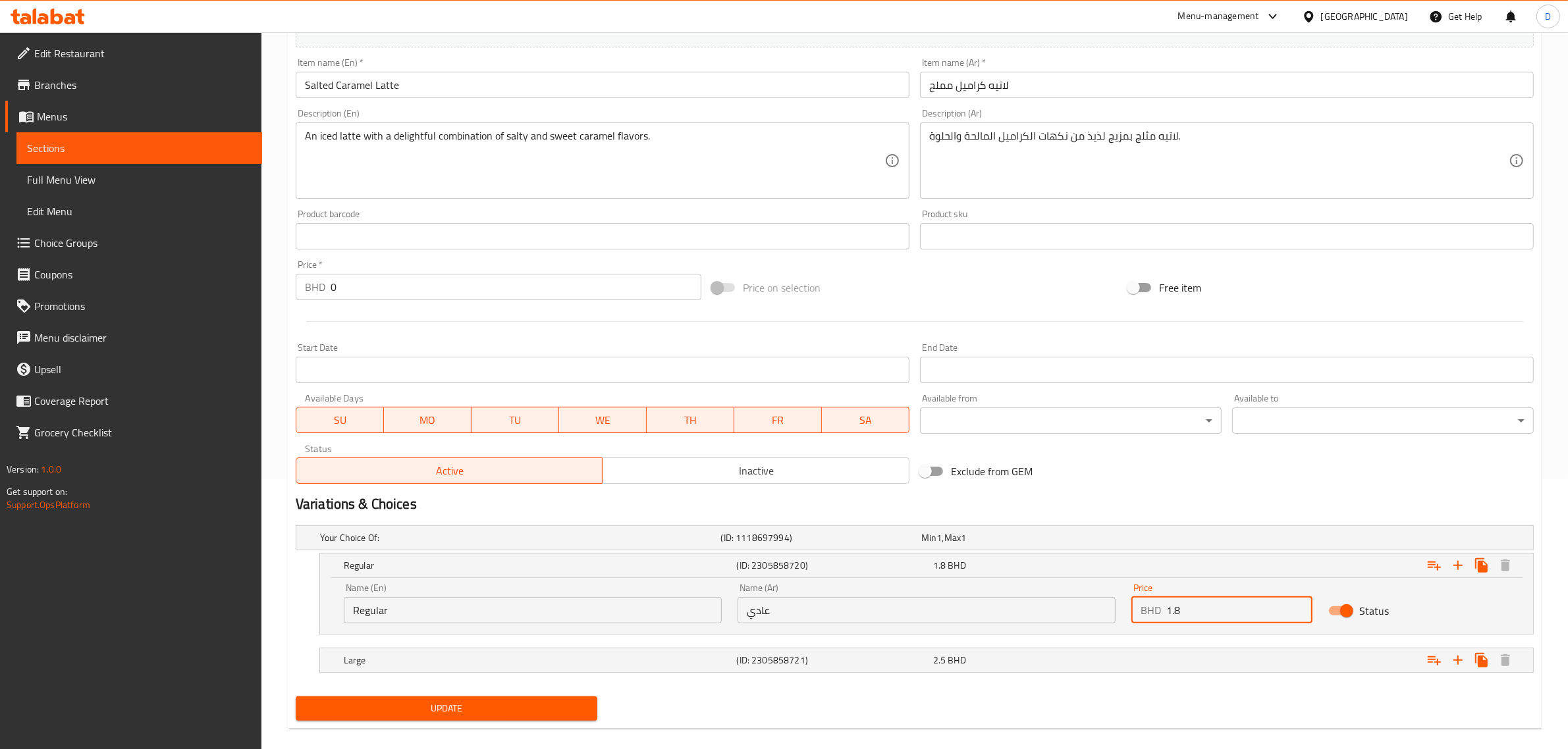
scroll to position [286, 0]
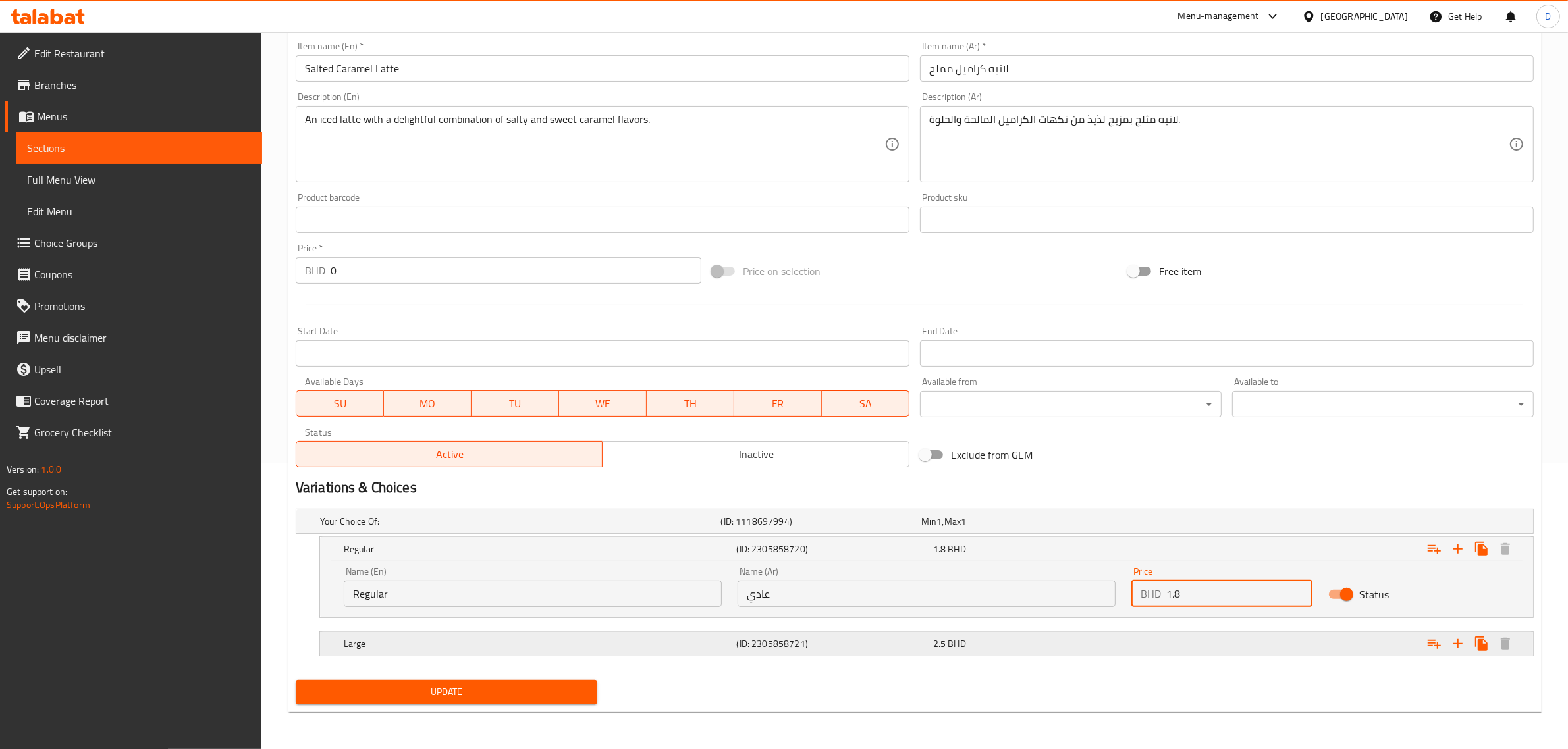
type input "1.8"
click at [1173, 656] on div "Expand" at bounding box center [1324, 644] width 393 height 29
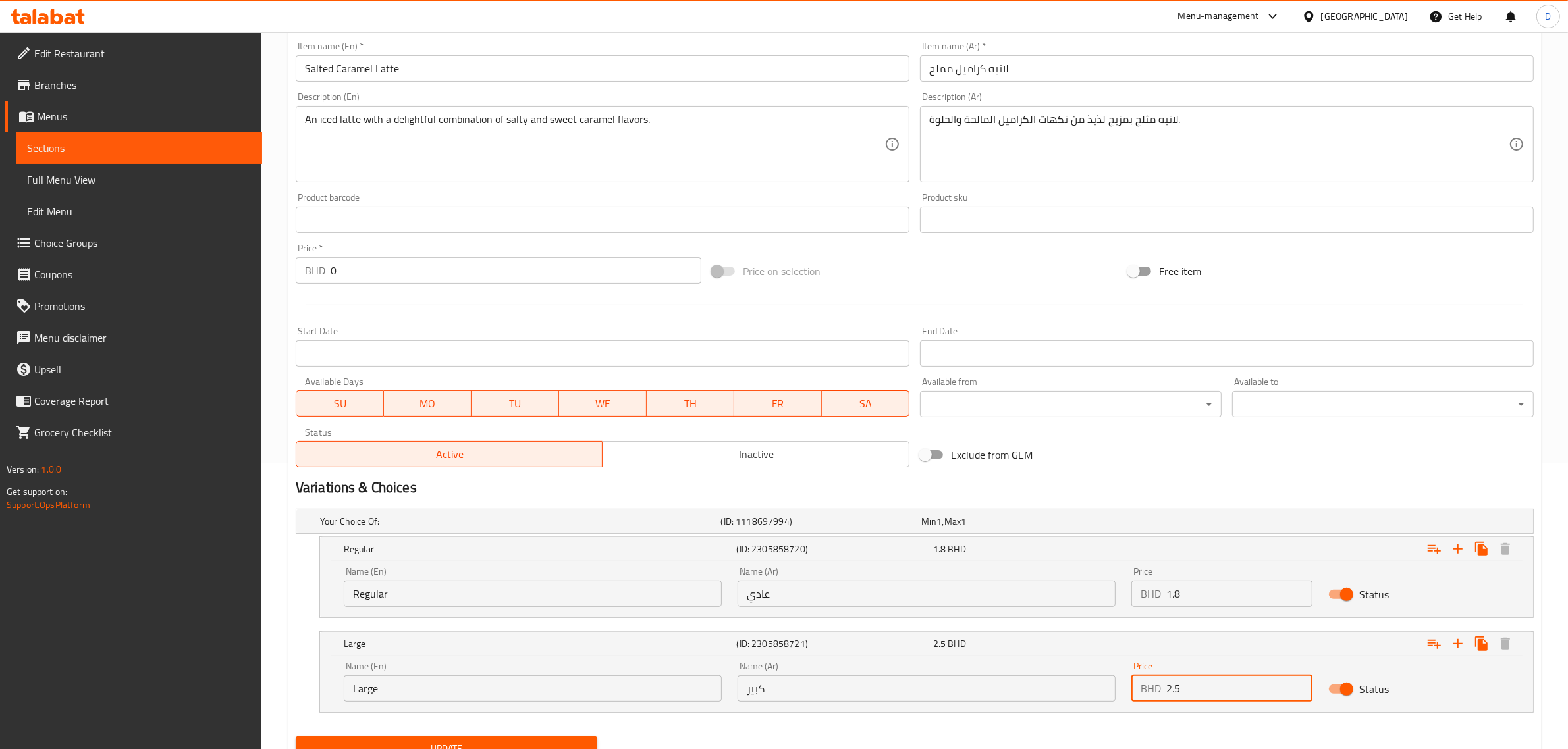
drag, startPoint x: 1200, startPoint y: 681, endPoint x: 1124, endPoint y: 683, distance: 76.0
click at [1125, 683] on div "Price BHD 2.5 Price" at bounding box center [1222, 681] width 197 height 56
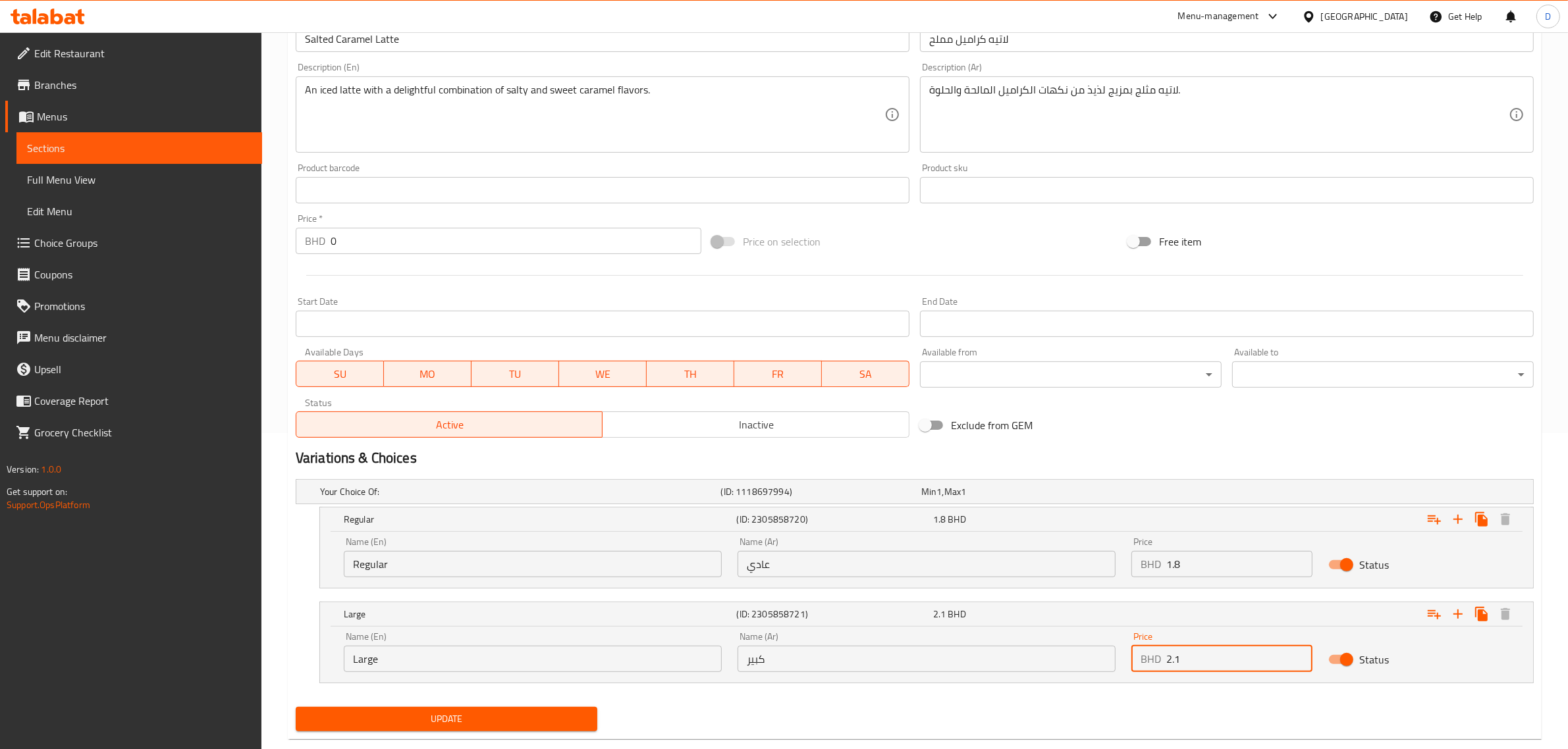
scroll to position [343, 0]
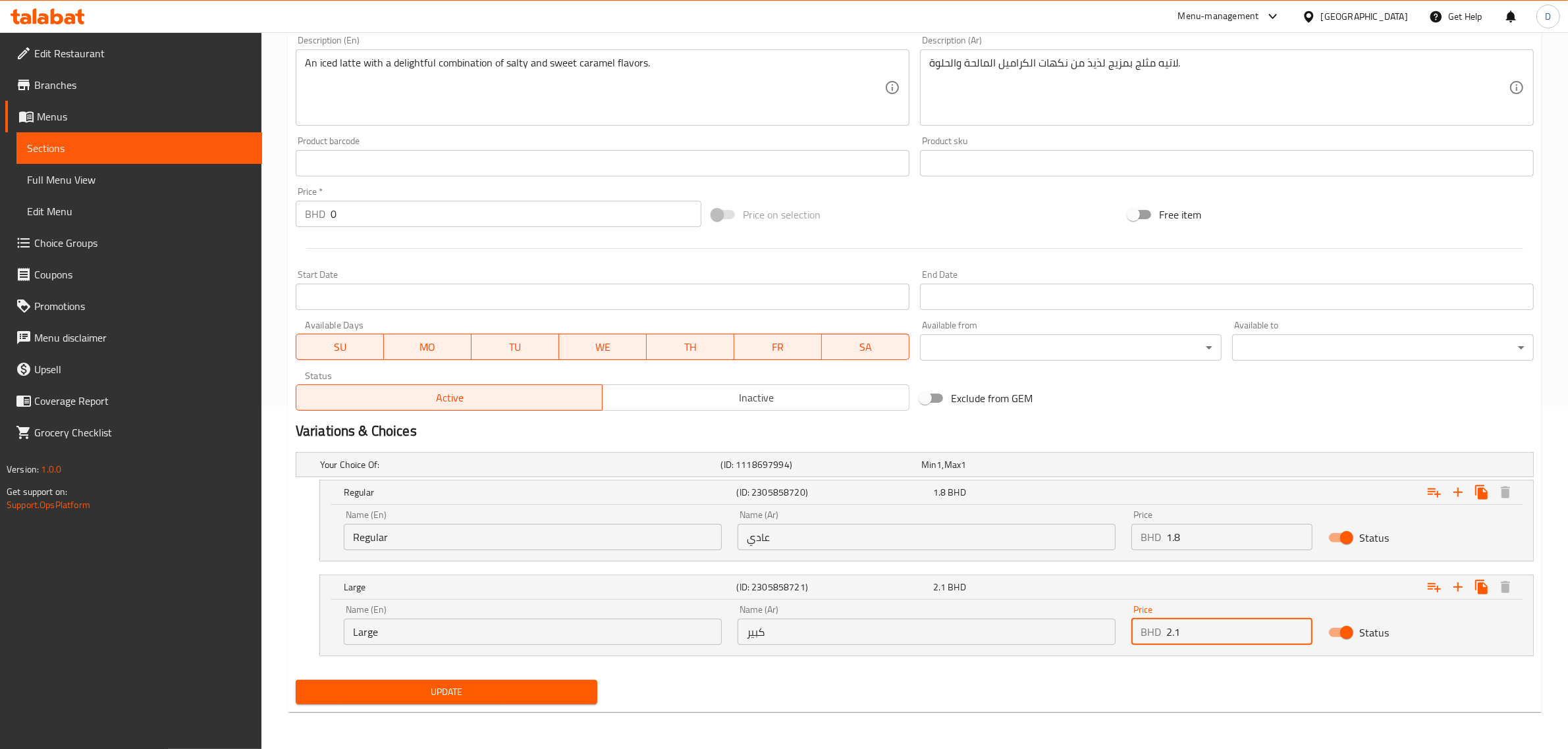
type input "2.1"
click at [561, 687] on span "Update" at bounding box center [447, 692] width 281 height 16
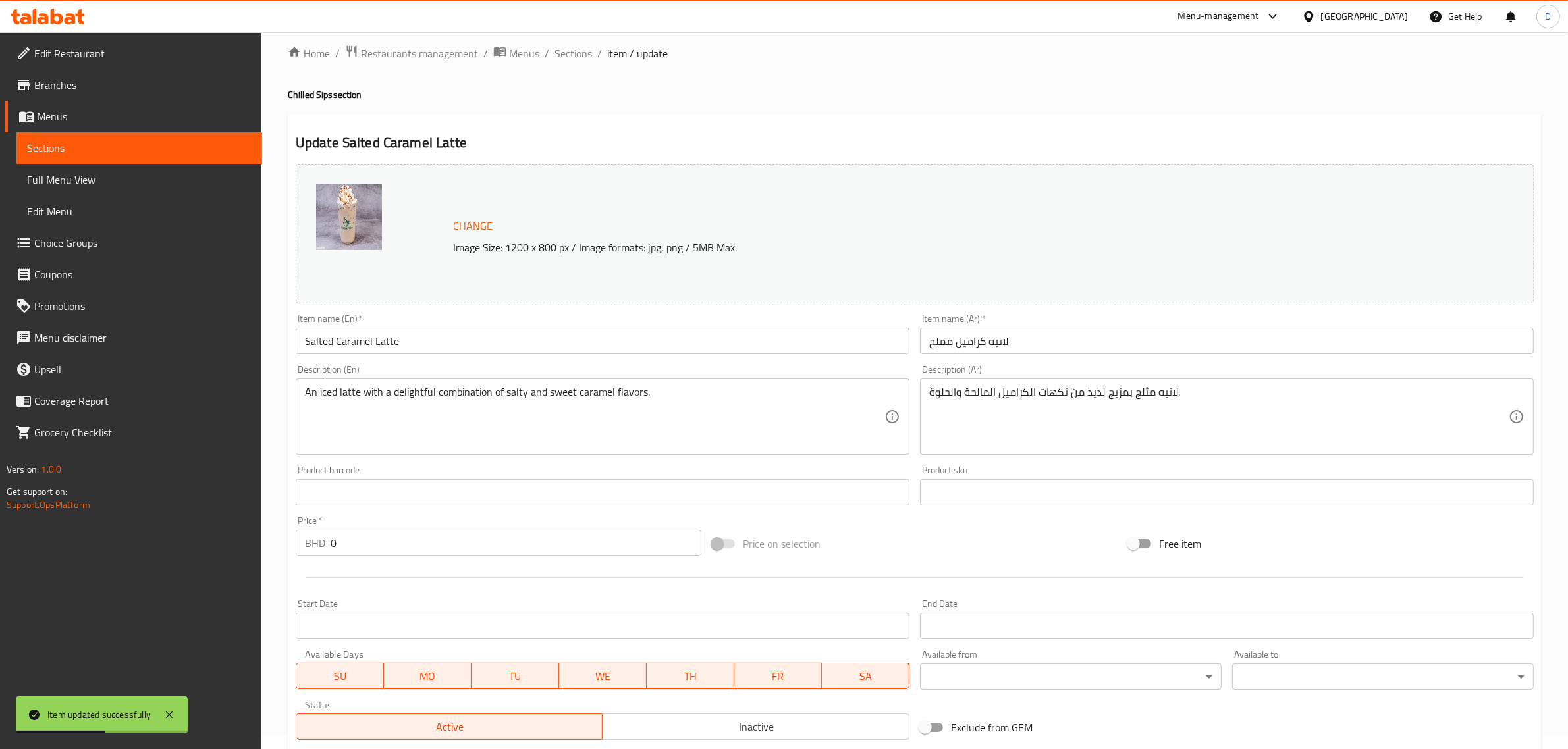
scroll to position [0, 0]
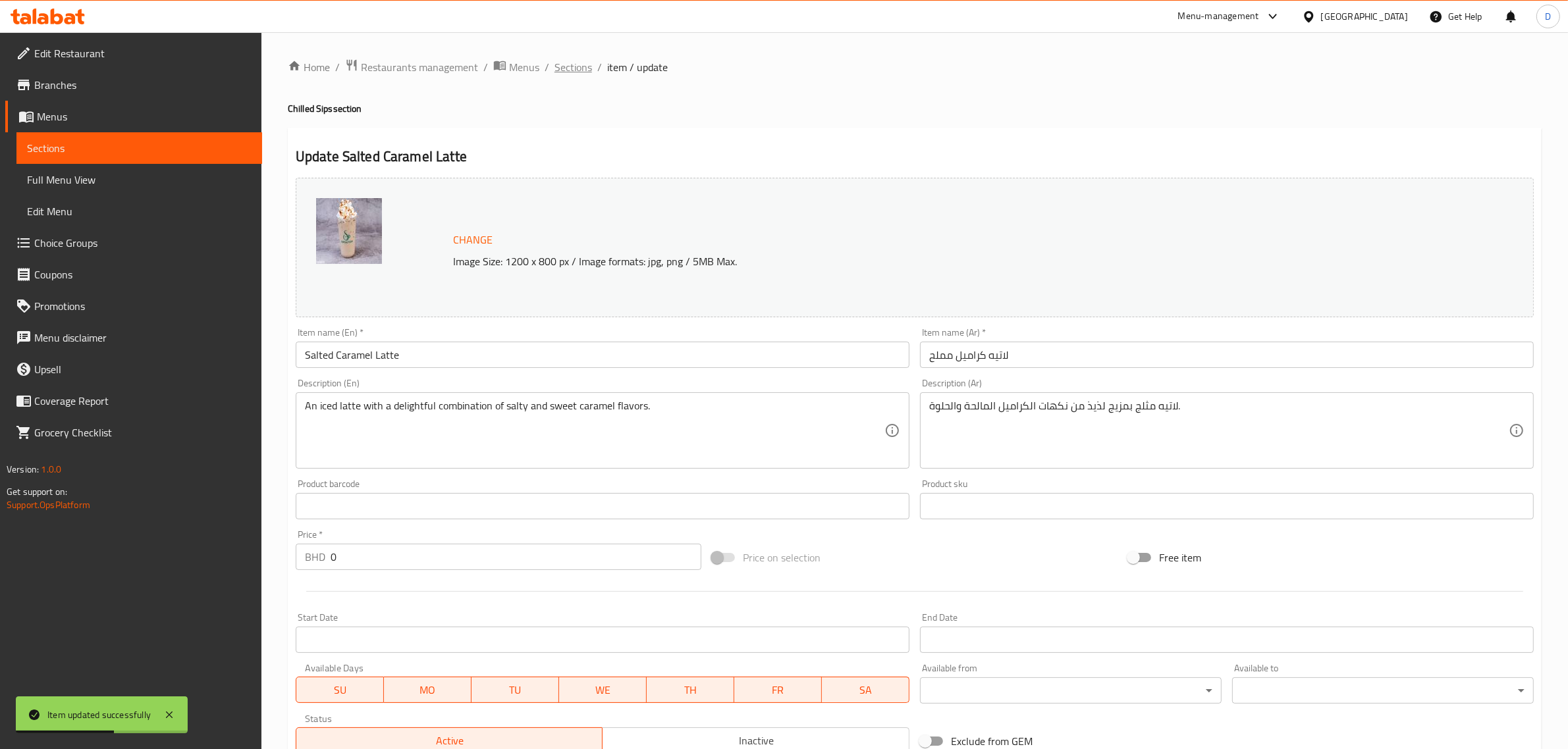
click at [575, 61] on span "Sections" at bounding box center [573, 67] width 37 height 16
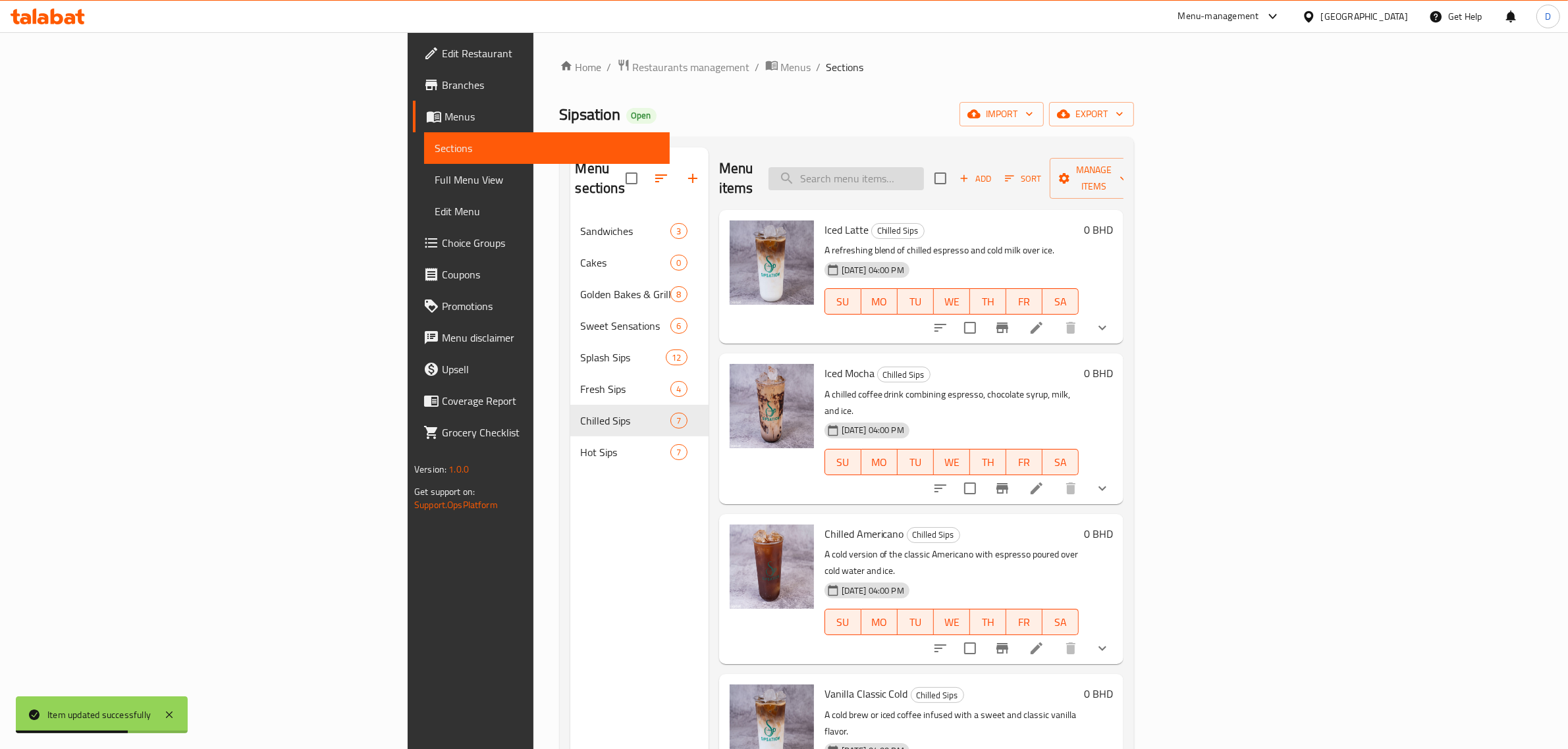
click at [924, 174] on input "search" at bounding box center [846, 178] width 156 height 23
paste input "Vanilla Classic Cold"
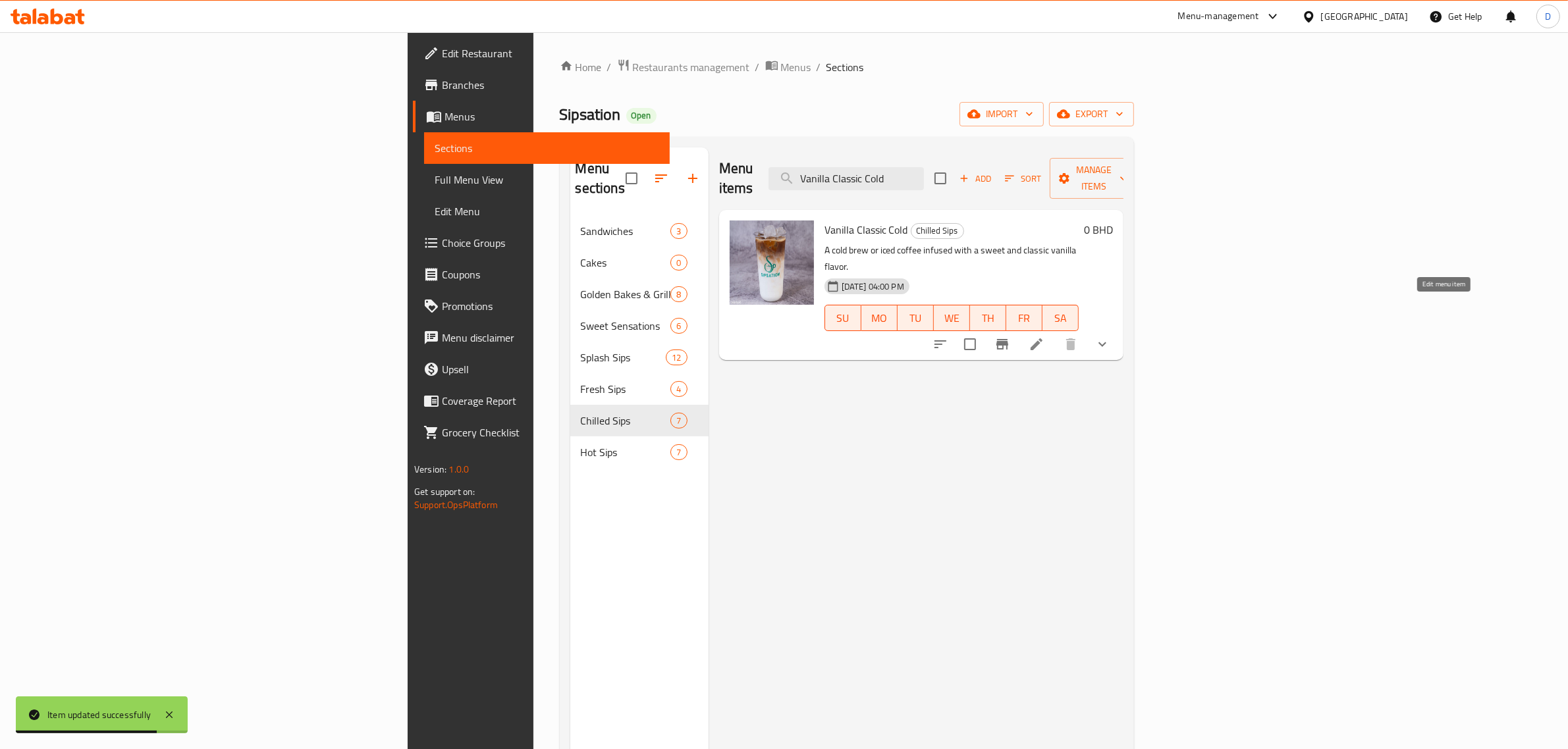
type input "Vanilla Classic Cold"
click at [1042, 339] on icon at bounding box center [1036, 344] width 11 height 11
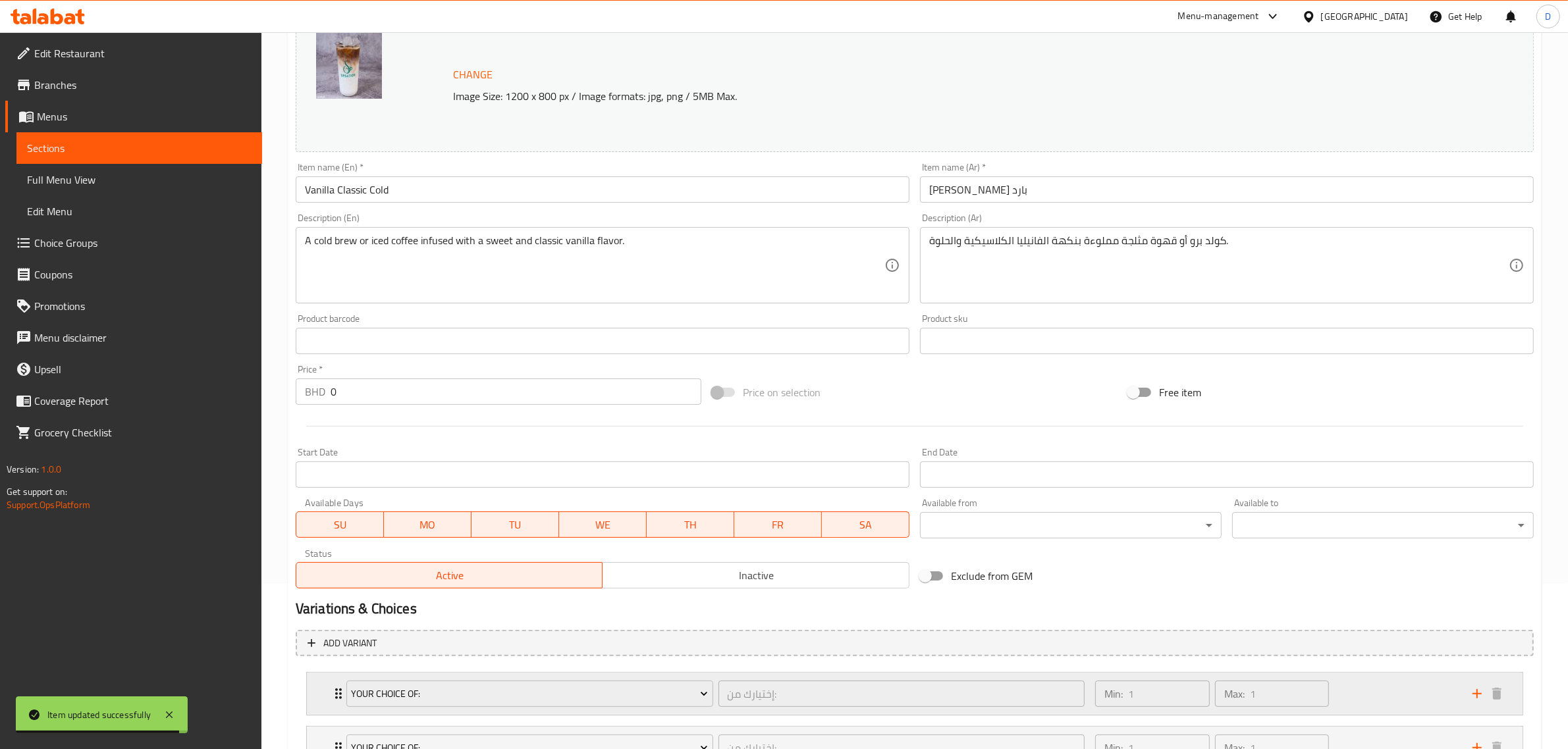
scroll to position [275, 0]
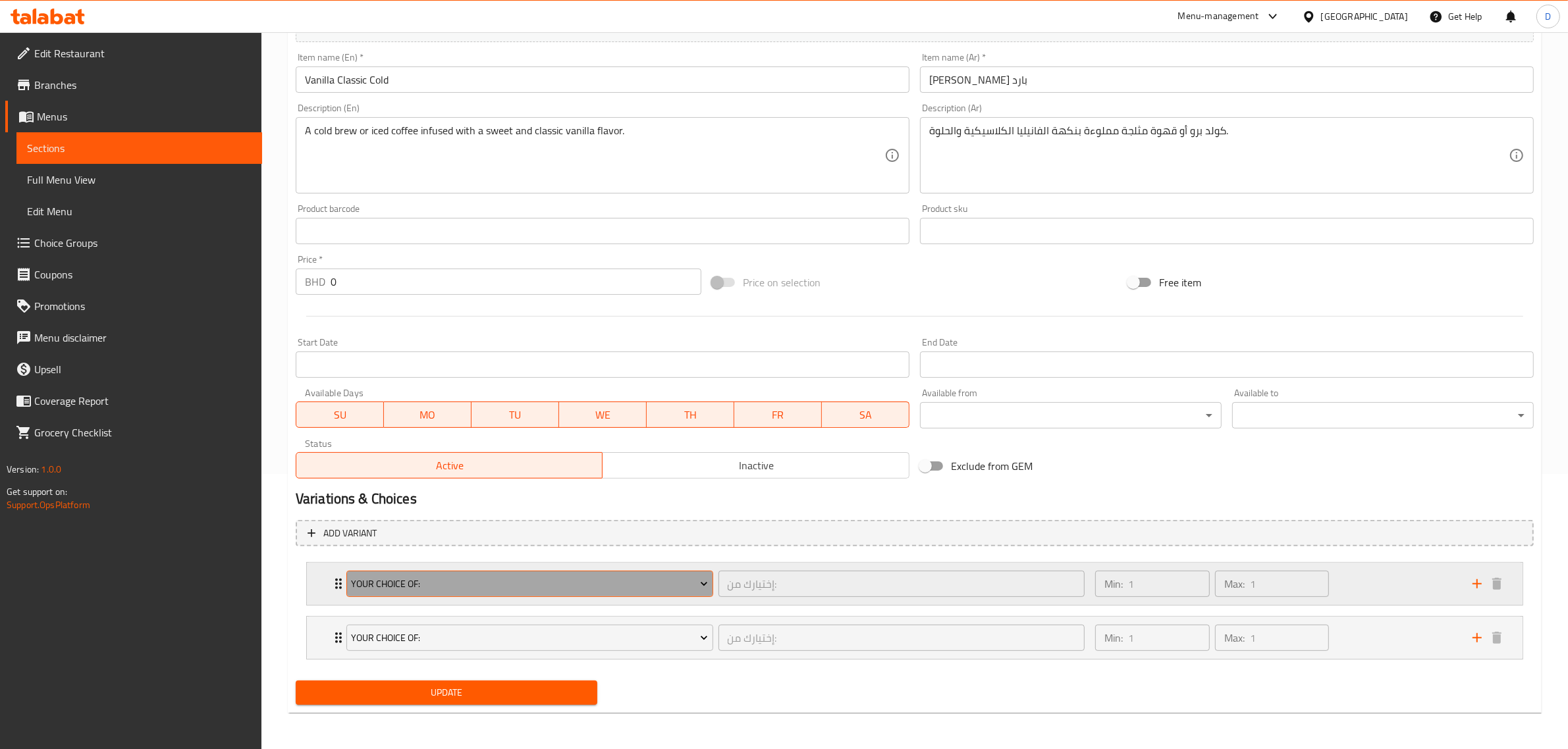
click at [616, 590] on span "Your Choice Of:" at bounding box center [530, 584] width 357 height 16
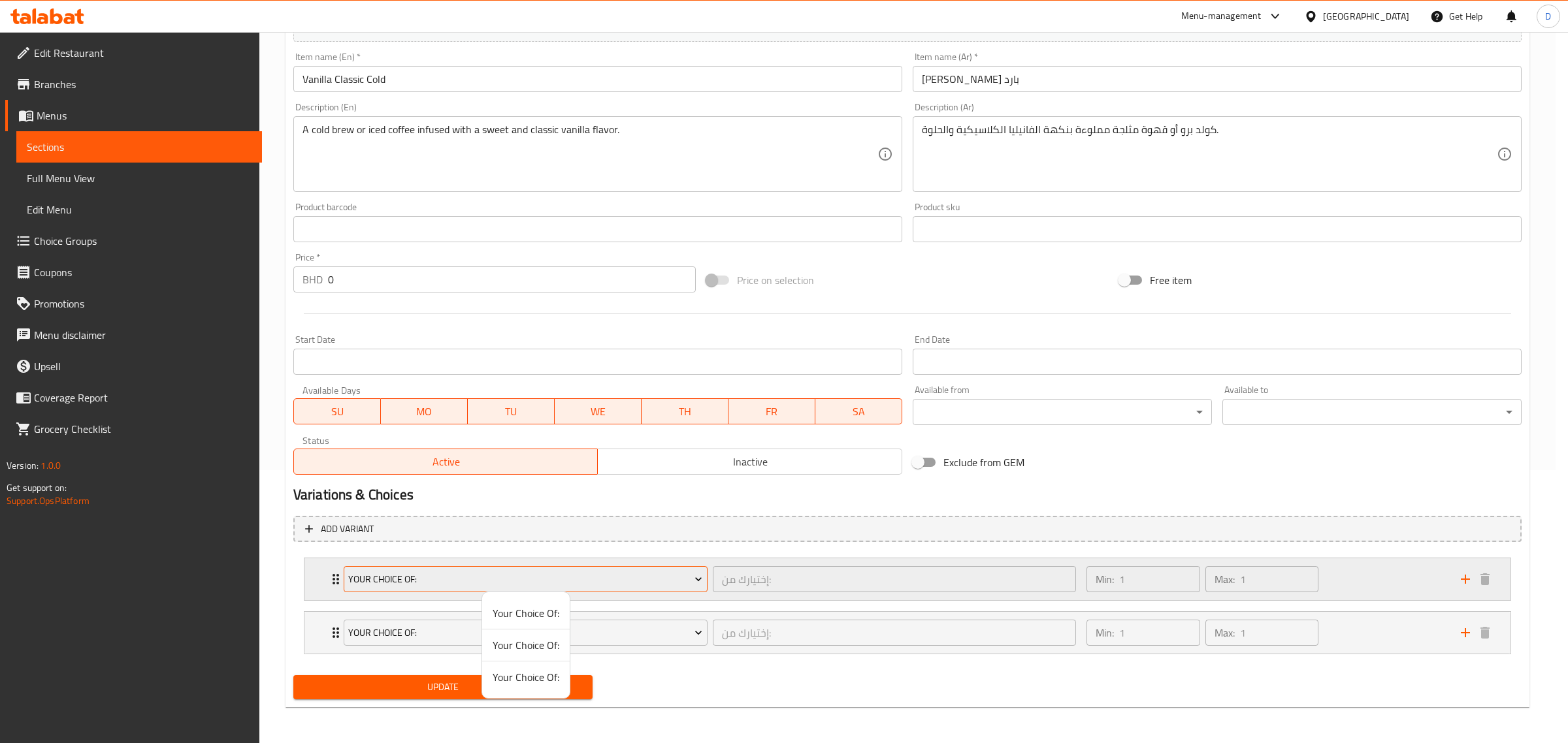
click at [611, 585] on div at bounding box center [784, 371] width 1568 height 743
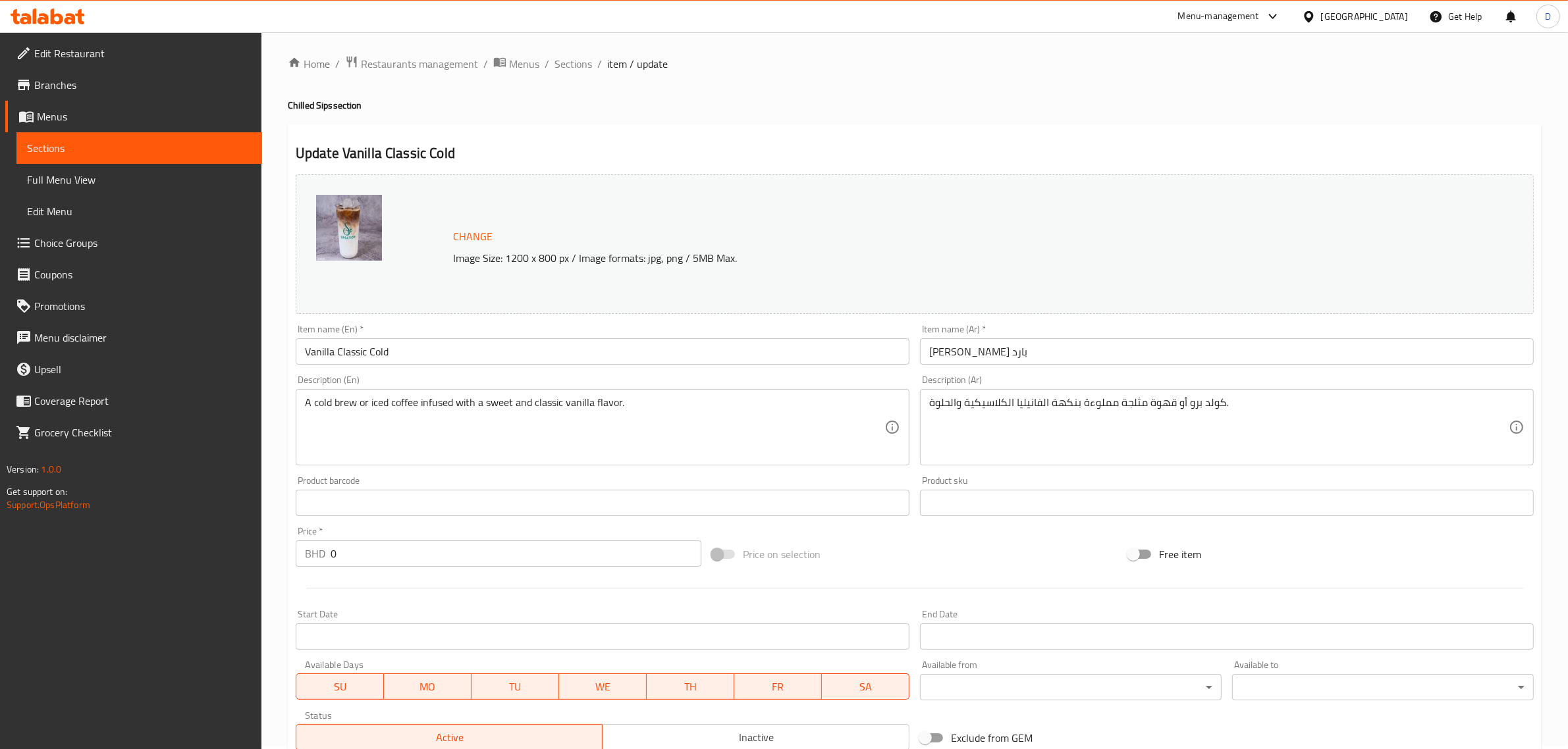
scroll to position [0, 0]
drag, startPoint x: 577, startPoint y: 66, endPoint x: 580, endPoint y: 84, distance: 18.2
click at [577, 66] on span "Sections" at bounding box center [573, 67] width 37 height 16
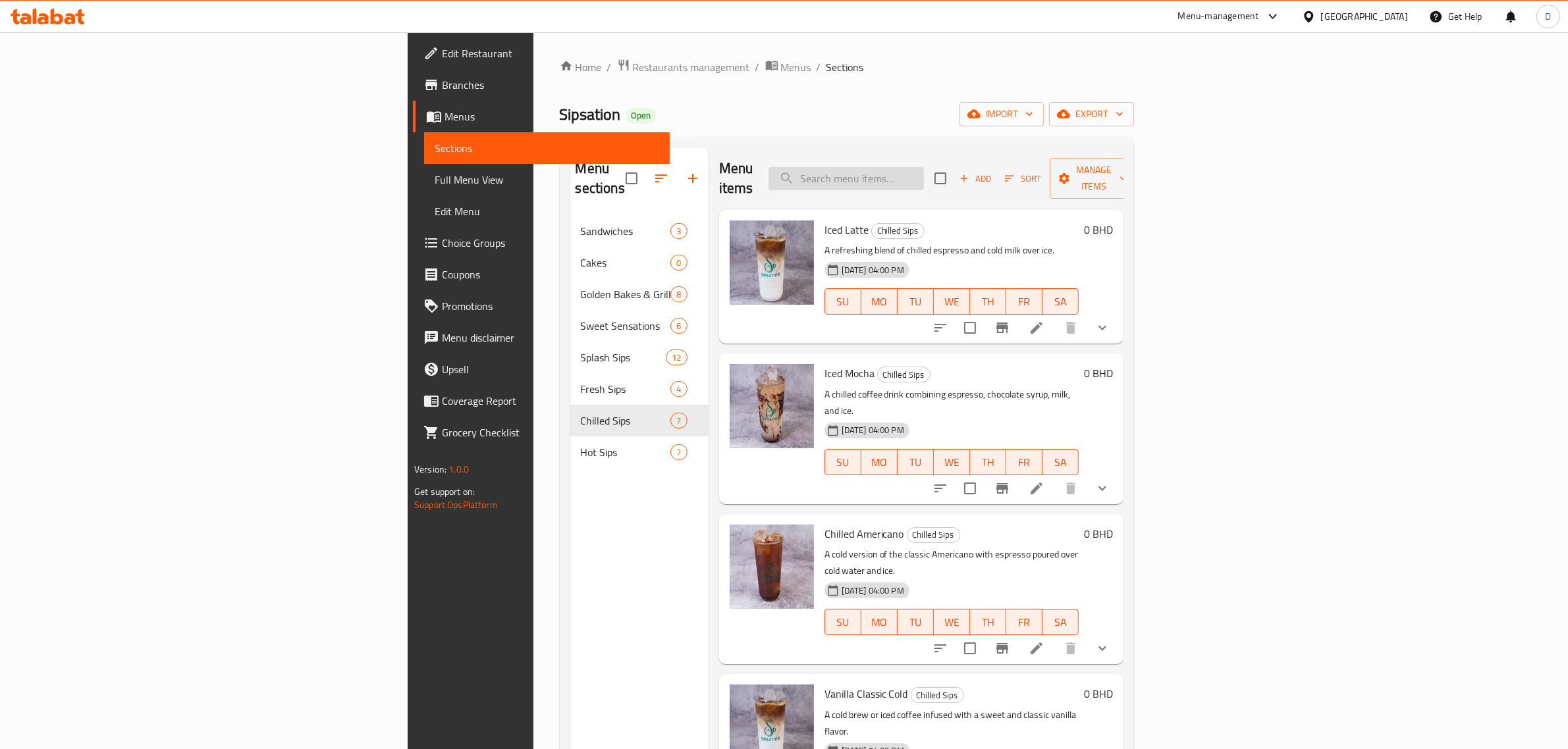
click at [924, 177] on input "search" at bounding box center [846, 178] width 156 height 23
paste input "Chilled Americano"
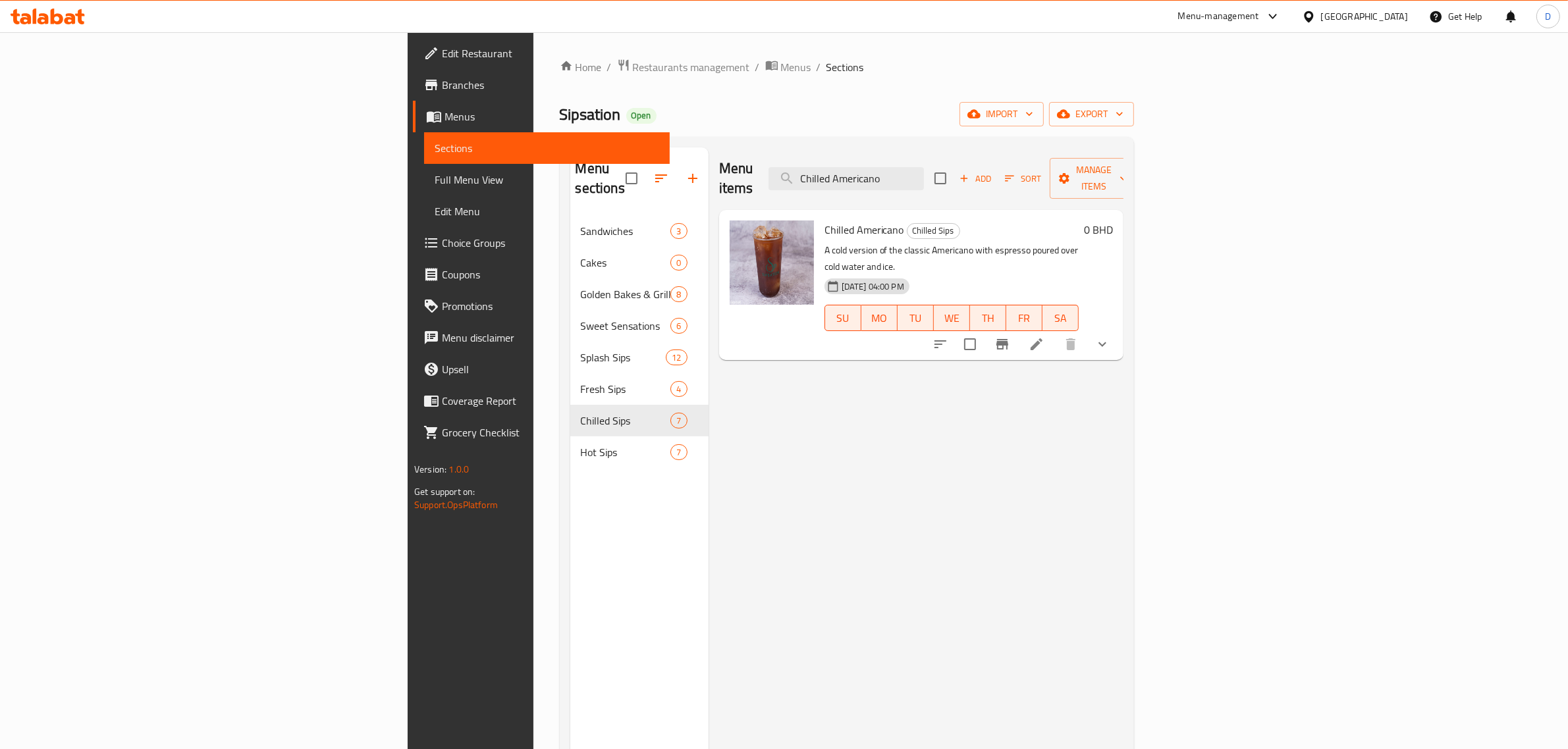
type input "Chilled Americano"
click at [1045, 337] on icon at bounding box center [1036, 344] width 16 height 16
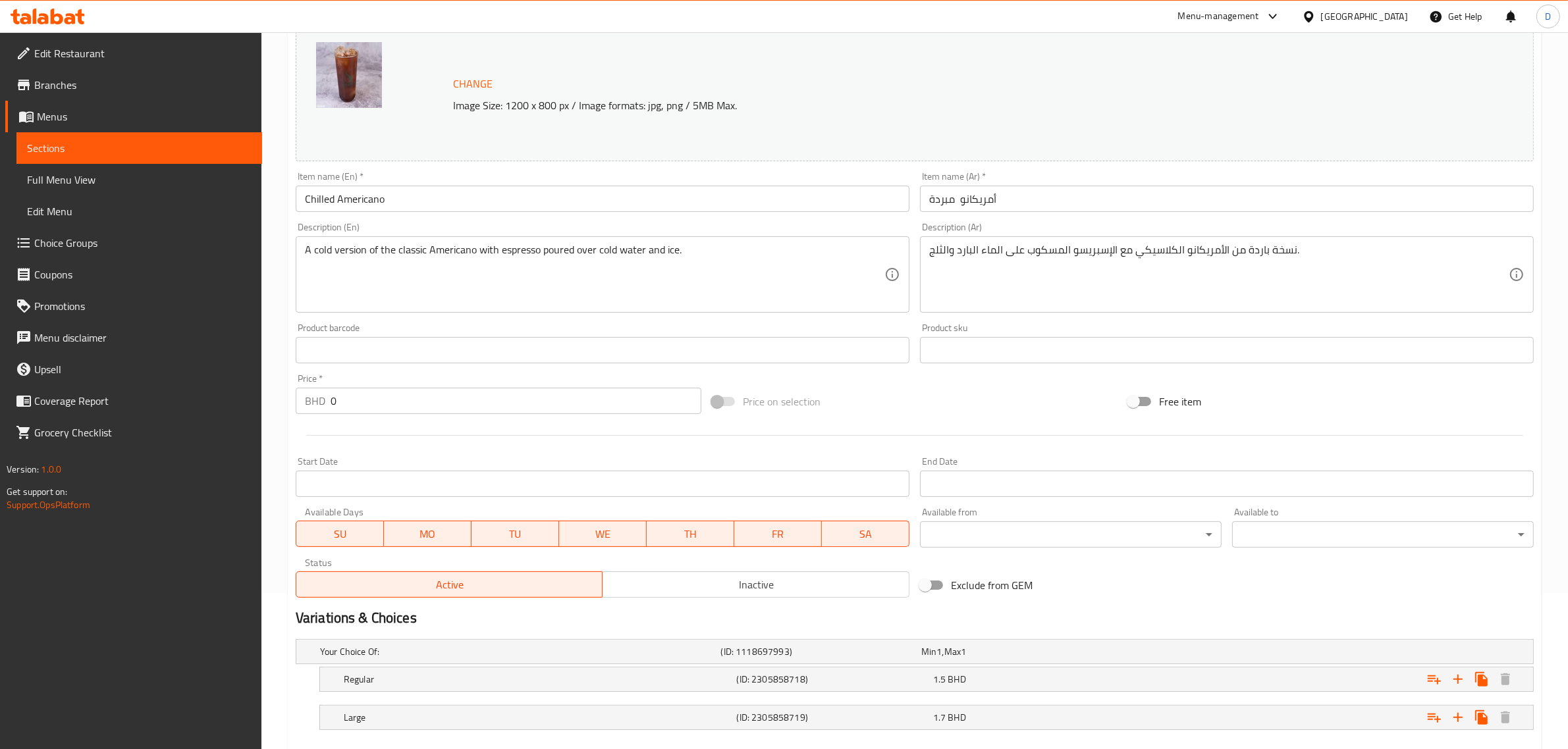
scroll to position [231, 0]
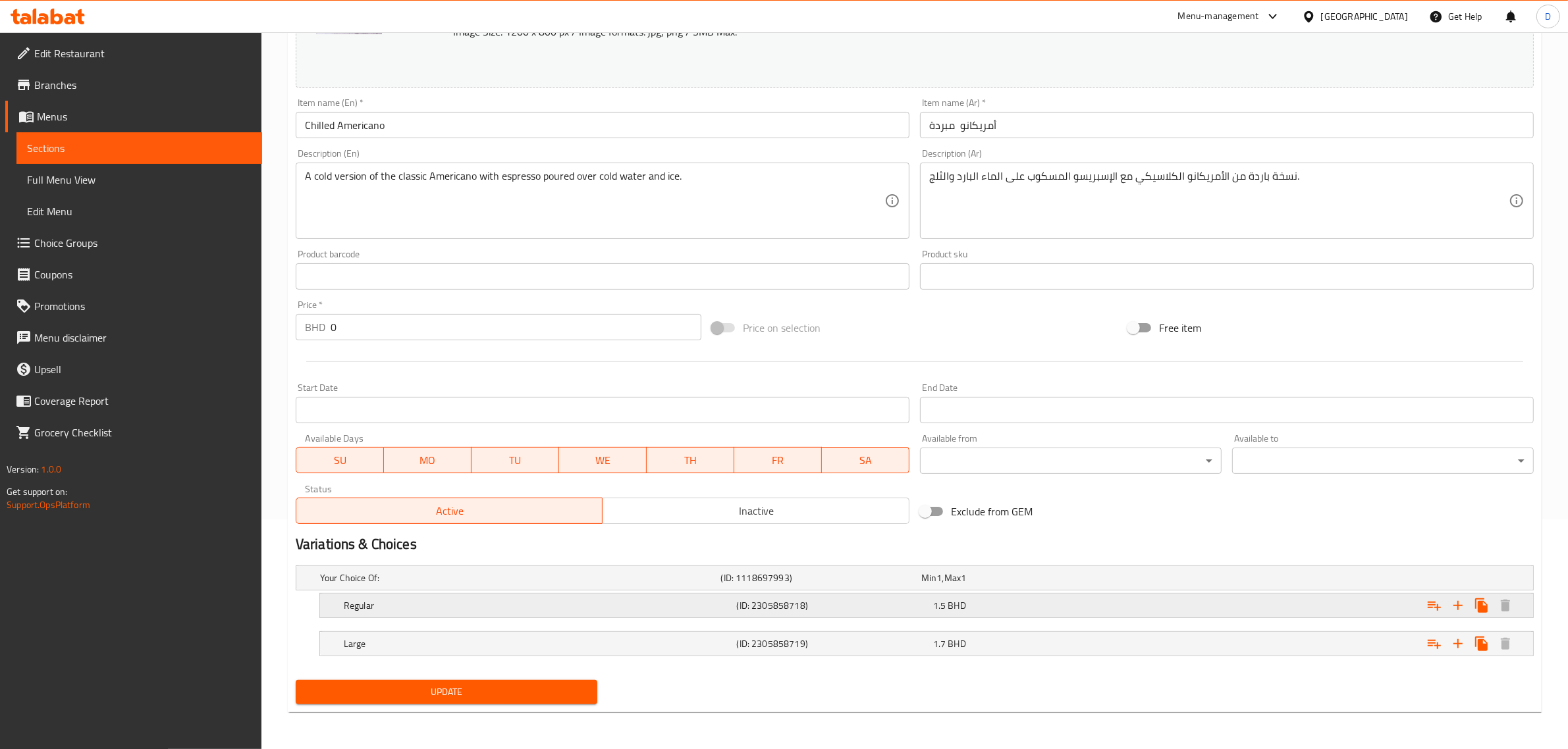
click at [562, 605] on h5 "Regular" at bounding box center [537, 606] width 387 height 13
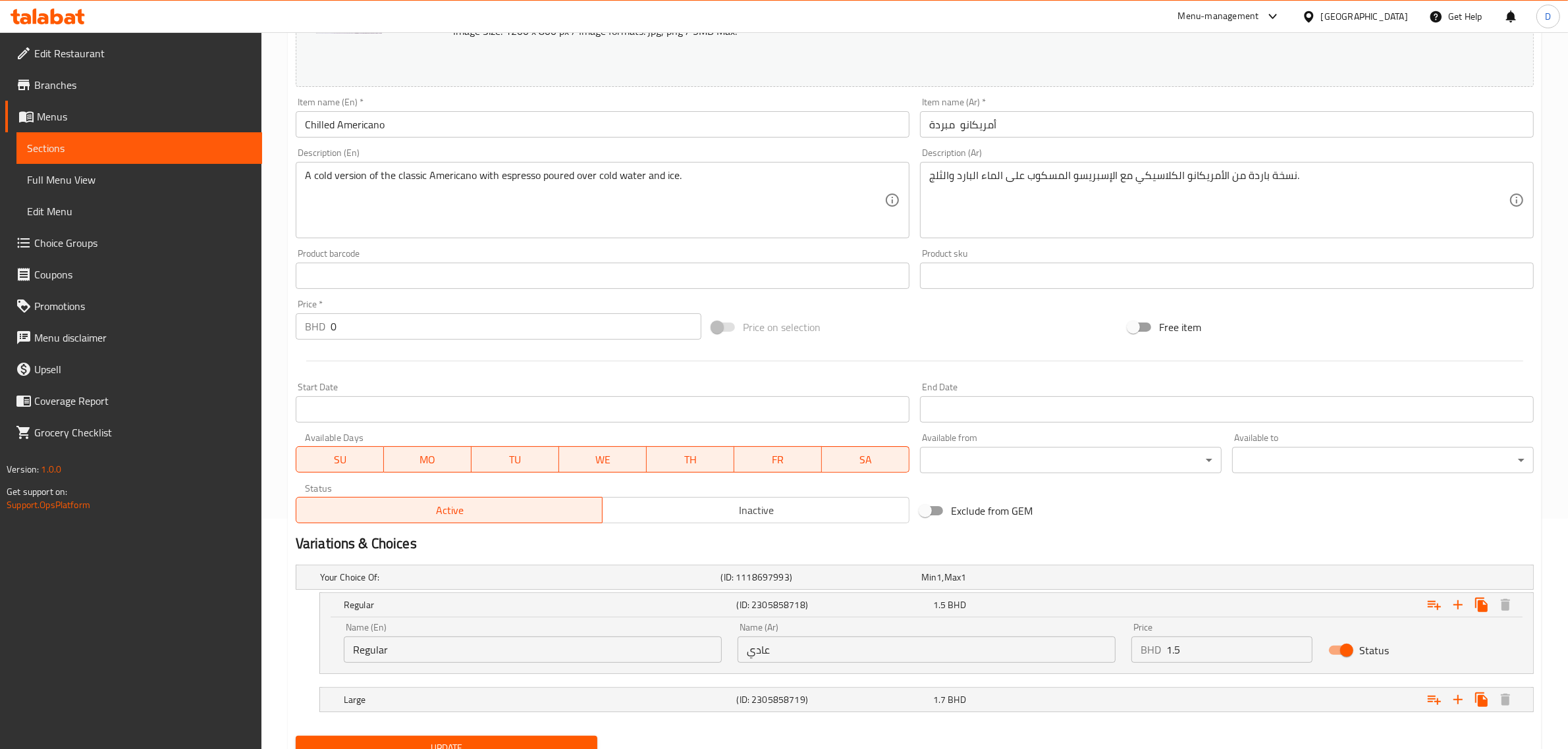
drag, startPoint x: 1207, startPoint y: 644, endPoint x: 1123, endPoint y: 650, distance: 84.2
click at [1123, 650] on div "Price BHD 1.5 Price" at bounding box center [1222, 643] width 197 height 56
click at [1274, 704] on div "Expand" at bounding box center [1324, 699] width 393 height 29
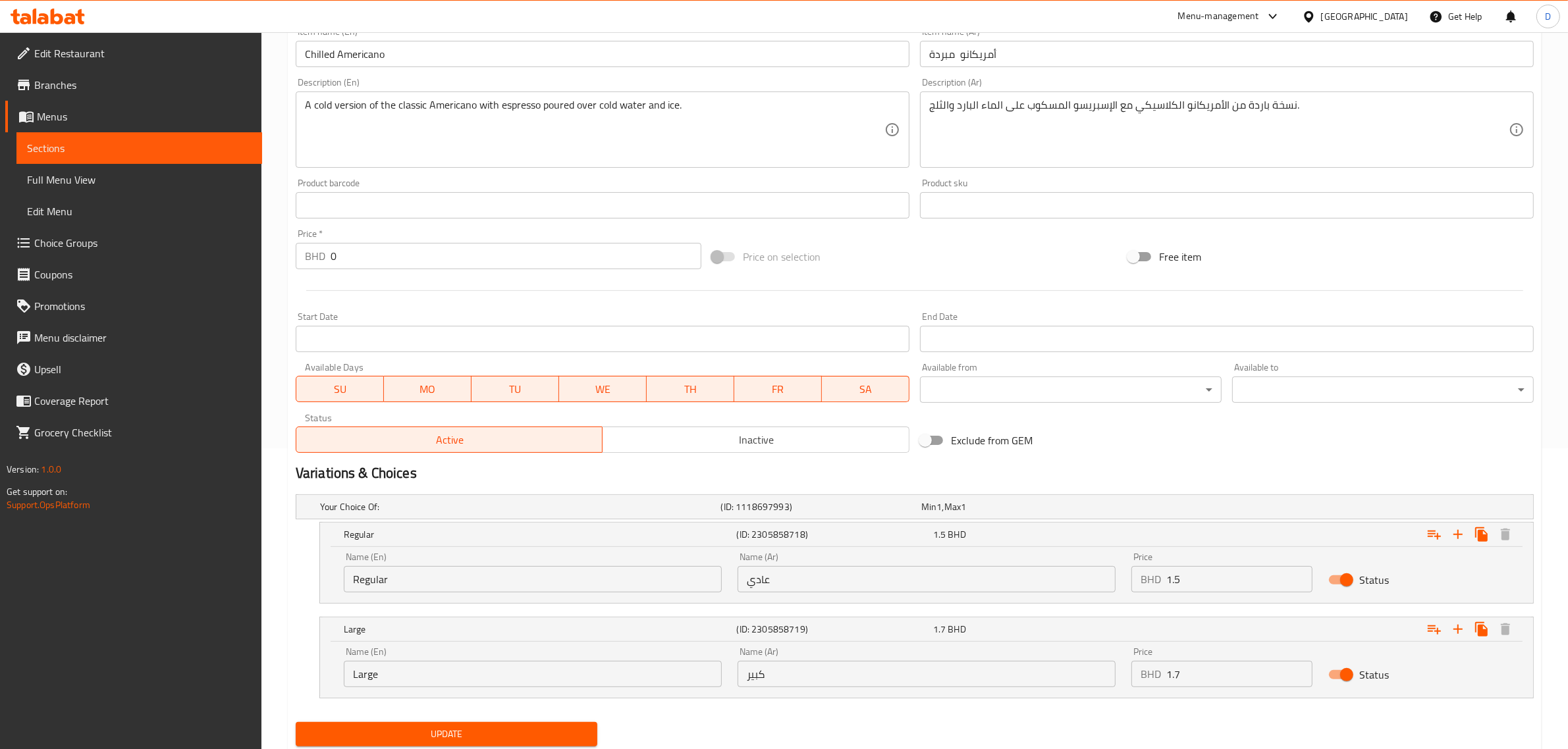
scroll to position [343, 0]
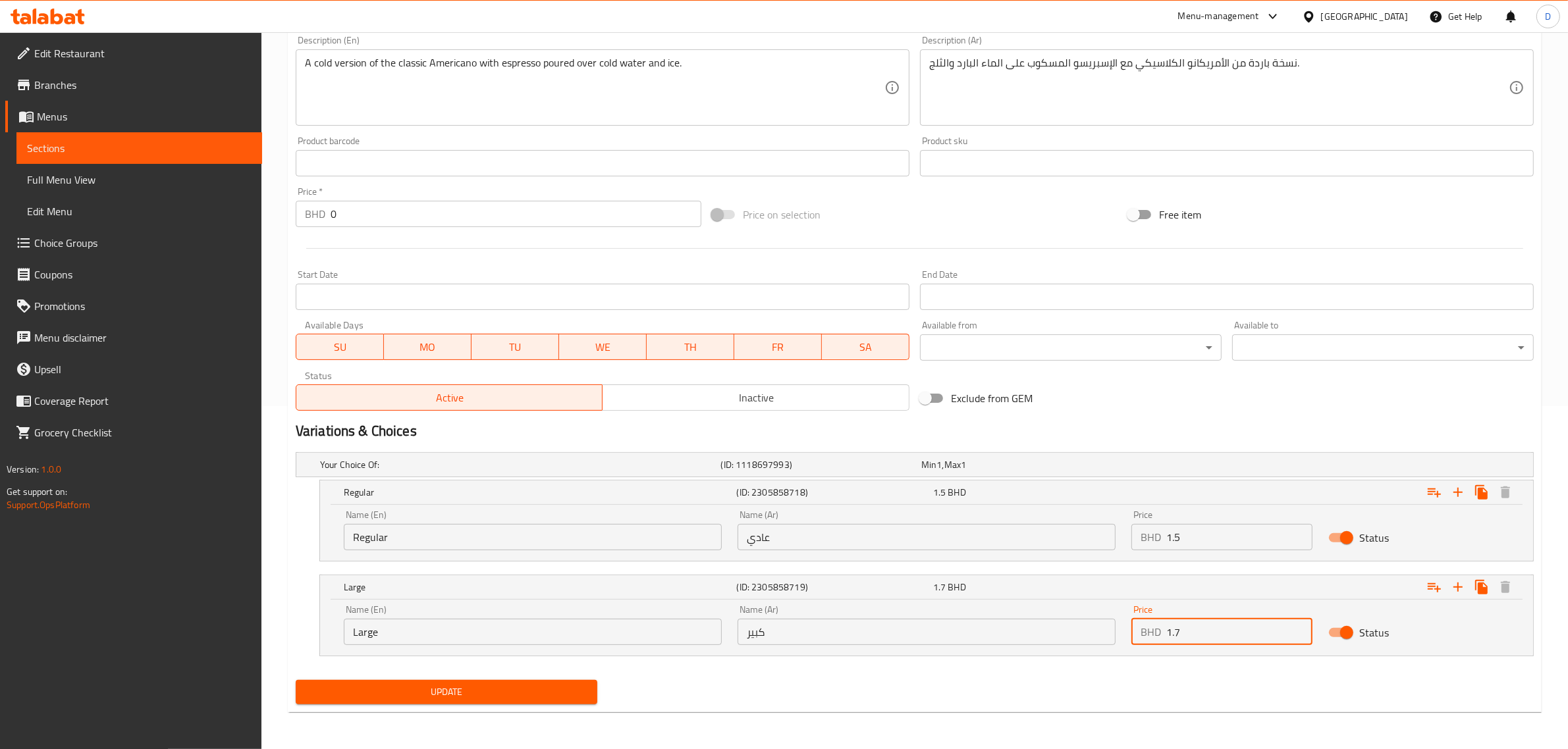
click at [1229, 633] on input "1.7" at bounding box center [1239, 633] width 146 height 27
type input "1.75"
click at [524, 692] on span "Update" at bounding box center [447, 692] width 281 height 16
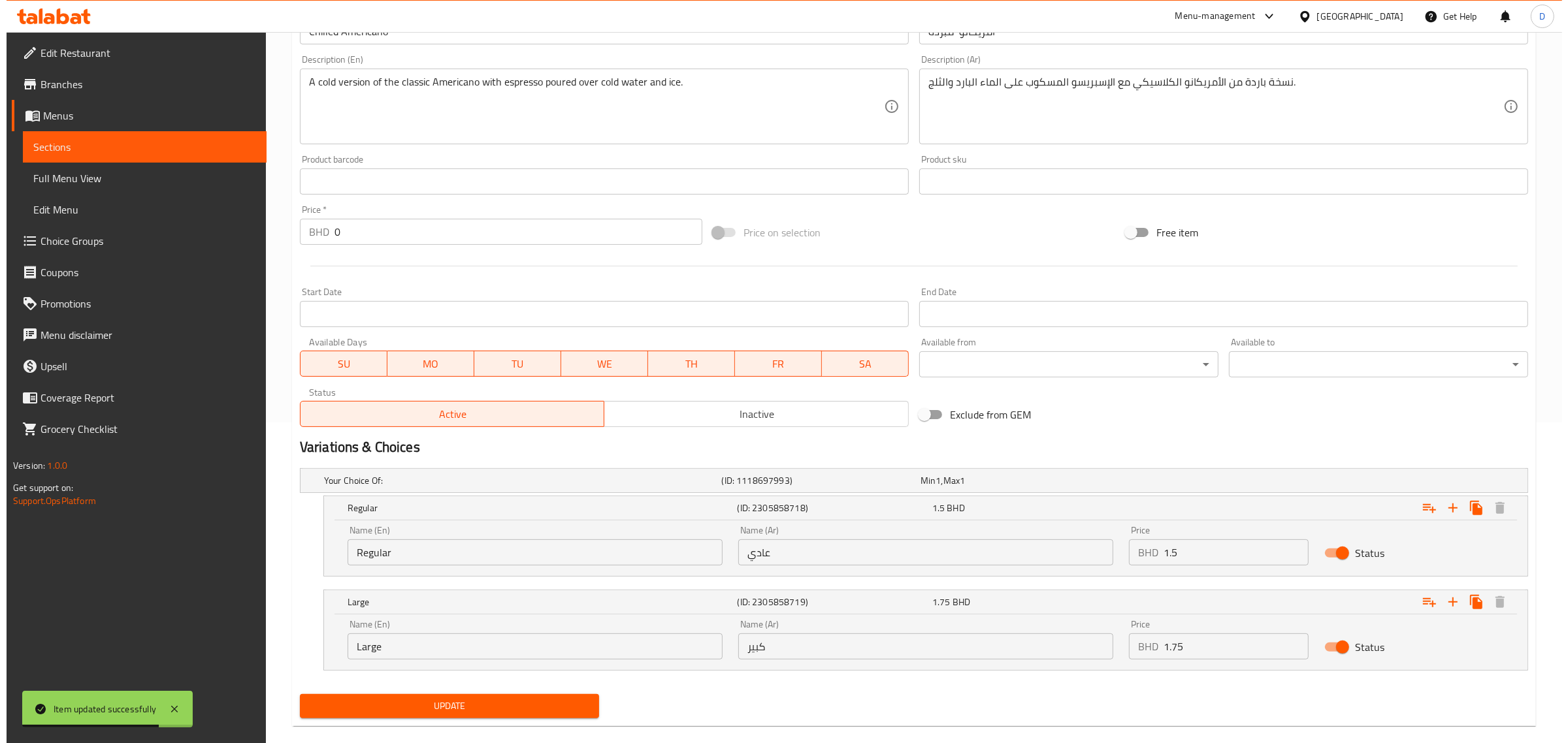
scroll to position [0, 0]
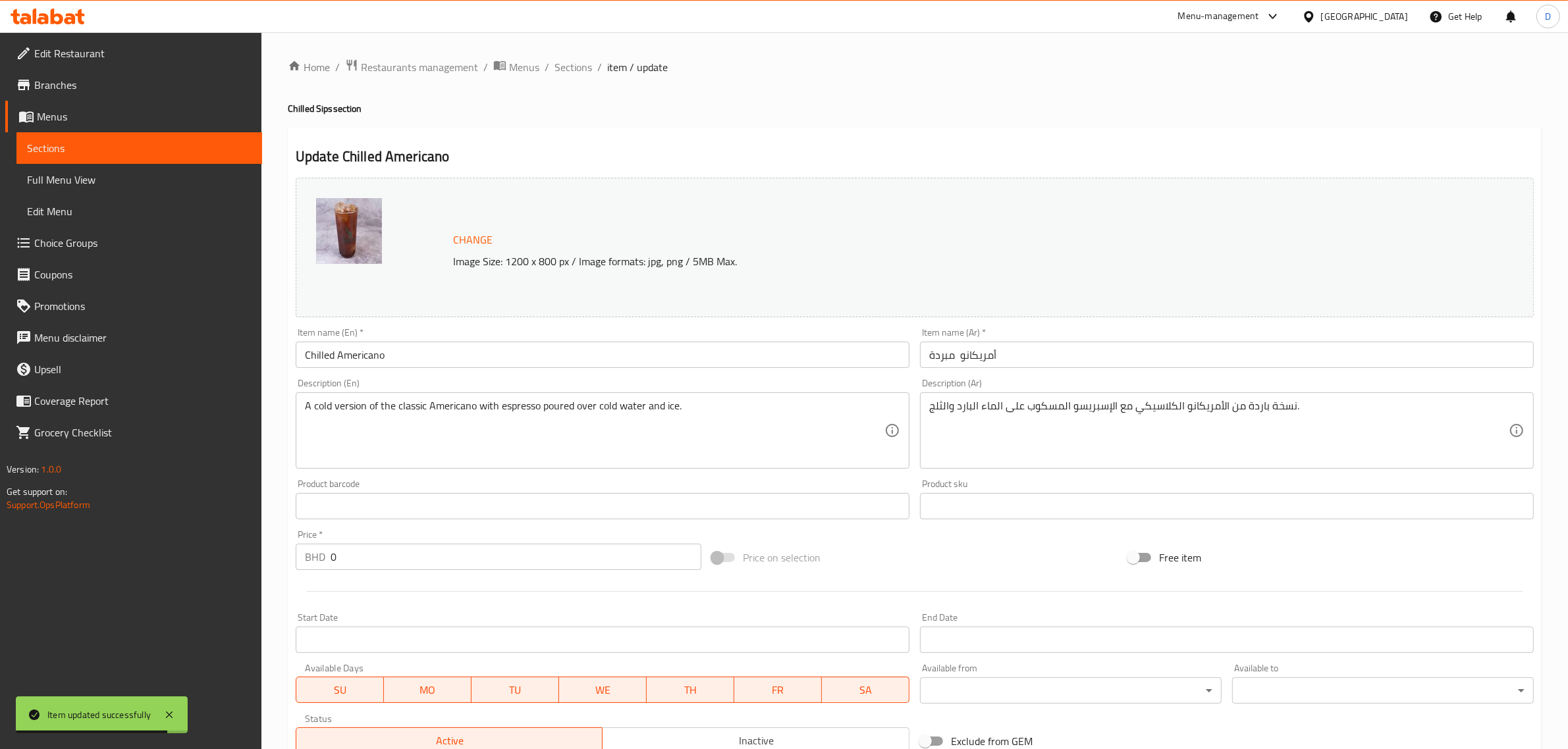
drag, startPoint x: 563, startPoint y: 64, endPoint x: 572, endPoint y: 86, distance: 23.8
click at [563, 64] on span "Sections" at bounding box center [573, 67] width 37 height 16
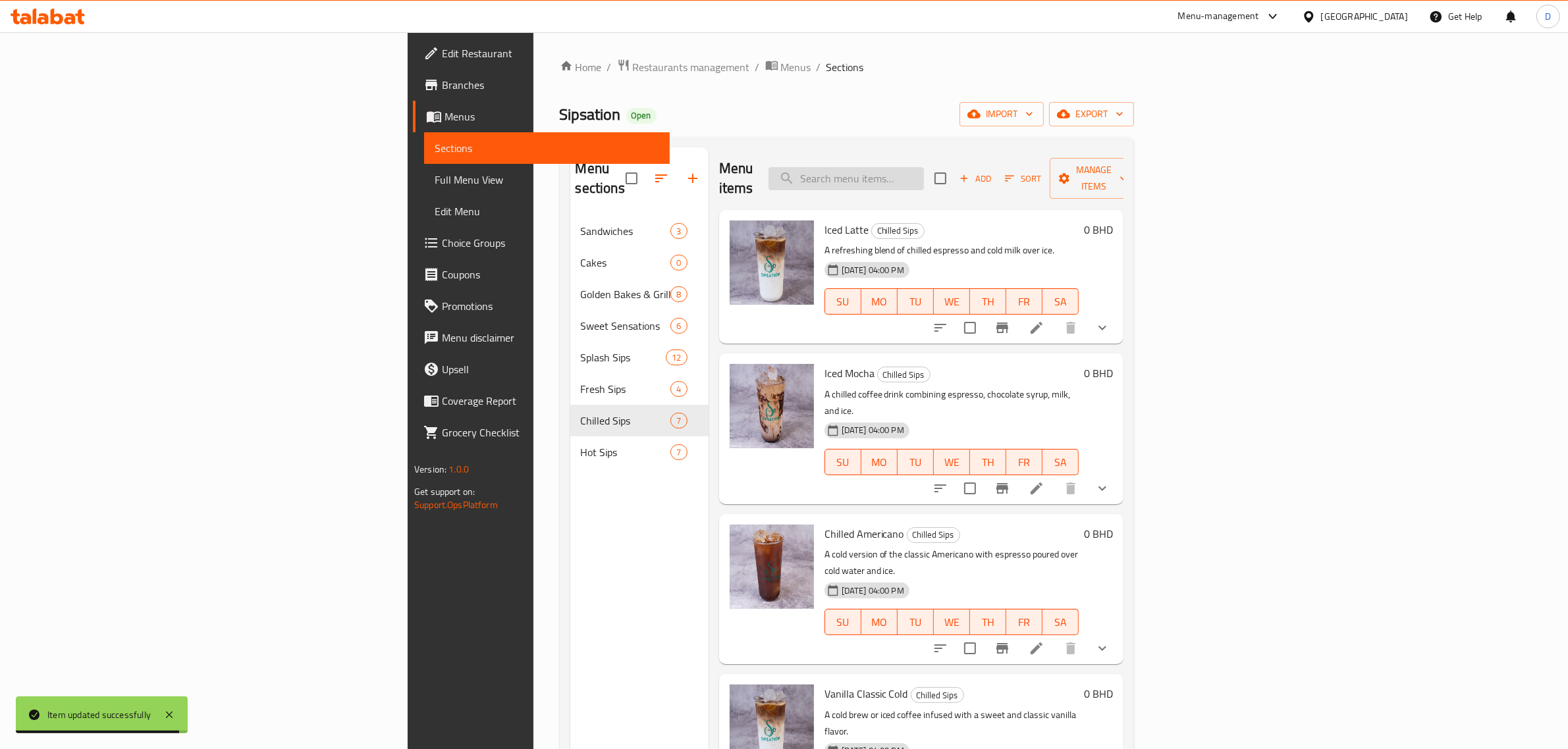
click at [924, 167] on input "search" at bounding box center [846, 178] width 156 height 23
paste input "Iced Mocha"
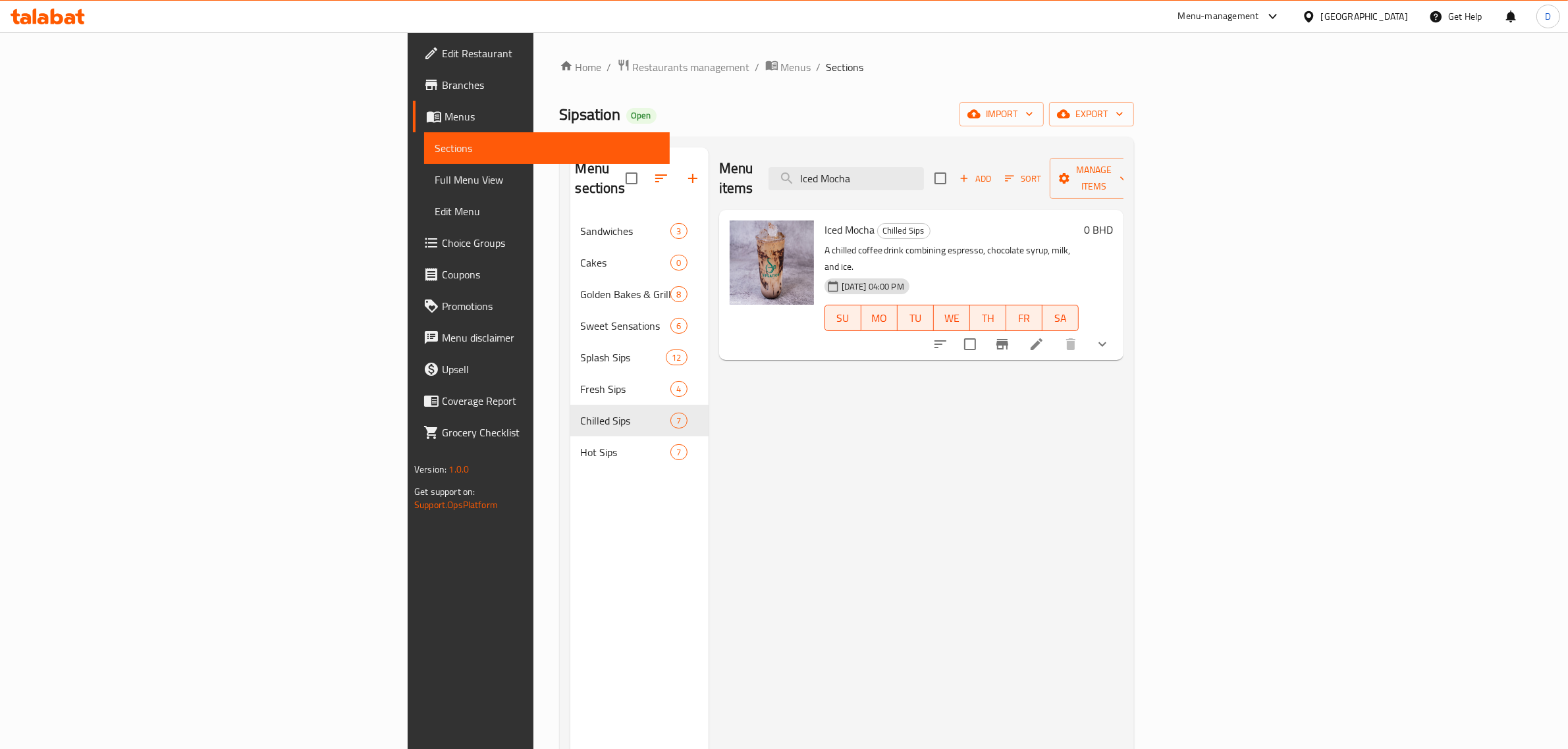
type input "Iced Mocha"
click at [1045, 337] on icon at bounding box center [1036, 344] width 16 height 16
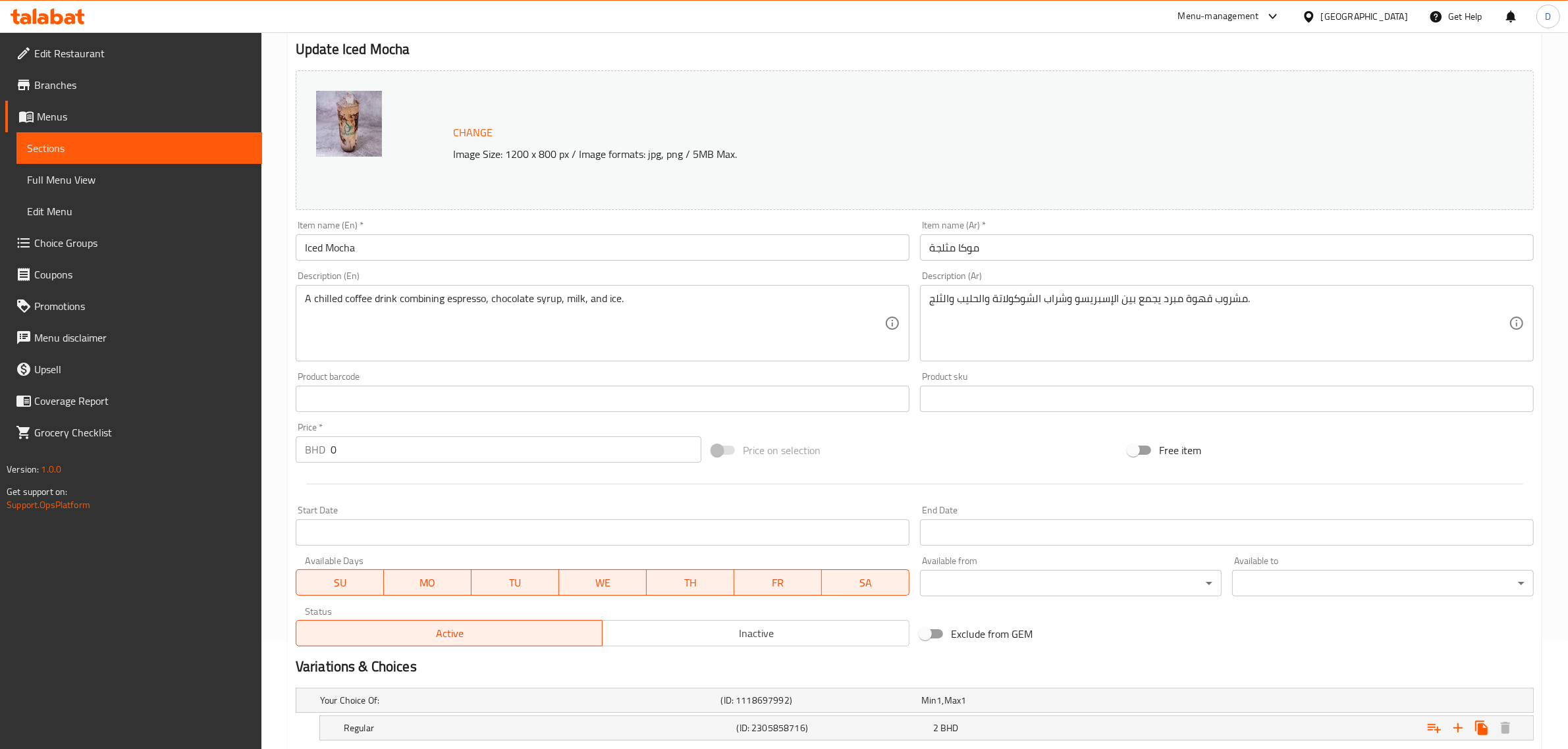
scroll to position [231, 0]
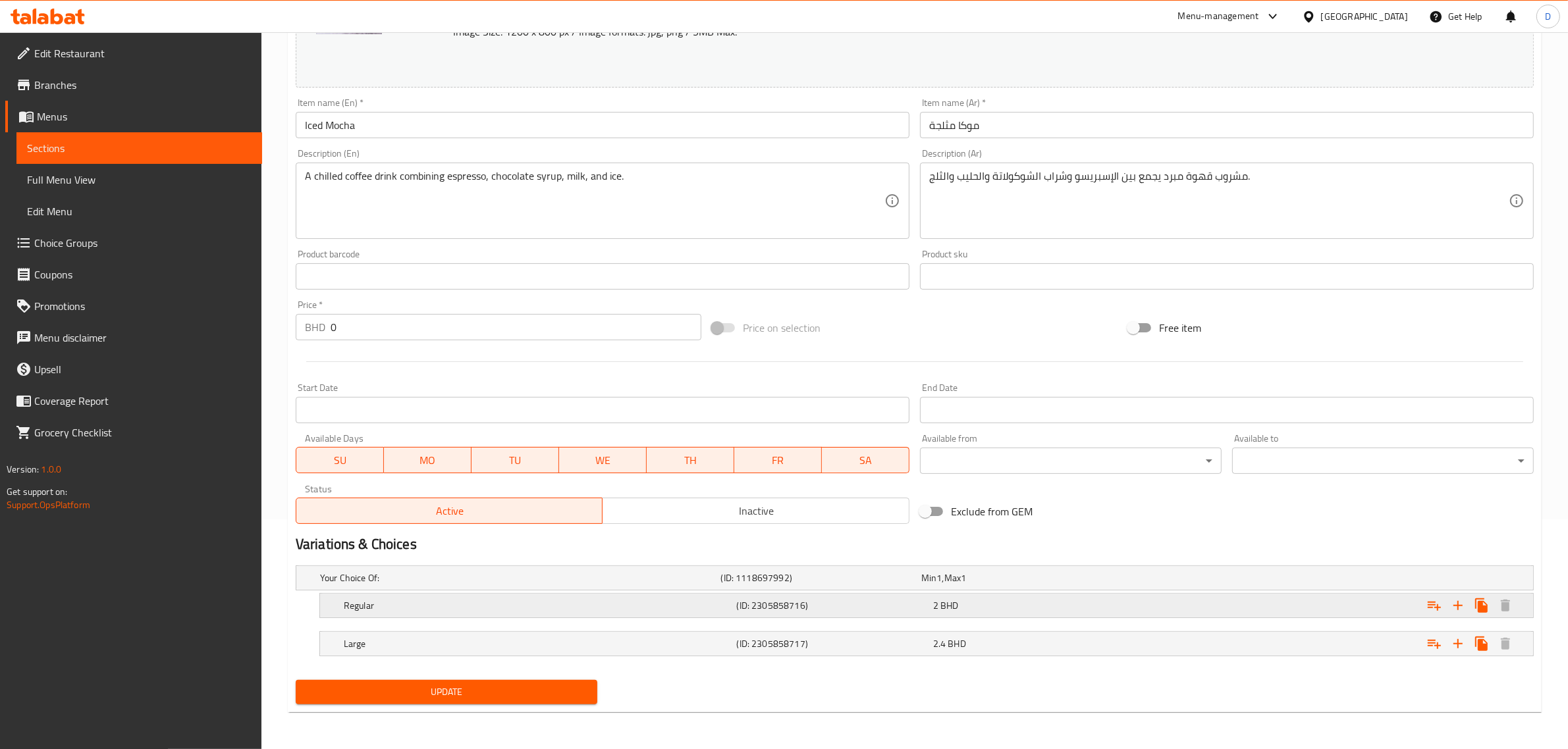
click at [1056, 600] on div "2 BHD" at bounding box center [1029, 606] width 191 height 13
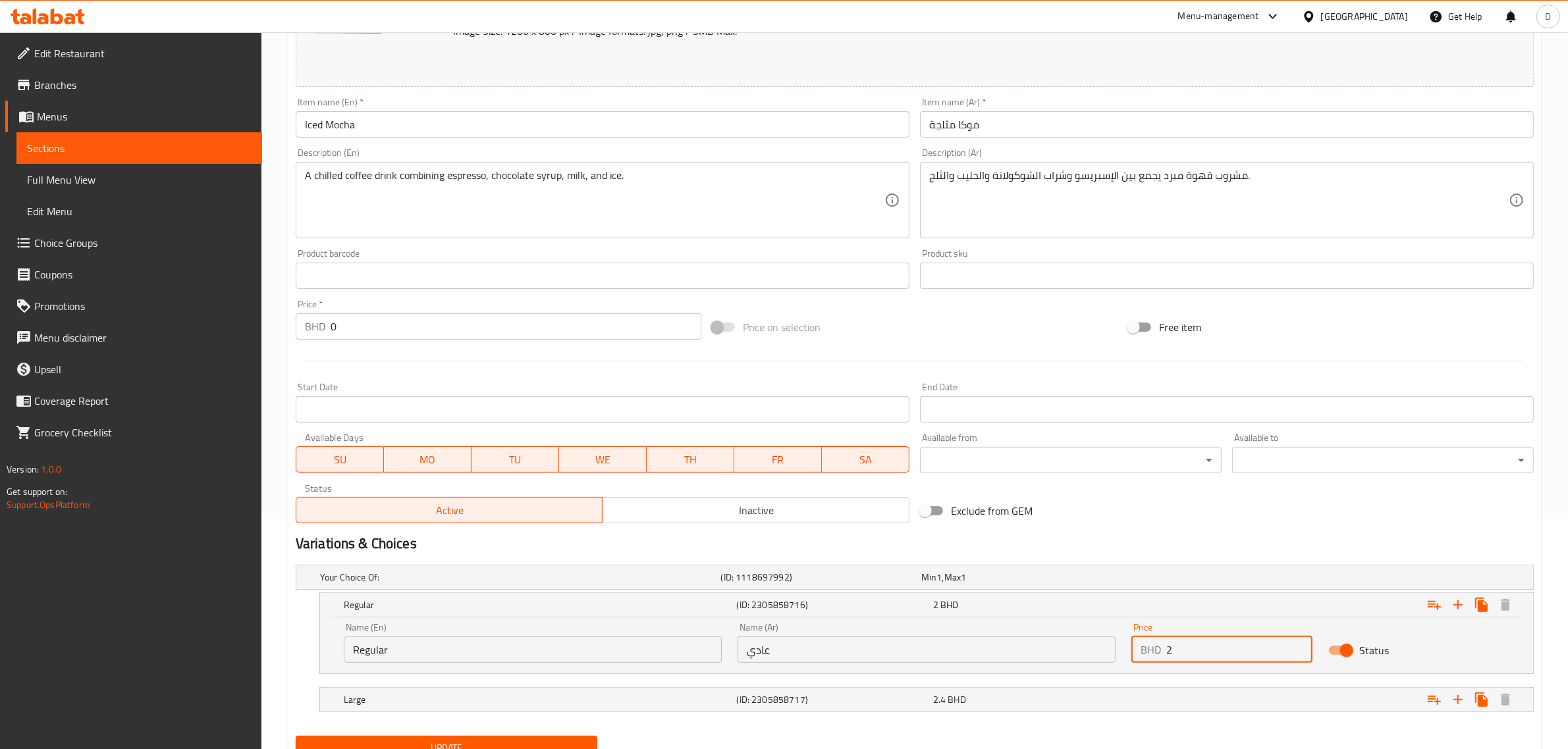
drag, startPoint x: 1191, startPoint y: 654, endPoint x: 1162, endPoint y: 651, distance: 29.2
click at [1162, 651] on div "BHD 2 Price" at bounding box center [1223, 650] width 181 height 27
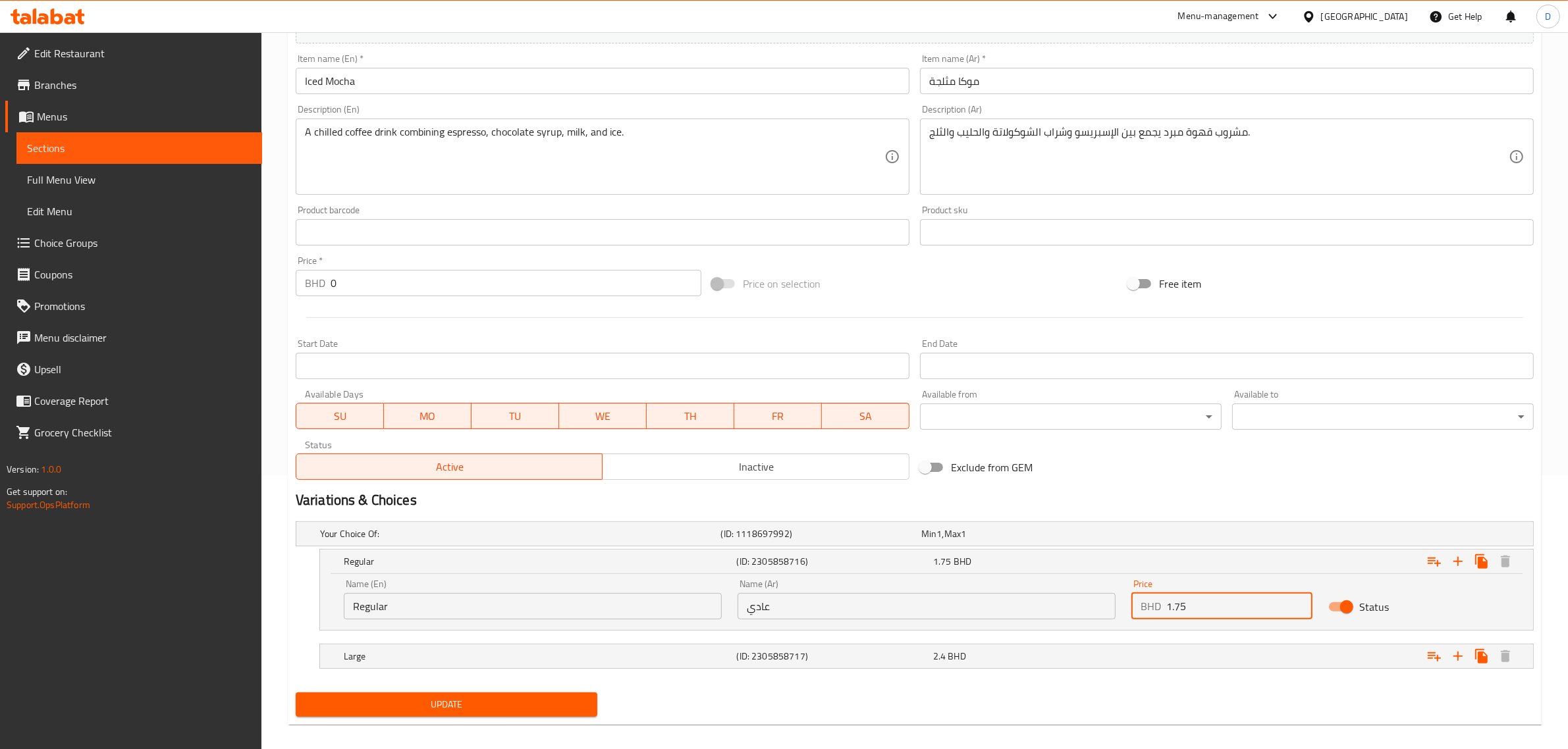
scroll to position [286, 0]
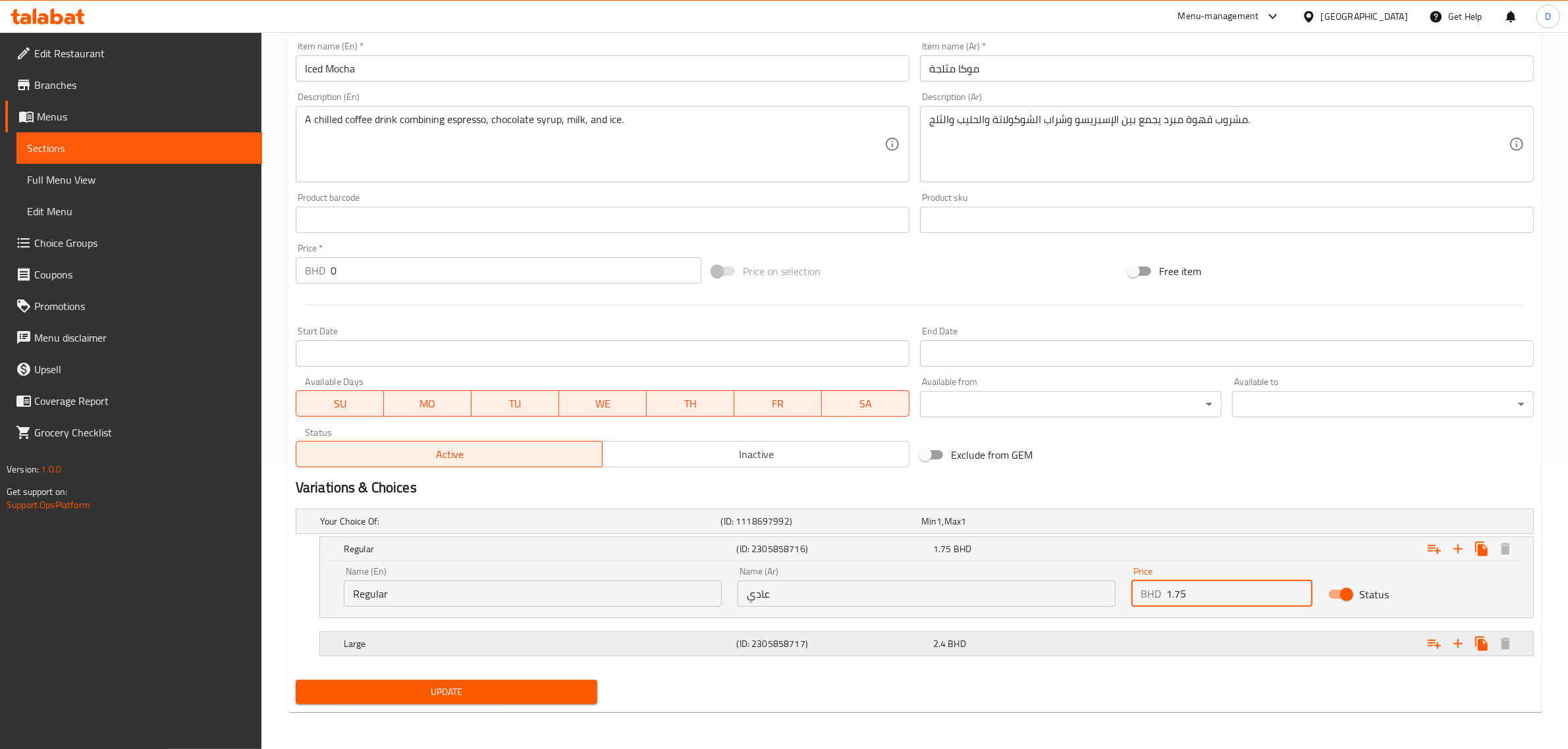
type input "1.75"
click at [1179, 647] on div "Expand" at bounding box center [1324, 644] width 393 height 29
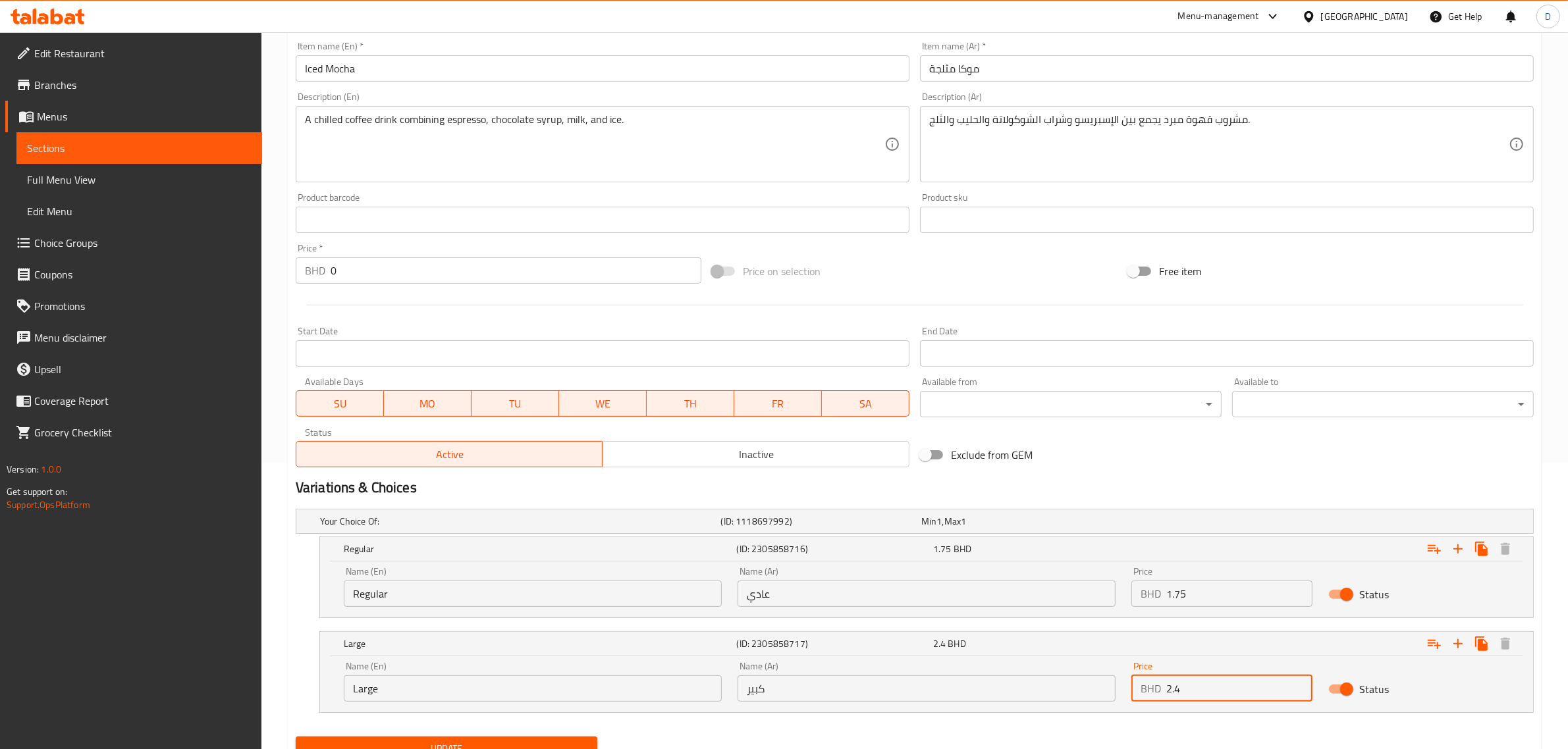
drag, startPoint x: 1202, startPoint y: 687, endPoint x: 1138, endPoint y: 693, distance: 64.3
click at [1141, 693] on div "BHD 2.4 Price" at bounding box center [1223, 689] width 181 height 27
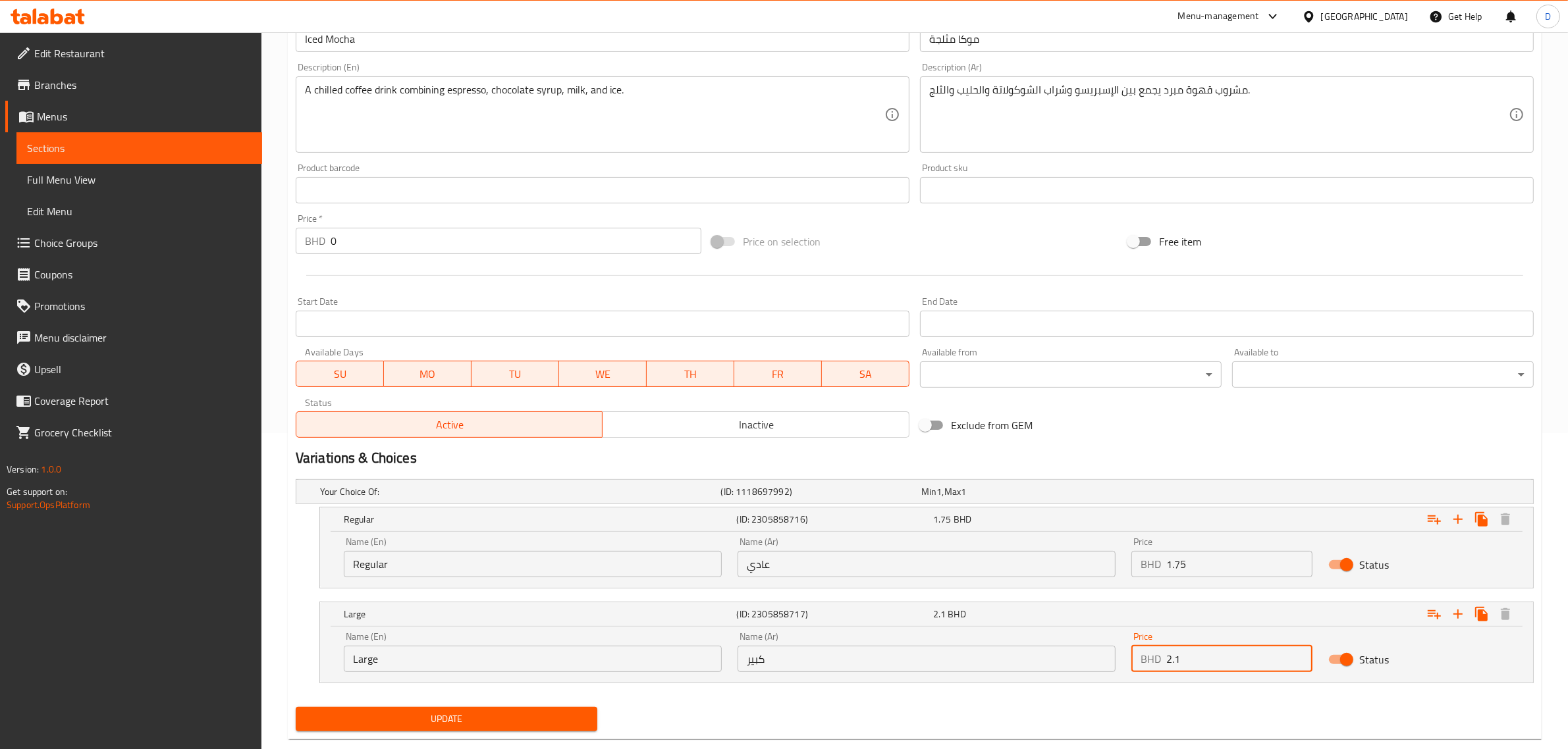
scroll to position [343, 0]
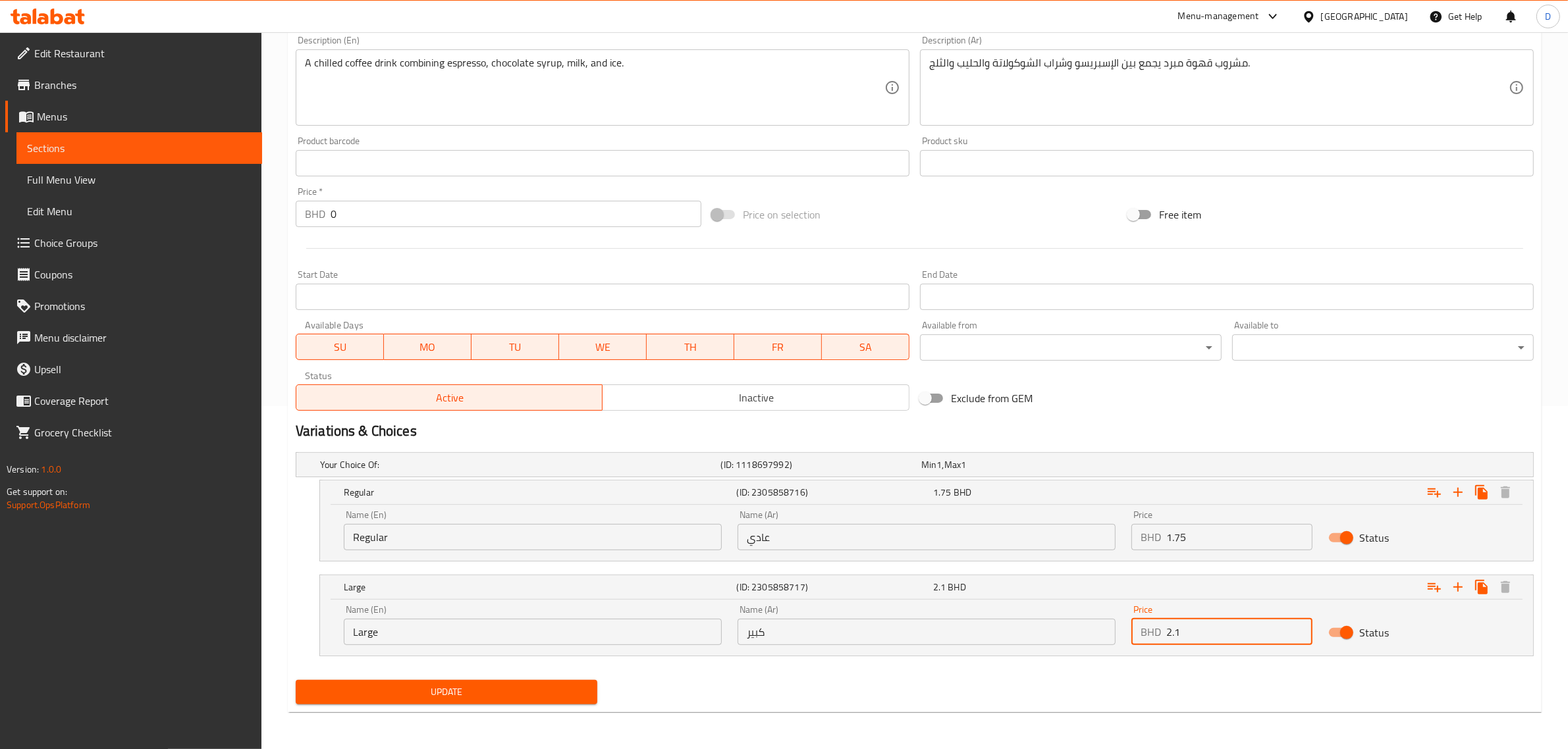
type input "2.1"
click at [533, 688] on span "Update" at bounding box center [447, 692] width 281 height 16
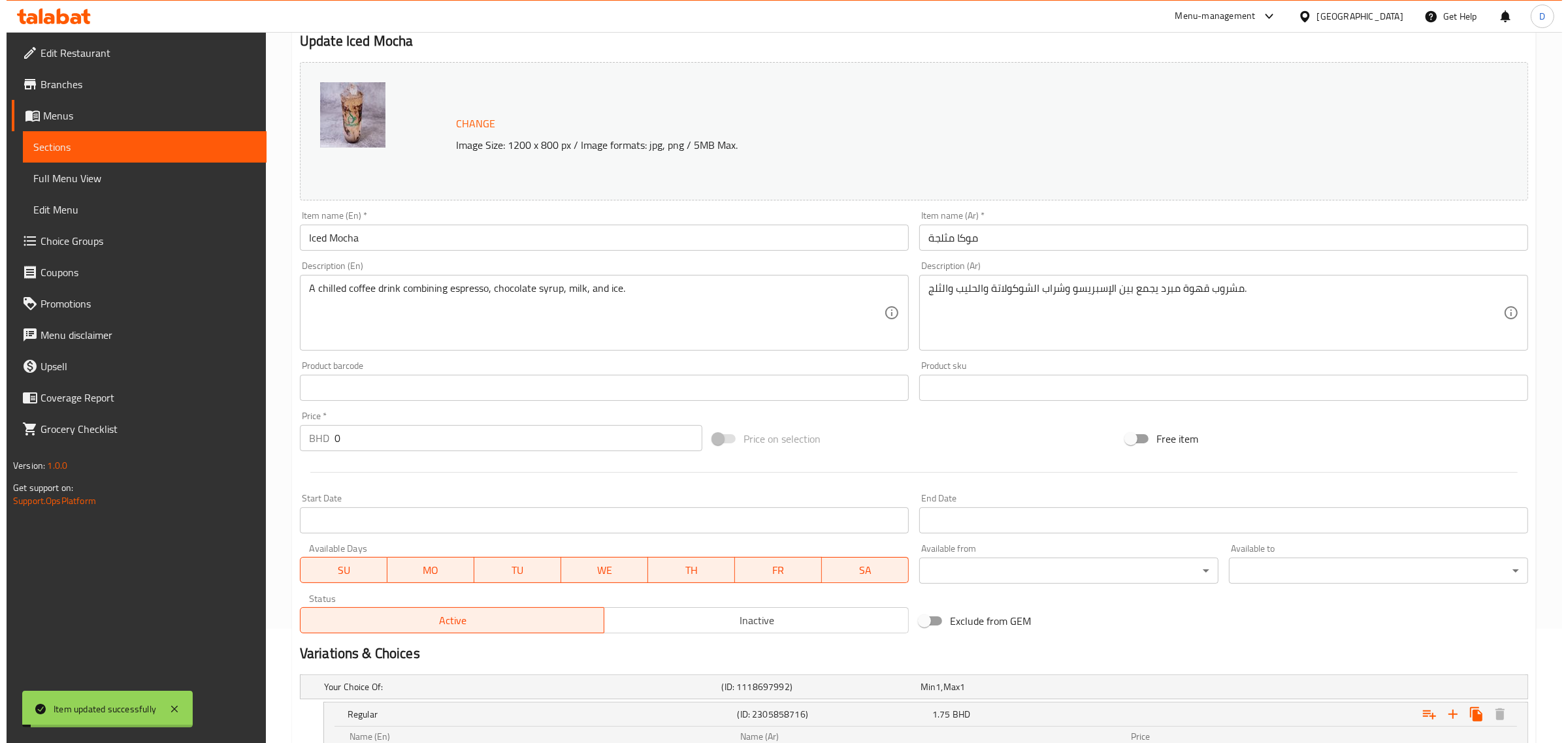
scroll to position [0, 0]
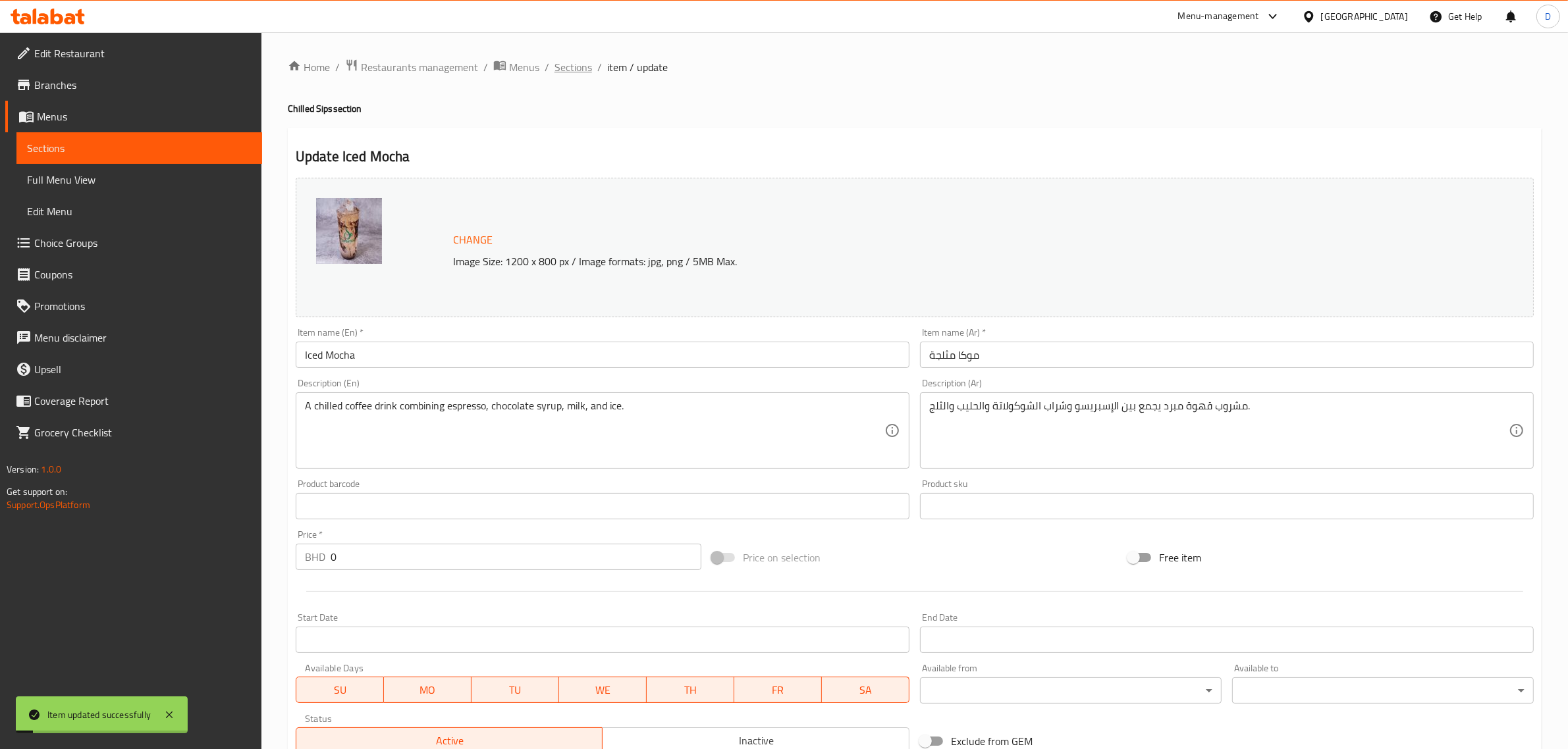
click at [579, 68] on span "Sections" at bounding box center [573, 67] width 37 height 16
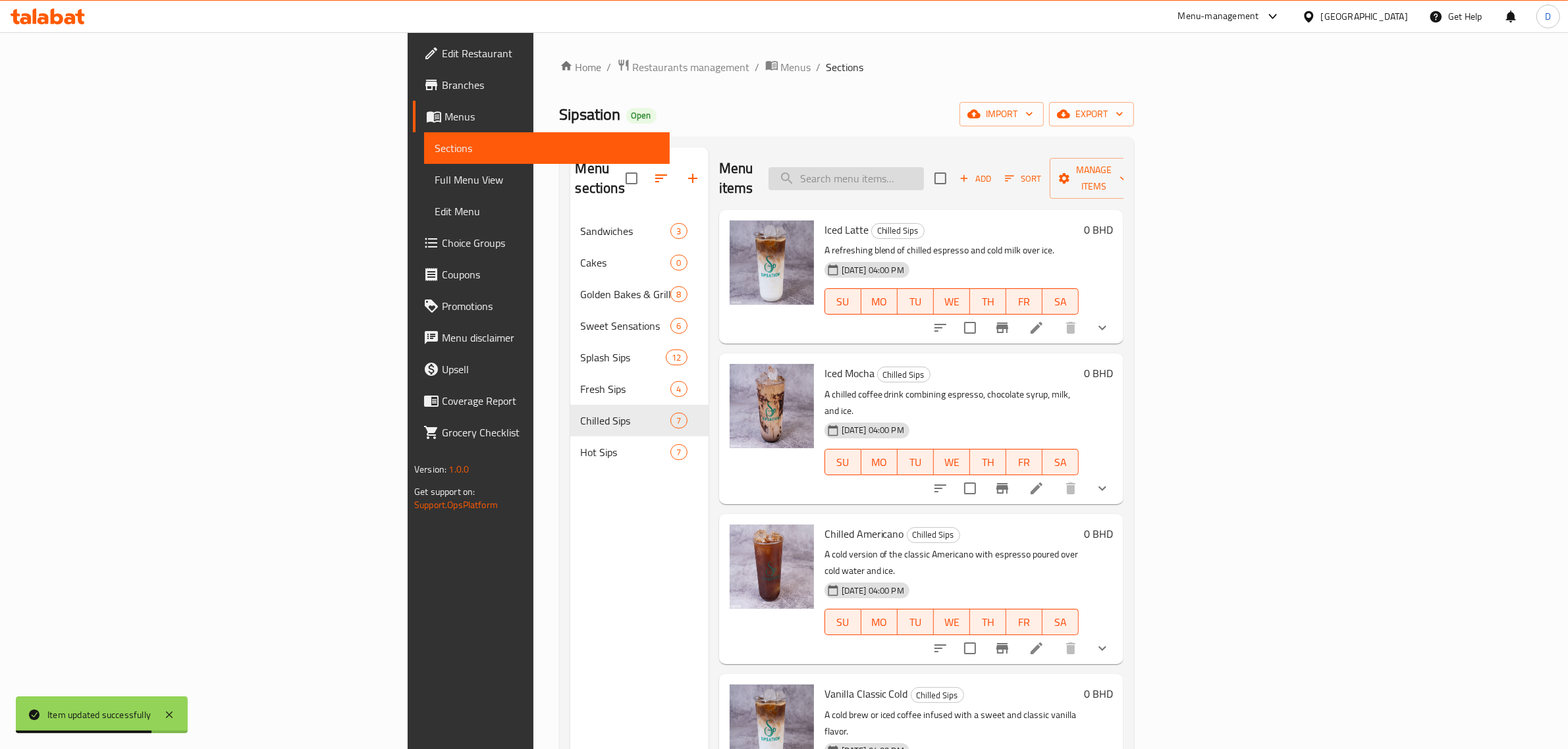
click at [924, 173] on input "search" at bounding box center [846, 178] width 156 height 23
paste input "Iced Latte"
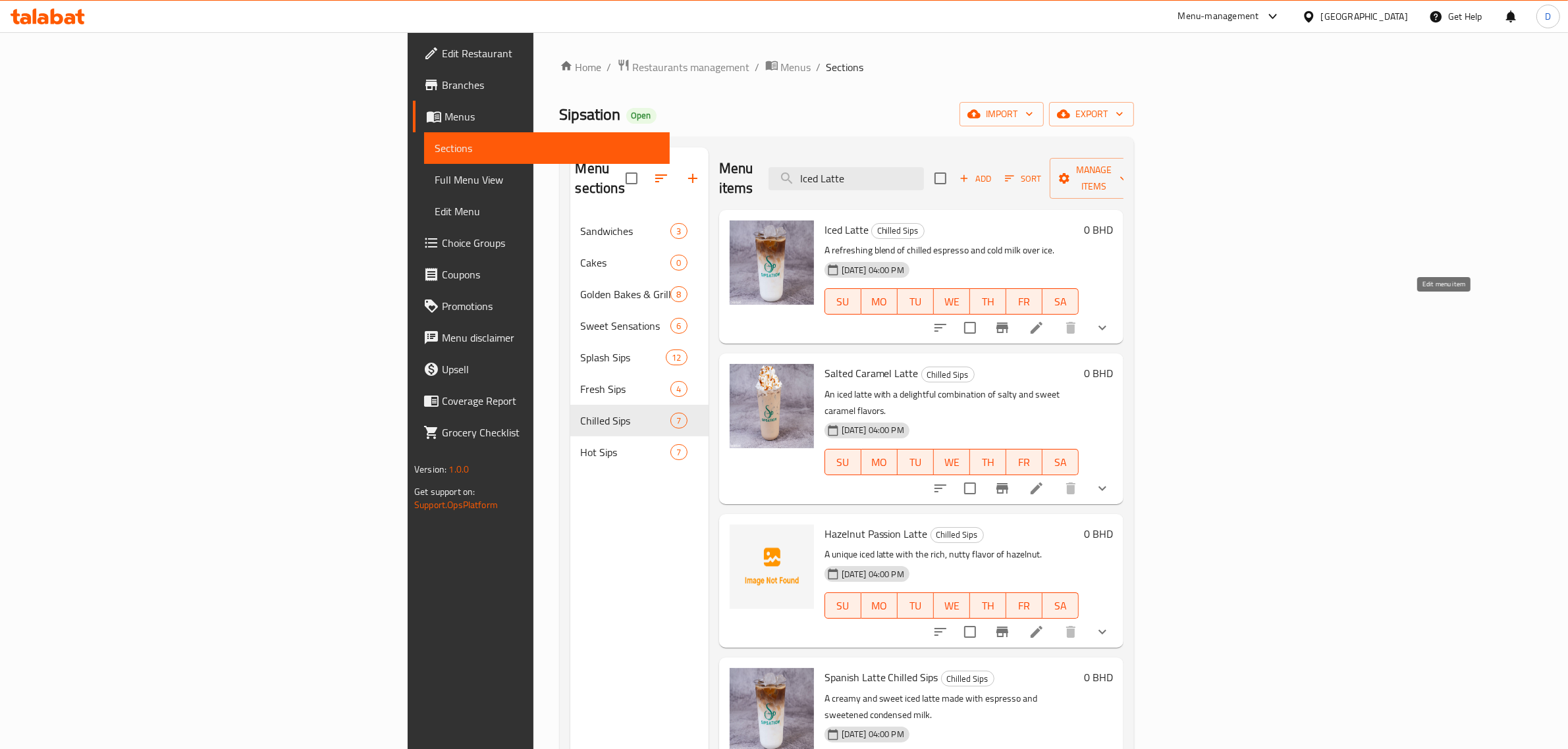
type input "Iced Latte"
click at [1045, 320] on icon at bounding box center [1036, 327] width 16 height 16
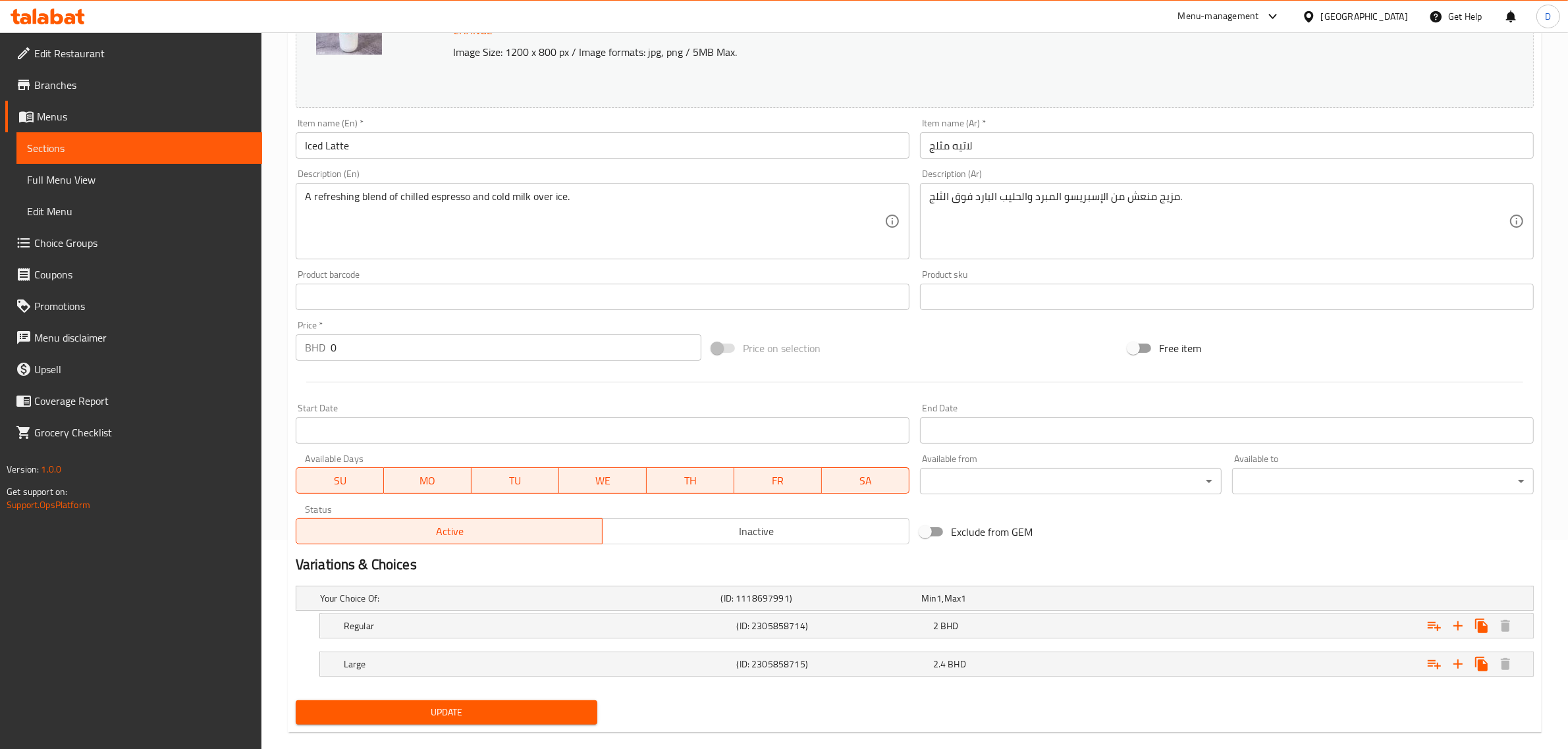
scroll to position [231, 0]
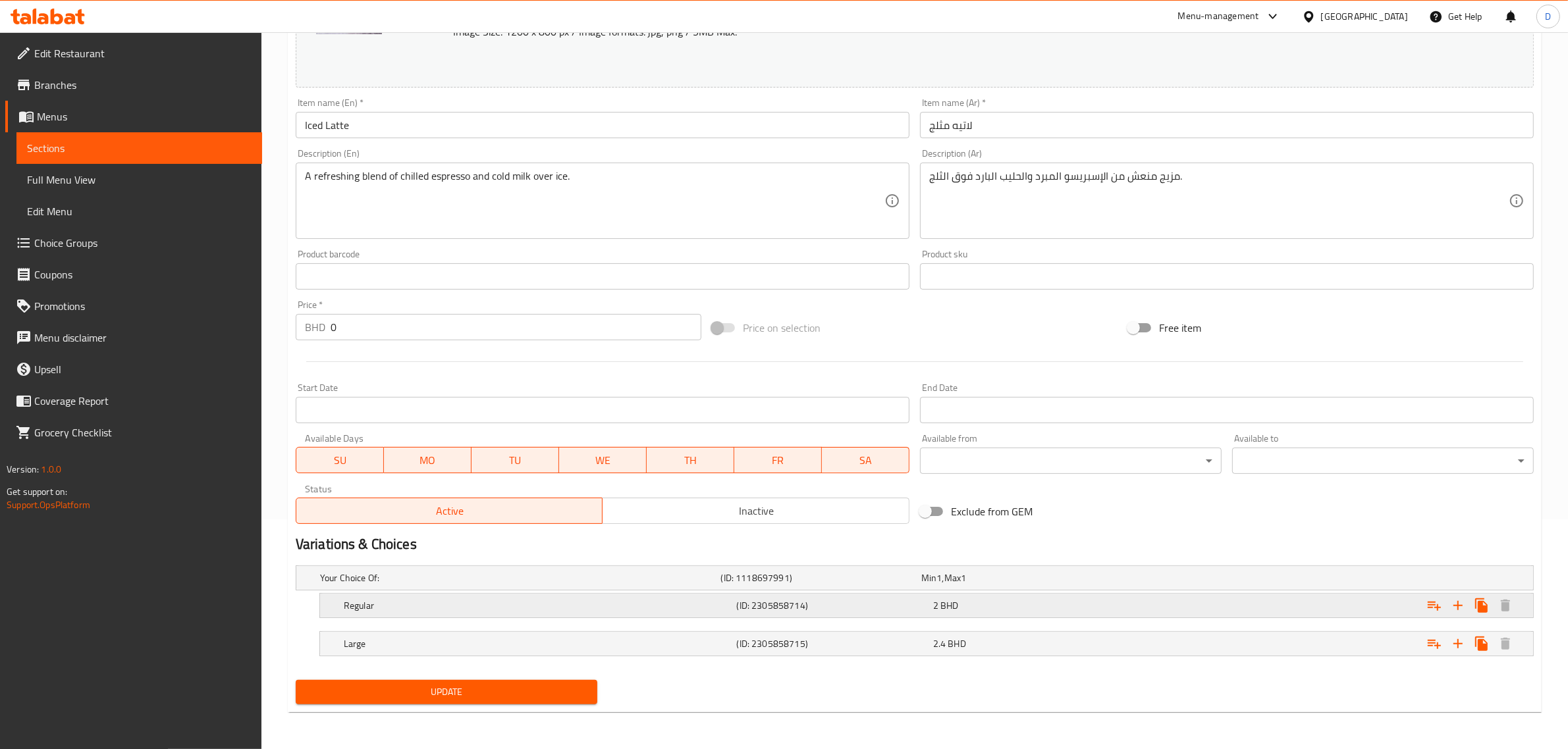
click at [865, 596] on div "(ID: 2305858714)" at bounding box center [833, 605] width 197 height 18
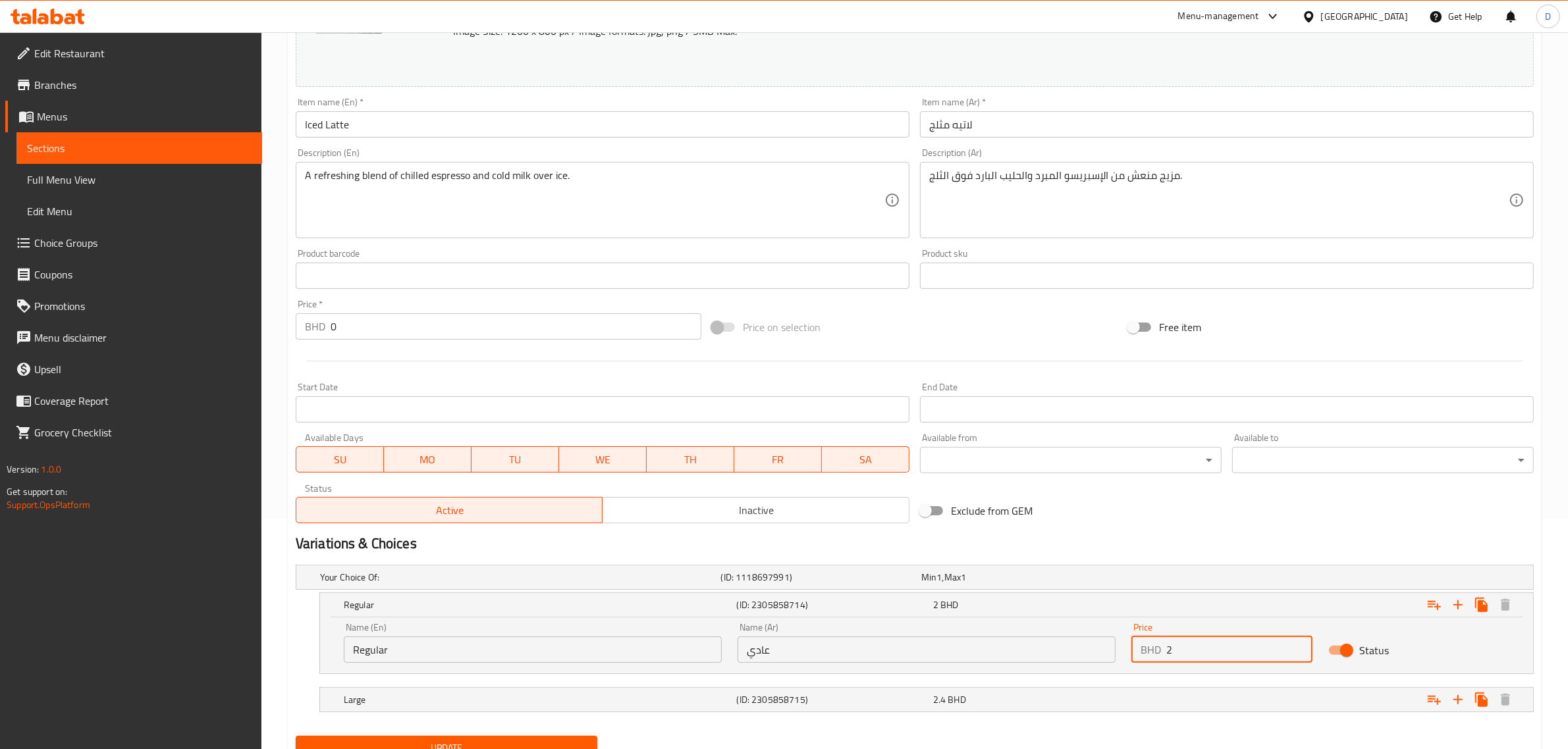
drag, startPoint x: 1186, startPoint y: 636, endPoint x: 1161, endPoint y: 643, distance: 26.0
click at [1161, 643] on div "BHD 2 Price" at bounding box center [1223, 650] width 181 height 27
type input "1.75"
click at [1175, 716] on nav at bounding box center [914, 719] width 1238 height 10
click at [1179, 709] on div "Expand" at bounding box center [1324, 699] width 393 height 29
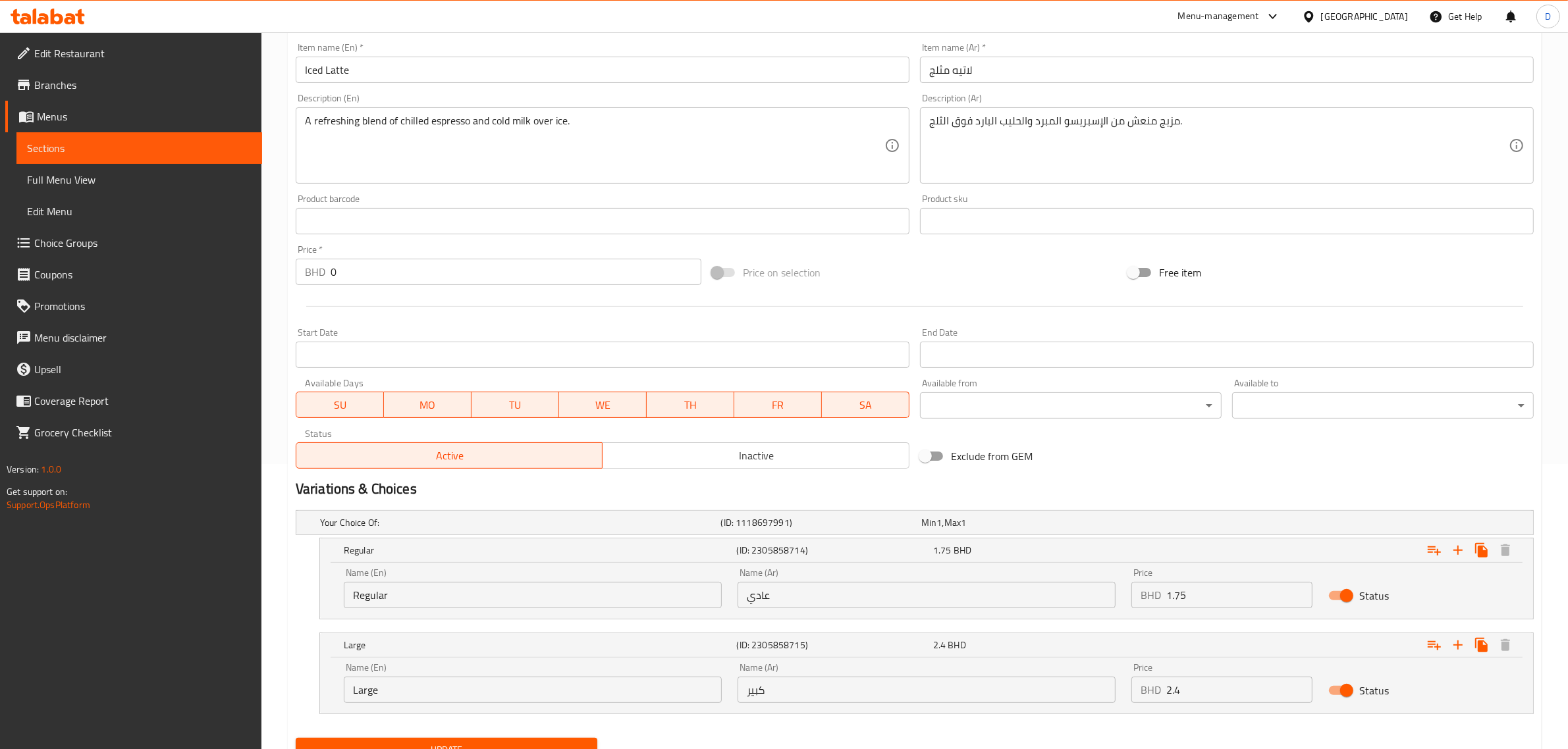
scroll to position [343, 0]
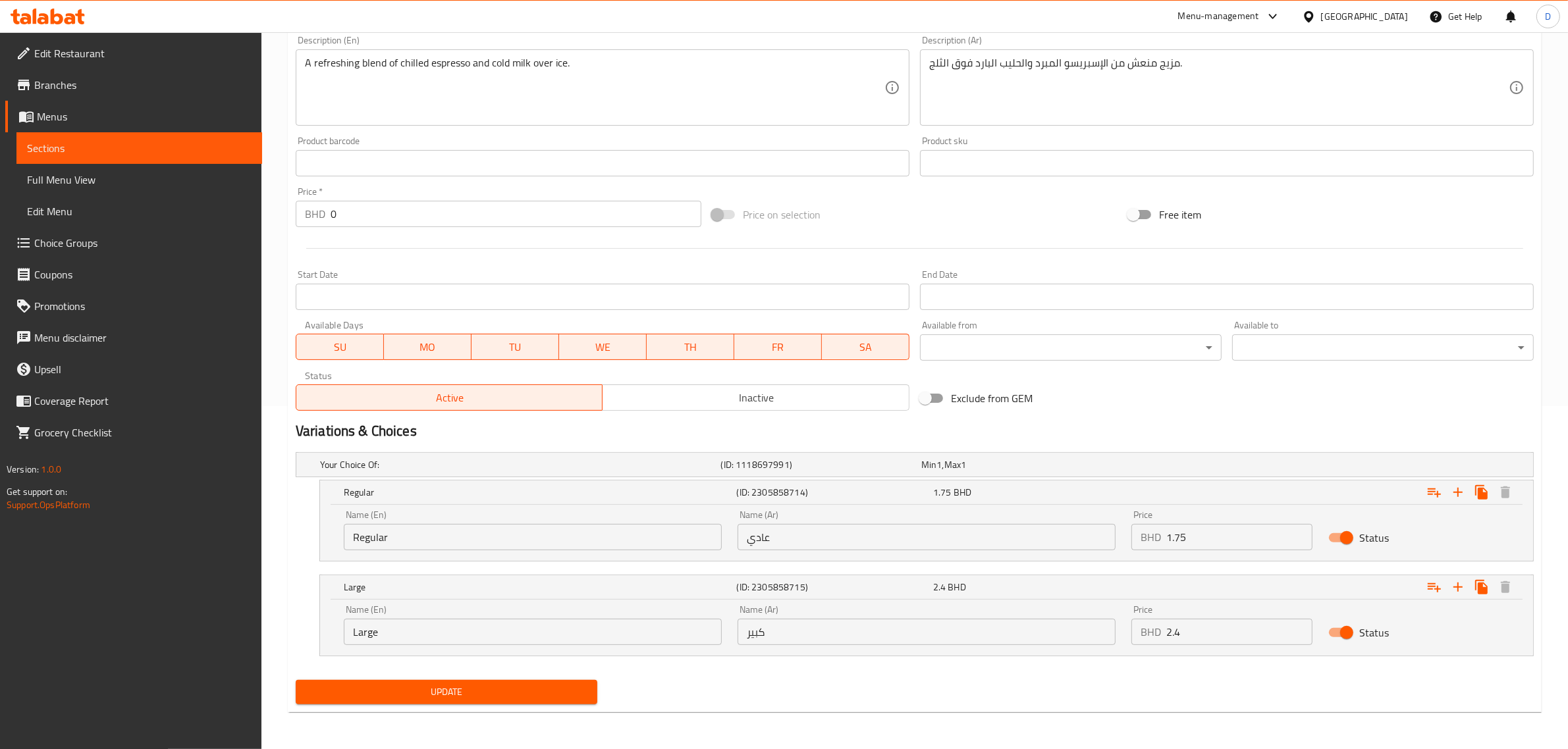
drag, startPoint x: 1200, startPoint y: 638, endPoint x: 1130, endPoint y: 628, distance: 70.7
click at [1132, 628] on div "BHD 2.4 Price" at bounding box center [1223, 633] width 181 height 27
type input "2.1"
click at [591, 692] on button "Update" at bounding box center [447, 693] width 302 height 25
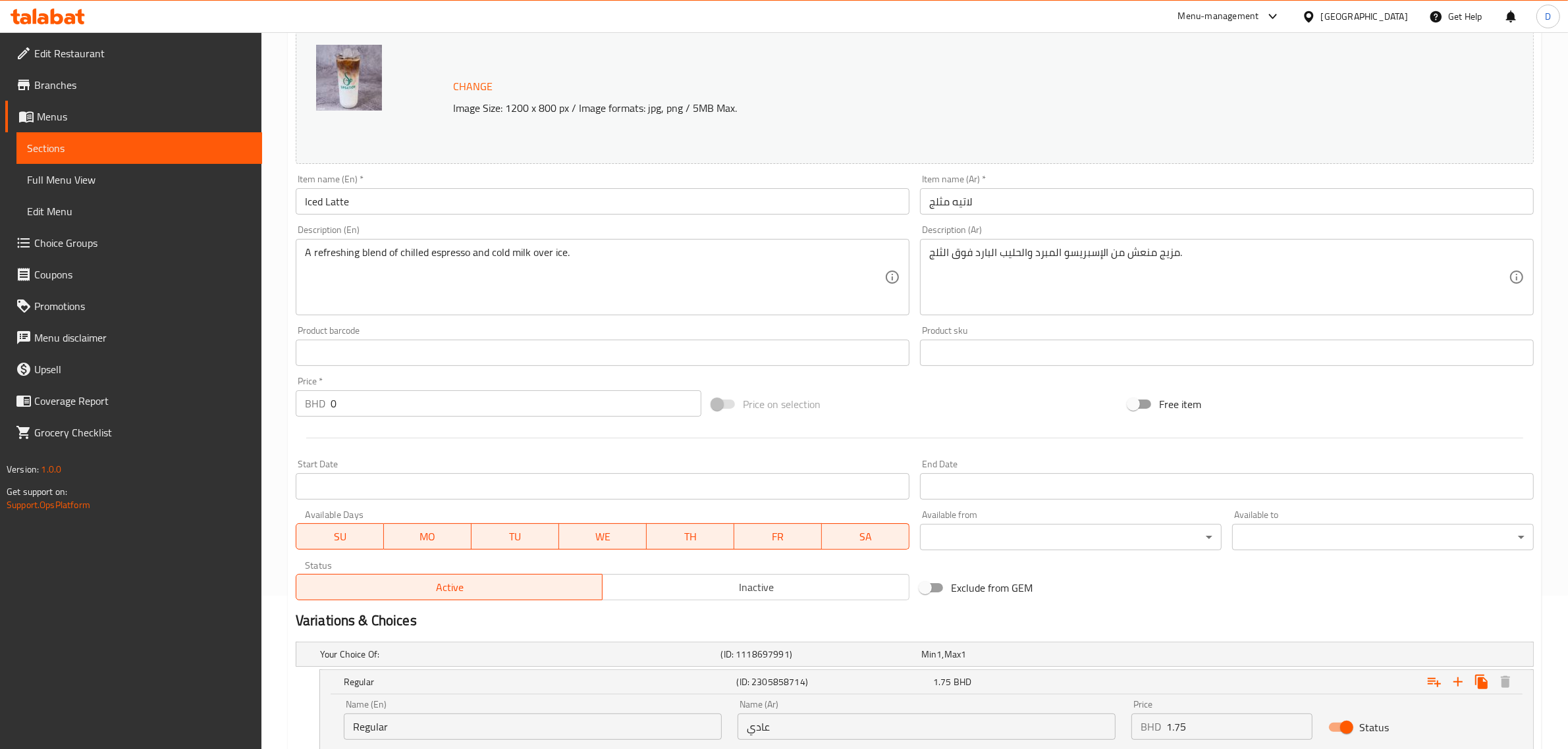
scroll to position [0, 0]
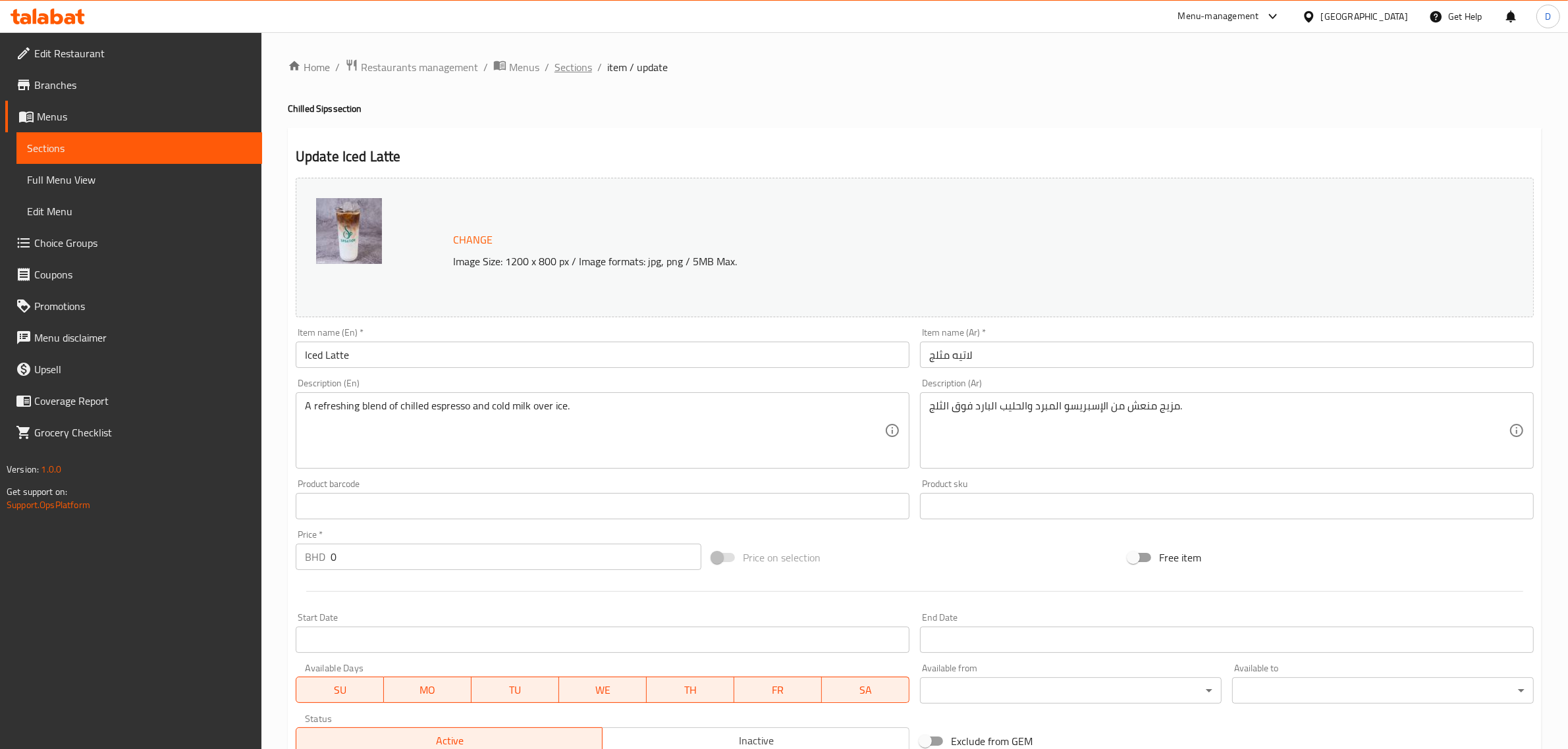
click at [571, 67] on span "Sections" at bounding box center [573, 67] width 37 height 16
